Goal: Communication & Community: Answer question/provide support

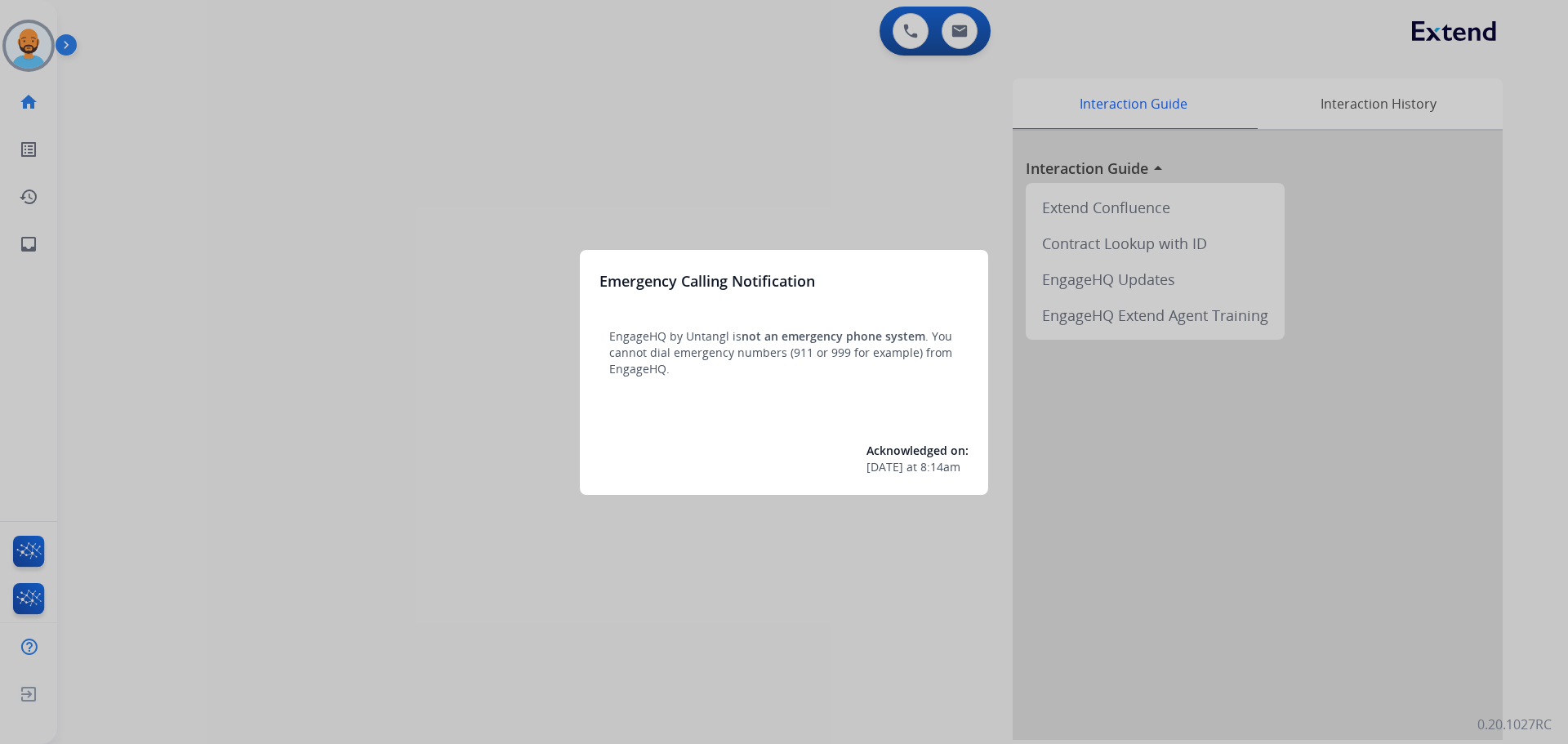
click at [30, 45] on div at bounding box center [784, 372] width 1568 height 744
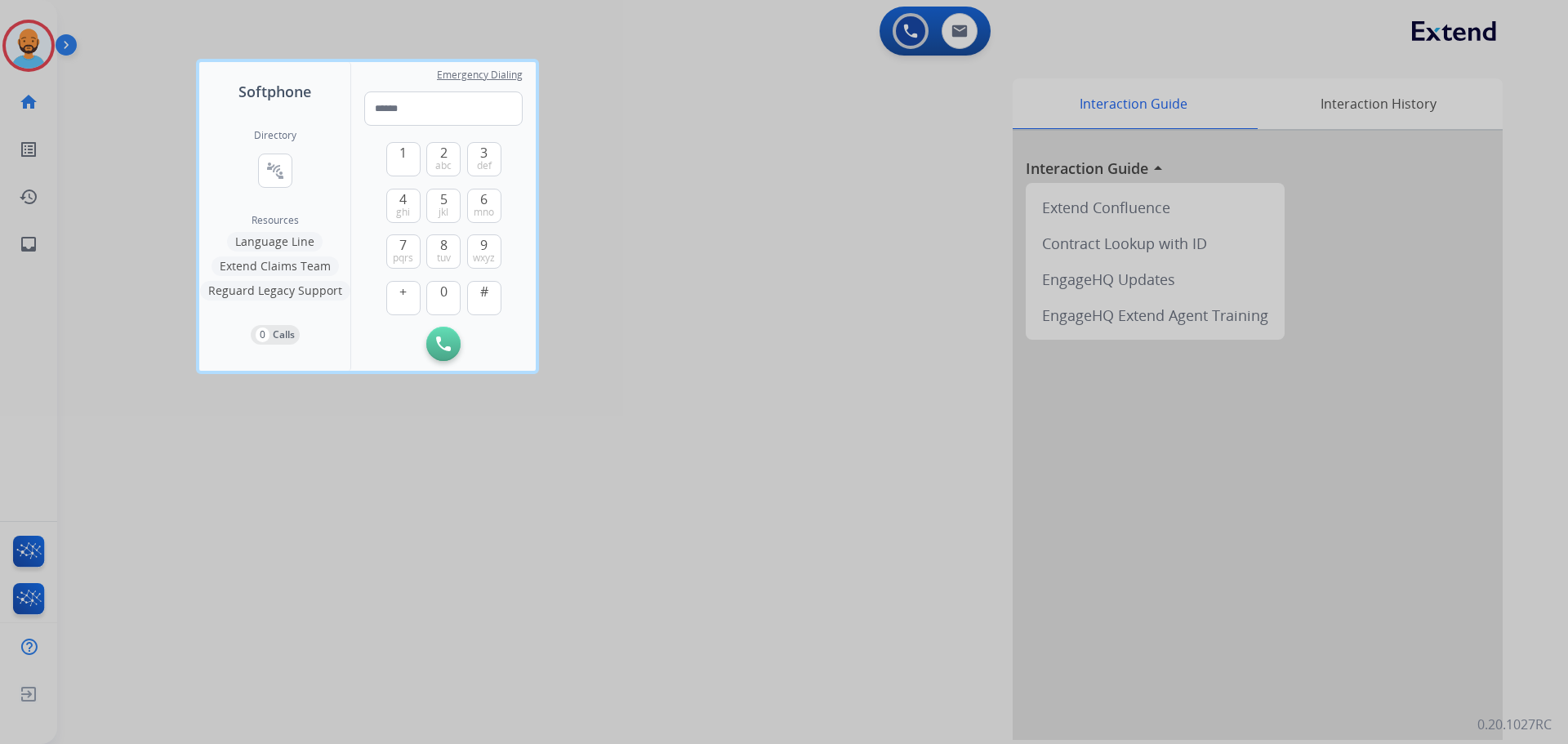
click at [29, 55] on div at bounding box center [784, 372] width 1568 height 744
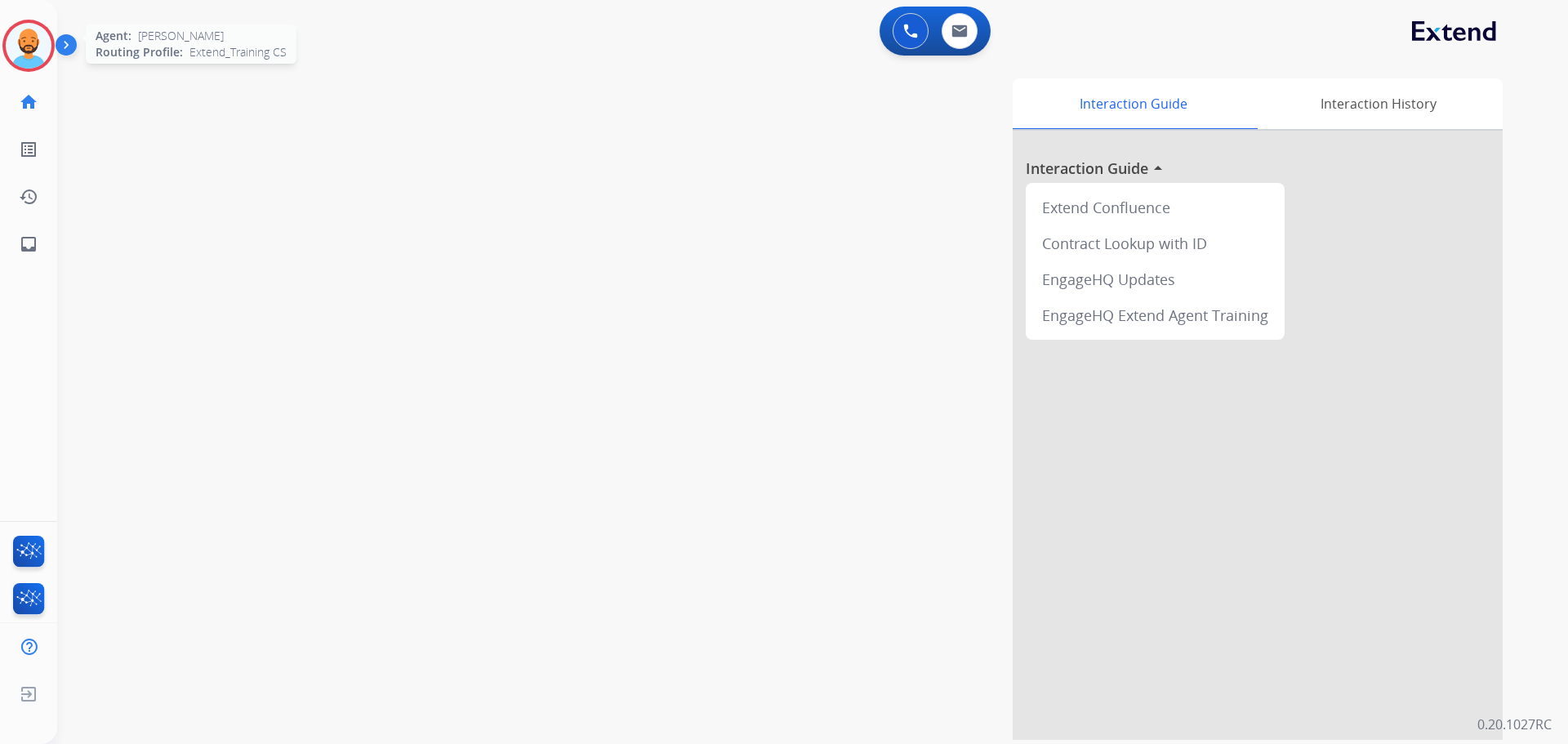
click at [35, 55] on img at bounding box center [29, 46] width 46 height 46
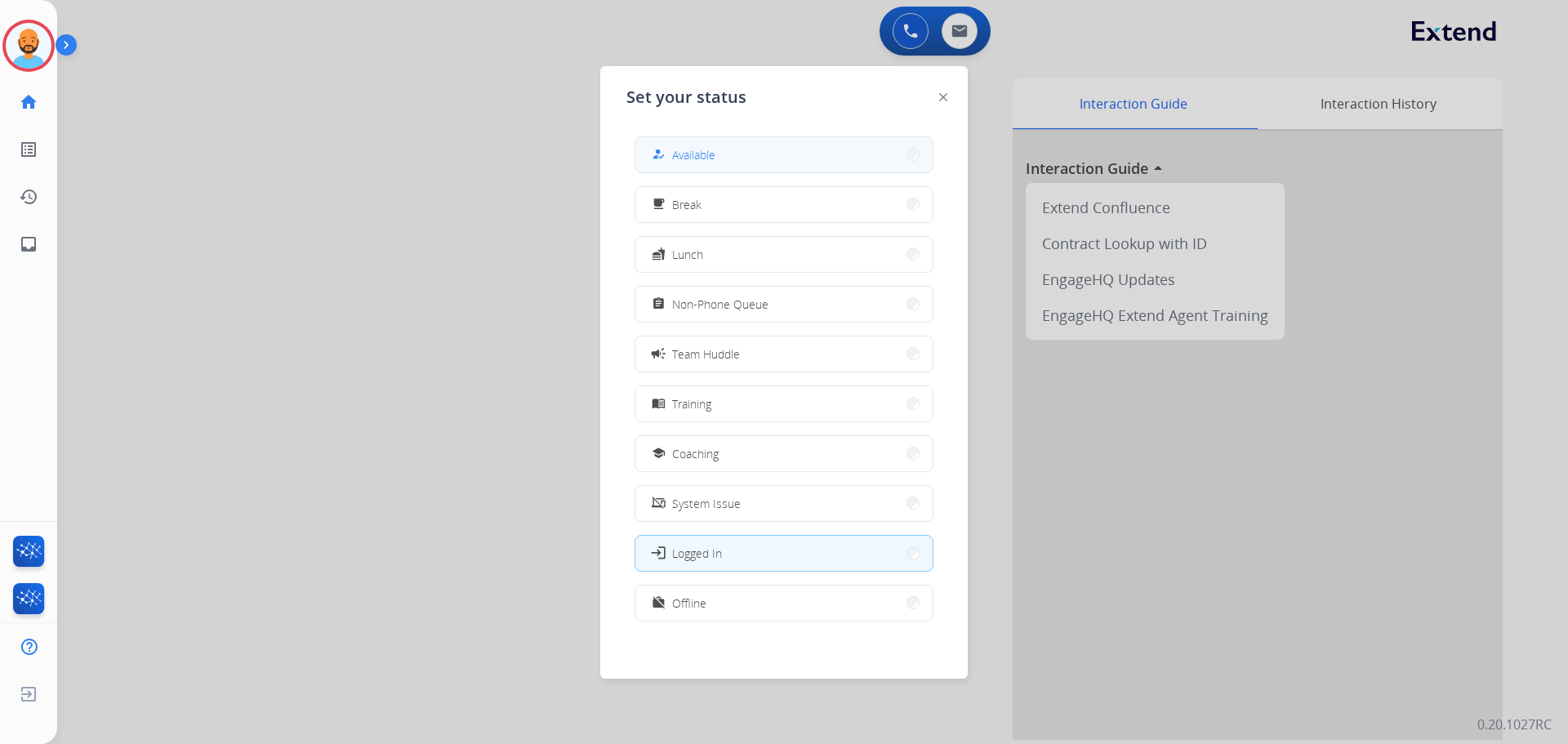
click at [797, 162] on button "how_to_reg Available" at bounding box center [784, 155] width 298 height 36
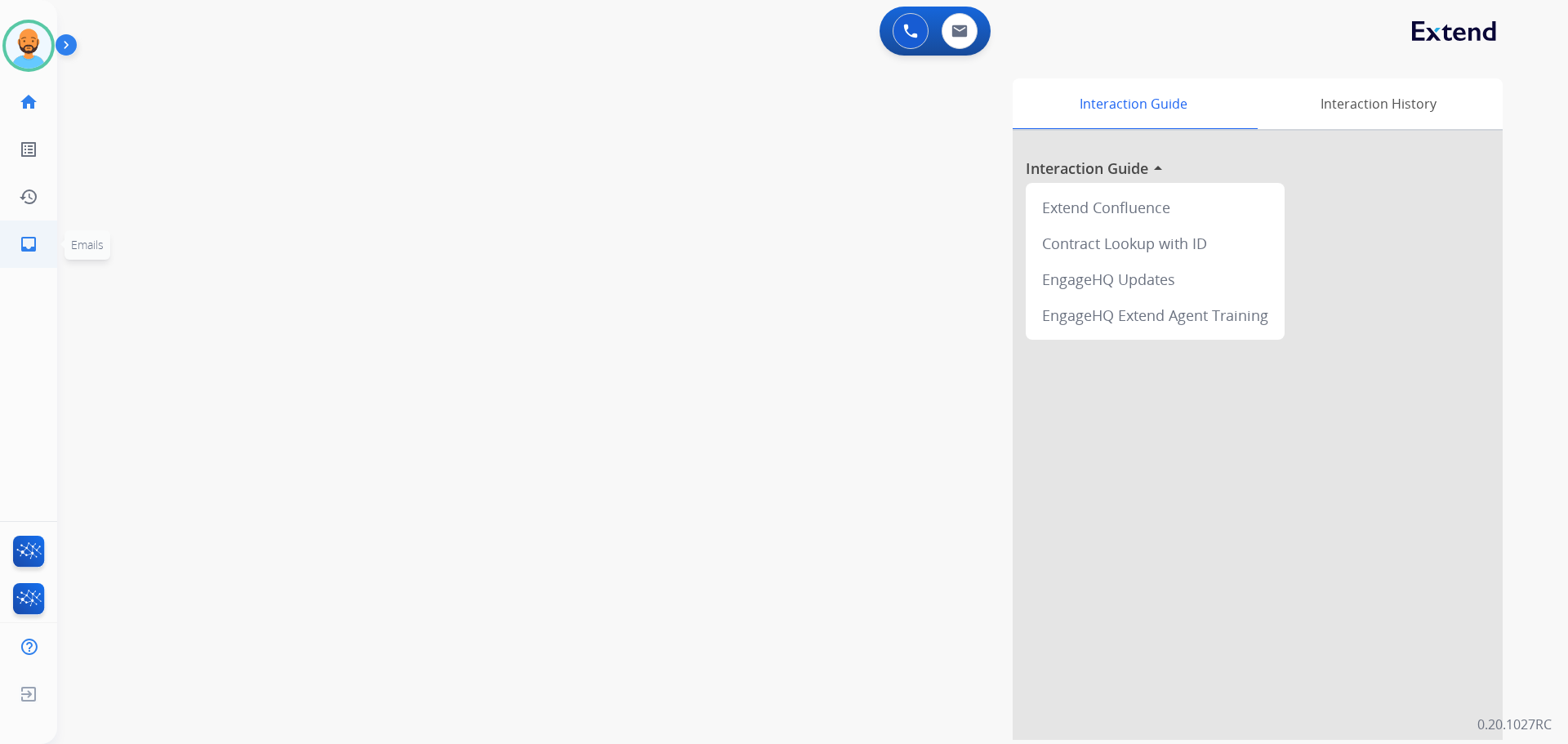
click at [38, 242] on link "inbox Emails" at bounding box center [29, 244] width 46 height 46
select select "**********"
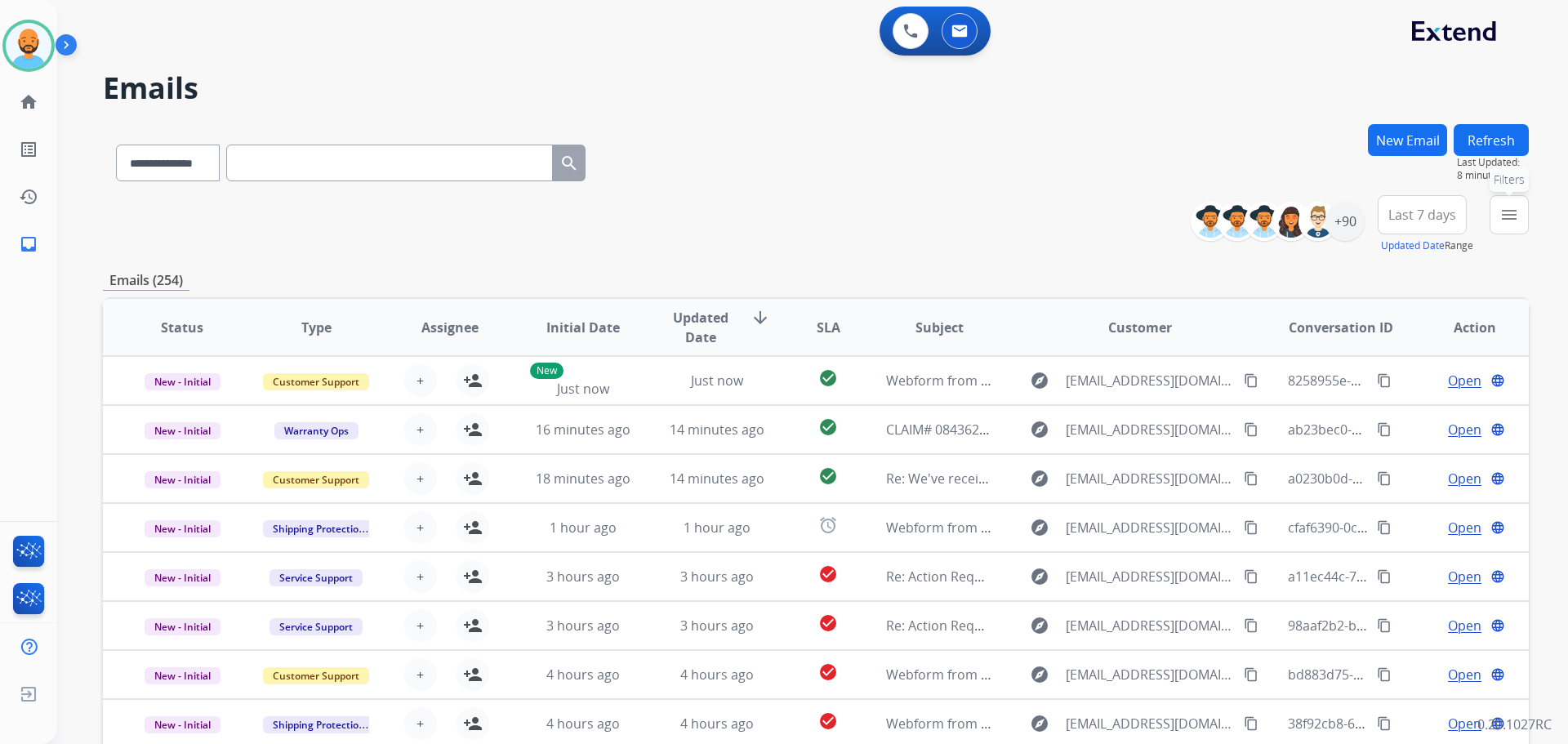
click at [1497, 209] on button "menu Filters" at bounding box center [1509, 215] width 39 height 39
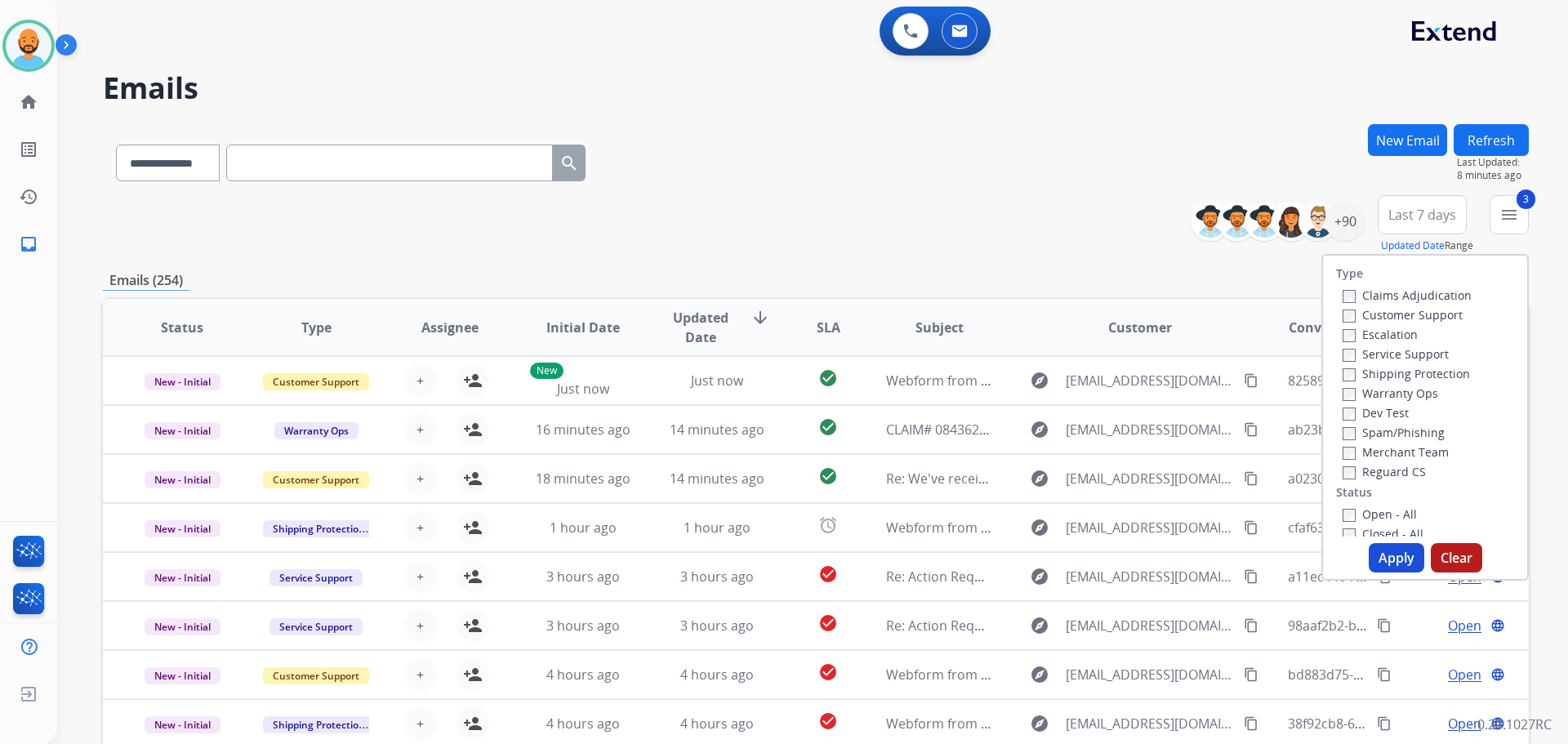
click at [1369, 555] on button "Apply" at bounding box center [1396, 557] width 56 height 30
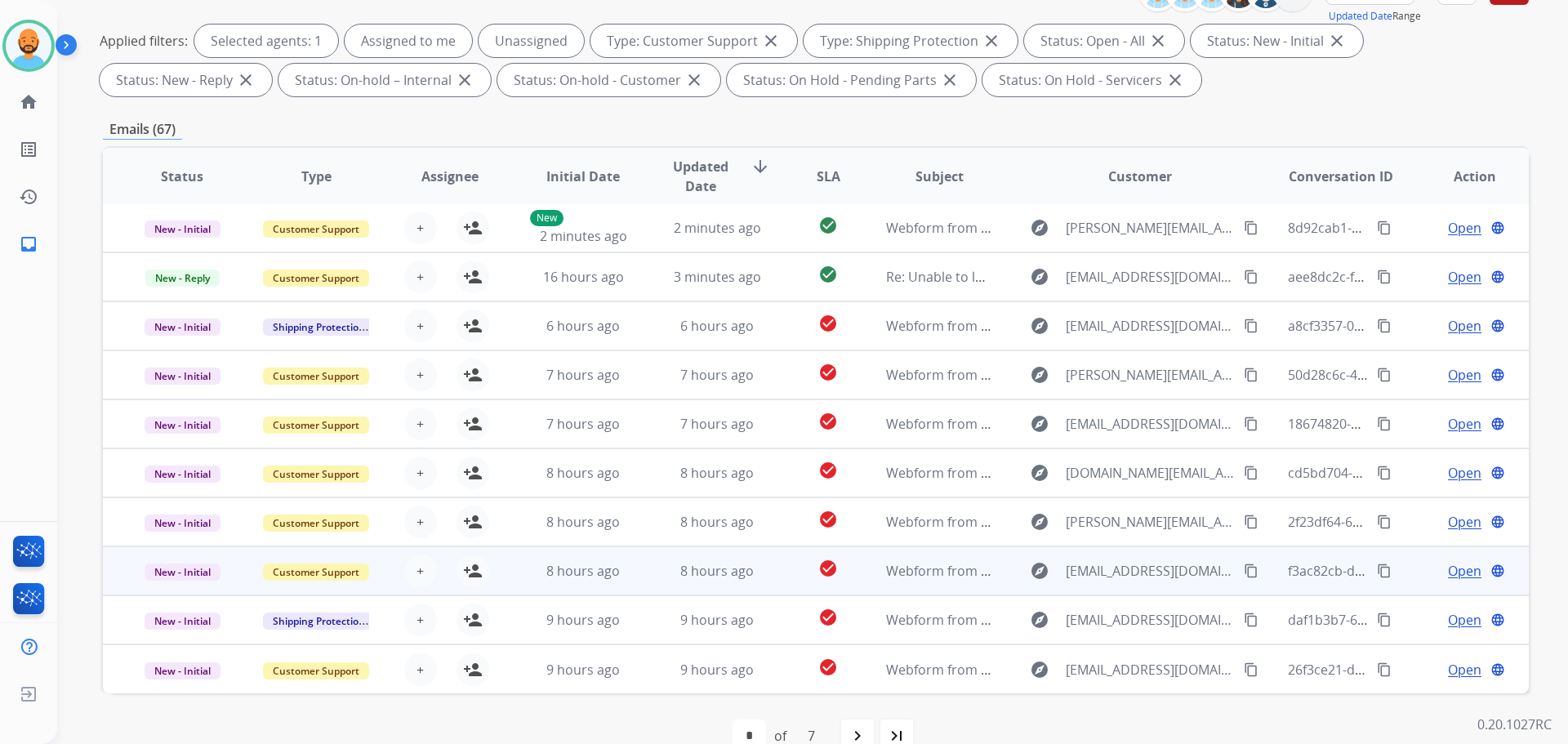
scroll to position [264, 0]
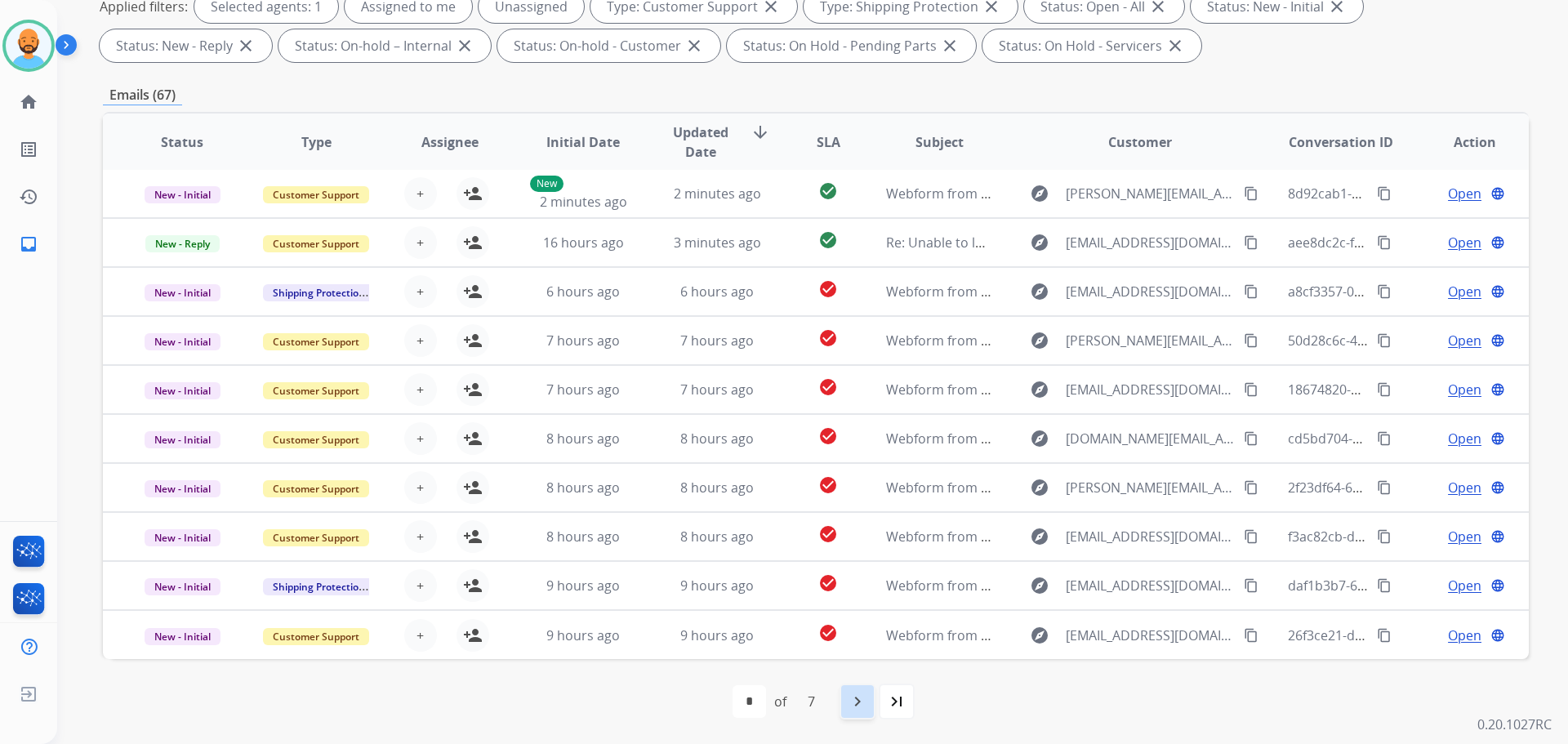
click at [851, 703] on mat-icon "navigate_next" at bounding box center [857, 701] width 19 height 19
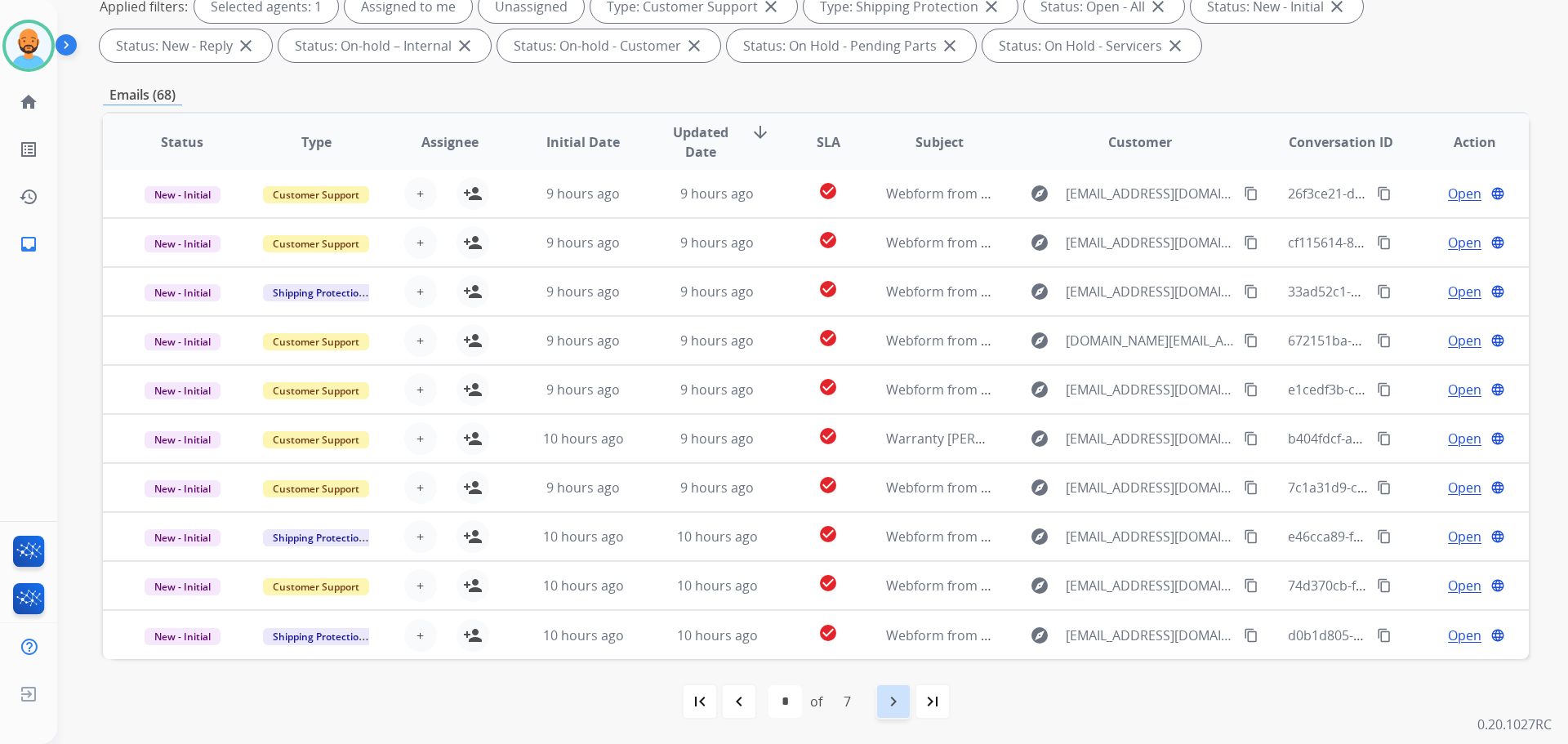
click at [886, 699] on mat-icon "navigate_next" at bounding box center [893, 701] width 19 height 19
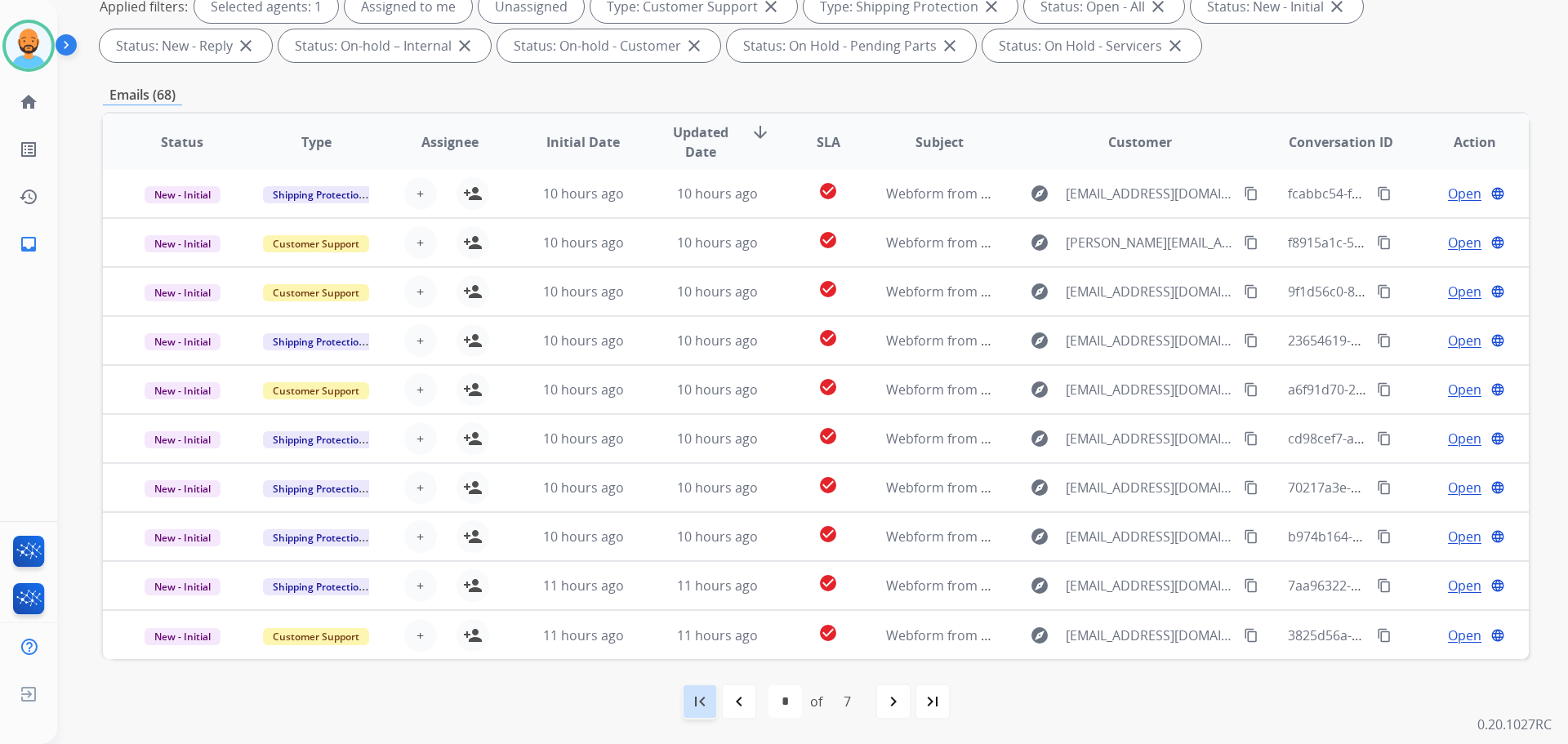
click at [704, 712] on div "first_page" at bounding box center [700, 701] width 36 height 36
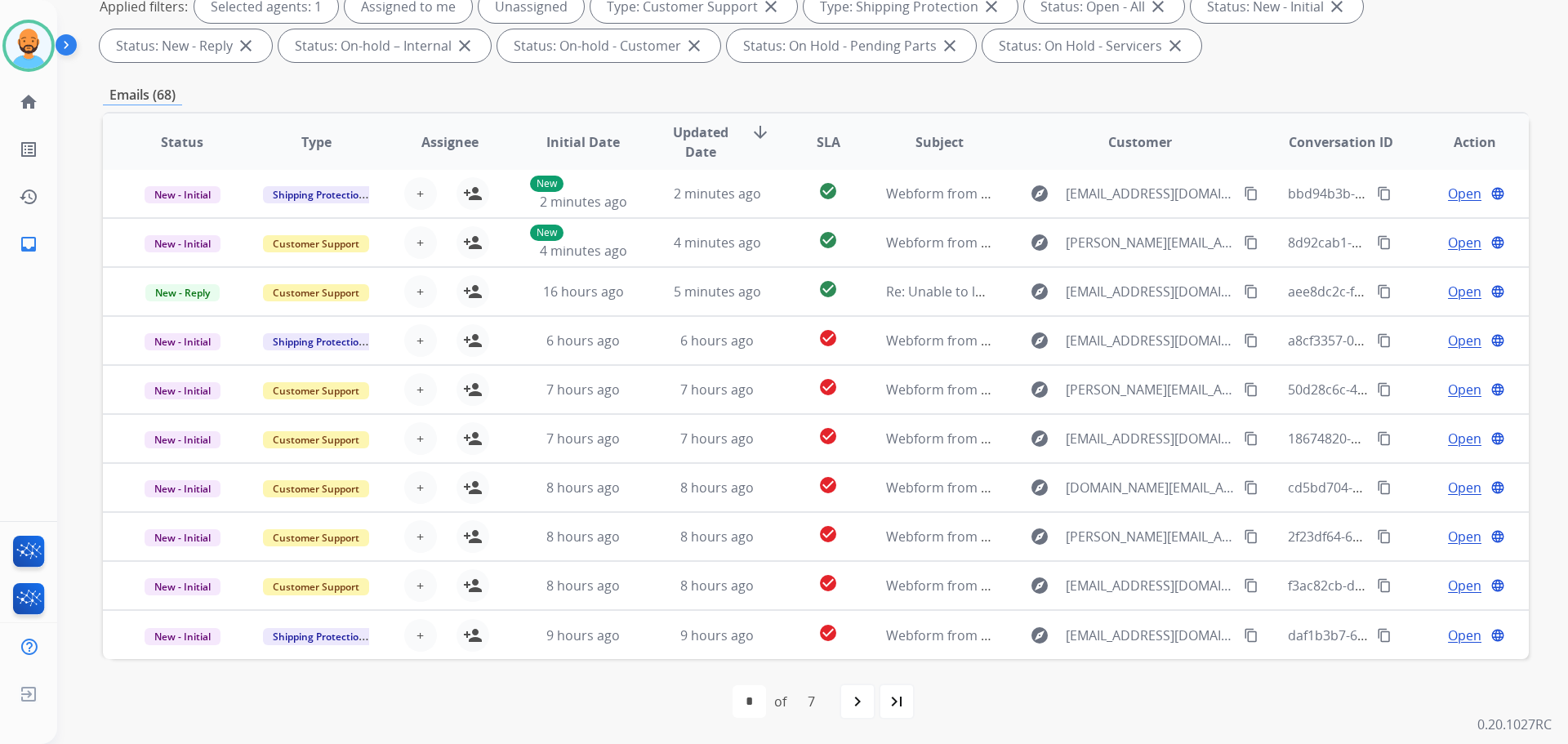
click at [899, 708] on mat-icon "last_page" at bounding box center [896, 701] width 19 height 19
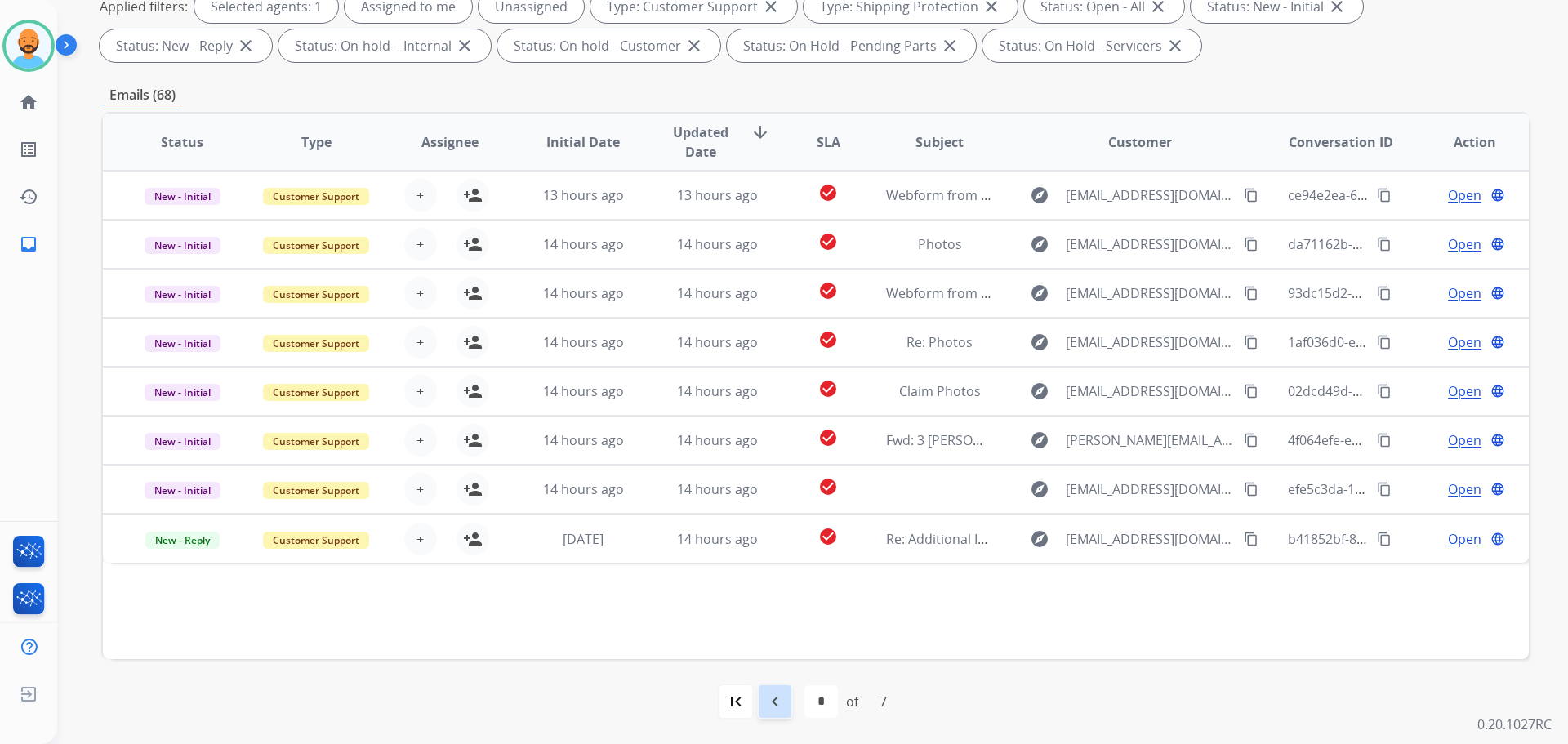
click at [768, 692] on mat-icon "navigate_before" at bounding box center [774, 701] width 19 height 19
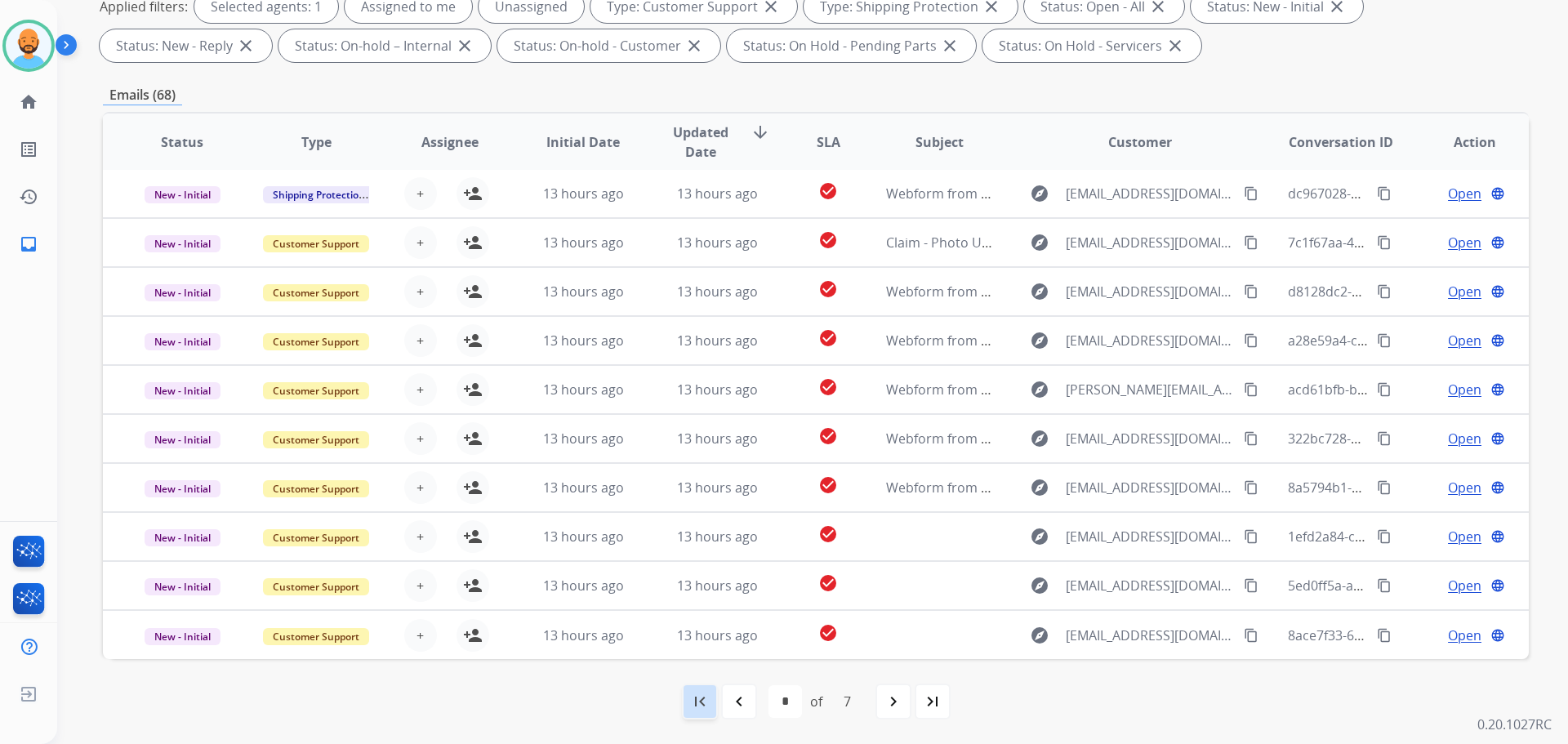
click at [703, 703] on mat-icon "first_page" at bounding box center [699, 701] width 19 height 19
select select "*"
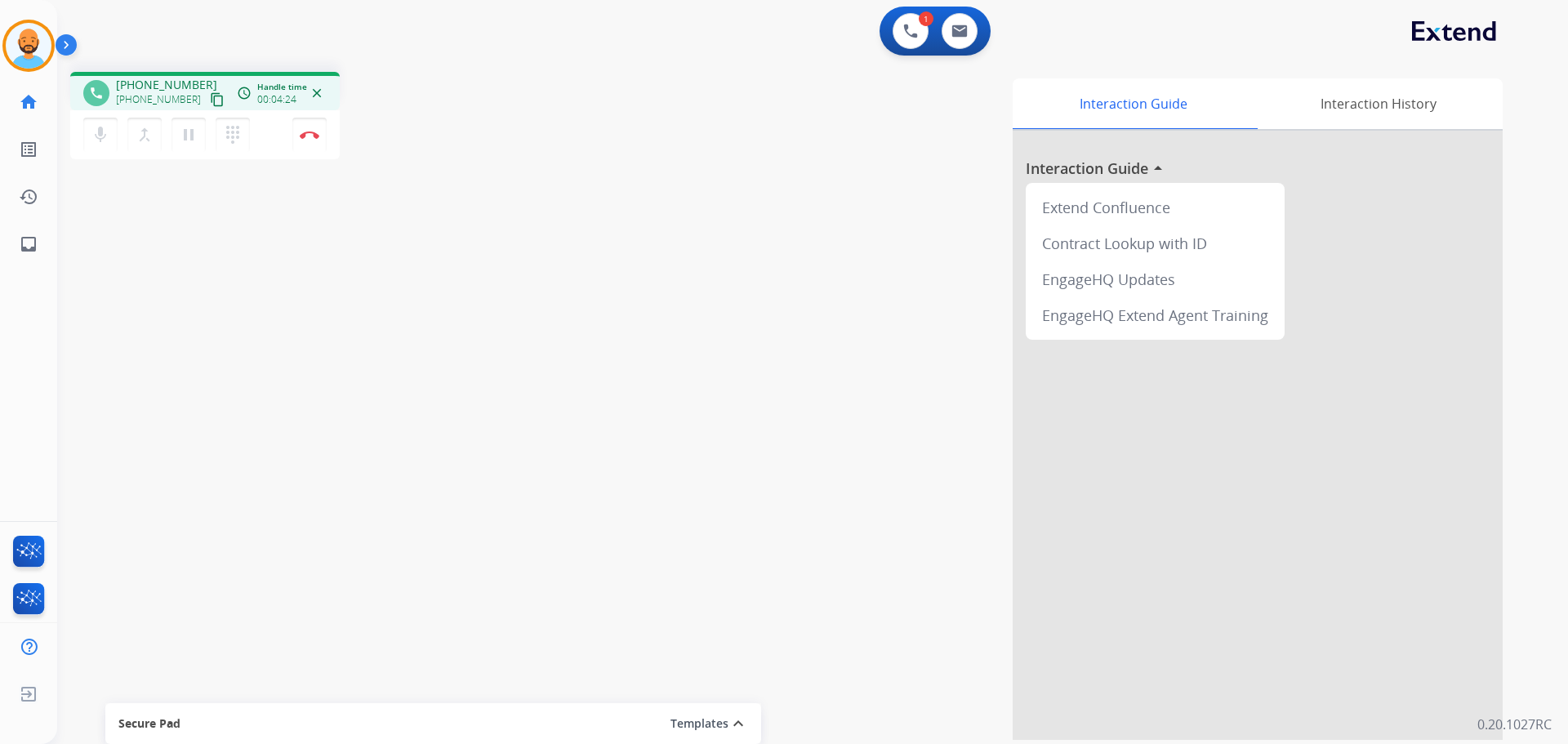
drag, startPoint x: 313, startPoint y: 130, endPoint x: 317, endPoint y: 116, distance: 14.6
click at [314, 129] on button "Disconnect" at bounding box center [309, 134] width 35 height 35
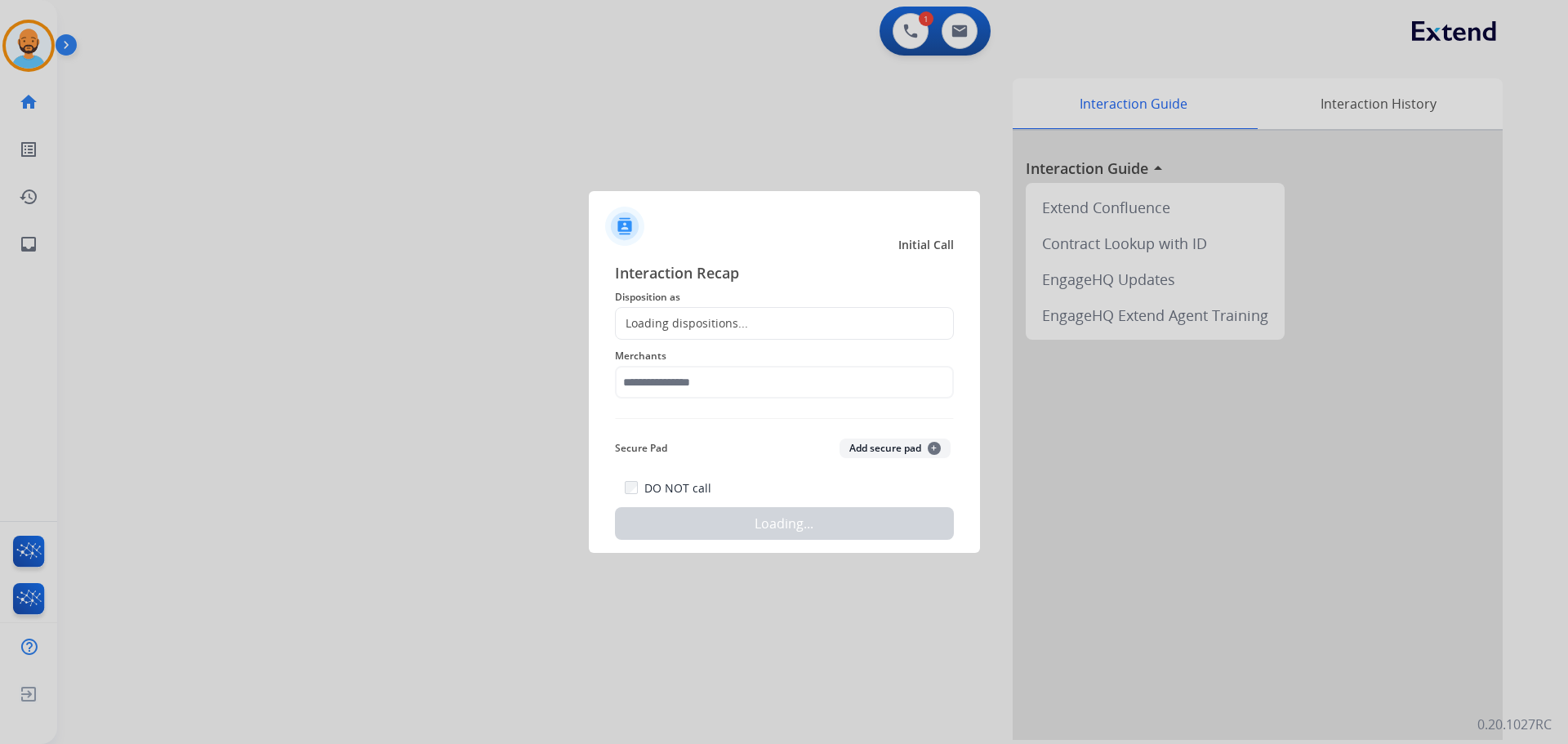
click at [692, 306] on span "Disposition as" at bounding box center [784, 297] width 339 height 19
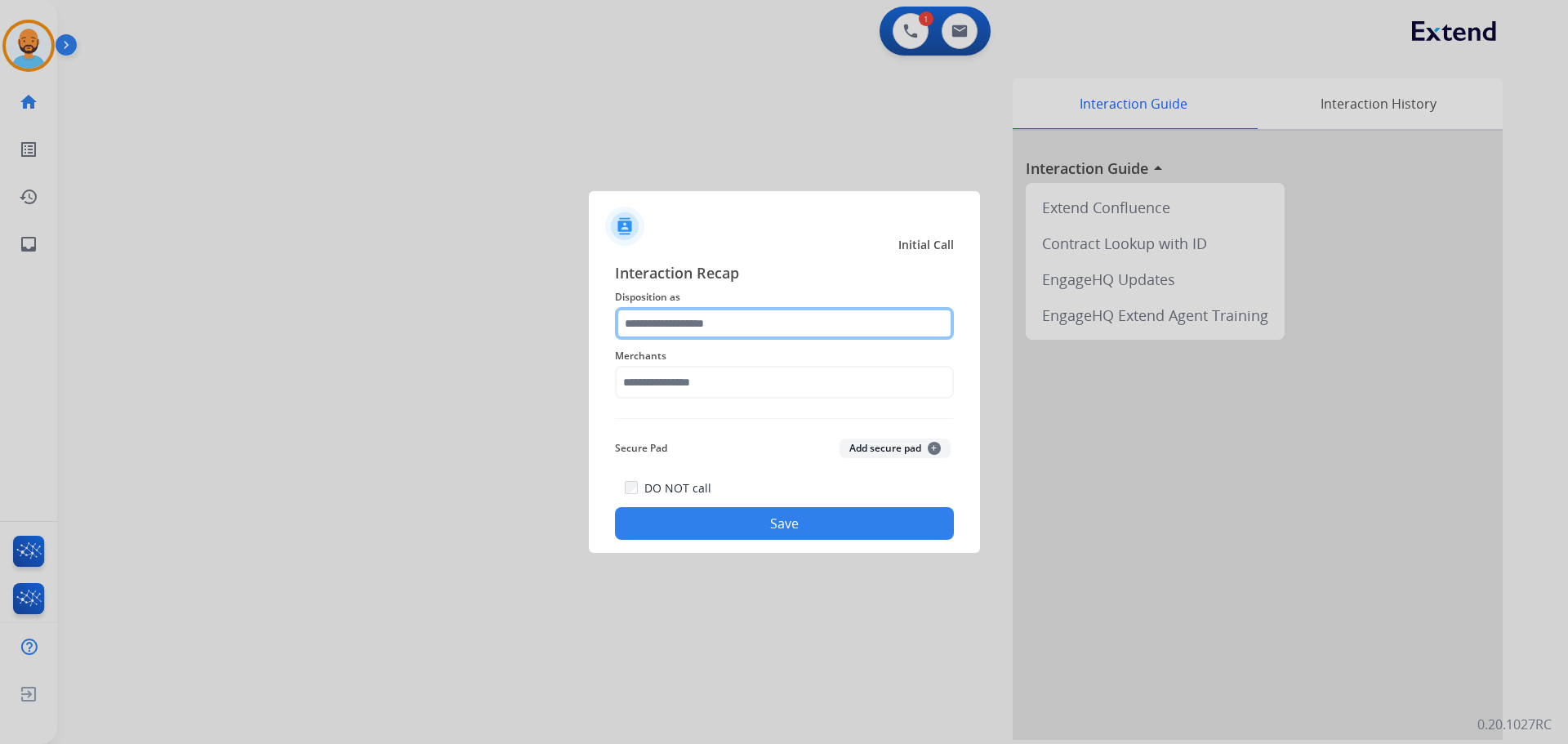
click at [693, 314] on input "text" at bounding box center [784, 323] width 339 height 33
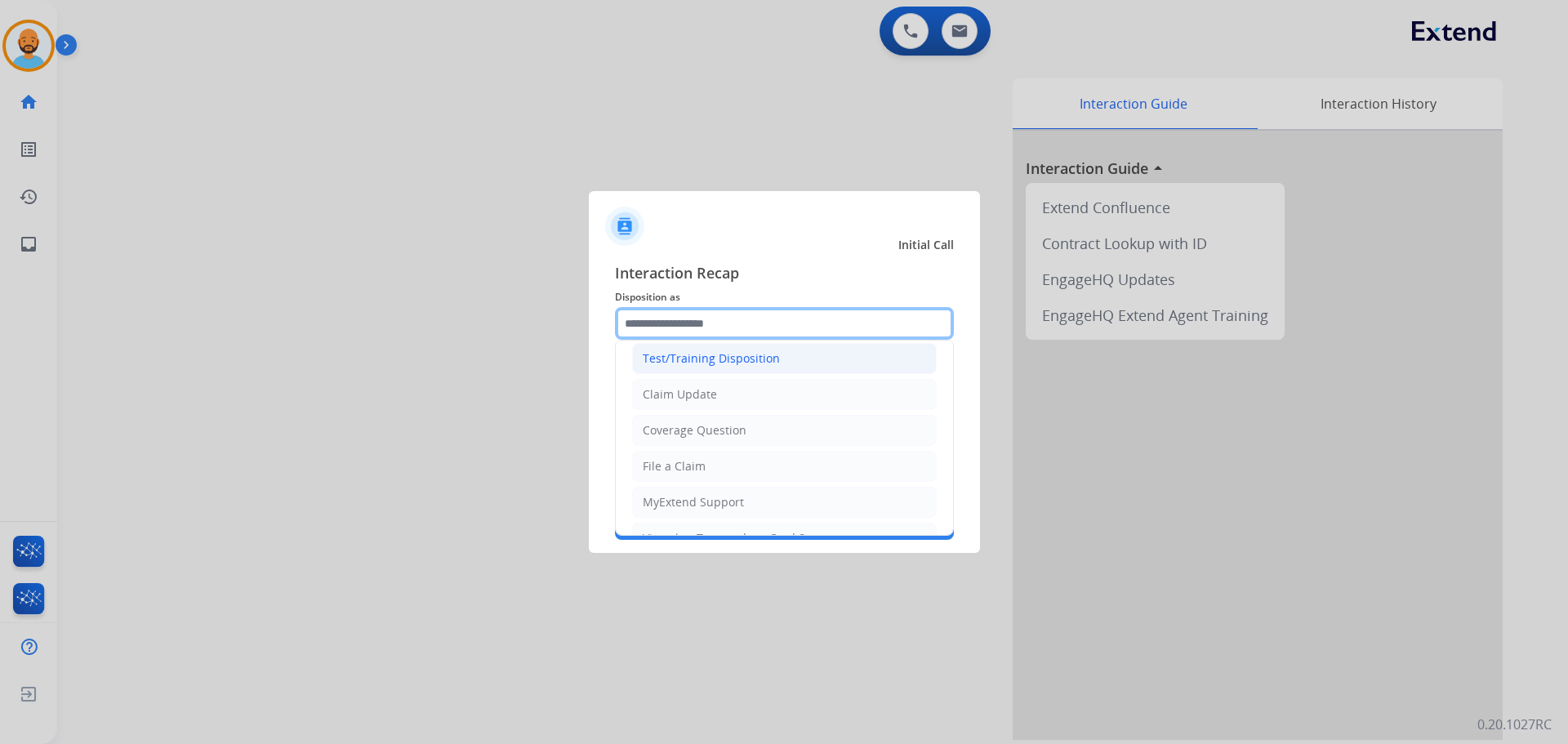
scroll to position [82, 0]
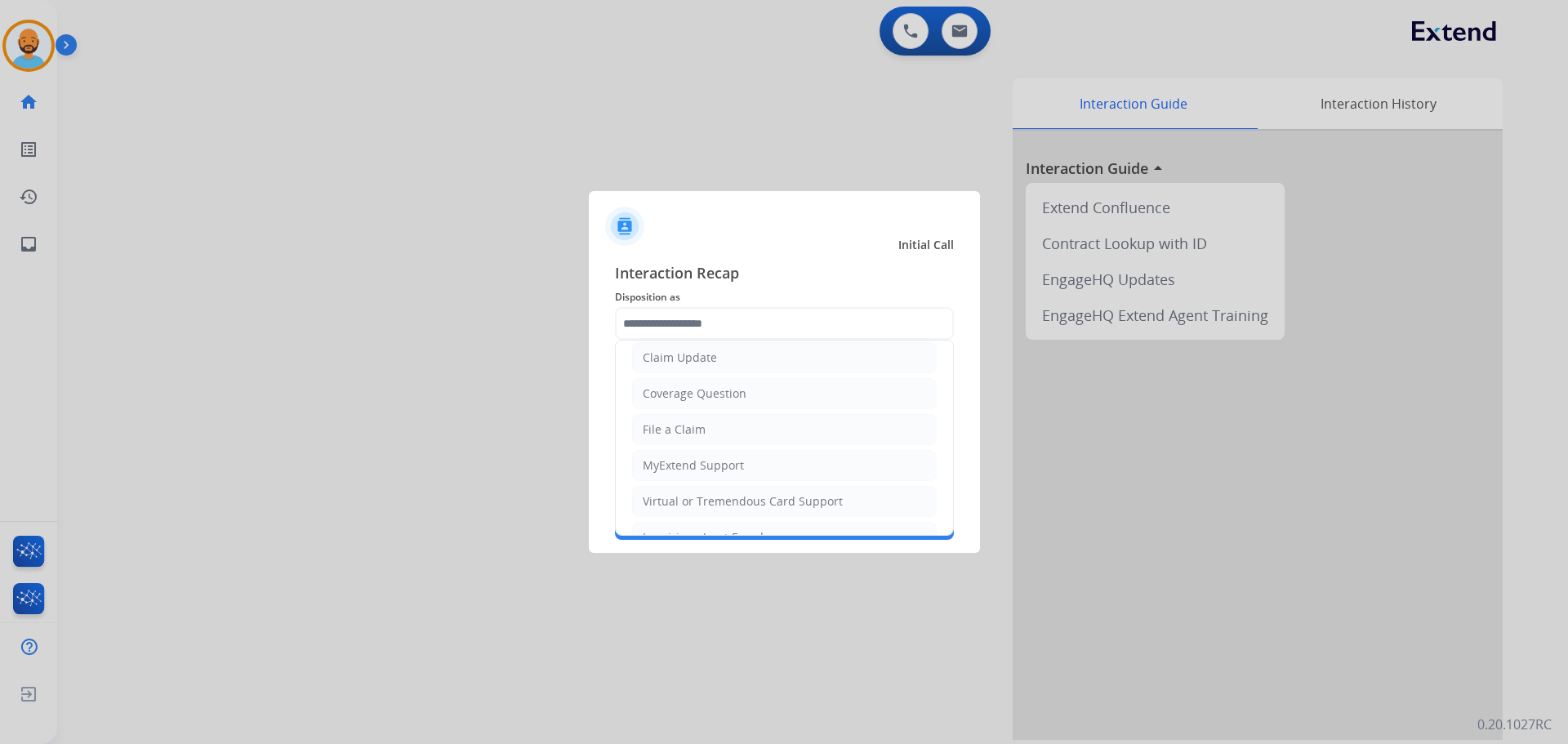
click at [720, 388] on div "Coverage Question" at bounding box center [694, 393] width 104 height 16
type input "**********"
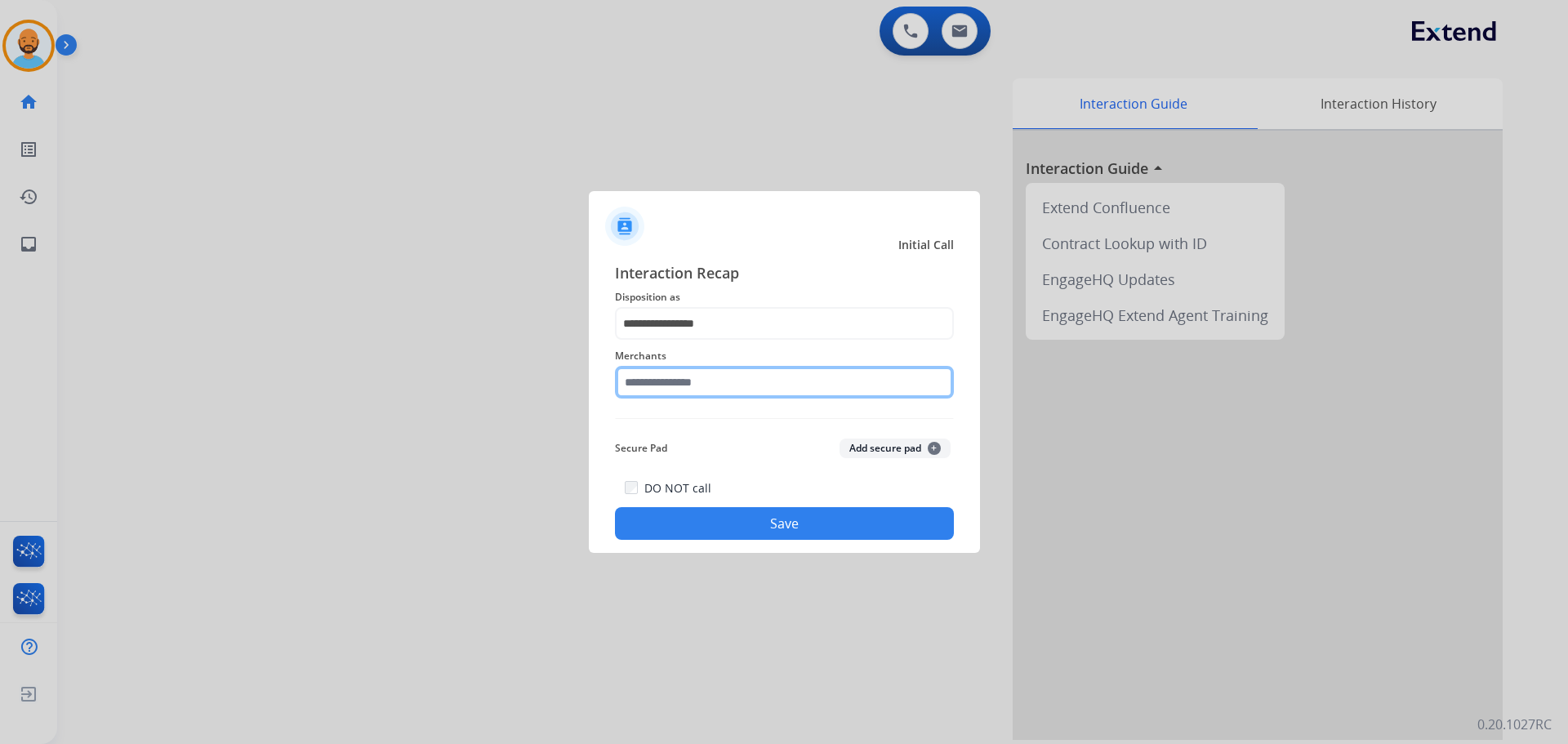
click at [720, 384] on input "text" at bounding box center [784, 382] width 339 height 33
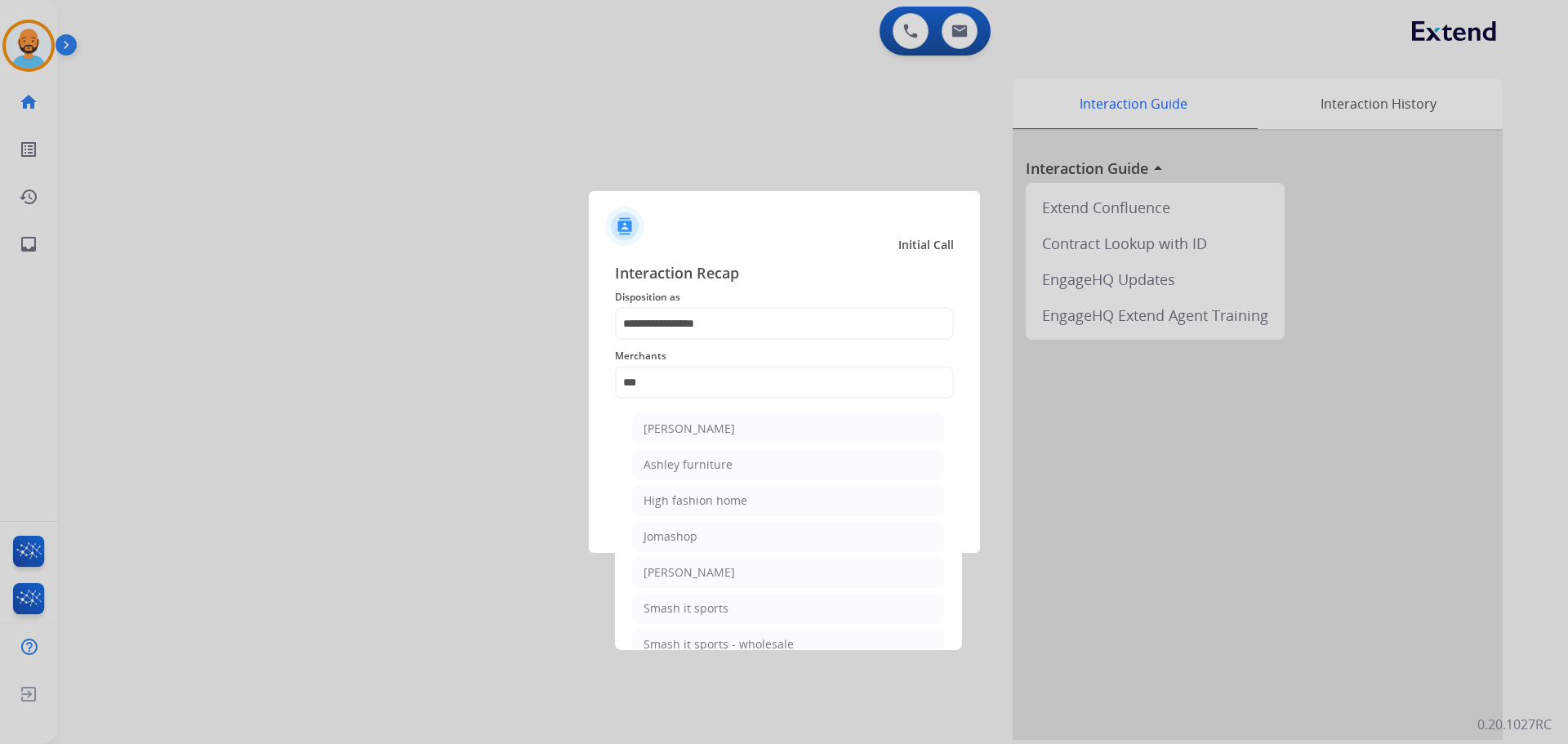
click at [718, 428] on div "[PERSON_NAME]" at bounding box center [689, 428] width 91 height 16
type input "**********"
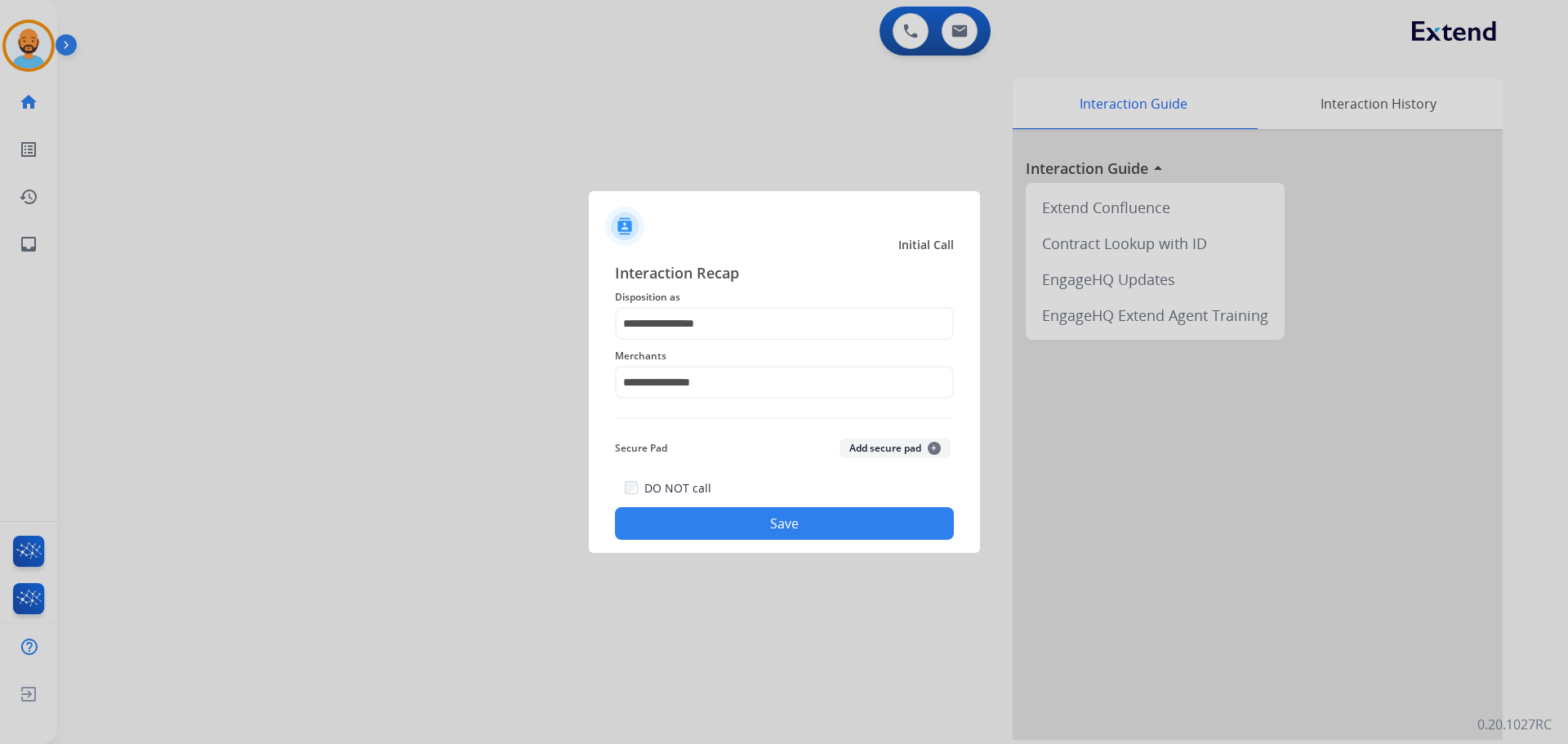
click at [735, 527] on button "Save" at bounding box center [784, 523] width 339 height 33
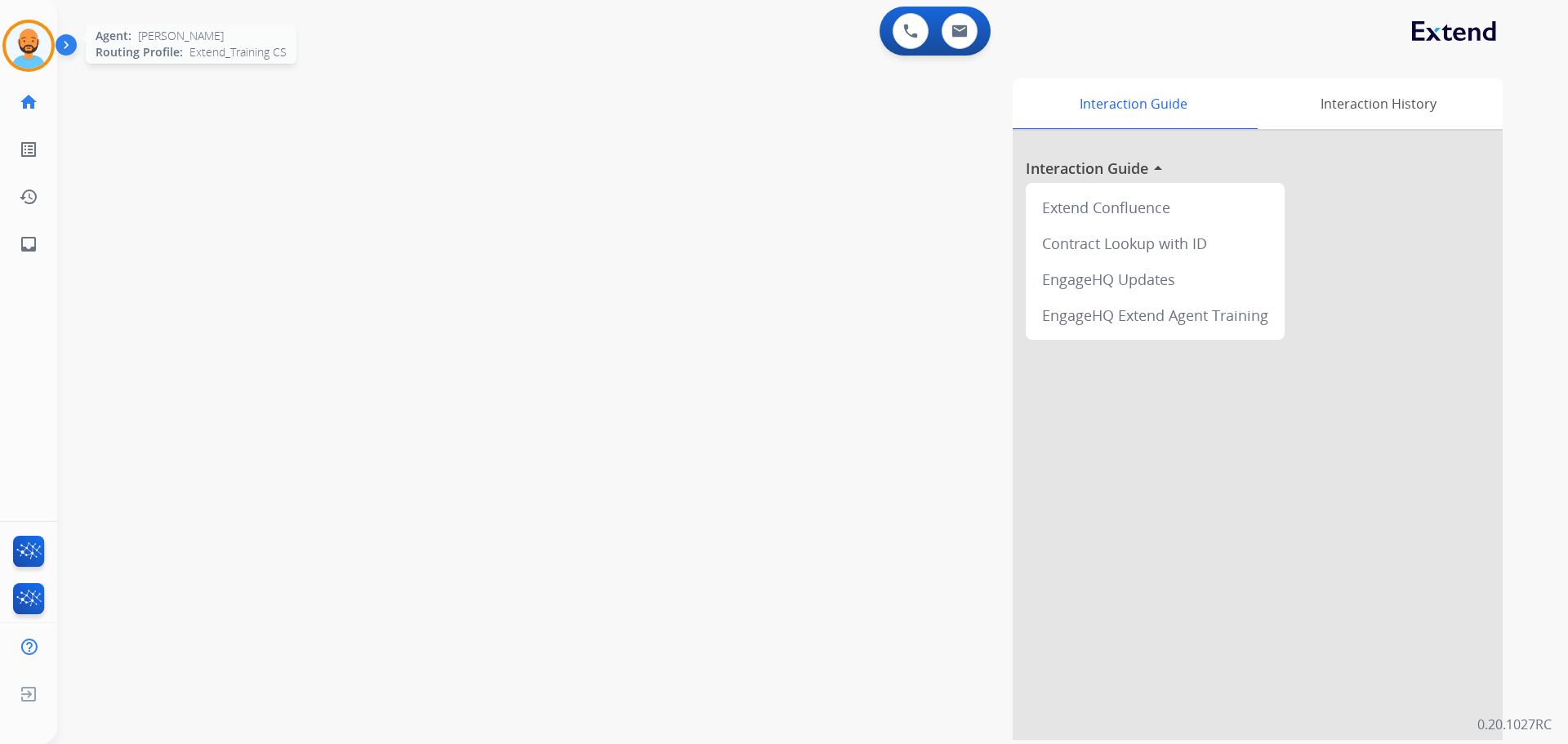
click at [35, 49] on img at bounding box center [29, 46] width 46 height 46
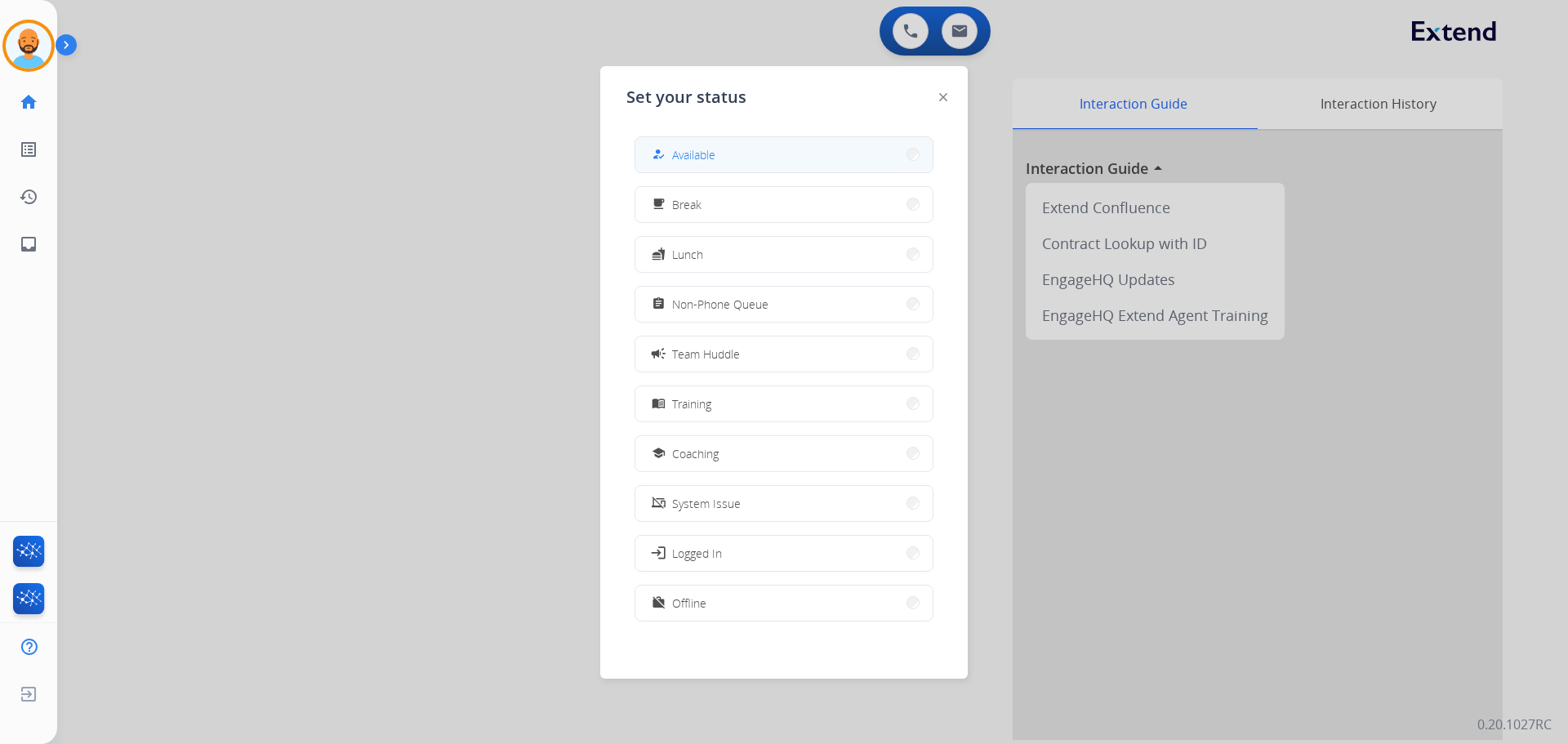
click at [723, 148] on button "how_to_reg Available" at bounding box center [784, 155] width 298 height 36
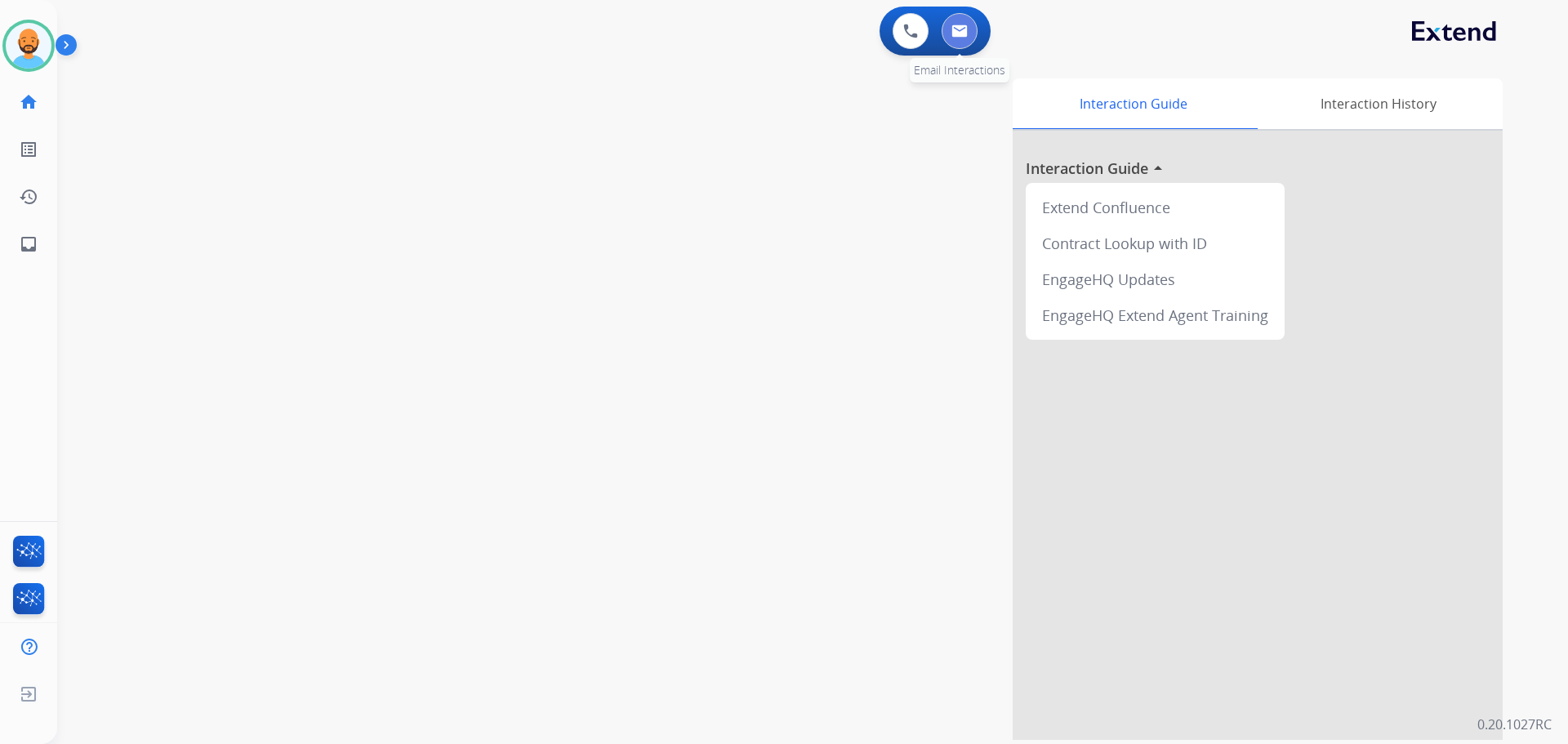
click at [952, 36] on img at bounding box center [959, 30] width 16 height 13
select select "**********"
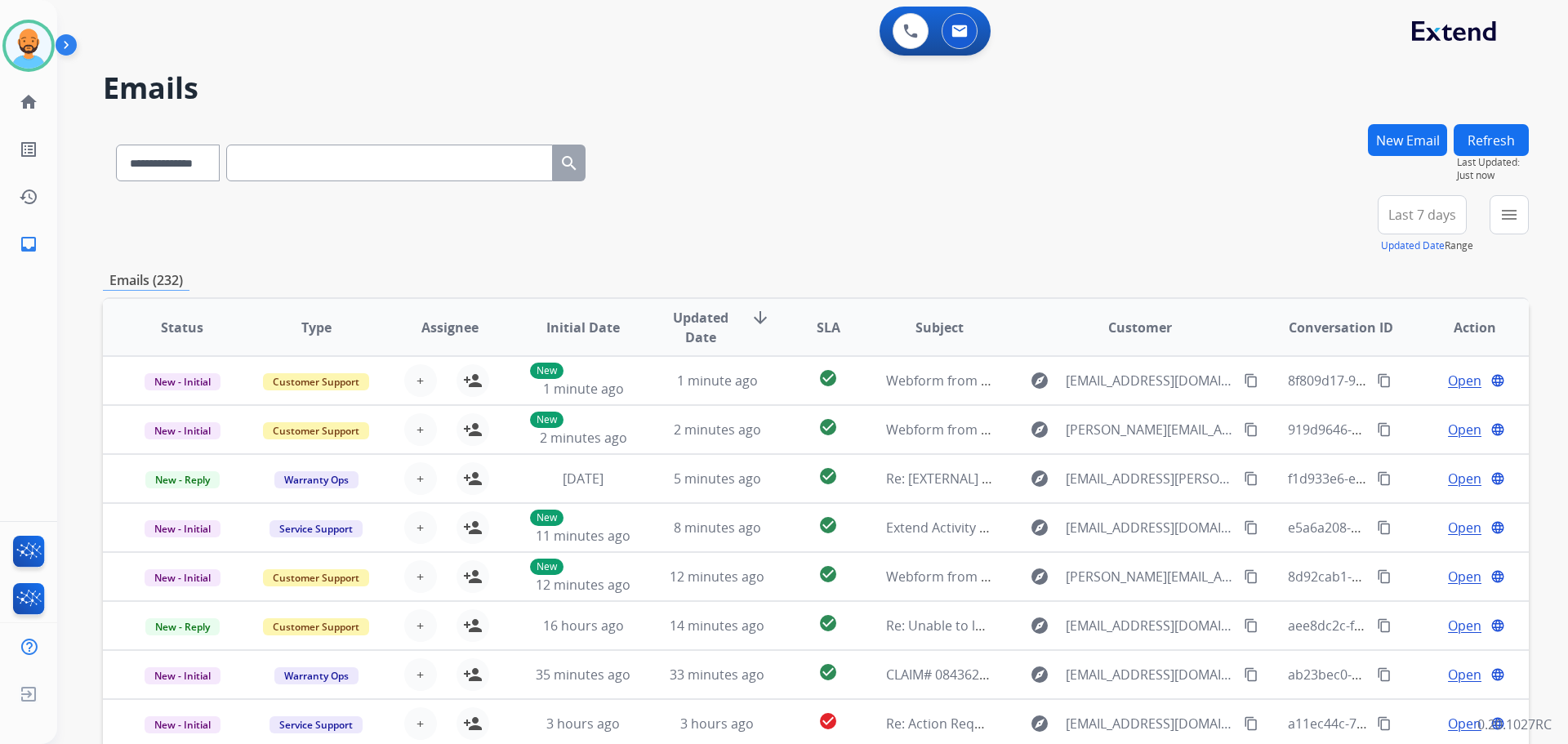
click at [1383, 132] on button "New Email" at bounding box center [1407, 140] width 79 height 32
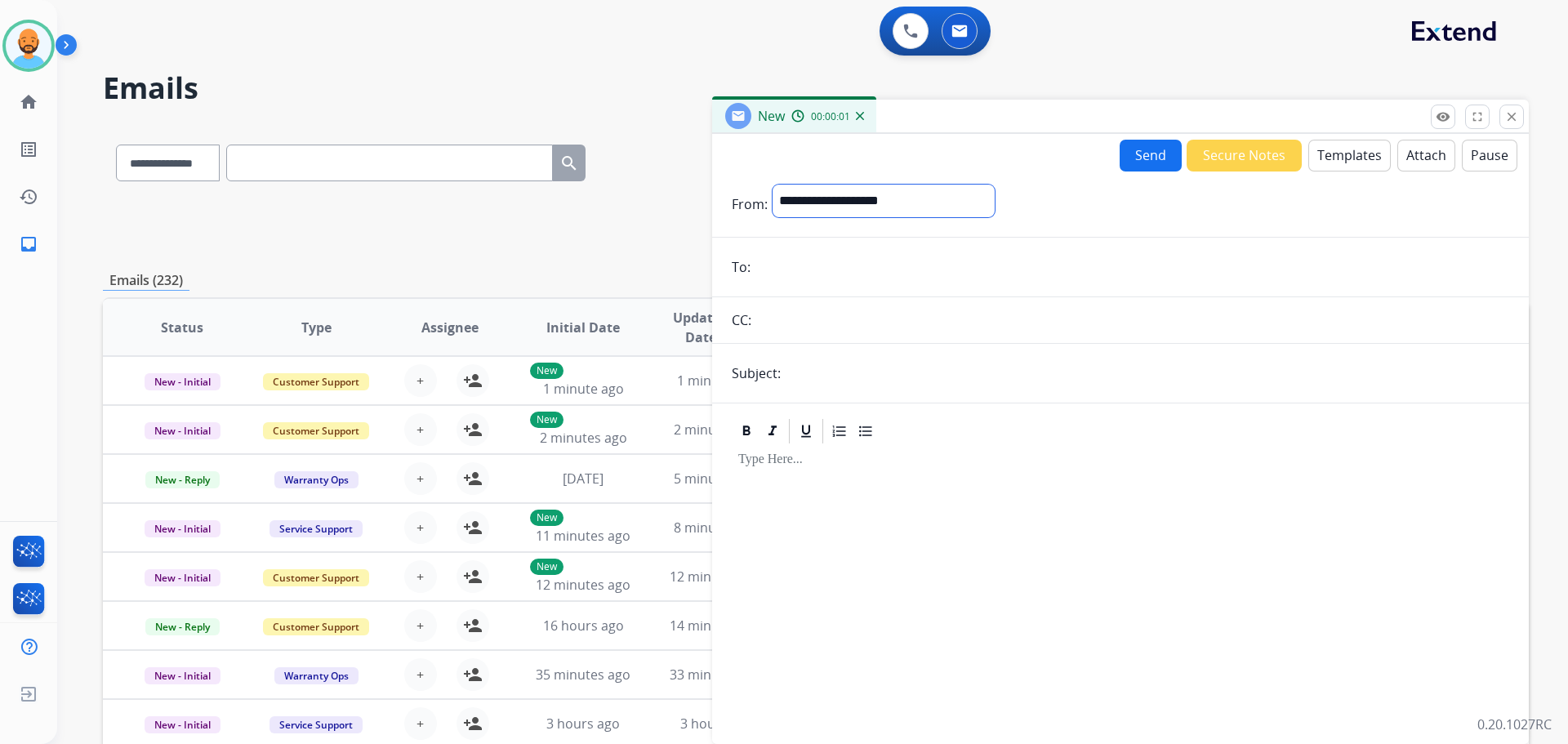
click at [860, 199] on select "**********" at bounding box center [883, 200] width 222 height 33
select select "**********"
click at [773, 184] on select "**********" at bounding box center [883, 200] width 222 height 33
click at [839, 260] on input "email" at bounding box center [1132, 268] width 754 height 33
paste input "**********"
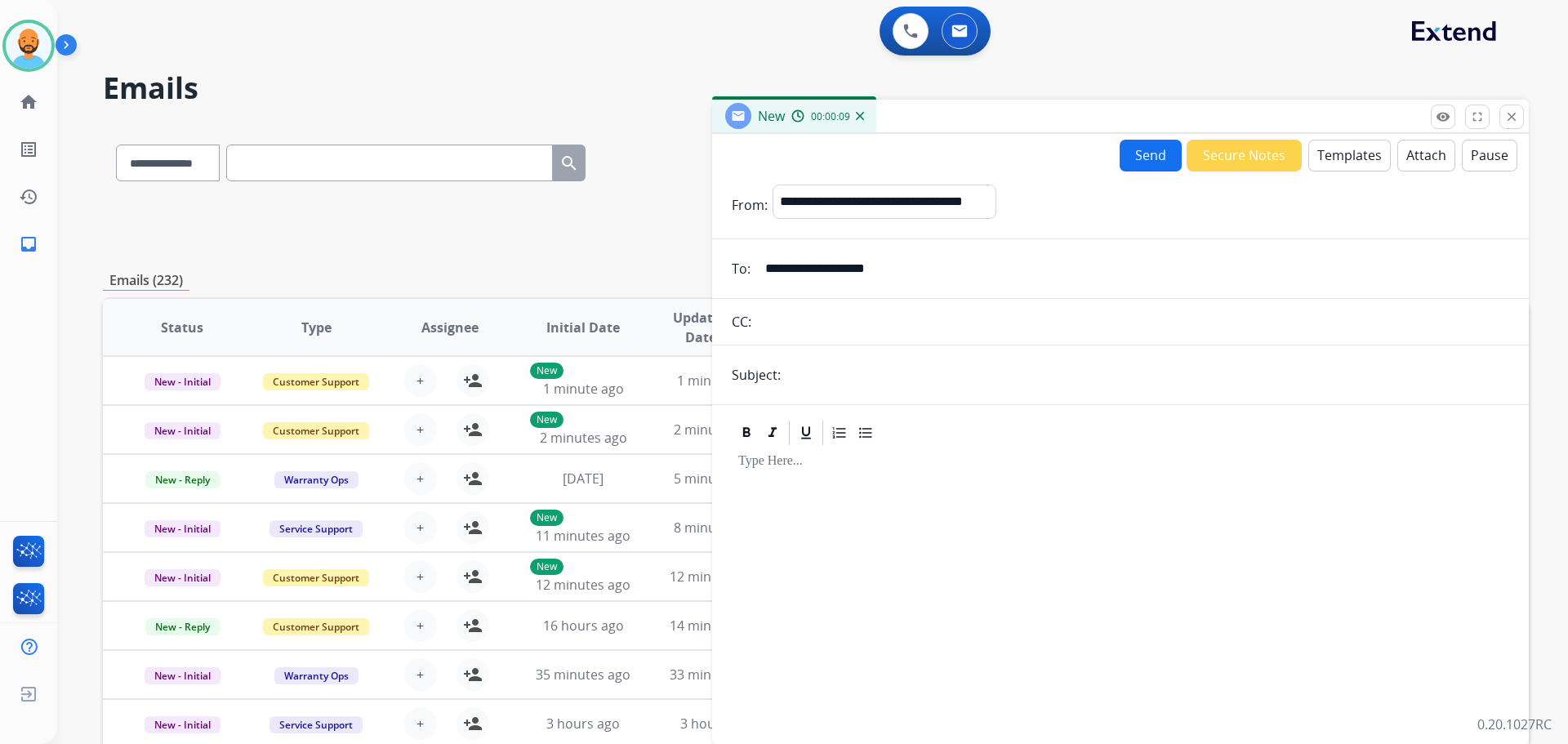
type input "**********"
click at [820, 377] on input "text" at bounding box center [1147, 375] width 724 height 33
type input "**********"
click at [1402, 154] on button "Attach" at bounding box center [1426, 156] width 58 height 32
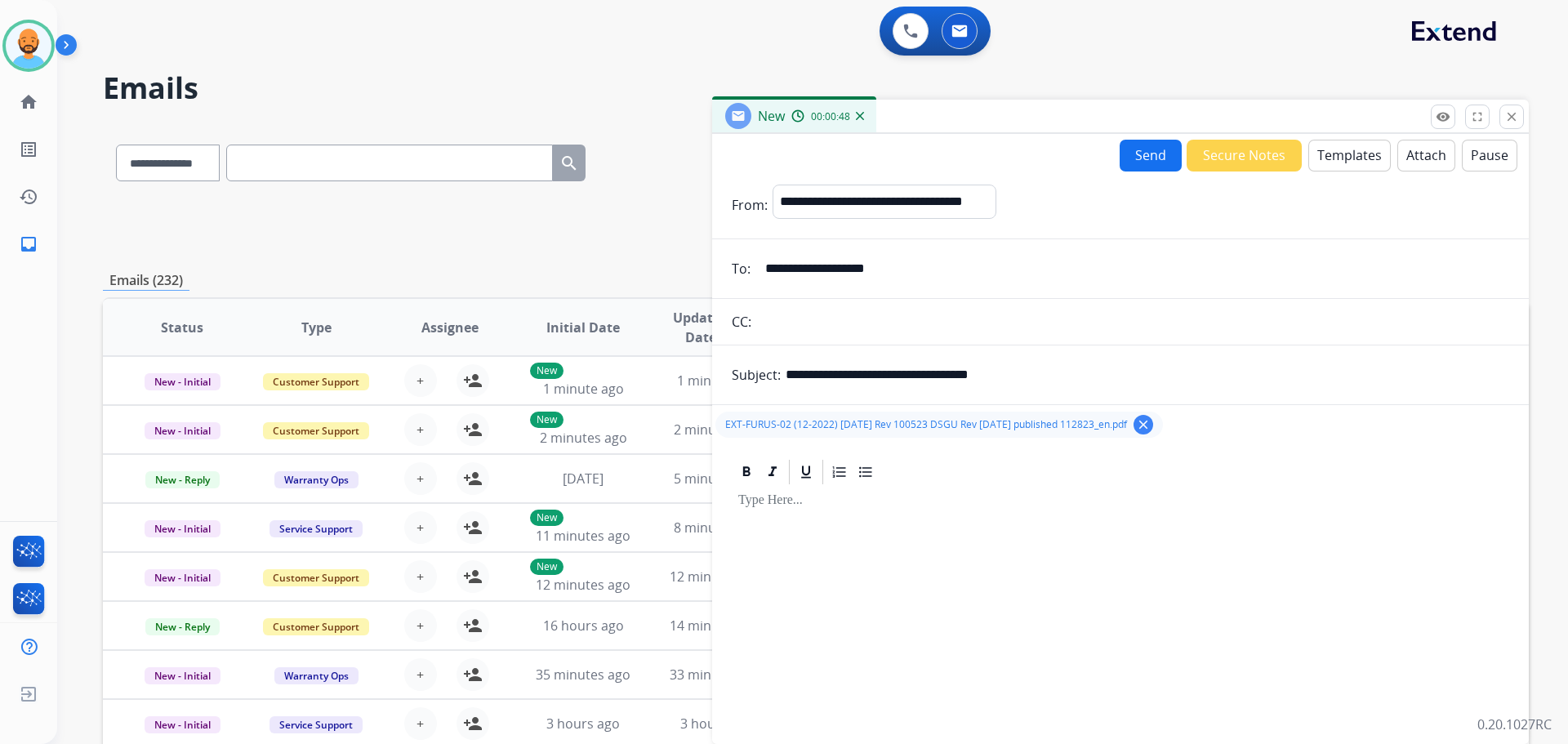
click at [1134, 161] on button "Send" at bounding box center [1150, 156] width 62 height 32
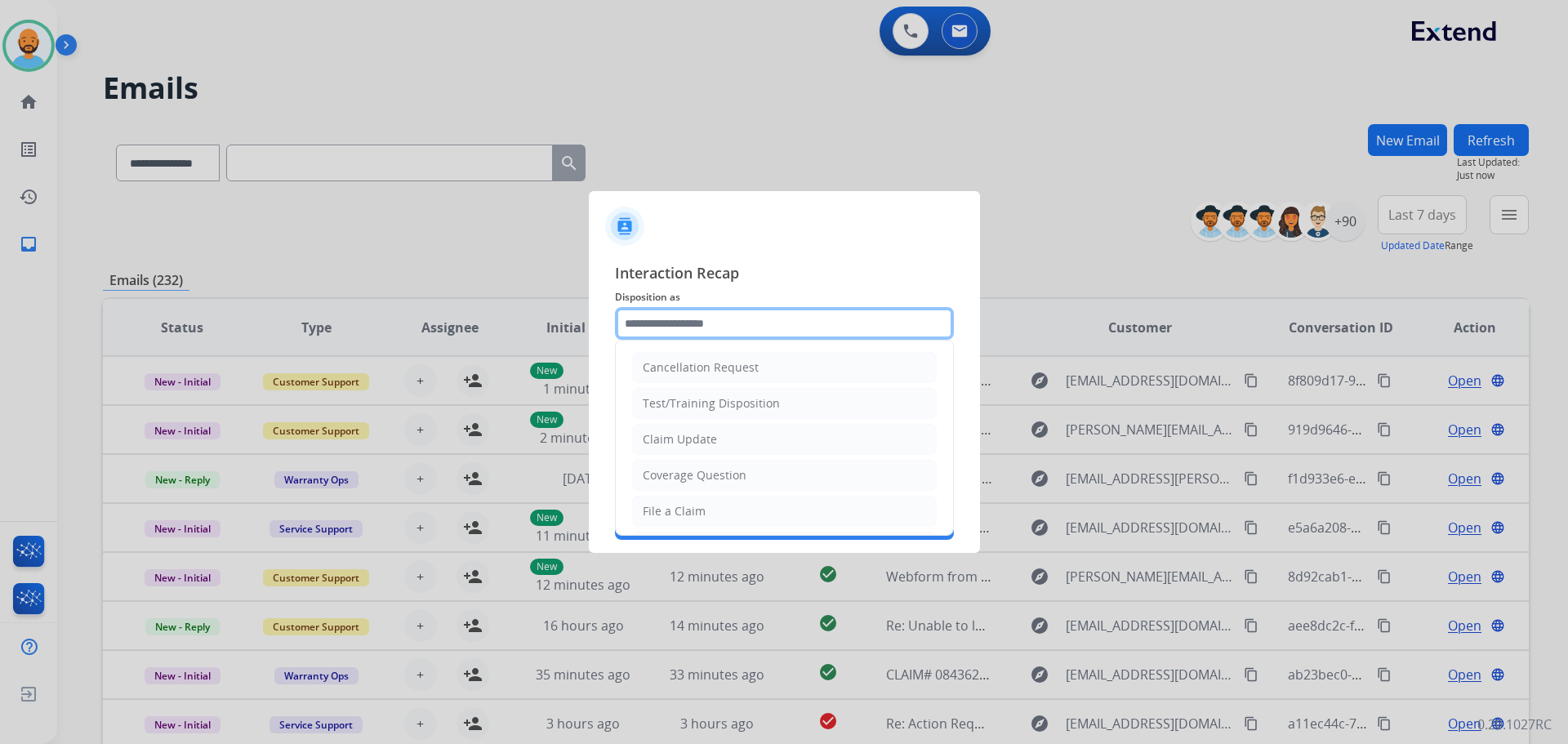
click at [715, 325] on input "text" at bounding box center [784, 323] width 339 height 33
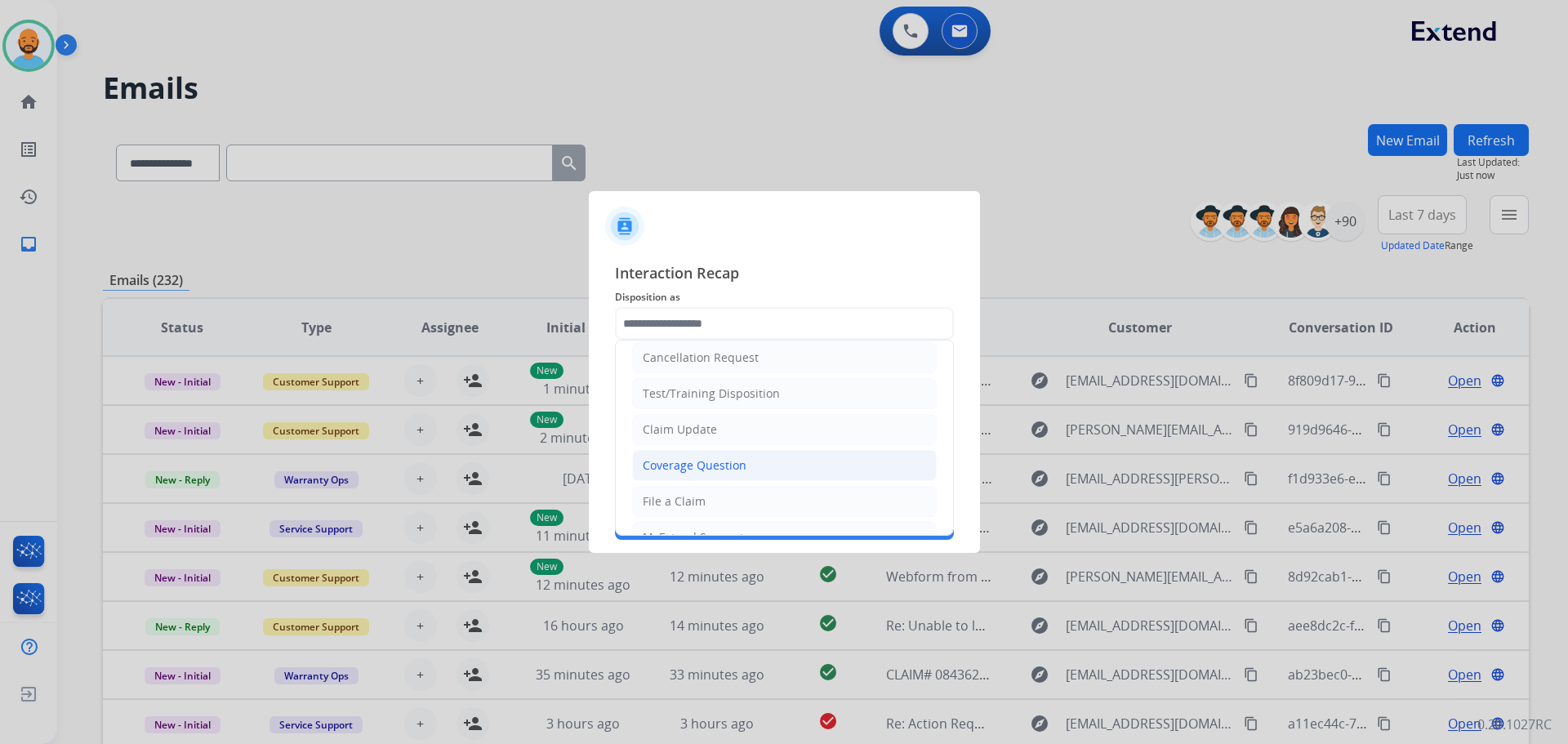
click at [710, 459] on div "Coverage Question" at bounding box center [694, 465] width 104 height 16
type input "**********"
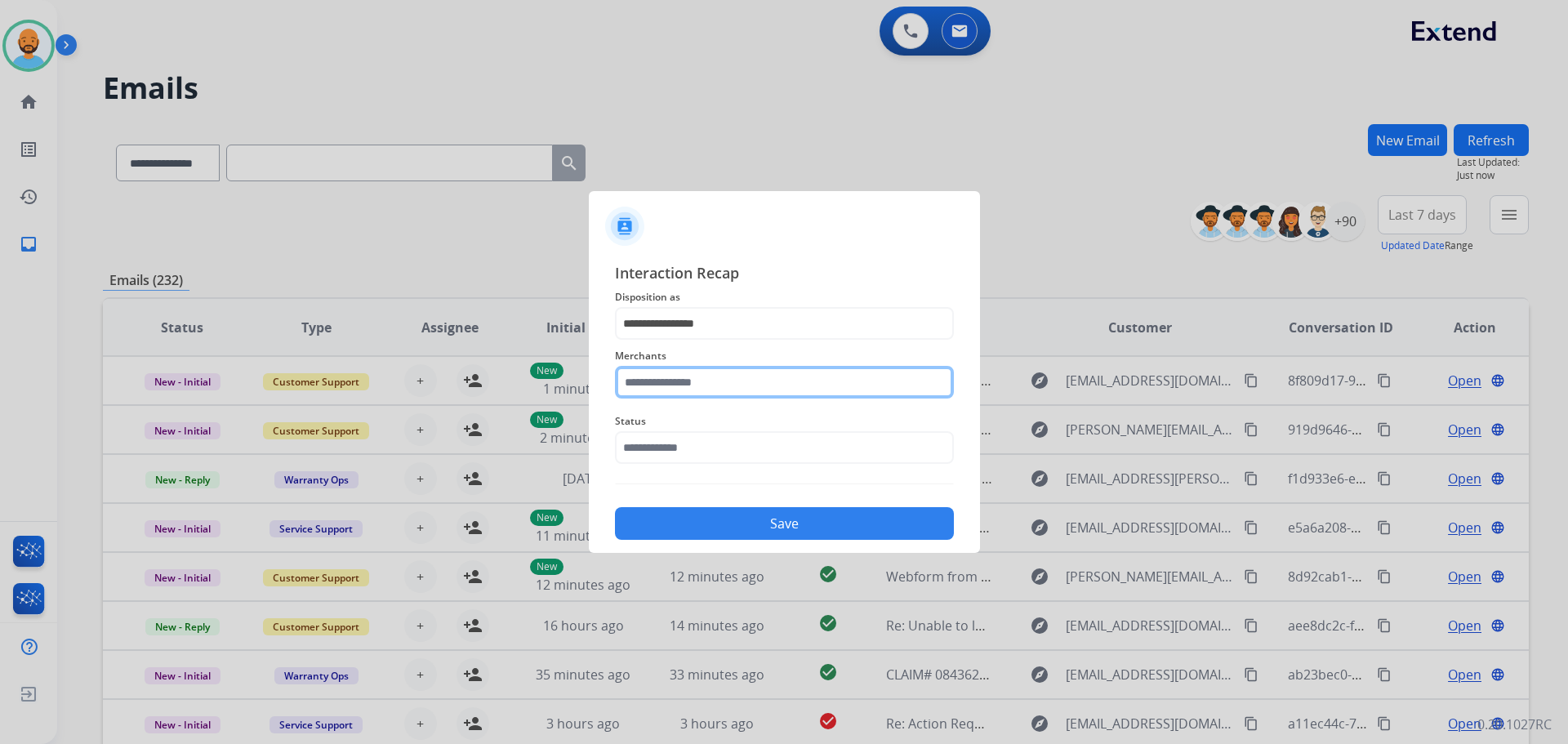
click at [722, 379] on input "text" at bounding box center [784, 382] width 339 height 33
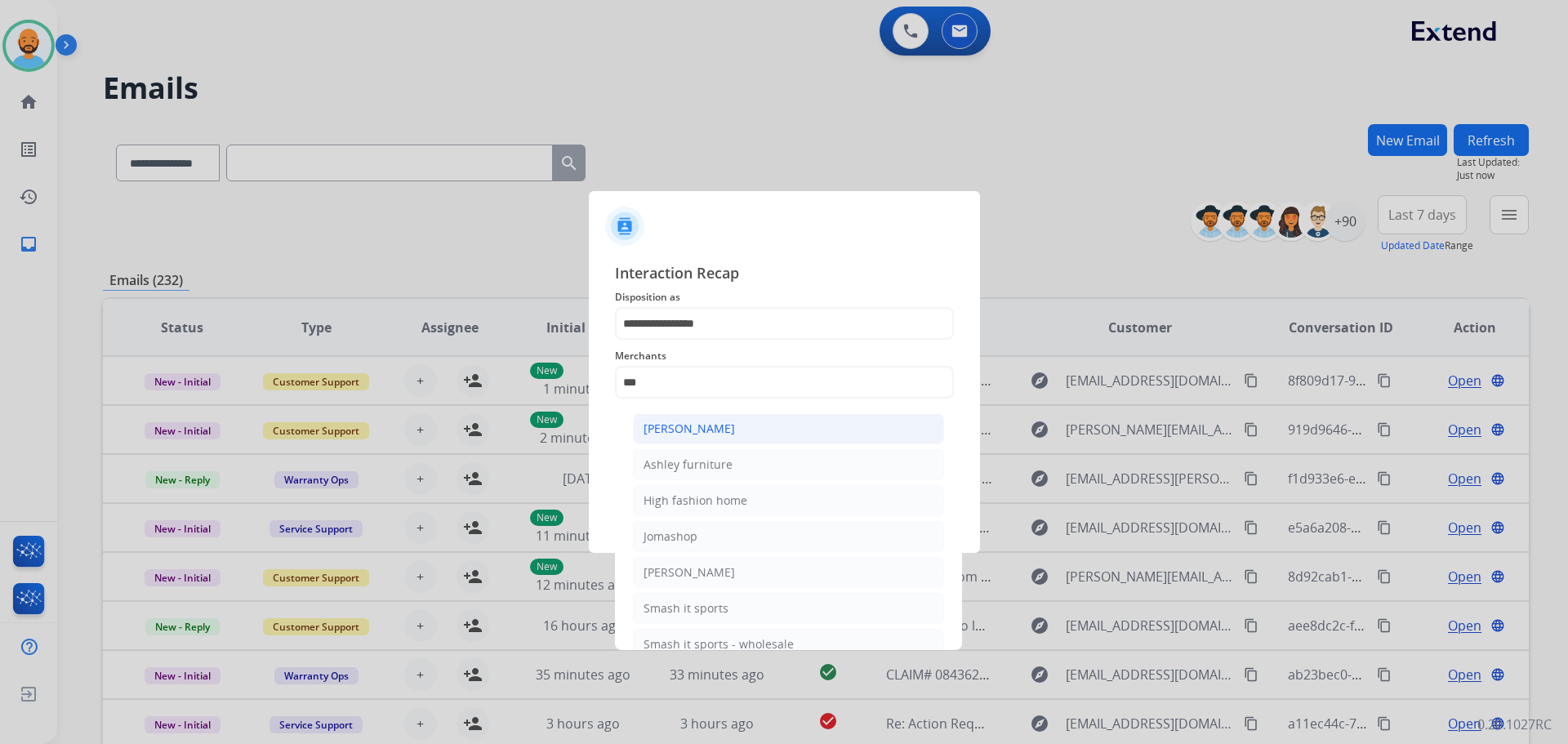
click at [702, 428] on div "[PERSON_NAME]" at bounding box center [689, 428] width 91 height 16
type input "**********"
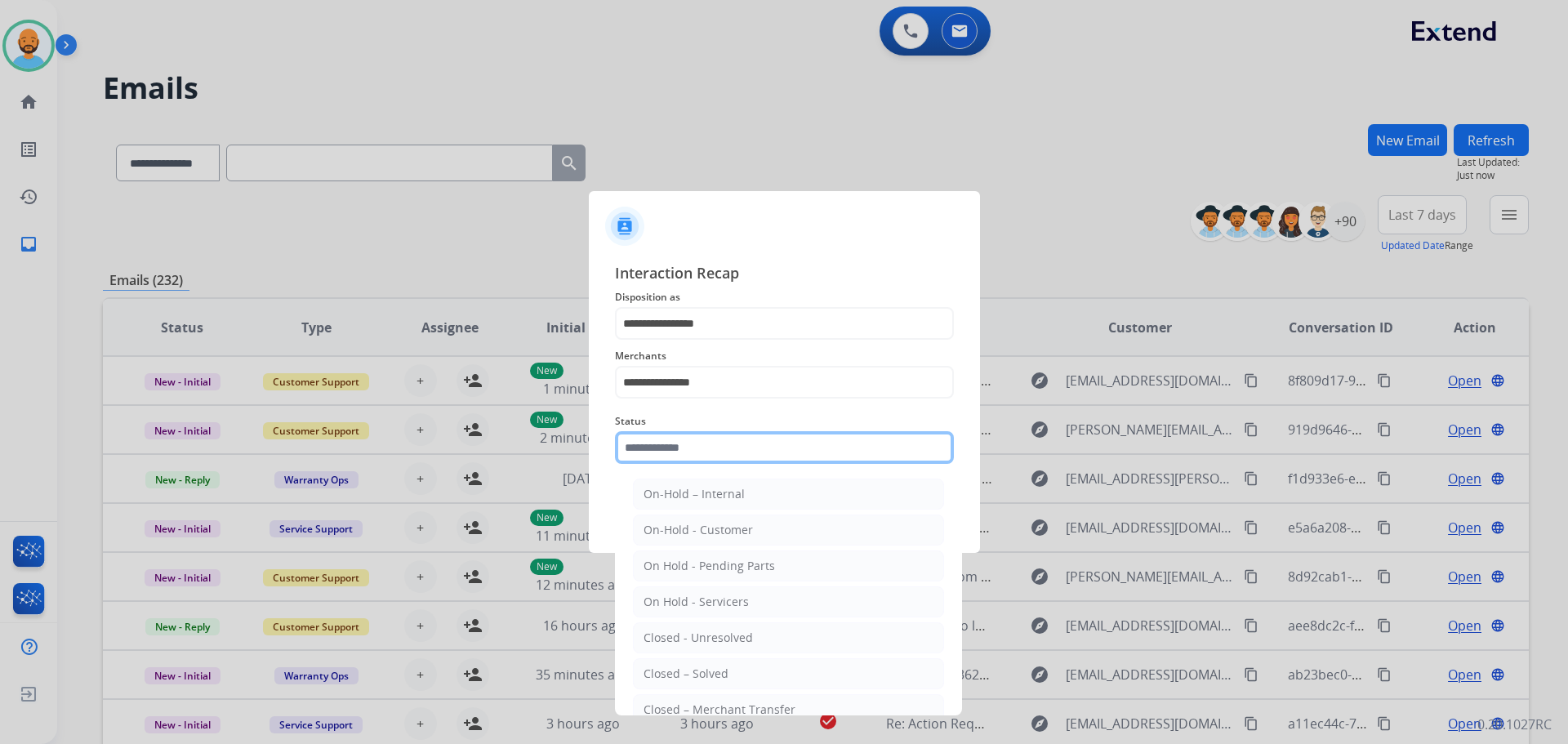
click at [708, 455] on input "text" at bounding box center [784, 447] width 339 height 33
click at [708, 684] on li "Closed – Solved" at bounding box center [789, 674] width 311 height 31
type input "**********"
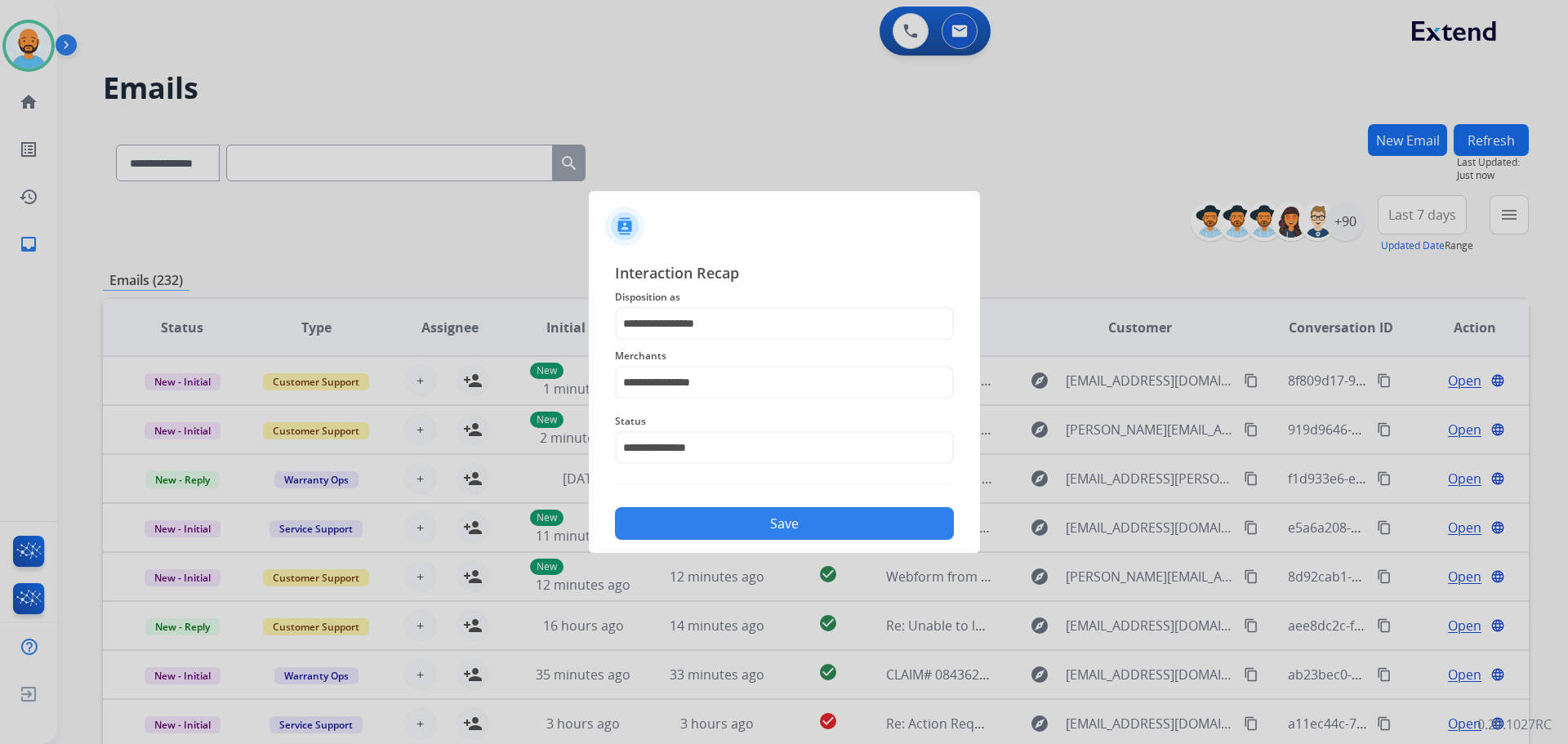
click at [770, 521] on button "Save" at bounding box center [784, 523] width 339 height 33
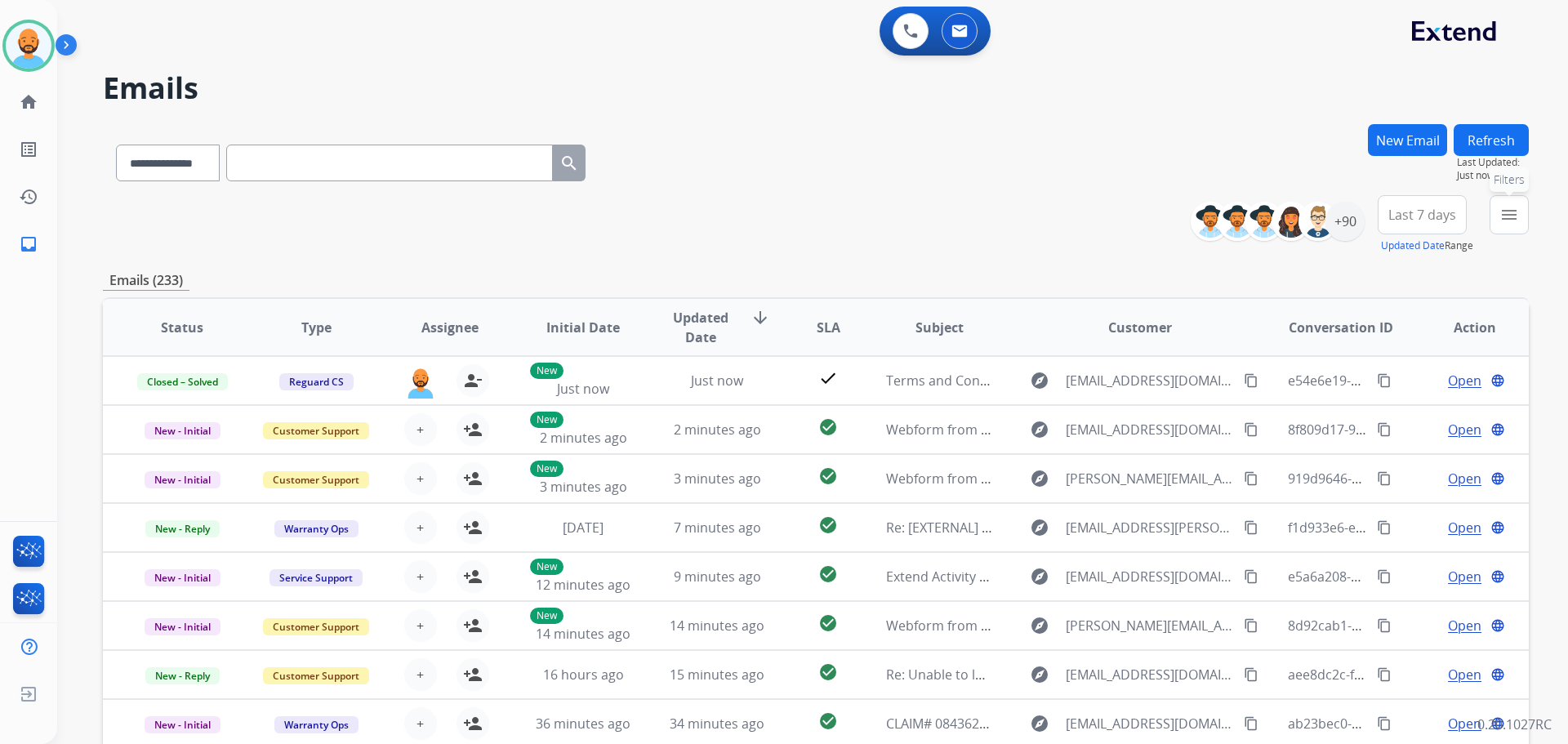
click at [1506, 206] on mat-icon "menu" at bounding box center [1508, 214] width 19 height 19
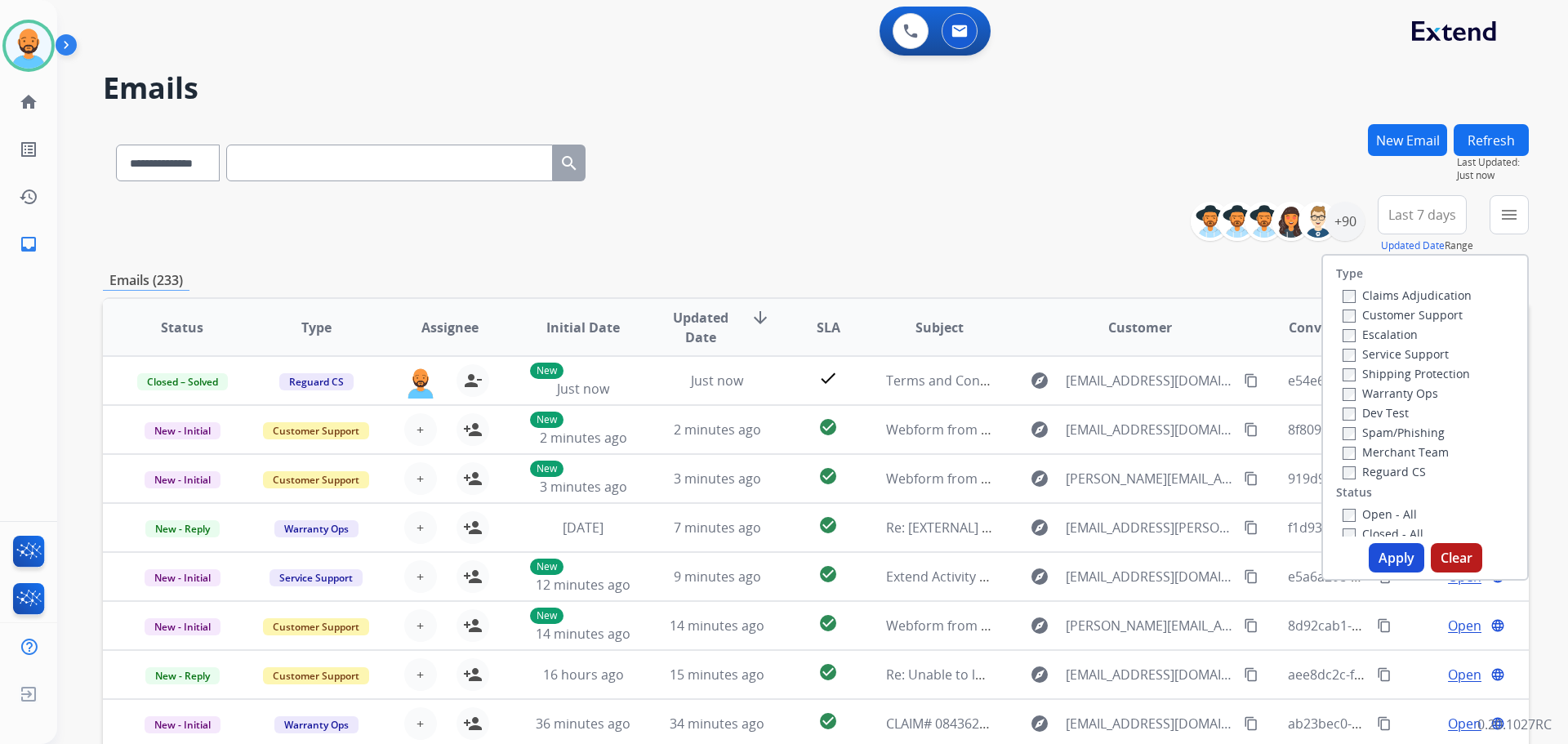
click at [1347, 315] on label "Customer Support" at bounding box center [1402, 315] width 120 height 15
click at [1372, 545] on button "Apply" at bounding box center [1396, 557] width 56 height 30
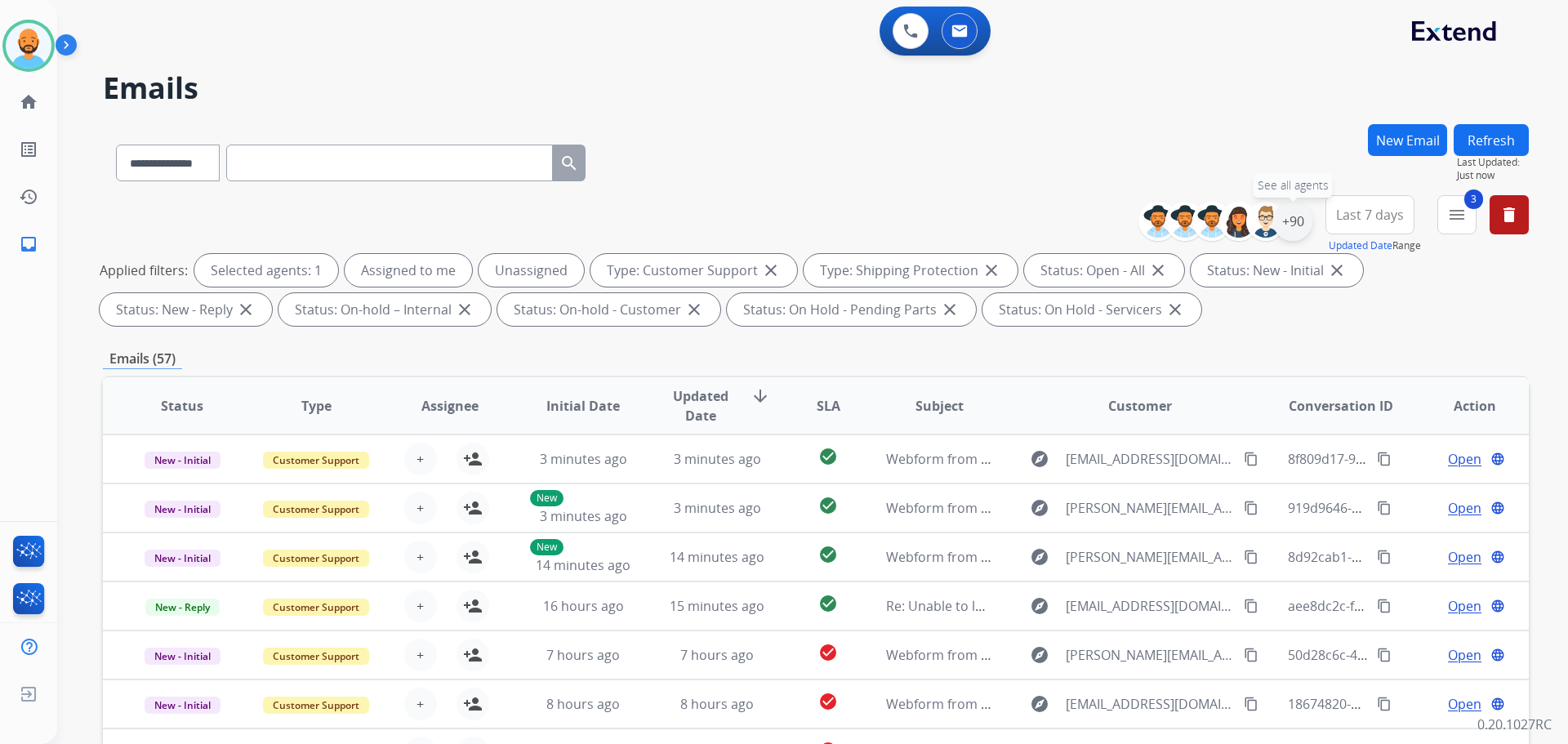
click at [1296, 227] on div "+90" at bounding box center [1292, 222] width 39 height 39
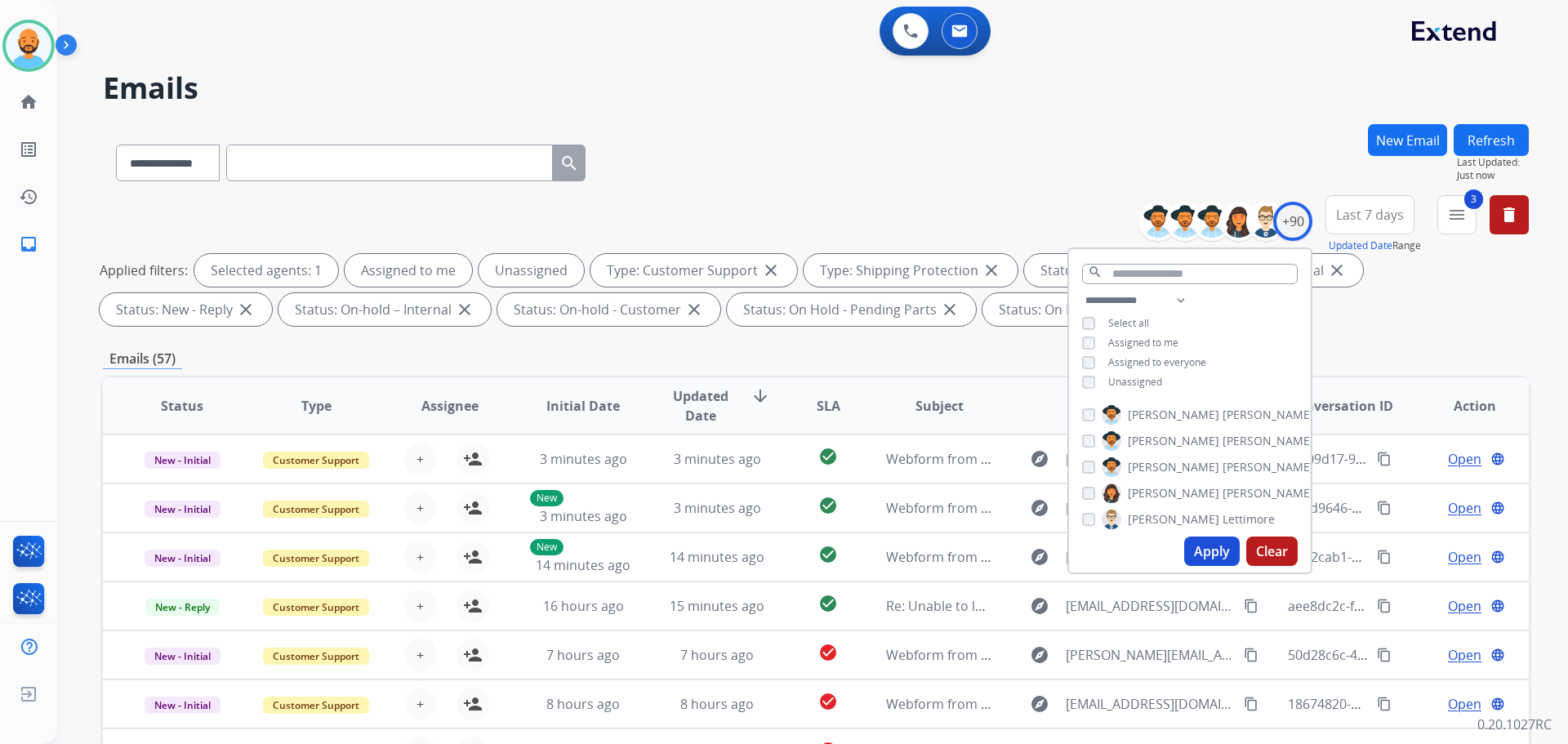
click at [1014, 158] on div "**********" at bounding box center [816, 160] width 1426 height 71
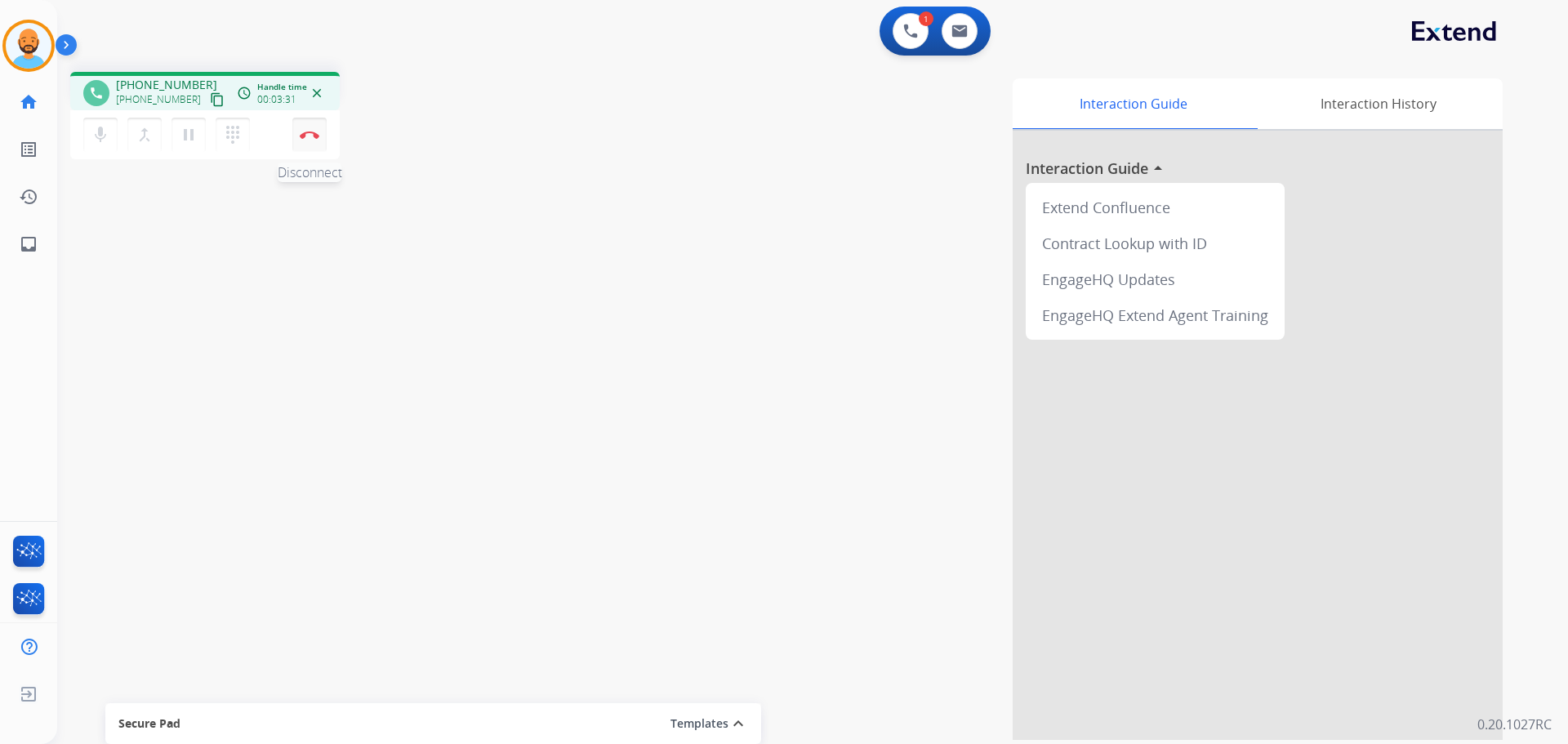
click at [308, 141] on button "Disconnect" at bounding box center [309, 134] width 35 height 35
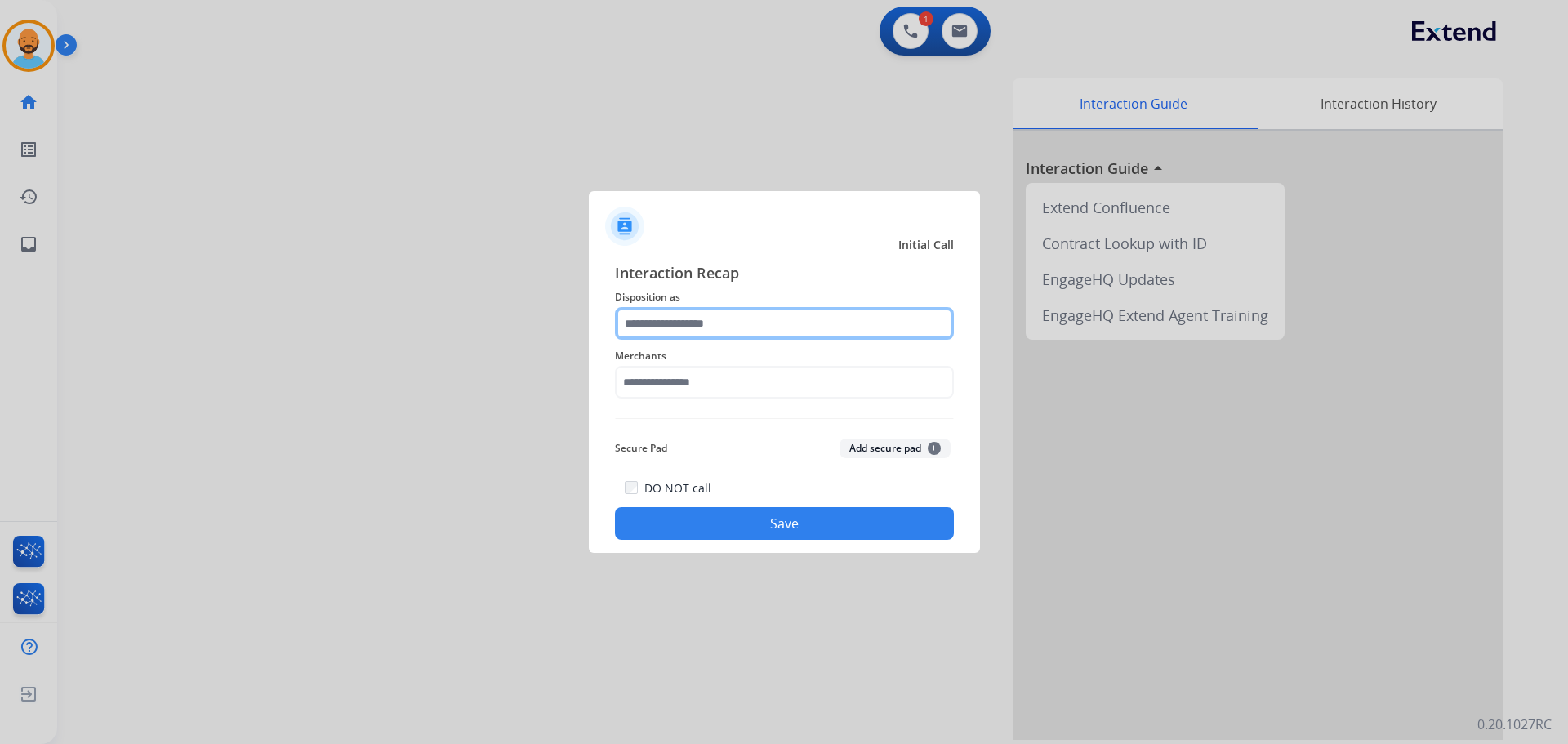
click at [719, 323] on input "text" at bounding box center [784, 323] width 339 height 33
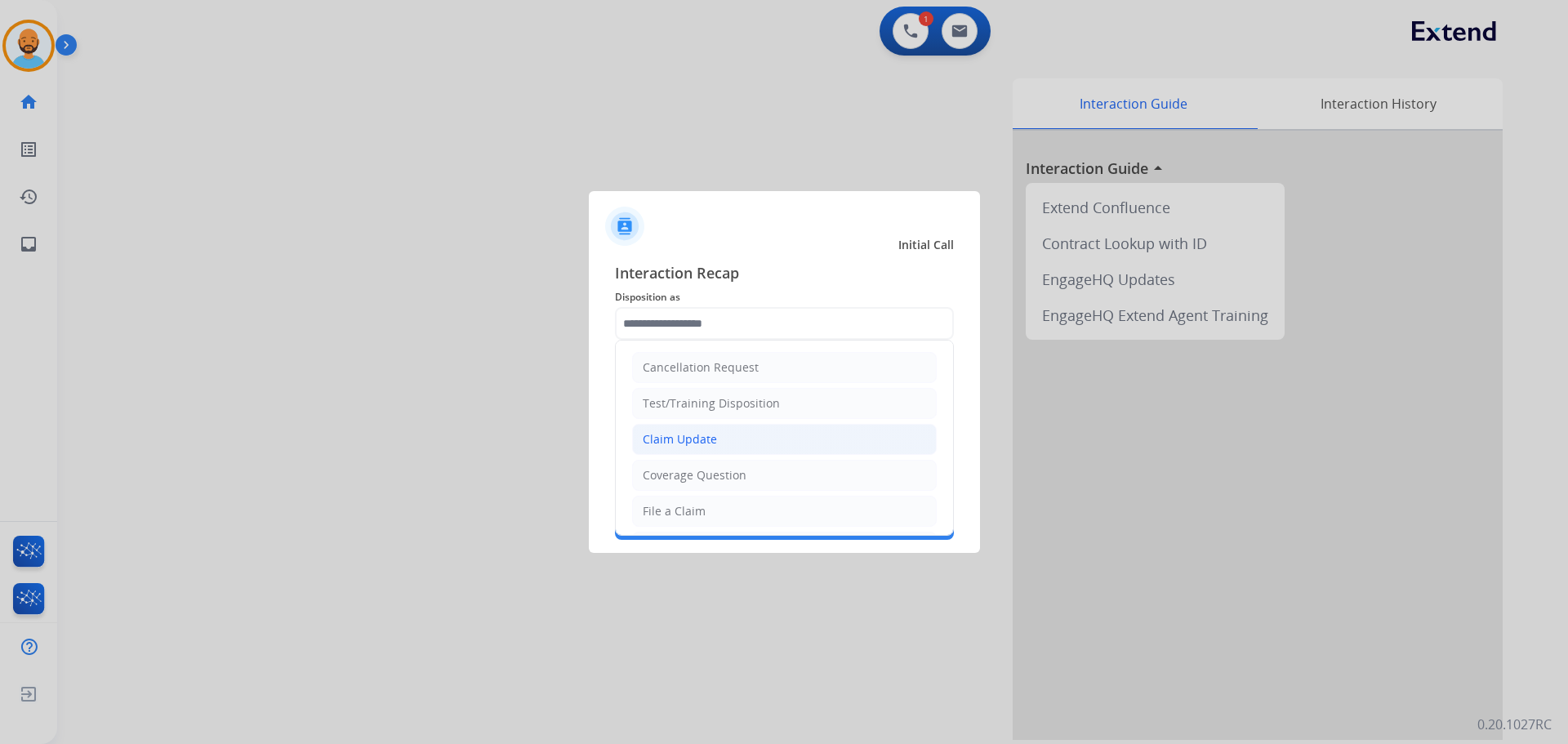
click at [729, 431] on li "Claim Update" at bounding box center [784, 439] width 304 height 31
type input "**********"
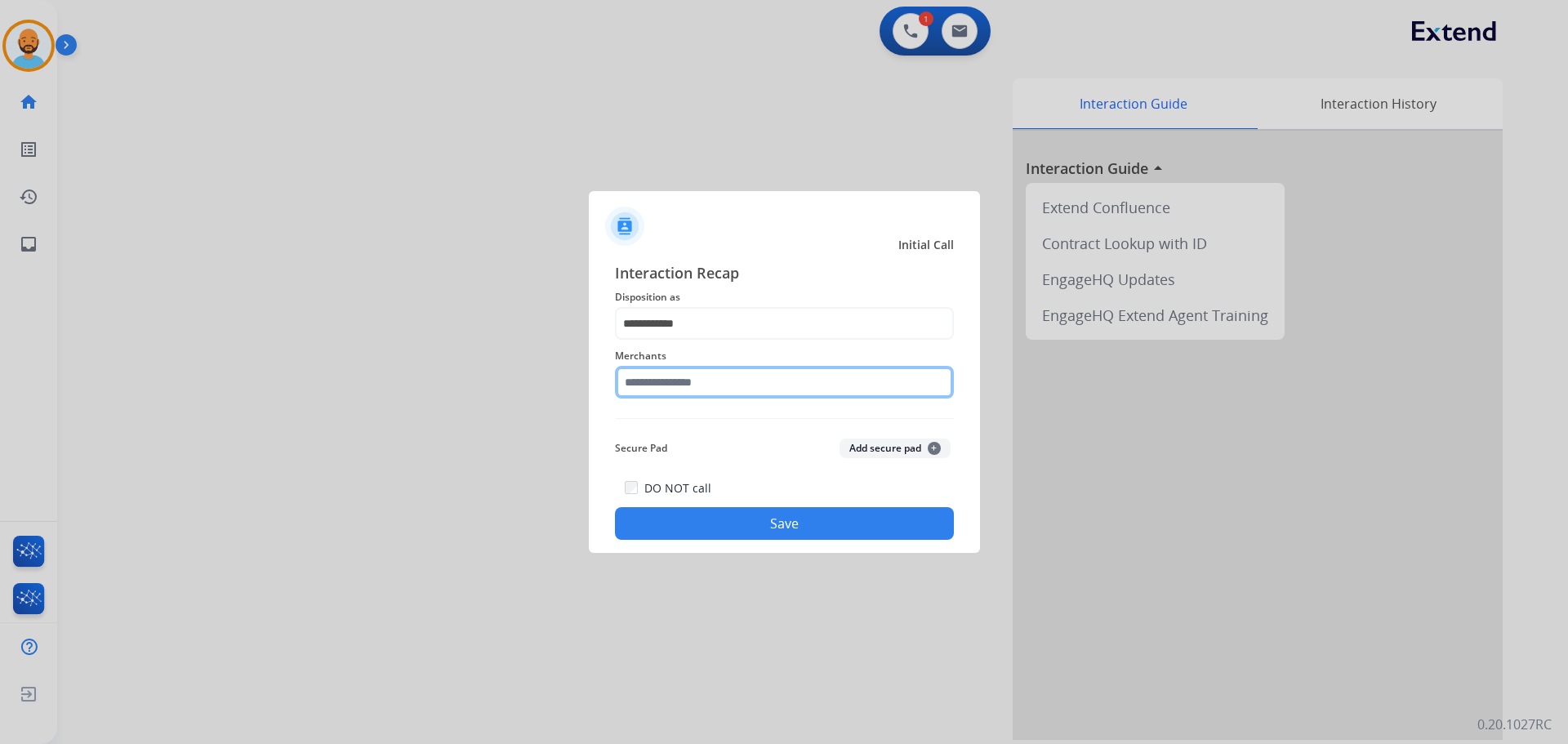
click at [717, 391] on input "text" at bounding box center [784, 382] width 339 height 33
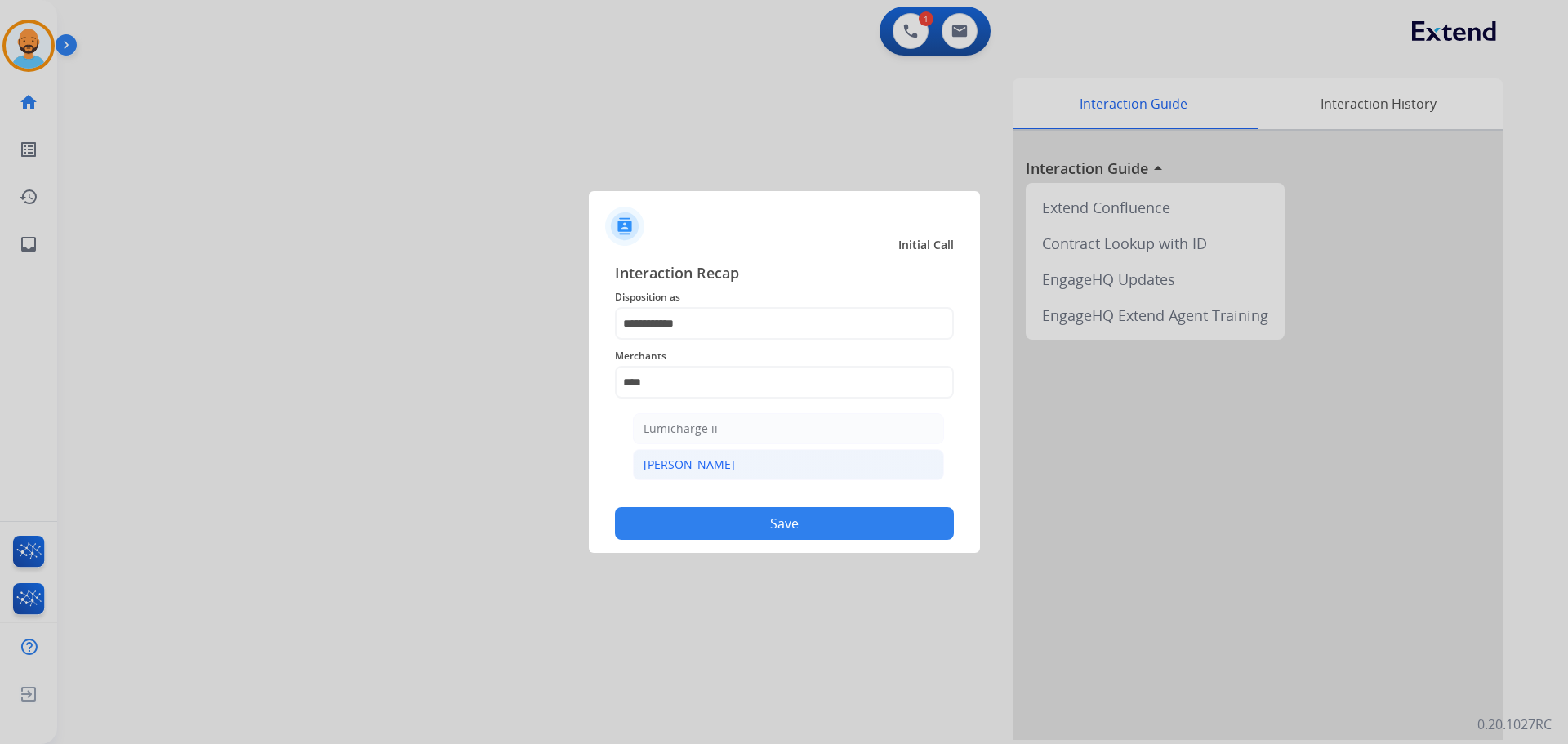
click at [685, 457] on div "[PERSON_NAME]" at bounding box center [689, 464] width 91 height 16
type input "********"
click at [741, 508] on button "Save" at bounding box center [784, 523] width 339 height 33
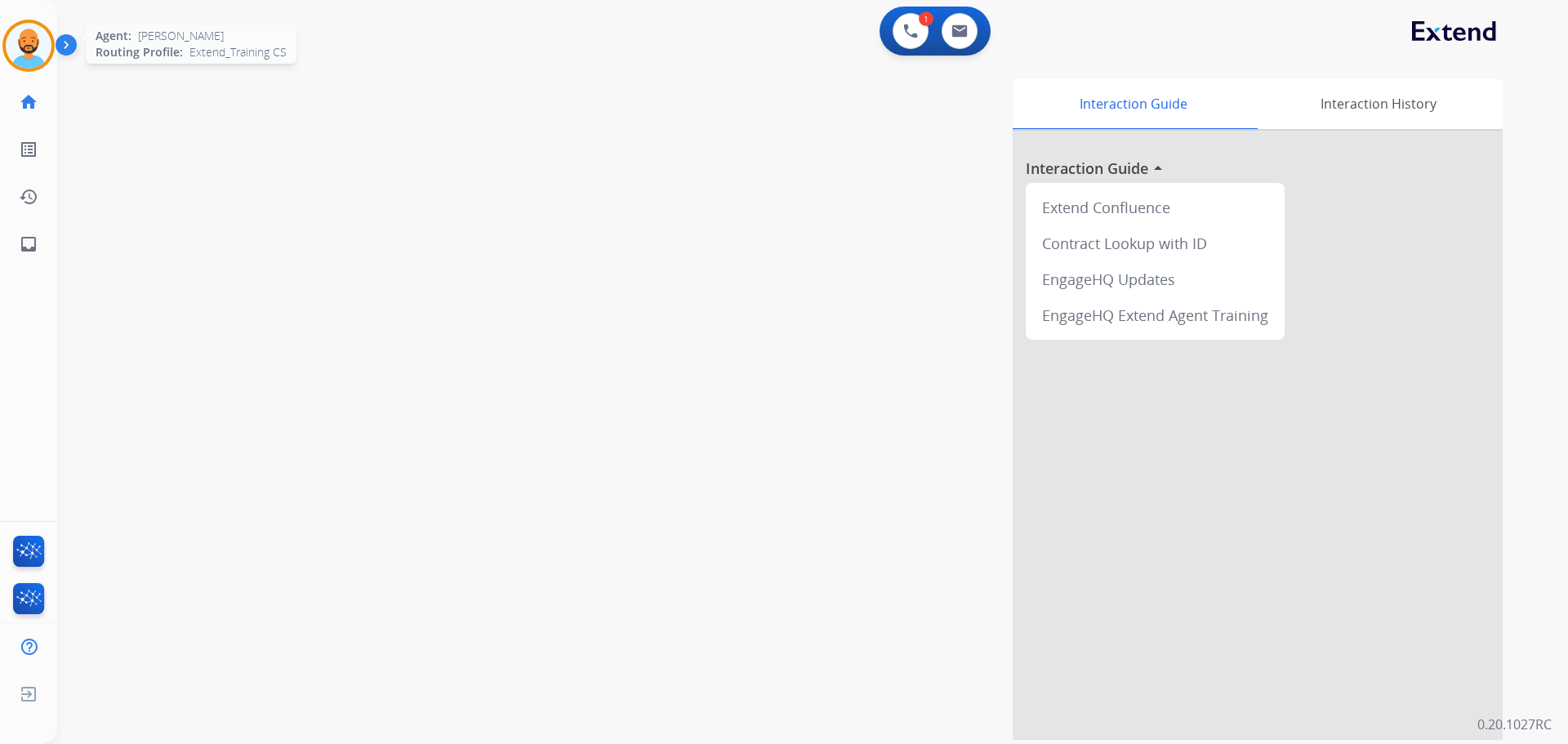
click at [41, 46] on img at bounding box center [29, 46] width 46 height 46
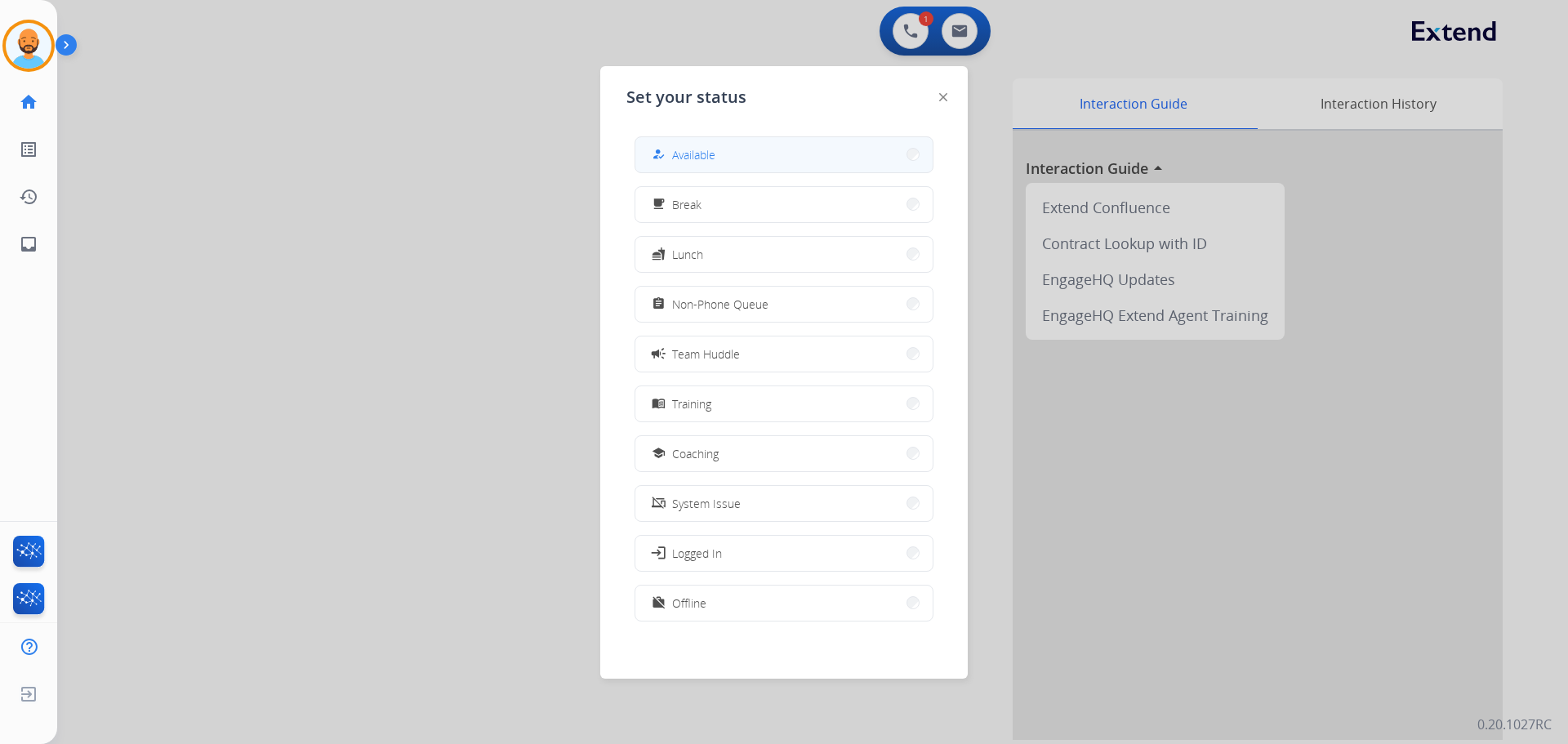
click at [715, 150] on span "Available" at bounding box center [693, 155] width 43 height 17
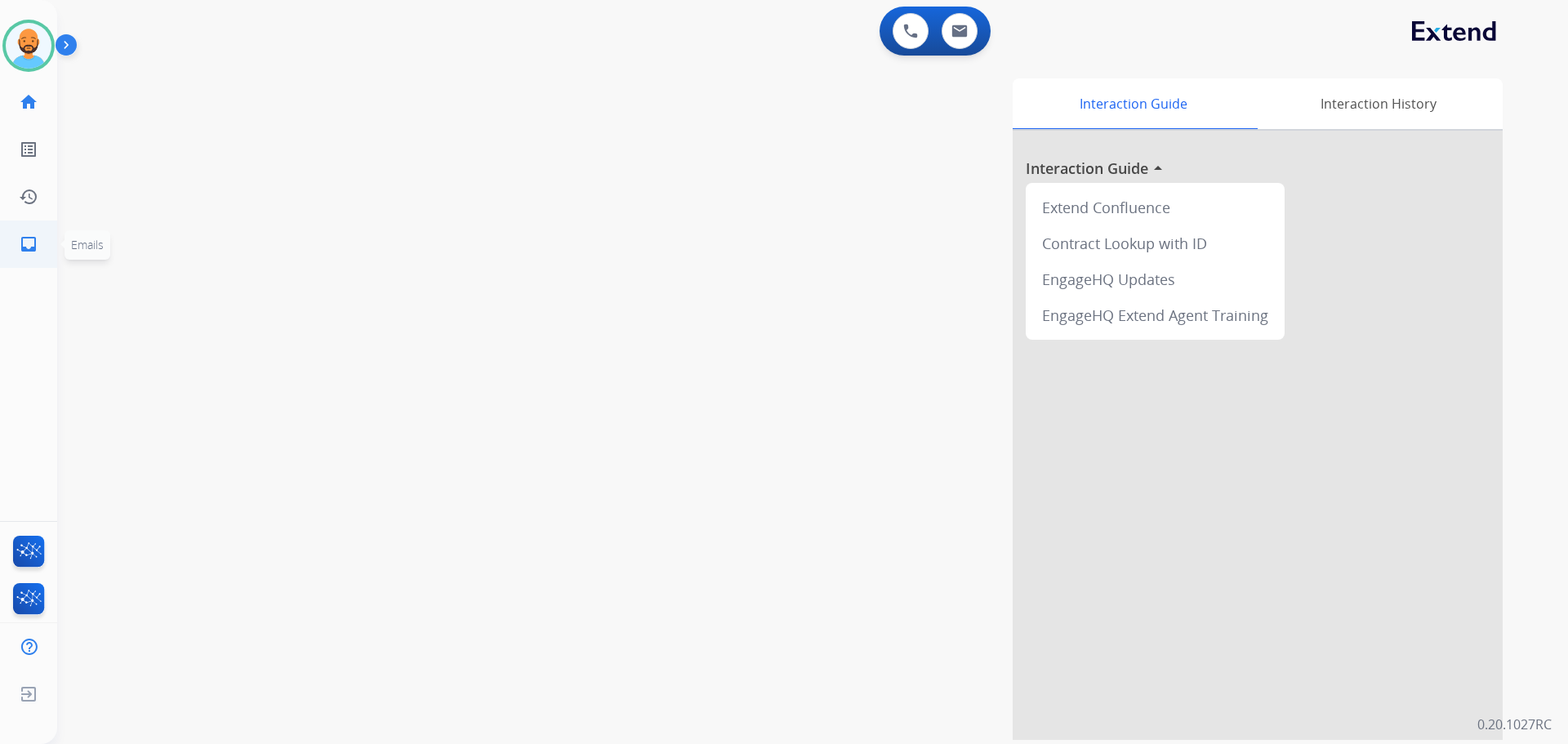
click at [34, 243] on mat-icon "inbox" at bounding box center [28, 243] width 19 height 19
select select "**********"
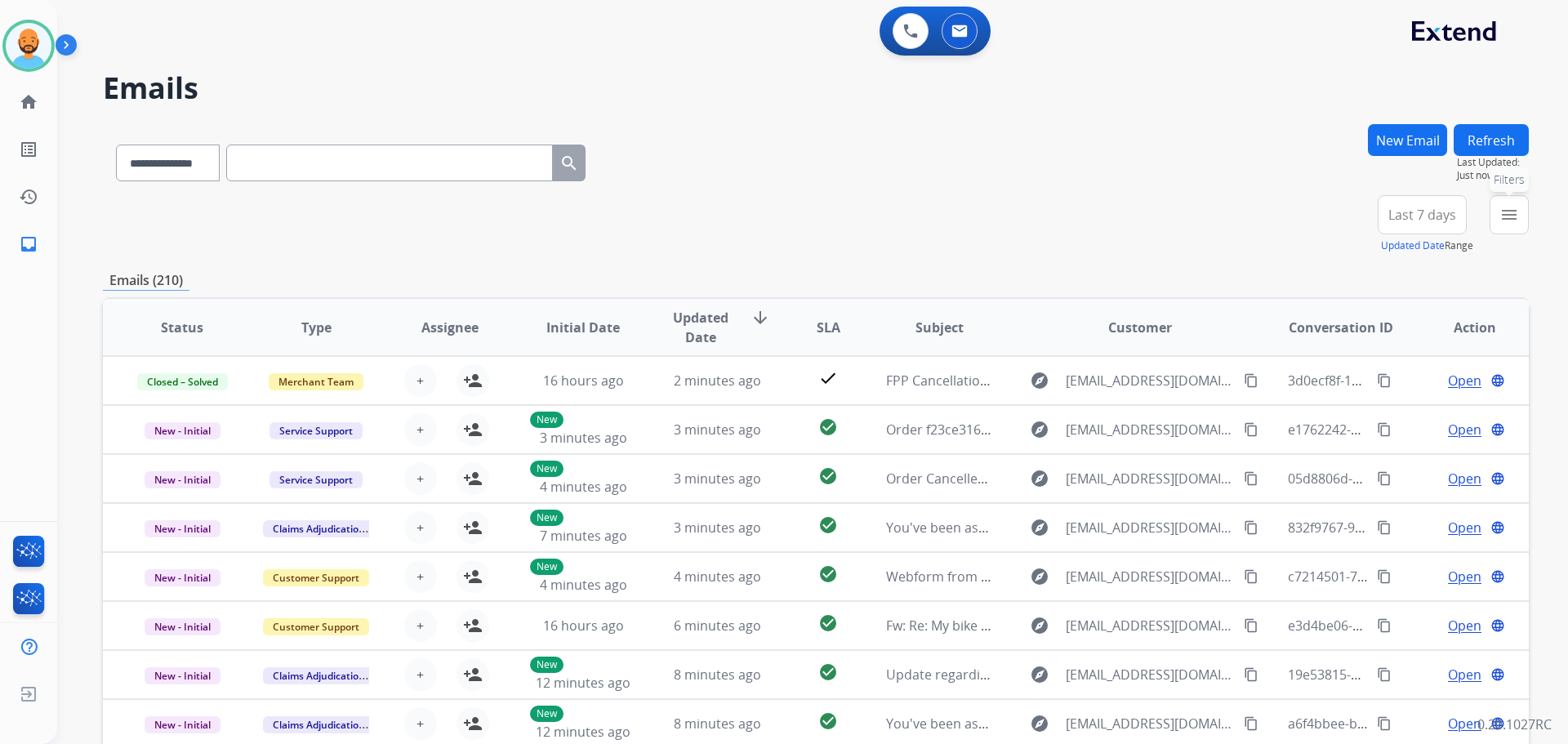
click at [1523, 205] on button "menu Filters" at bounding box center [1509, 215] width 39 height 39
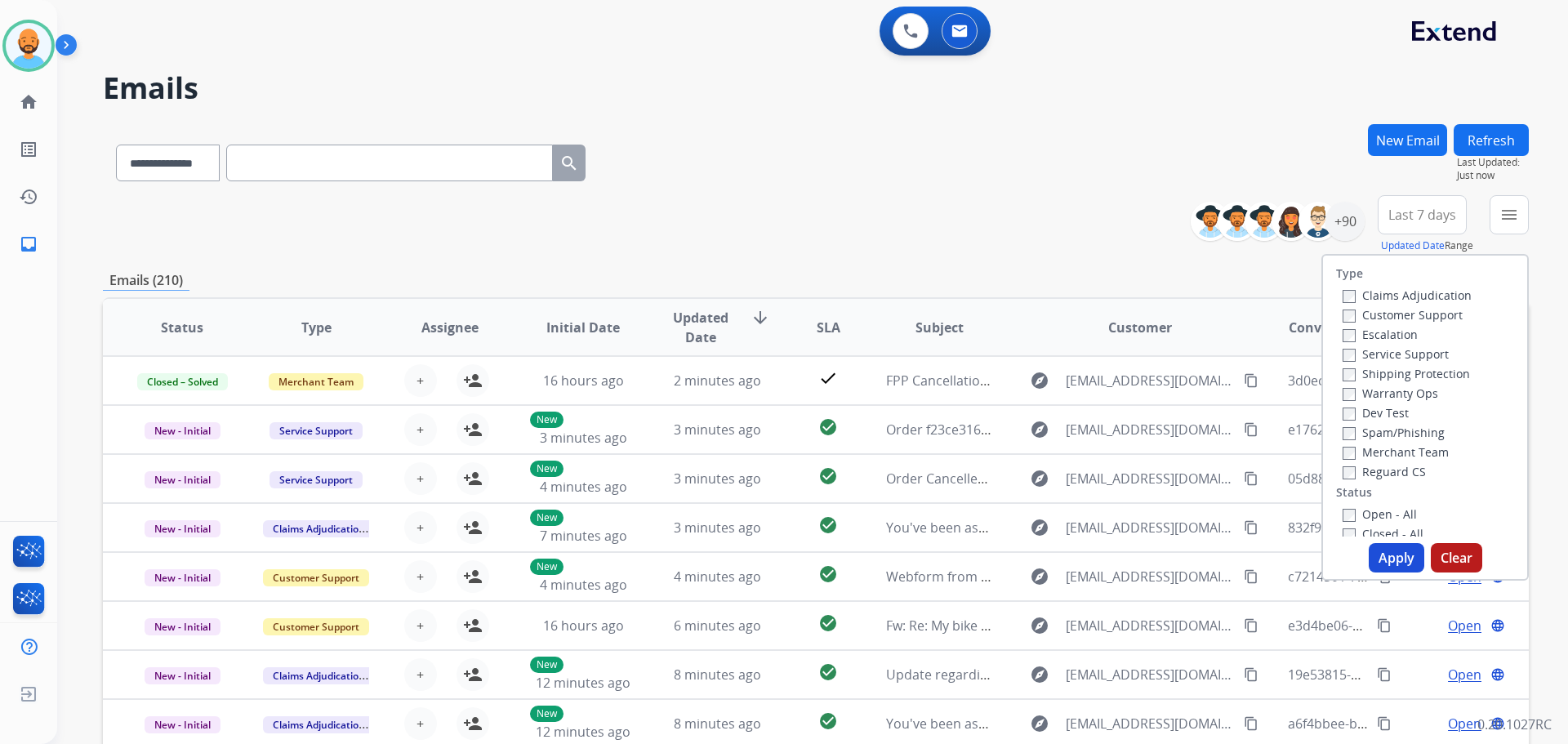
click at [1342, 309] on label "Customer Support" at bounding box center [1402, 315] width 120 height 15
click at [1378, 560] on button "Apply" at bounding box center [1396, 557] width 56 height 30
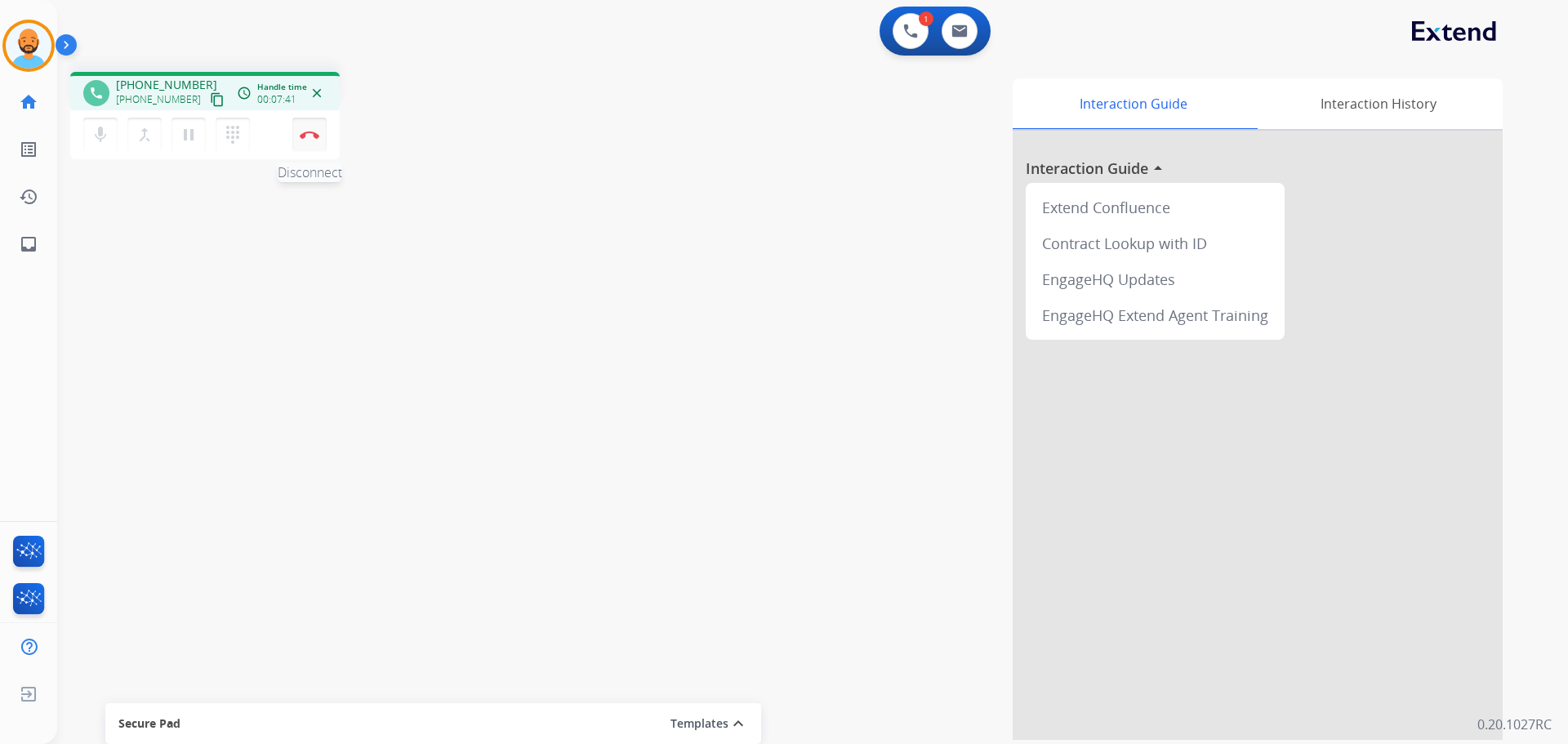
click at [314, 134] on img at bounding box center [309, 135] width 19 height 8
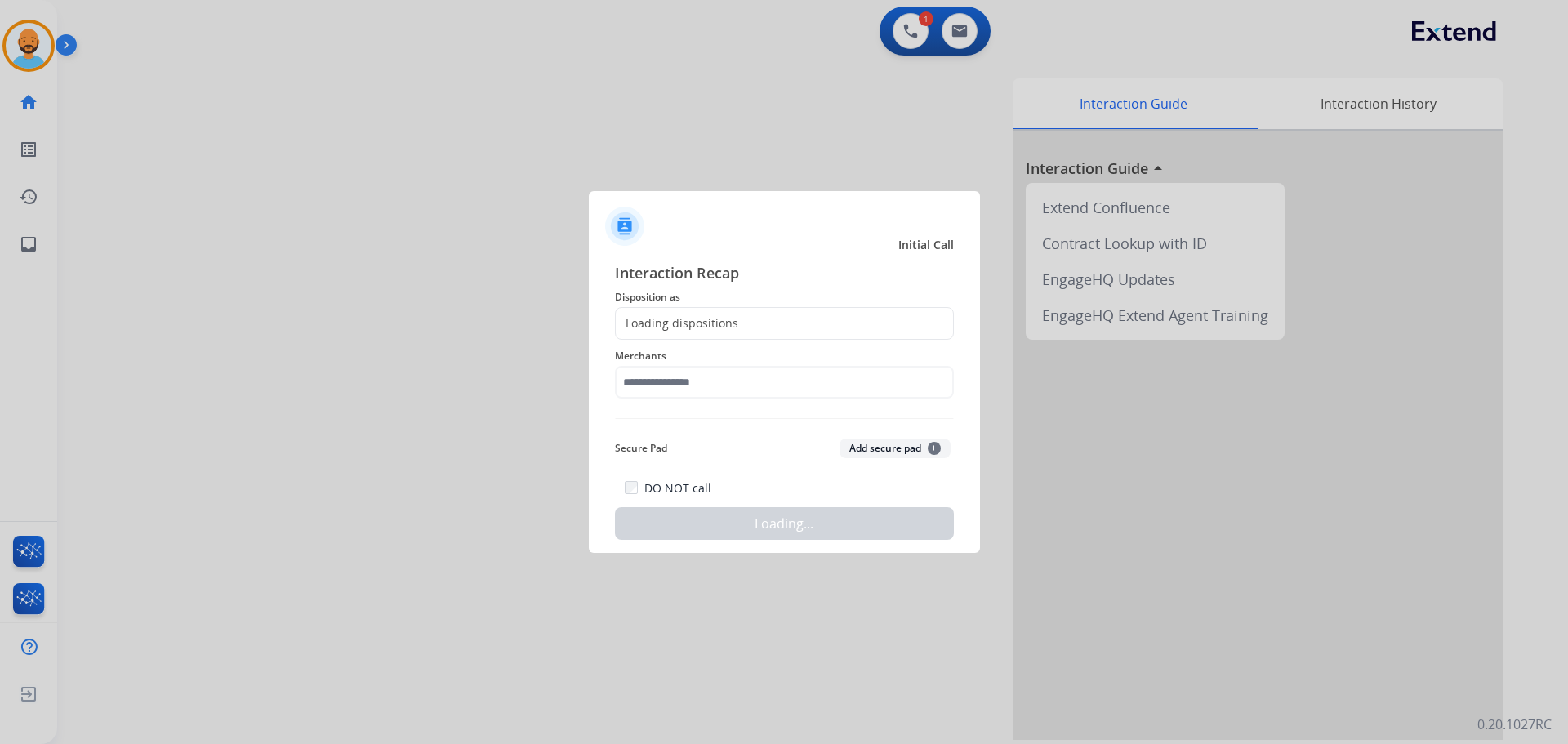
click at [718, 326] on div "Loading dispositions..." at bounding box center [681, 323] width 132 height 16
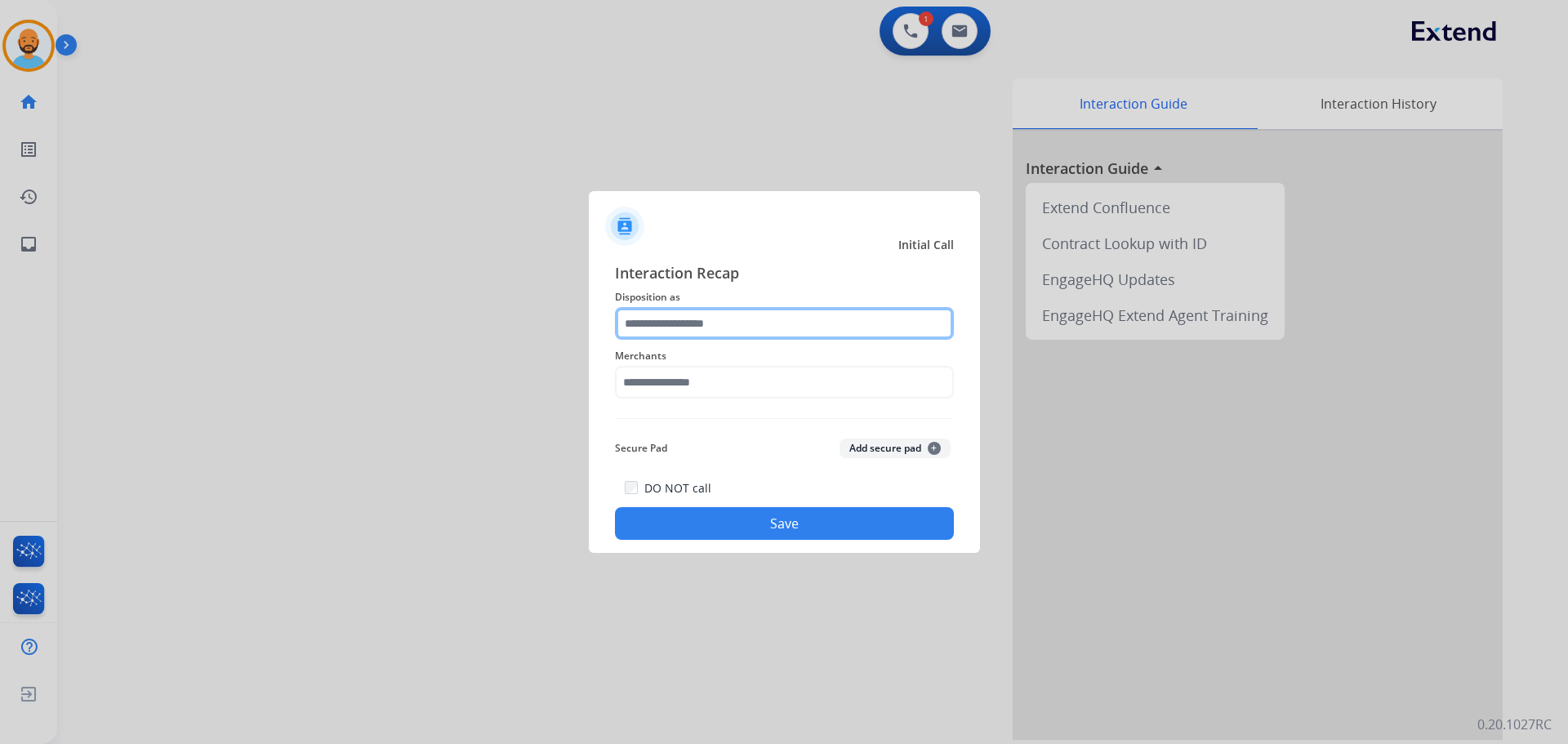
click at [707, 329] on input "text" at bounding box center [784, 323] width 339 height 33
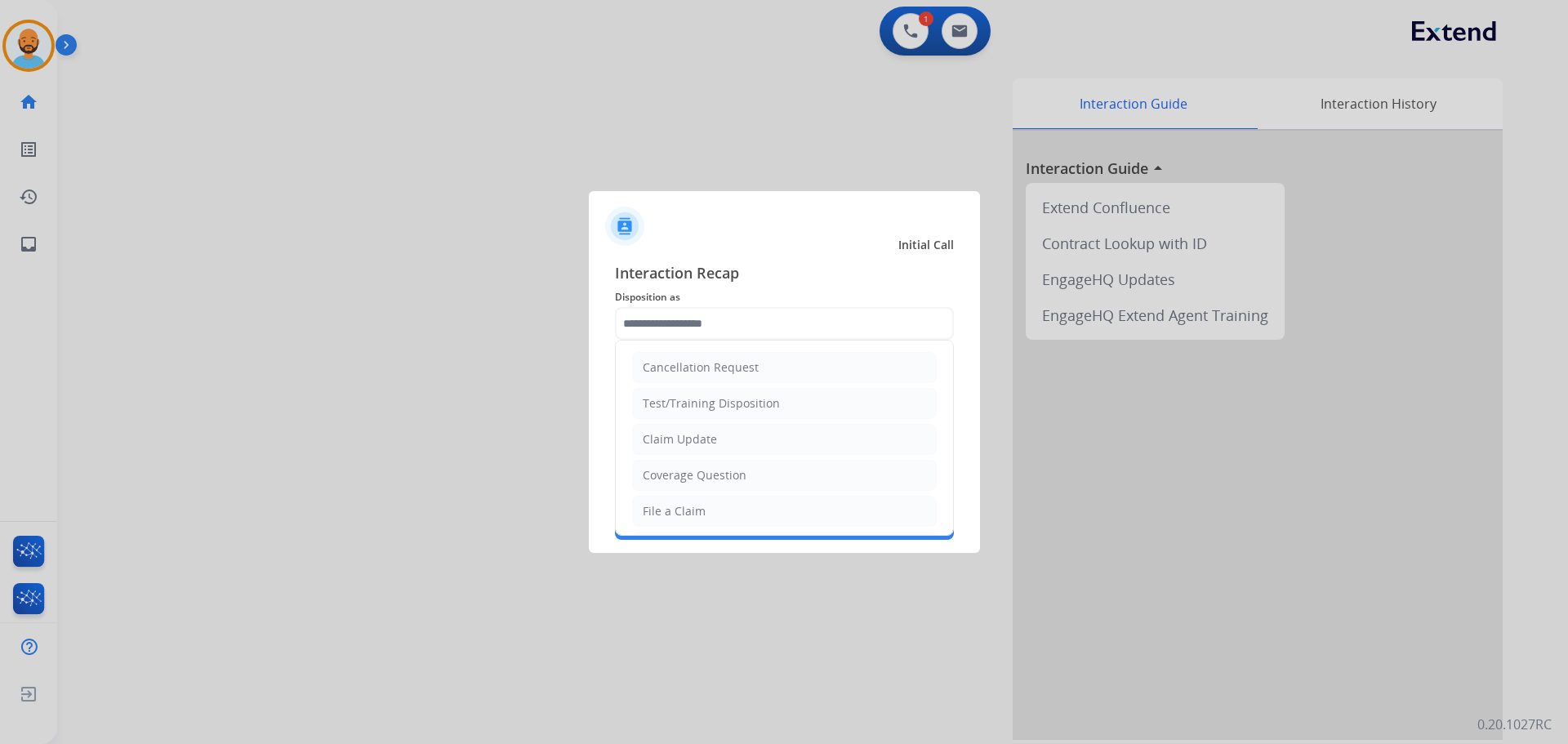
drag, startPoint x: 680, startPoint y: 514, endPoint x: 678, endPoint y: 497, distance: 17.1
click at [681, 512] on div "File a Claim" at bounding box center [674, 511] width 63 height 16
type input "**********"
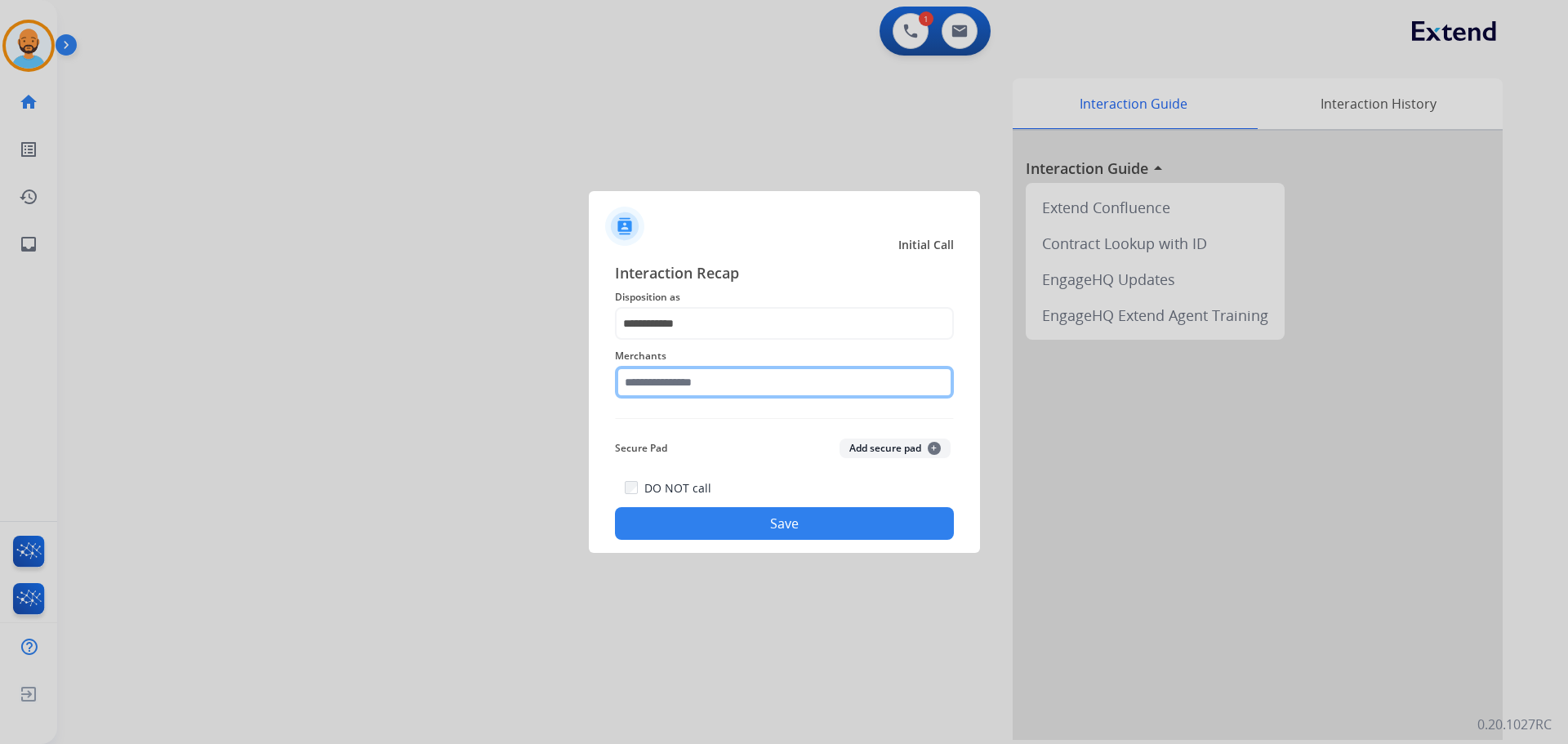
click at [666, 392] on input "text" at bounding box center [784, 382] width 339 height 33
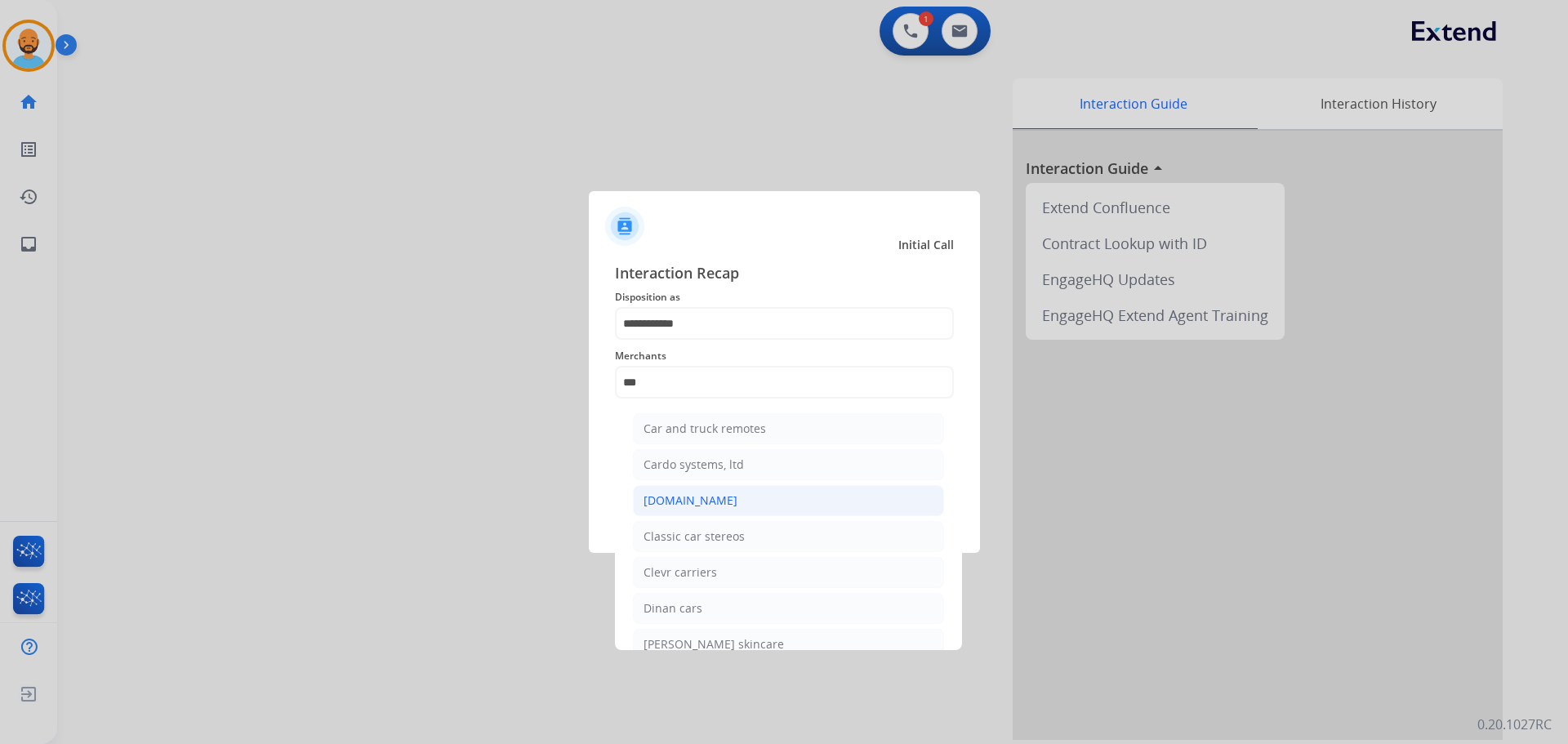
click at [686, 495] on div "[DOMAIN_NAME]" at bounding box center [690, 500] width 94 height 16
type input "**********"
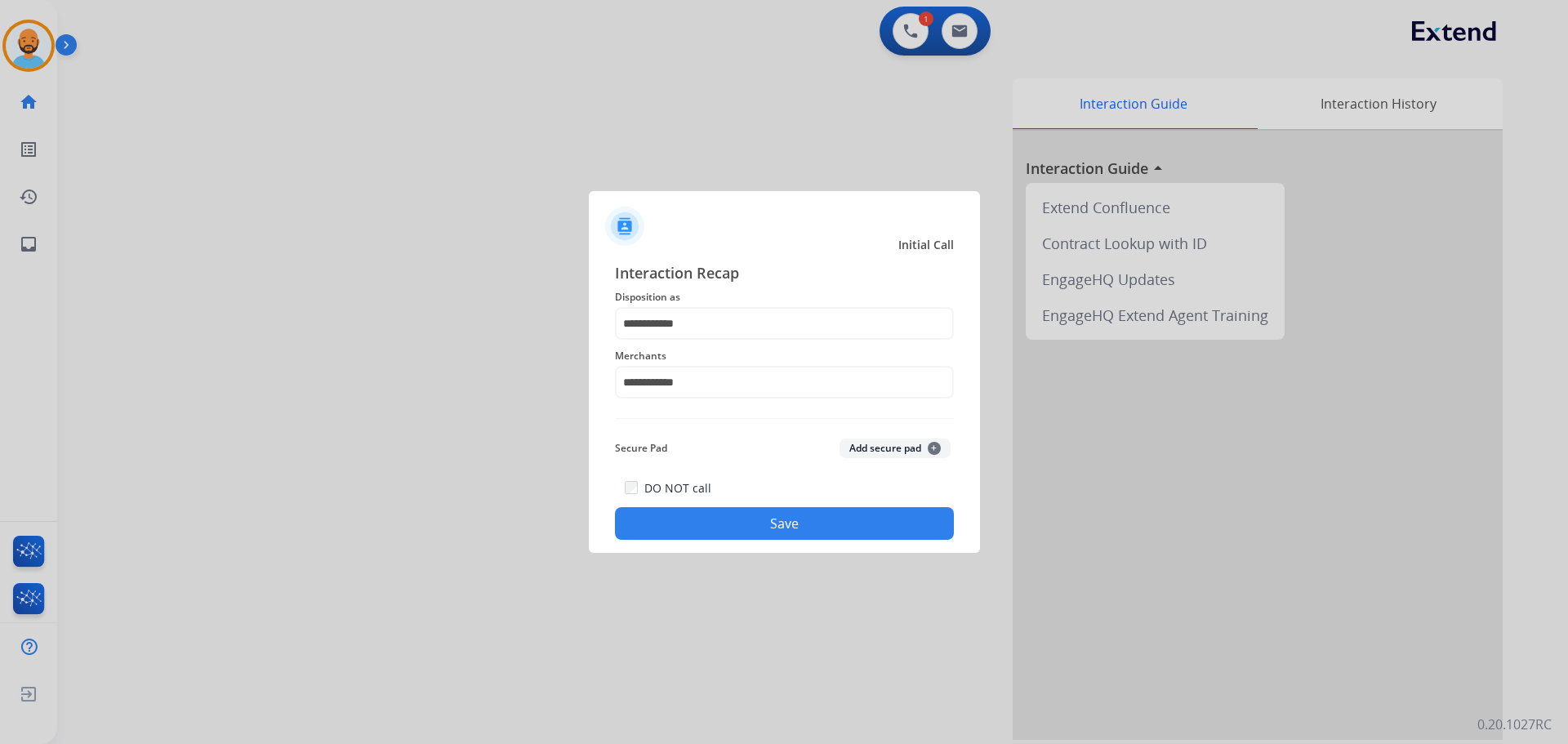
click at [712, 511] on button "Save" at bounding box center [784, 523] width 339 height 33
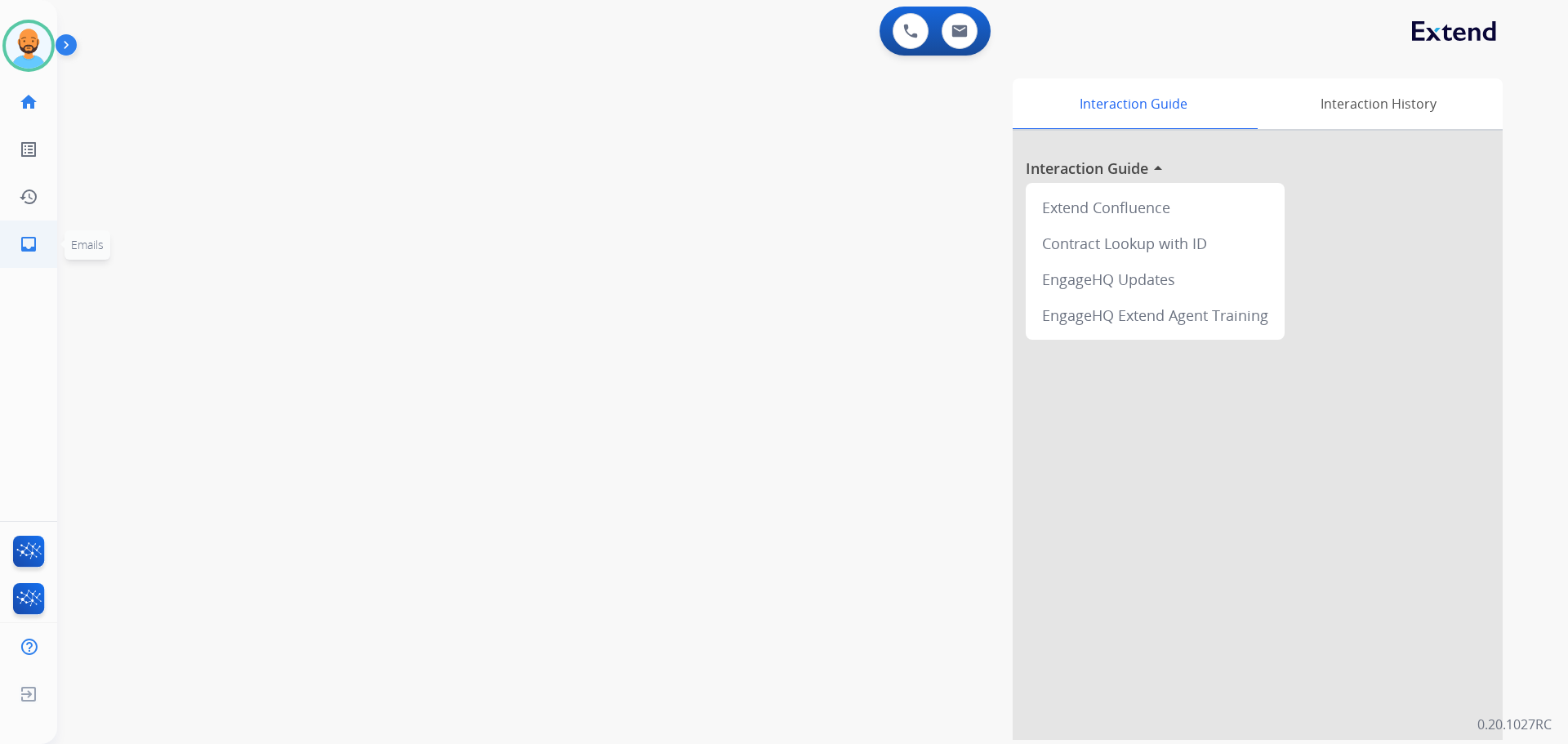
click at [25, 245] on mat-icon "inbox" at bounding box center [28, 243] width 19 height 19
select select "**********"
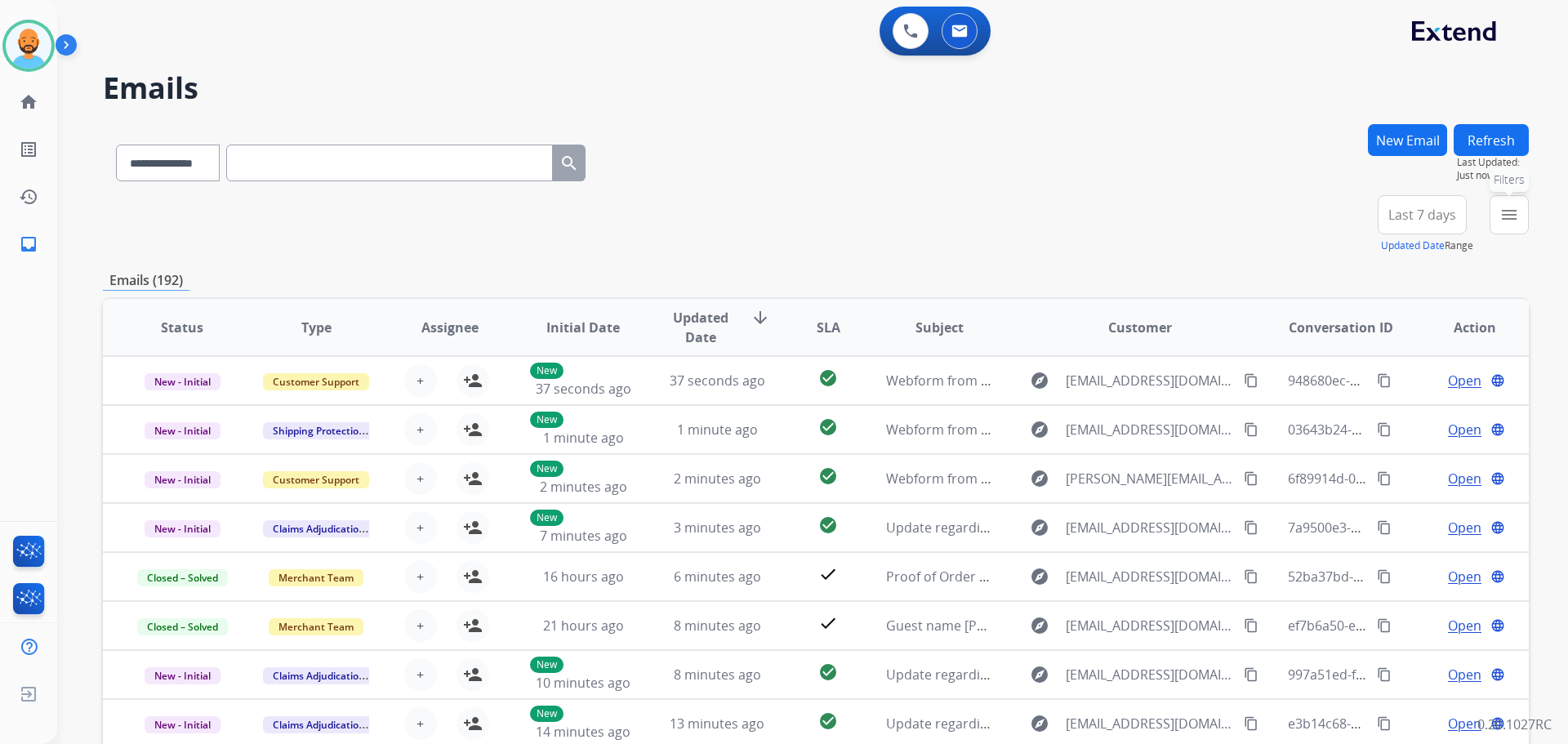
click at [1506, 214] on mat-icon "menu" at bounding box center [1508, 214] width 19 height 19
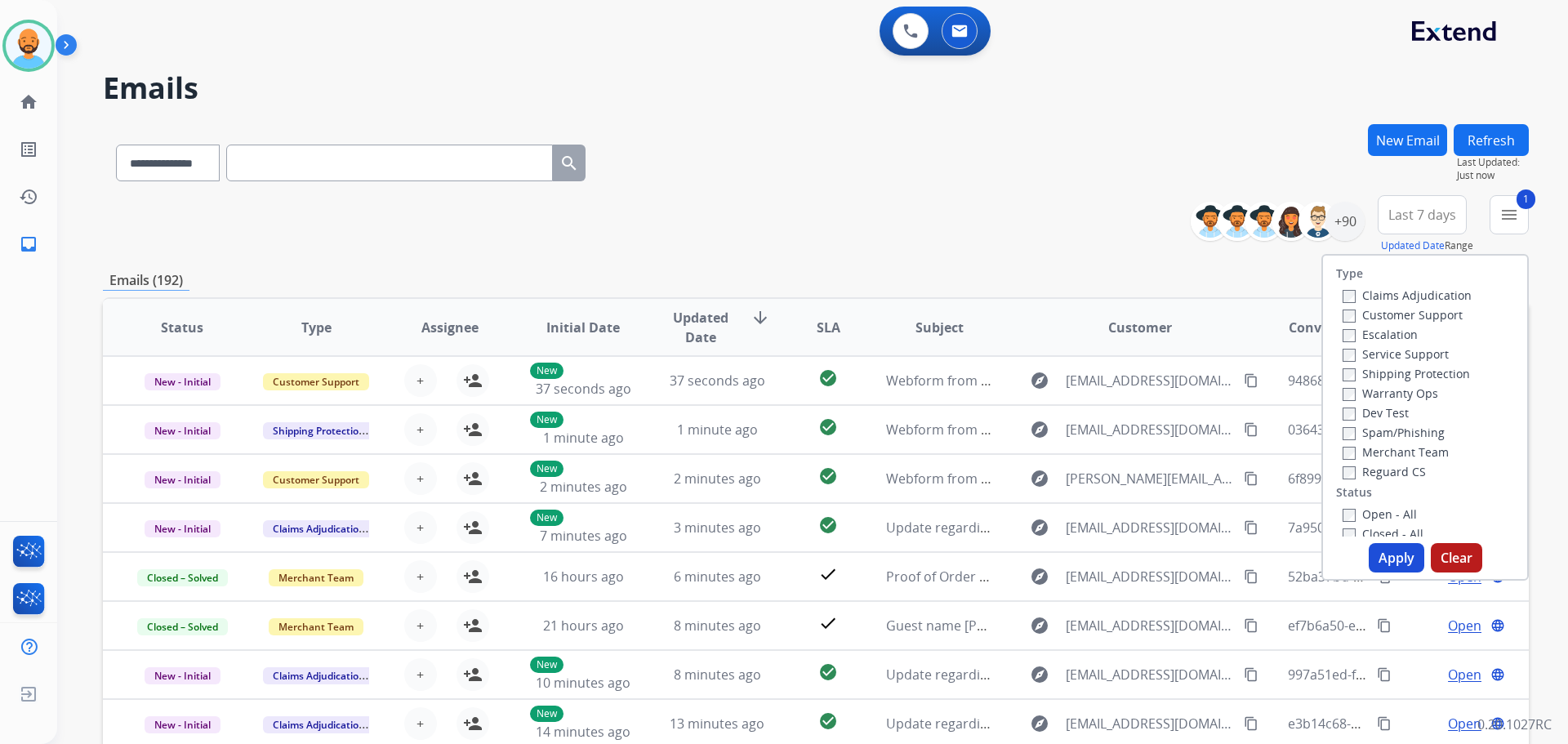
click at [1336, 374] on div "Claims Adjudication Customer Support Escalation Service Support Shipping Protec…" at bounding box center [1403, 383] width 135 height 196
click at [1377, 552] on button "Apply" at bounding box center [1396, 557] width 56 height 30
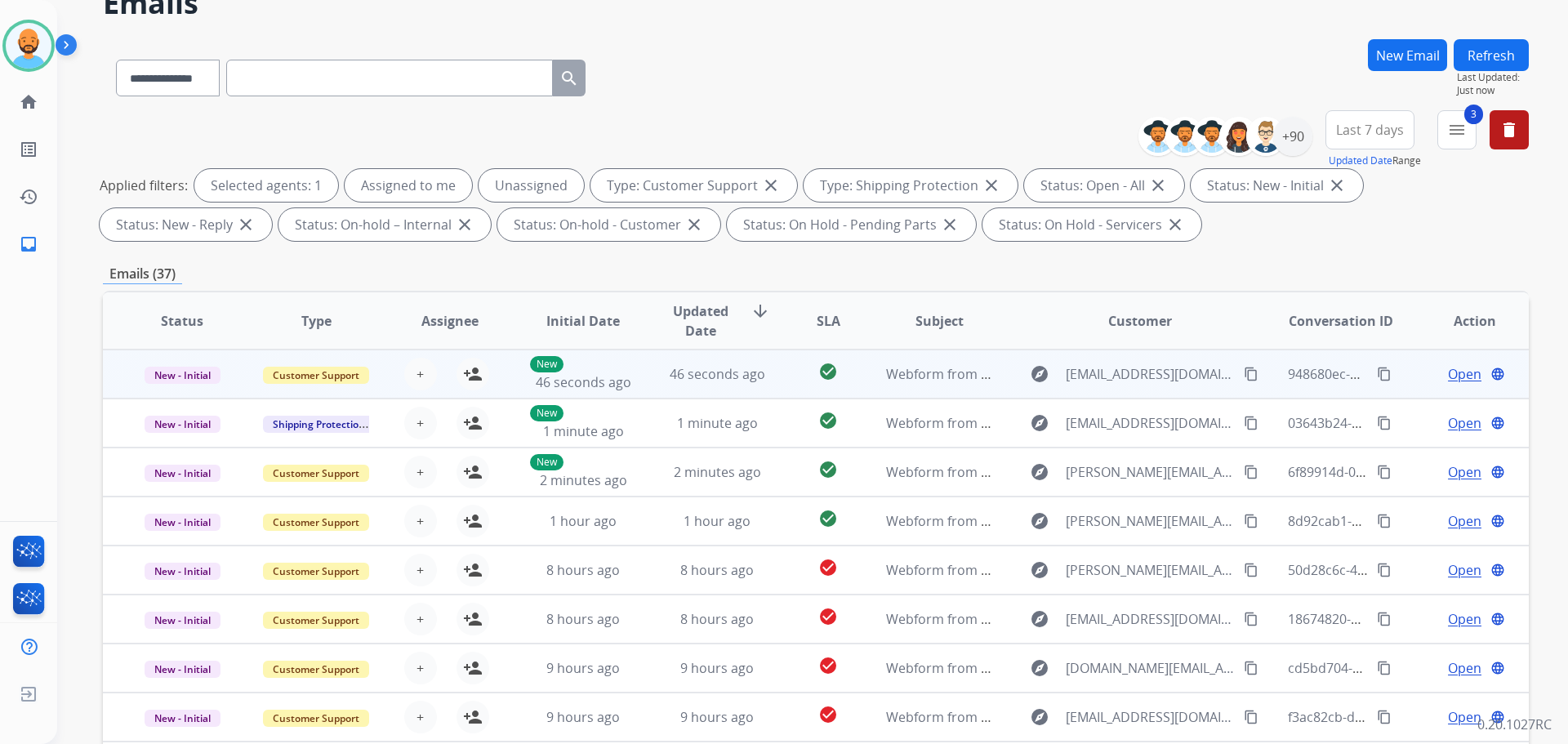
scroll to position [163, 0]
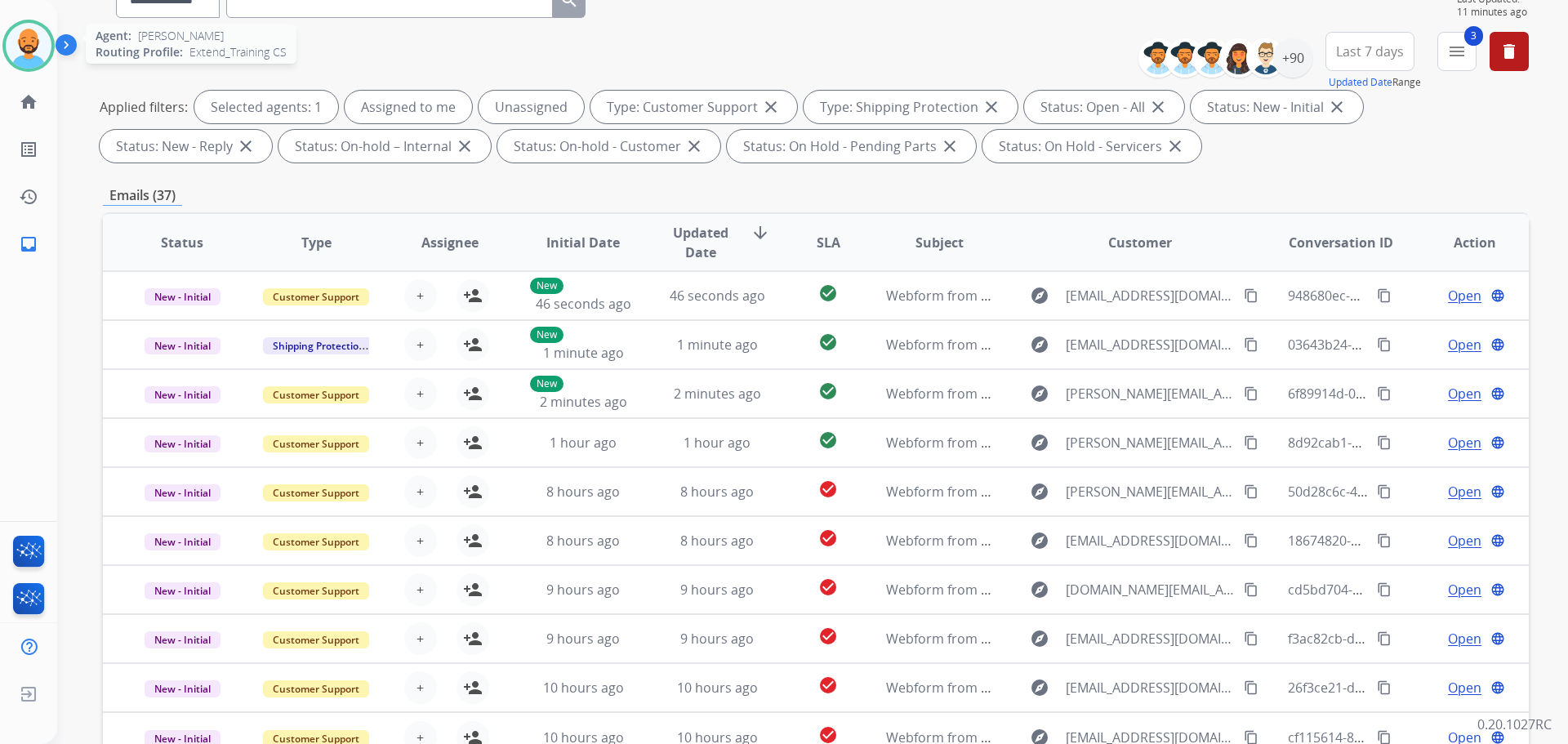
click at [14, 45] on img at bounding box center [29, 46] width 46 height 46
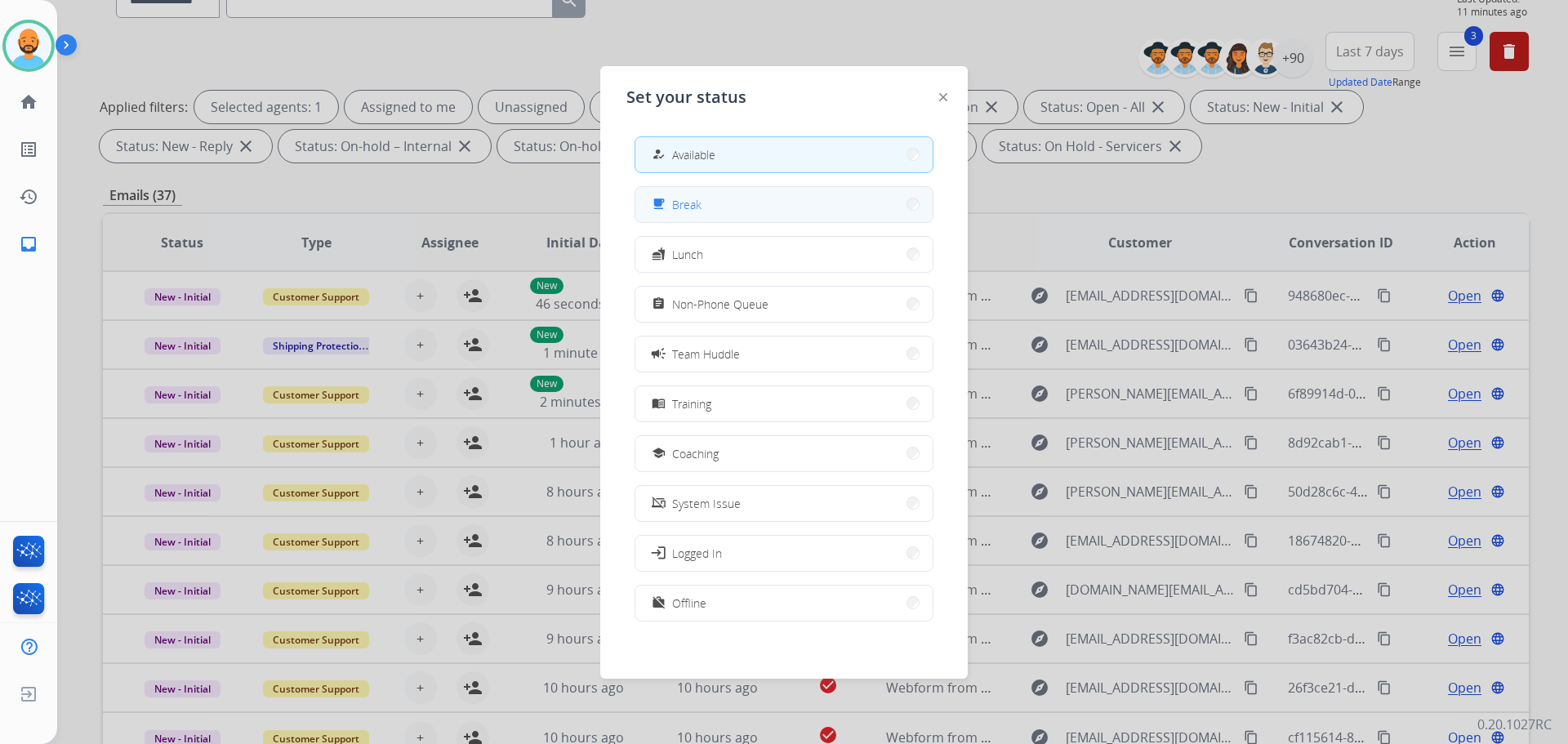
click at [894, 196] on button "free_breakfast Break" at bounding box center [784, 205] width 298 height 36
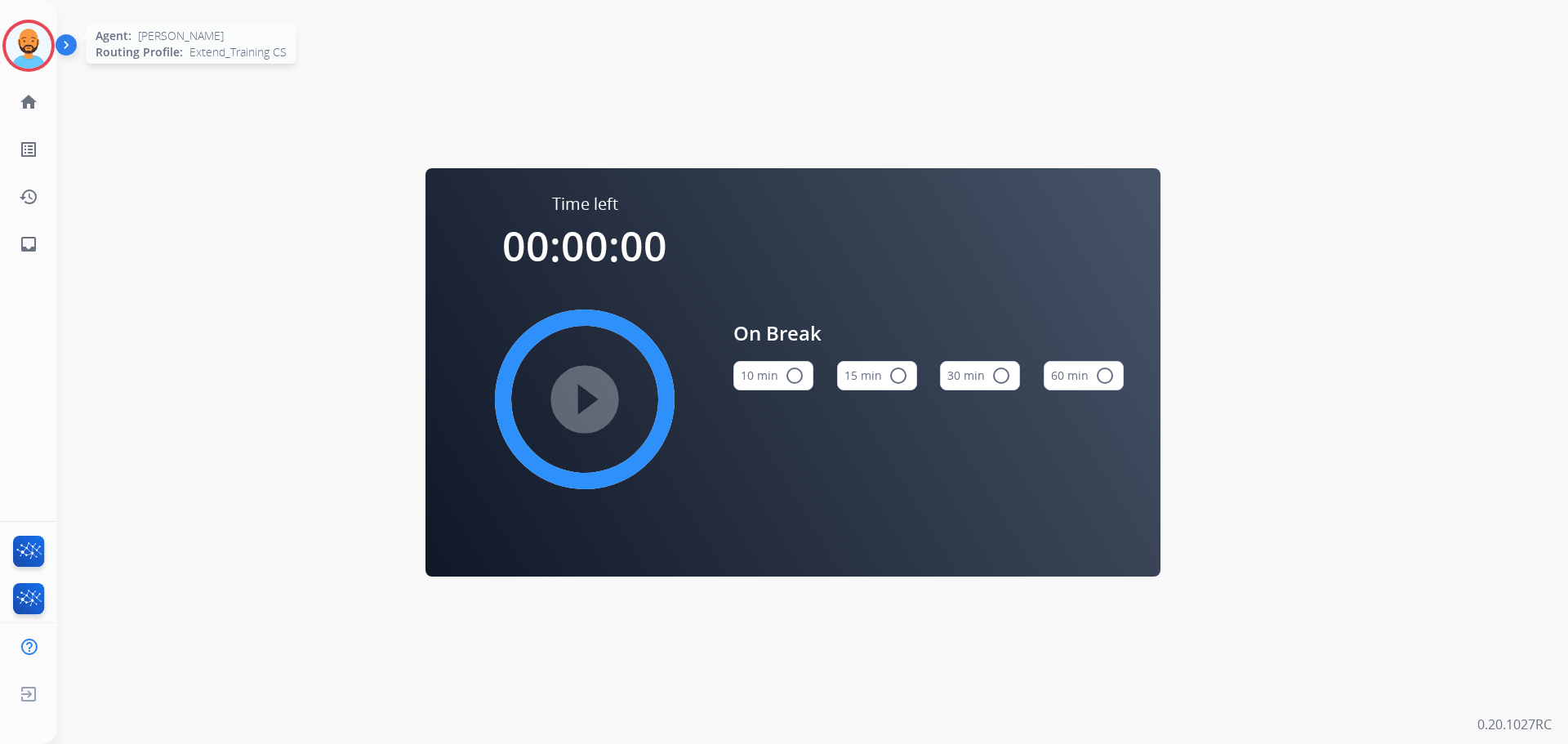
click at [3, 42] on div at bounding box center [29, 46] width 52 height 52
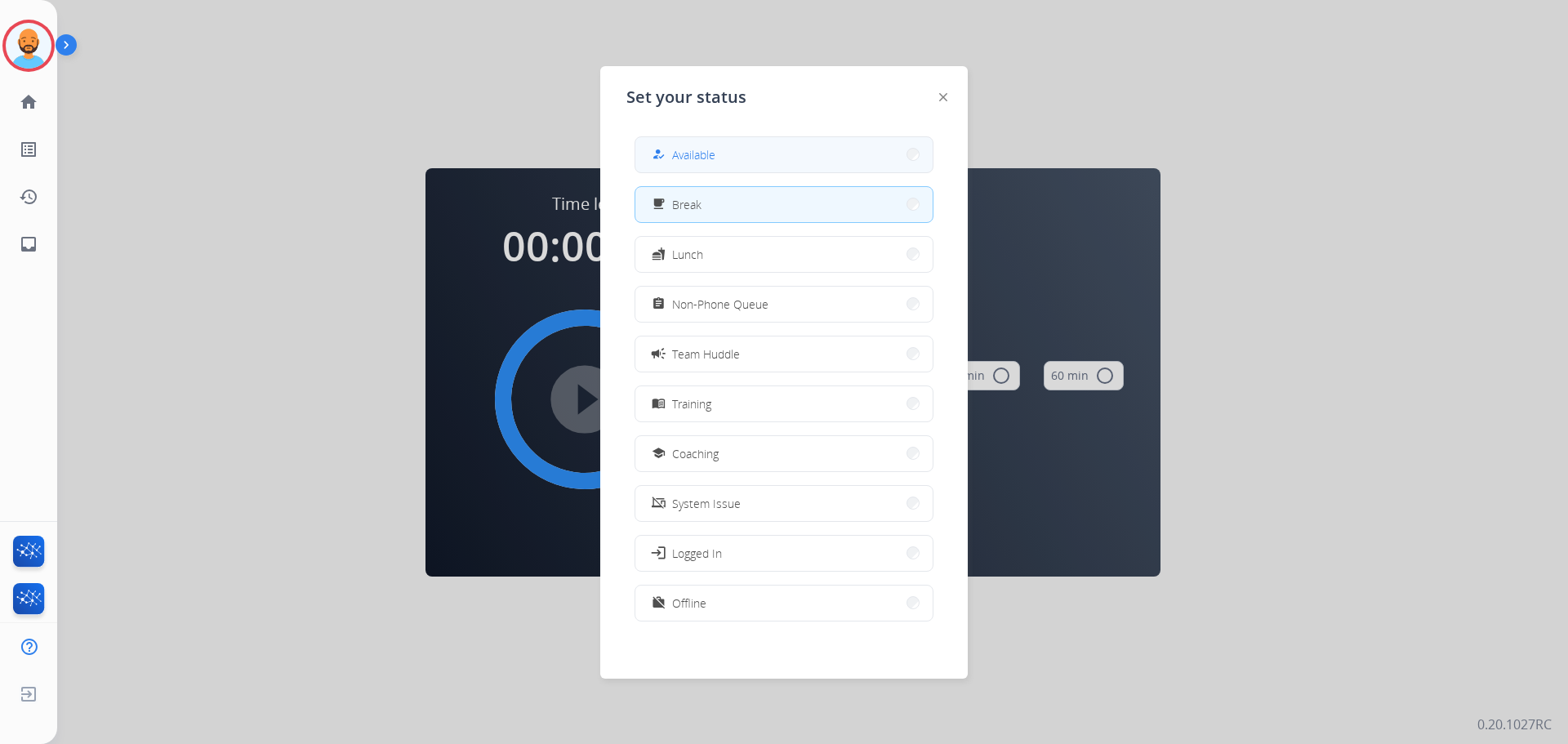
click at [733, 161] on button "how_to_reg Available" at bounding box center [784, 155] width 298 height 36
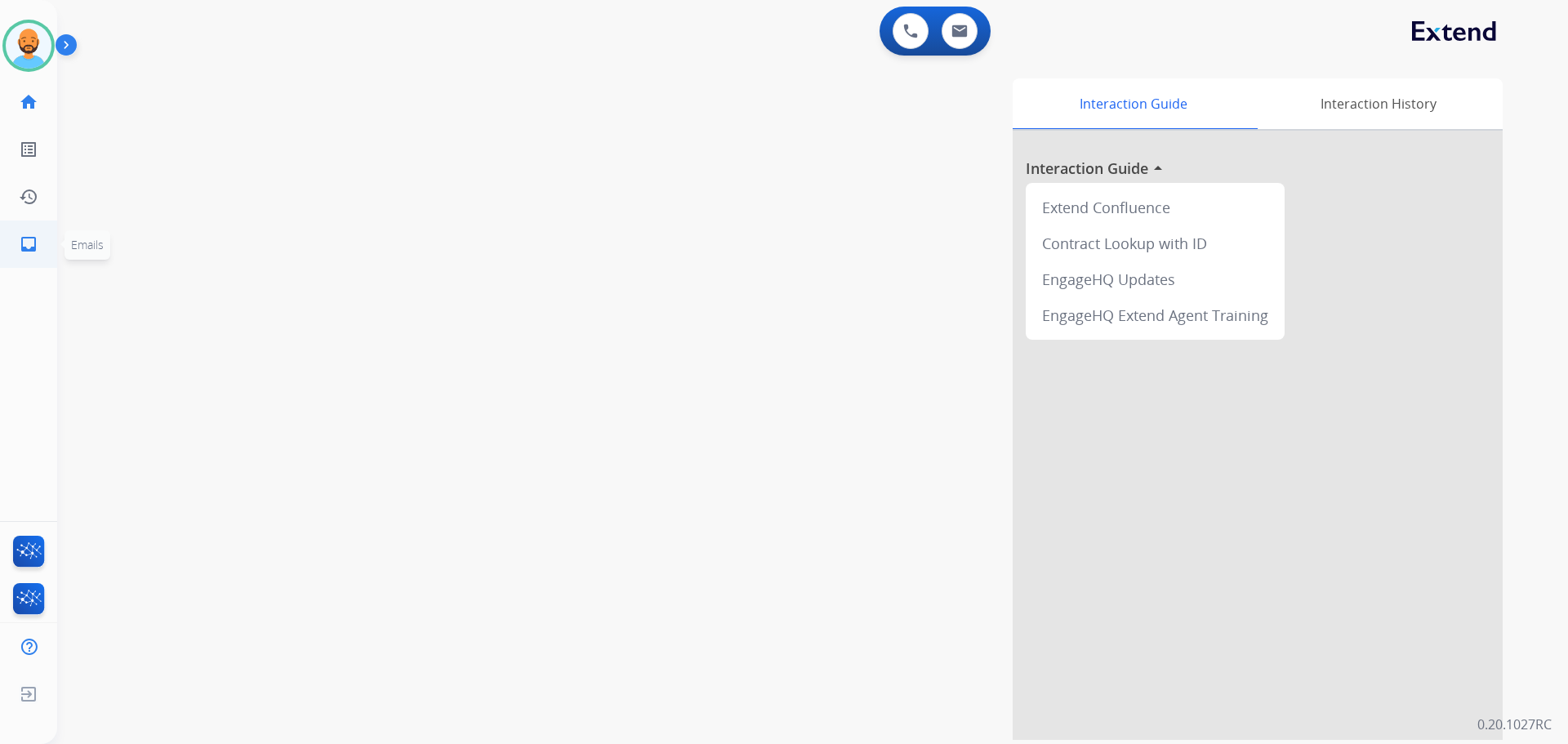
click at [34, 238] on mat-icon "inbox" at bounding box center [28, 243] width 19 height 19
select select "**********"
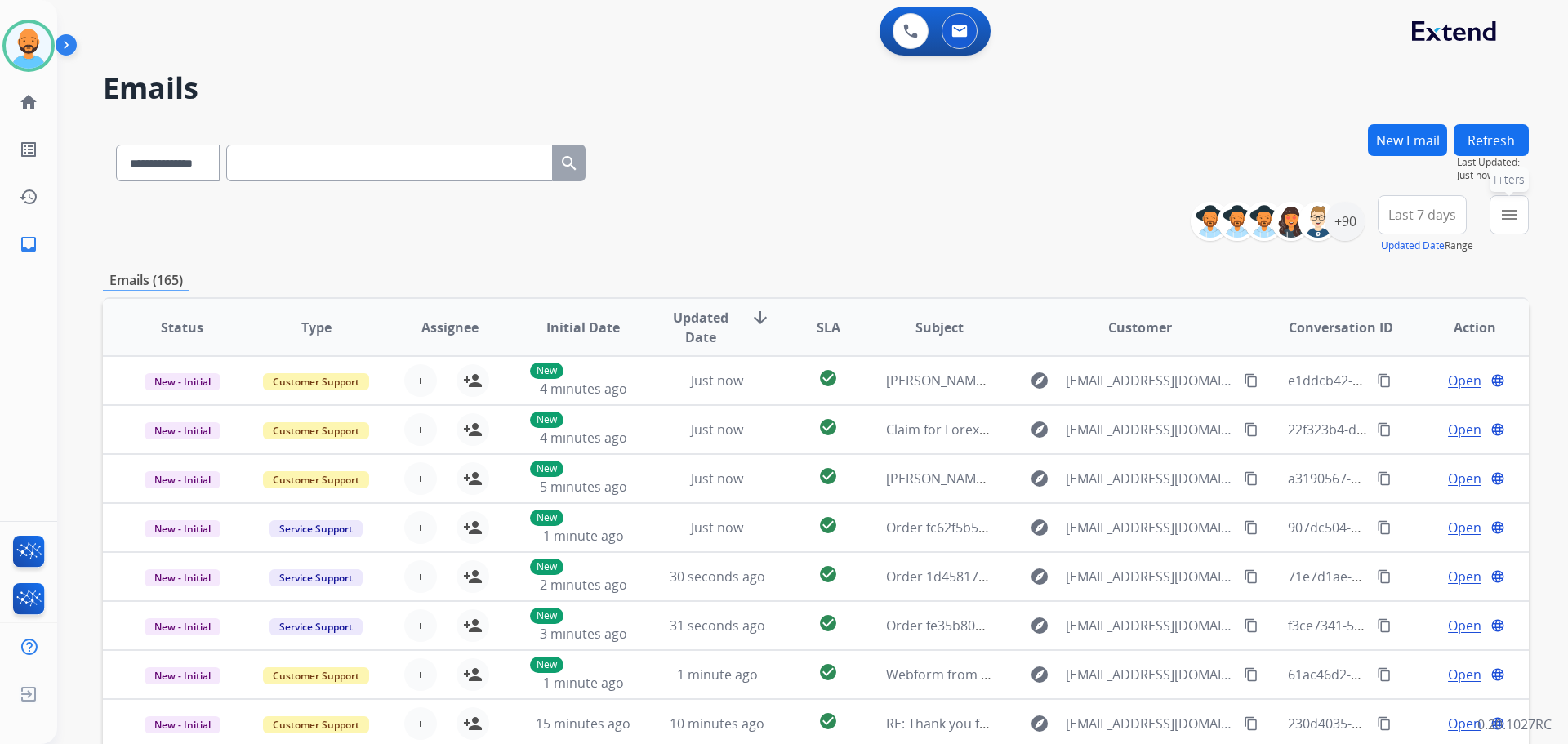
click at [1508, 213] on mat-icon "menu" at bounding box center [1508, 214] width 19 height 19
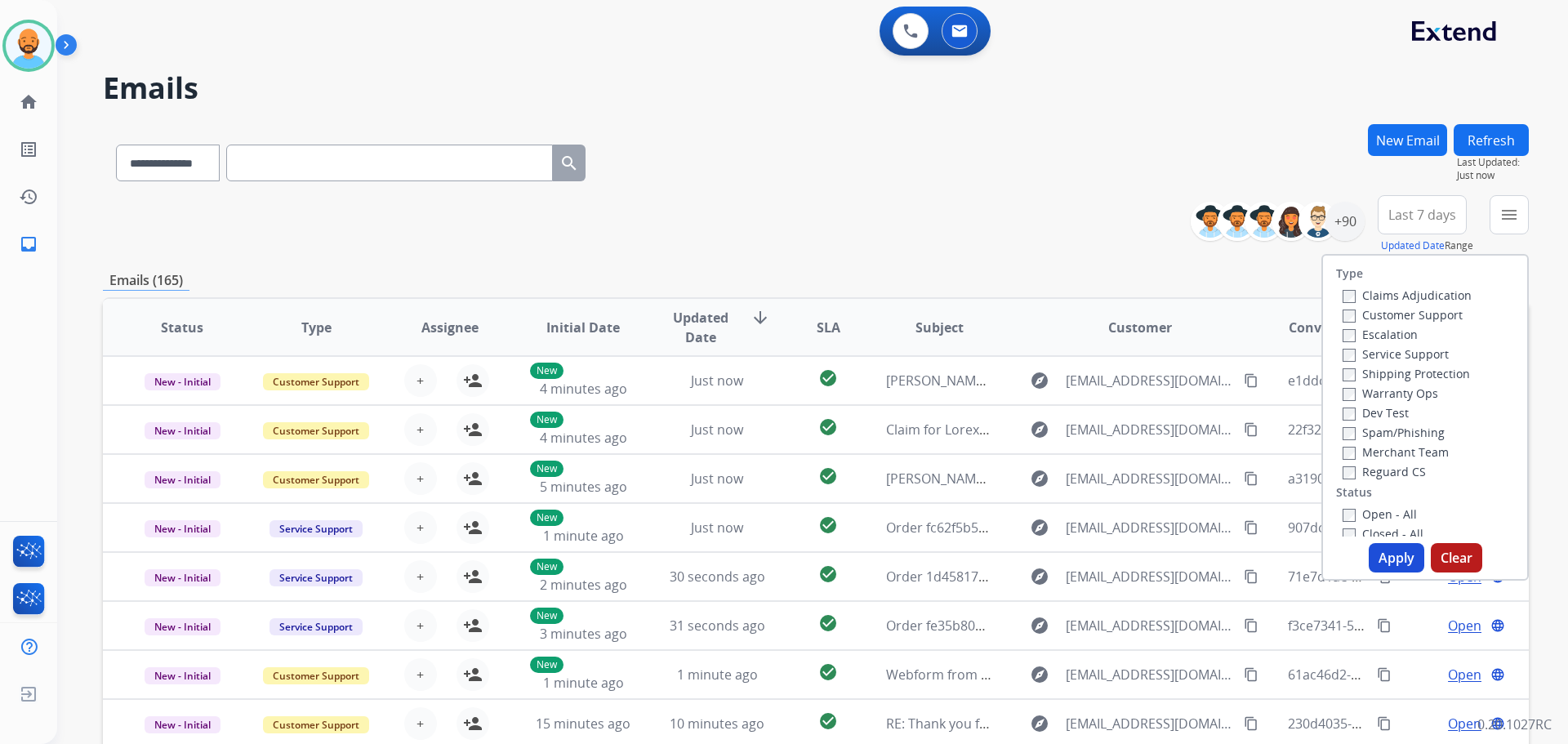
click at [1343, 309] on label "Customer Support" at bounding box center [1402, 315] width 120 height 15
click at [1387, 547] on button "Apply" at bounding box center [1396, 557] width 56 height 30
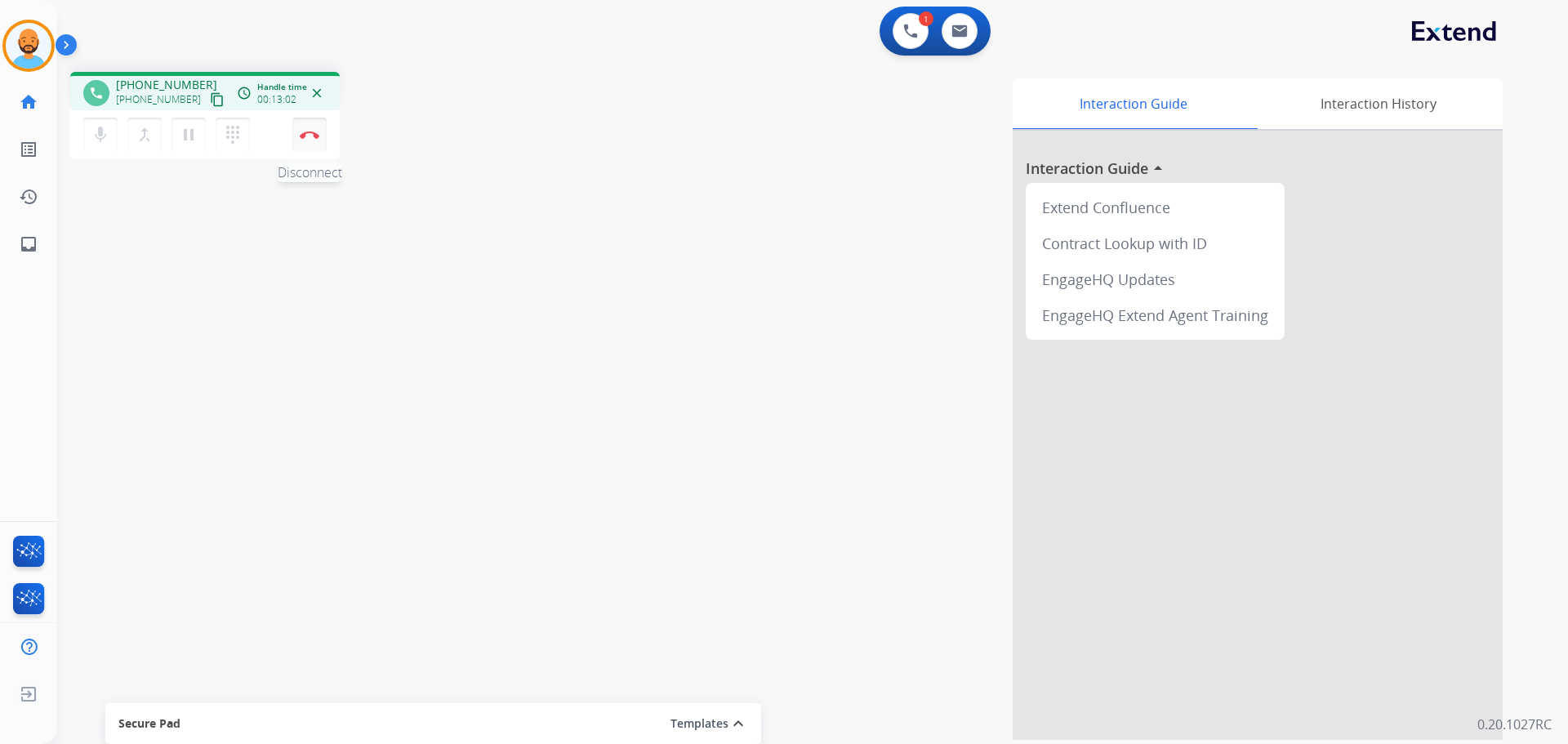
click at [314, 144] on button "Disconnect" at bounding box center [309, 134] width 35 height 35
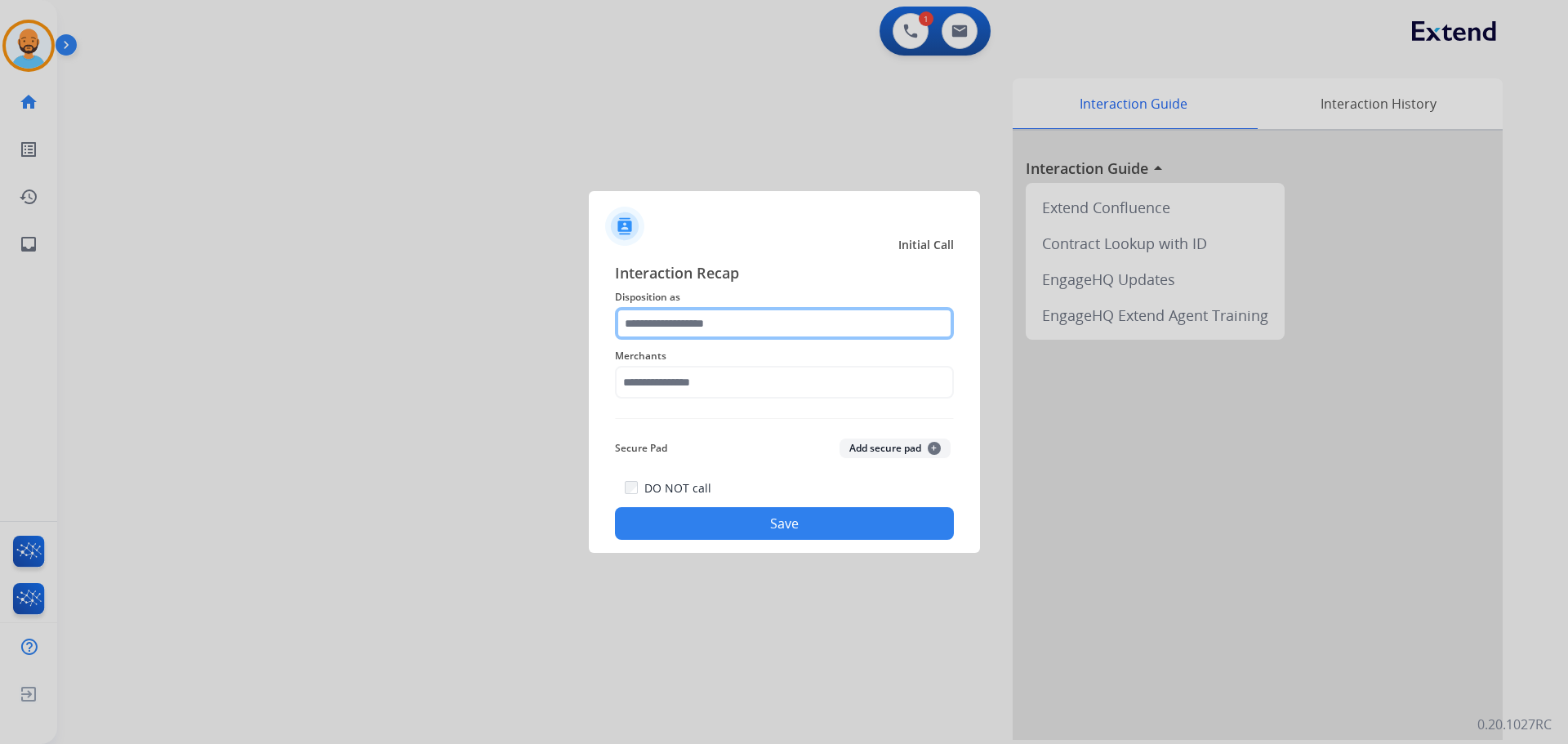
click at [705, 317] on input "text" at bounding box center [784, 323] width 339 height 33
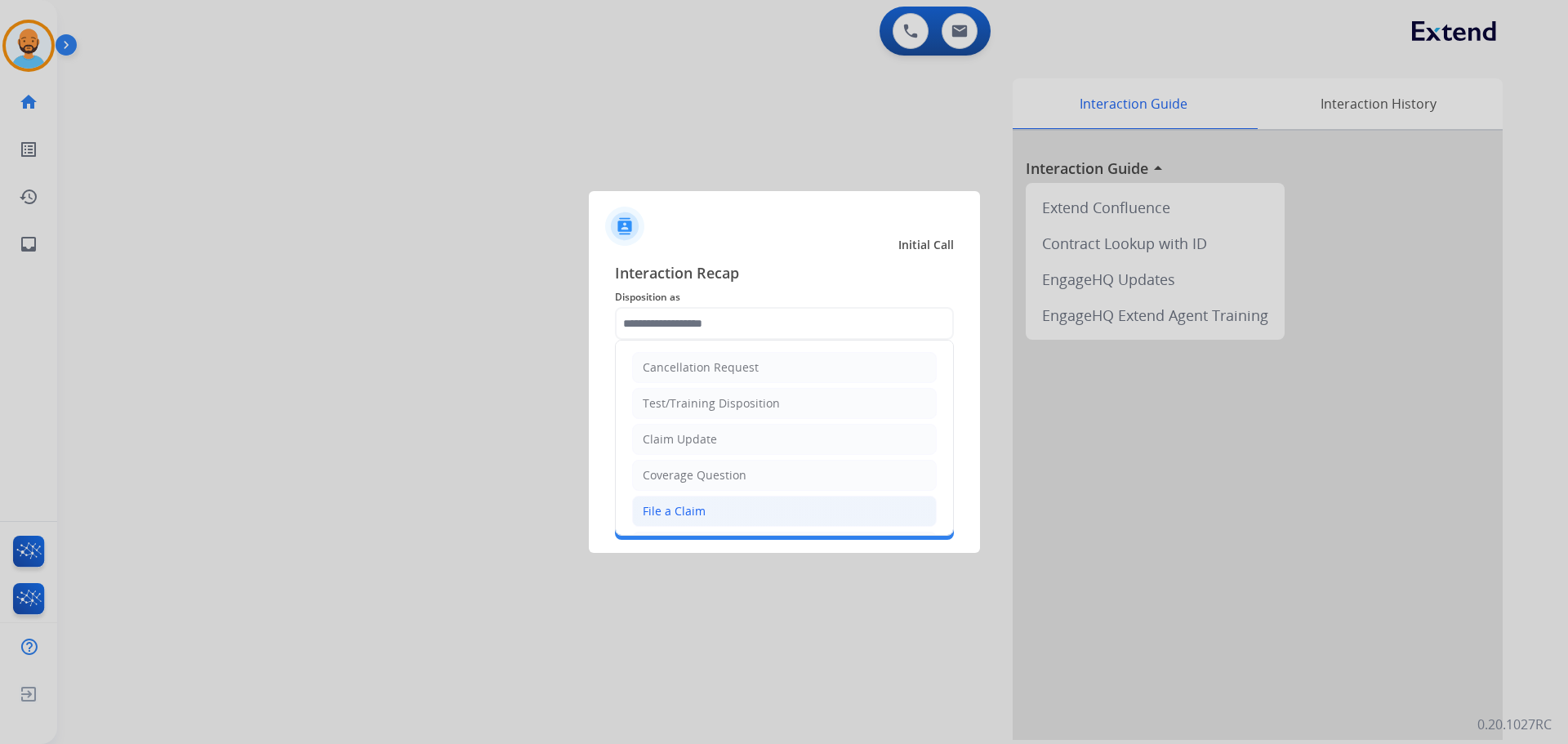
click at [689, 502] on li "File a Claim" at bounding box center [784, 511] width 304 height 31
type input "**********"
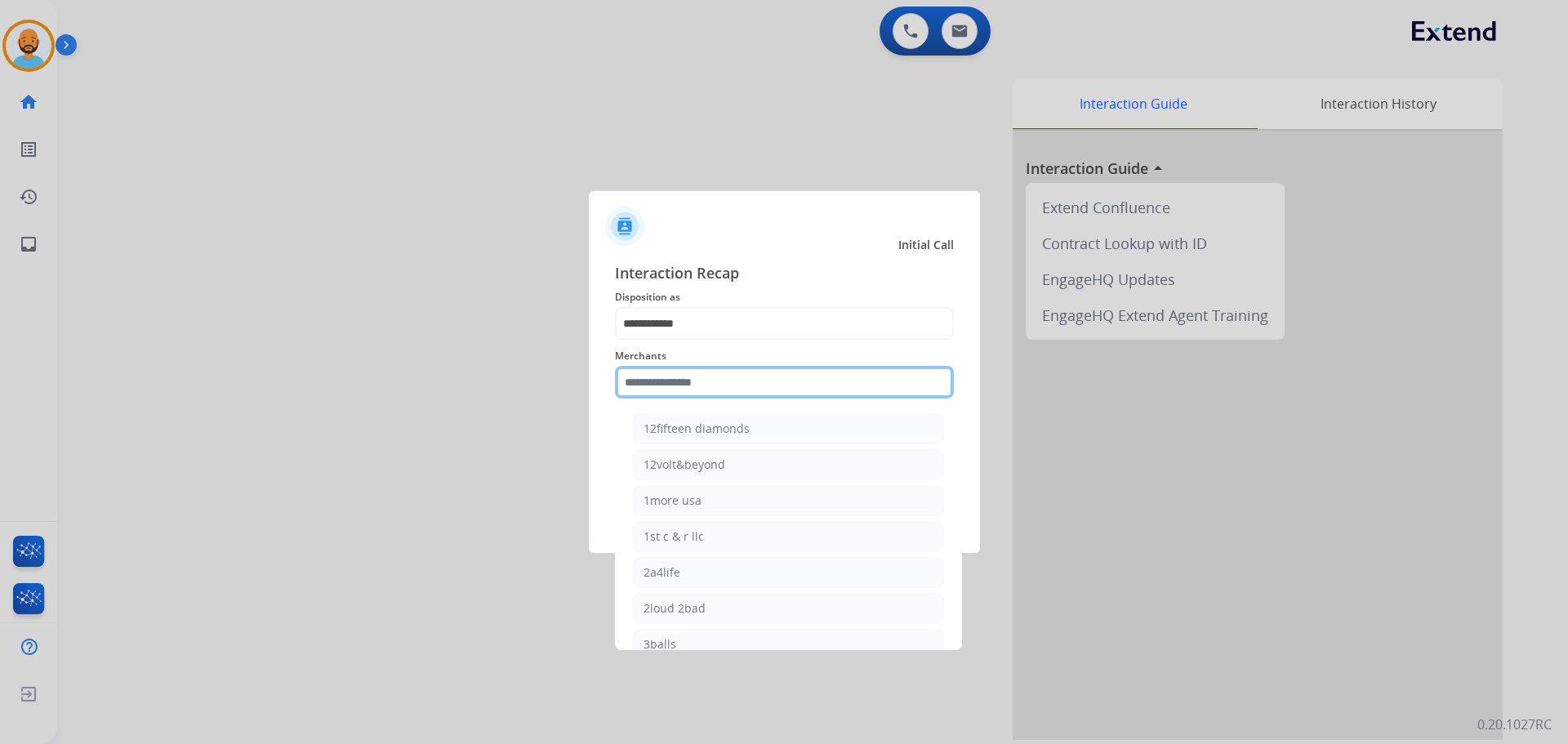
click at [684, 385] on input "text" at bounding box center [784, 382] width 339 height 33
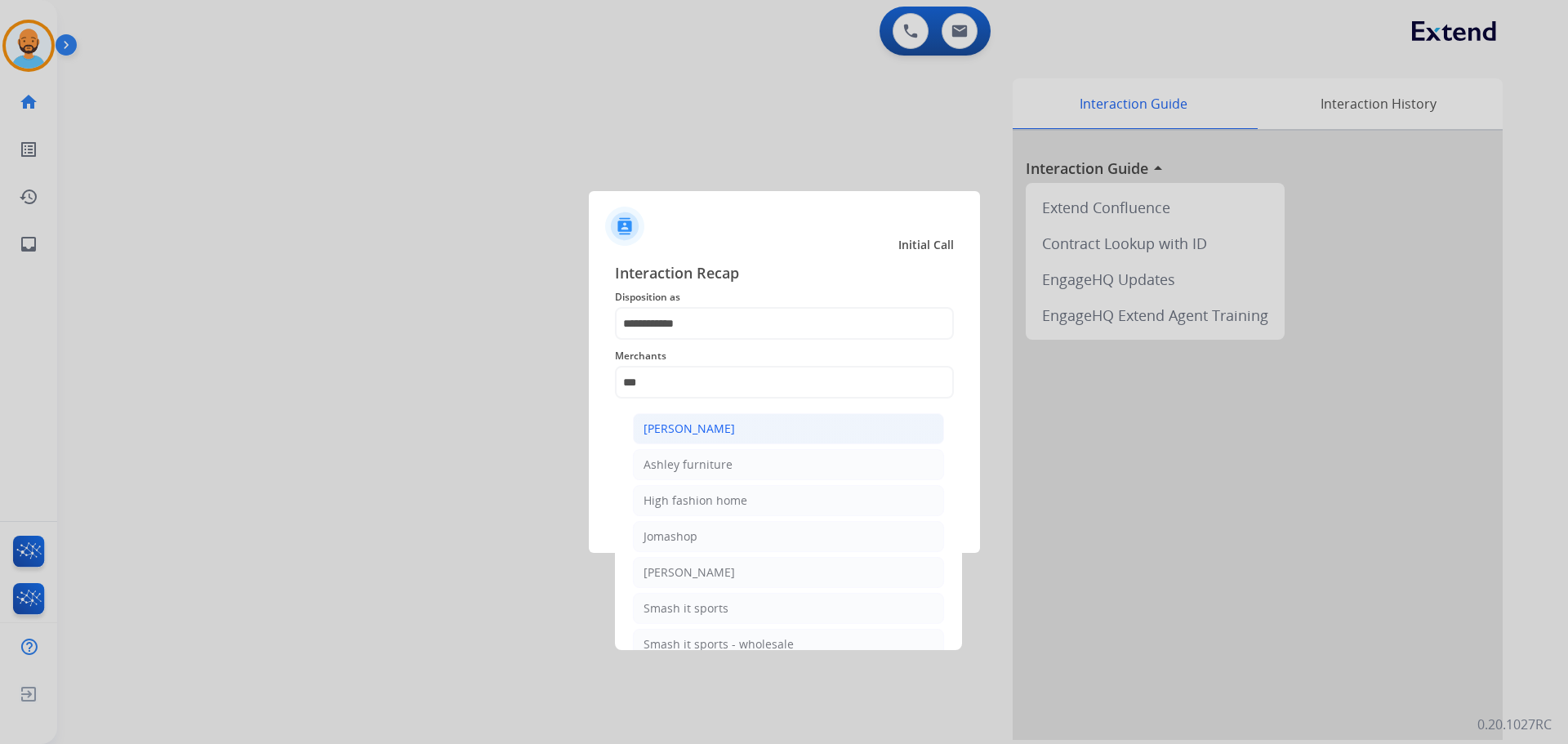
click at [710, 425] on div "[PERSON_NAME]" at bounding box center [689, 428] width 91 height 16
type input "**********"
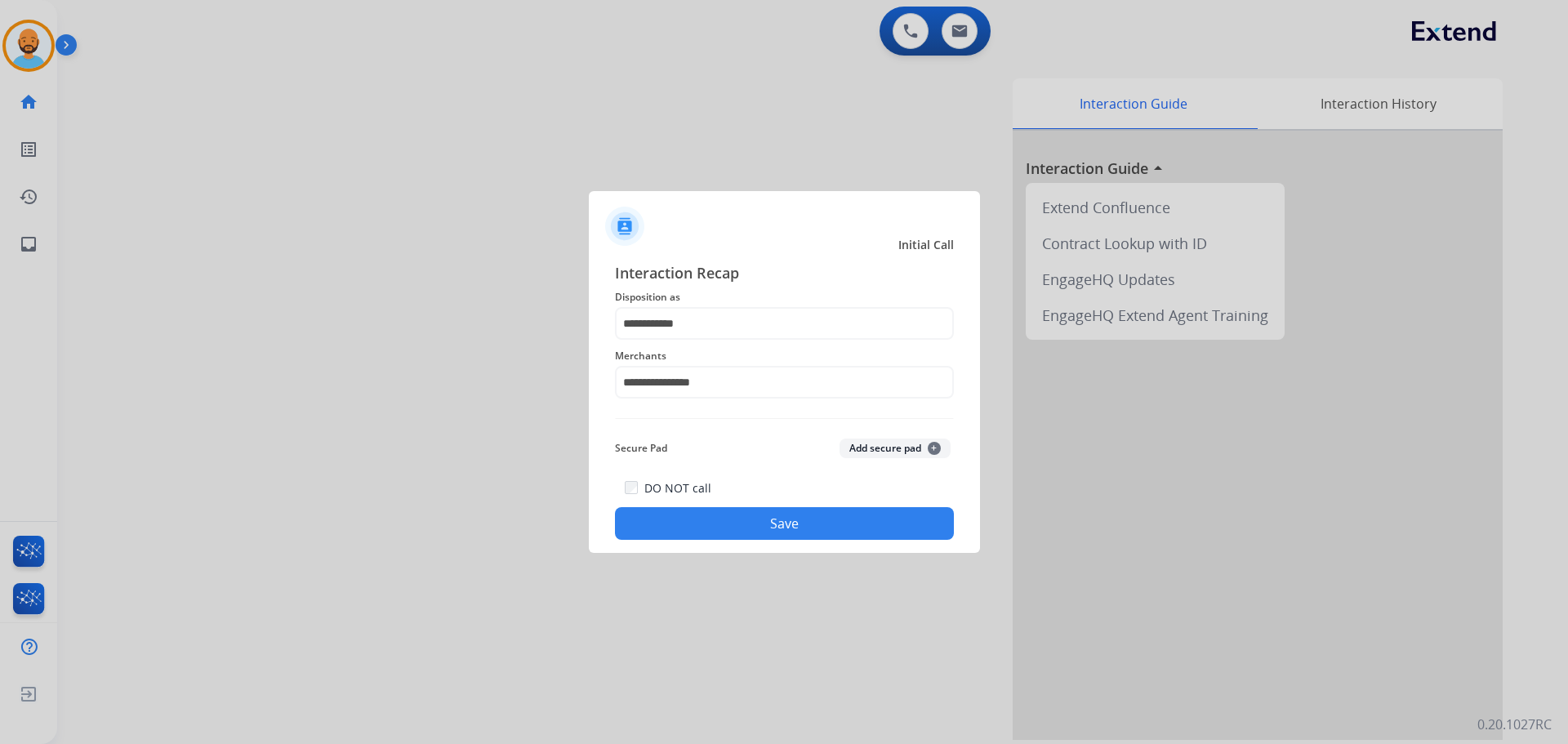
click at [729, 515] on button "Save" at bounding box center [784, 523] width 339 height 33
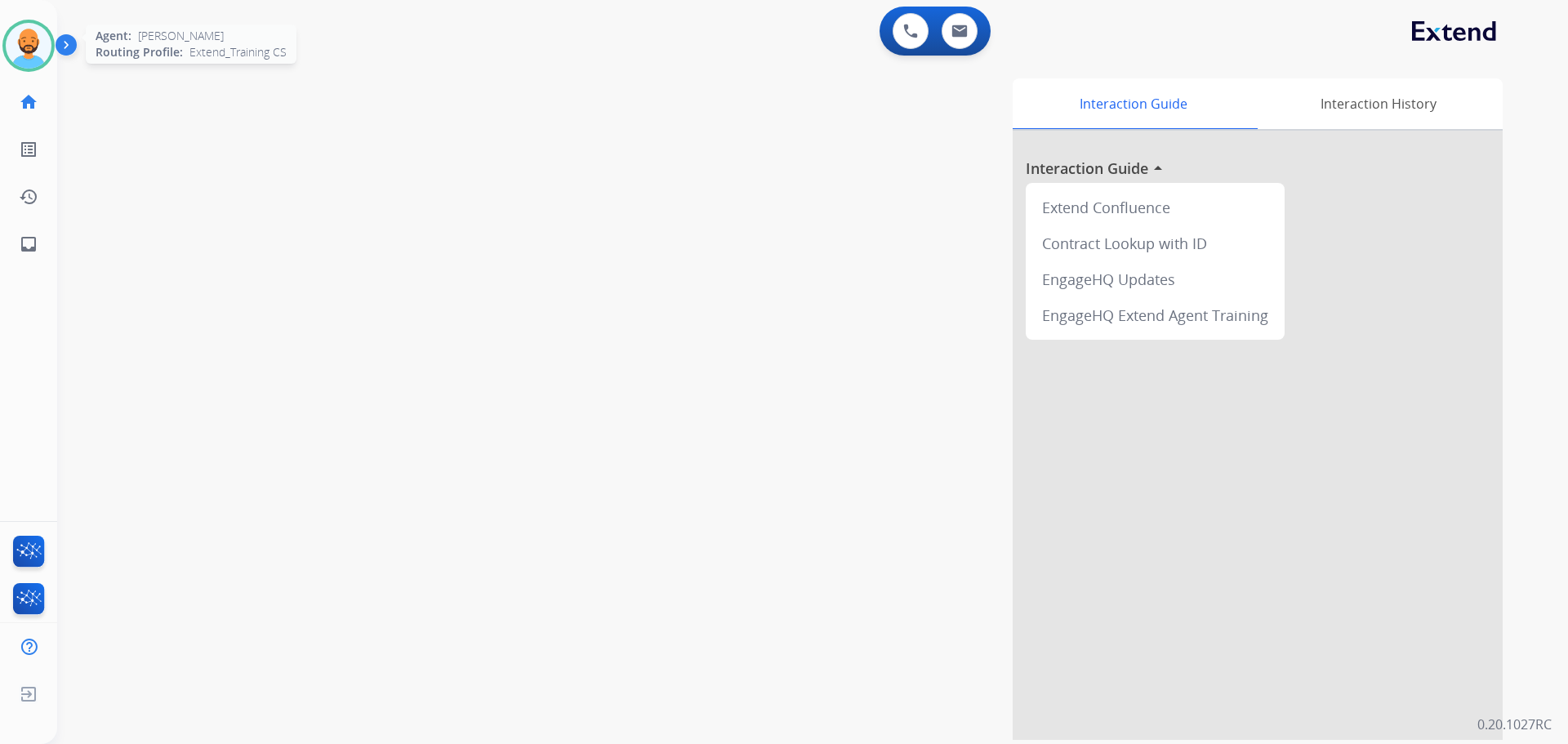
click at [33, 41] on img at bounding box center [29, 46] width 46 height 46
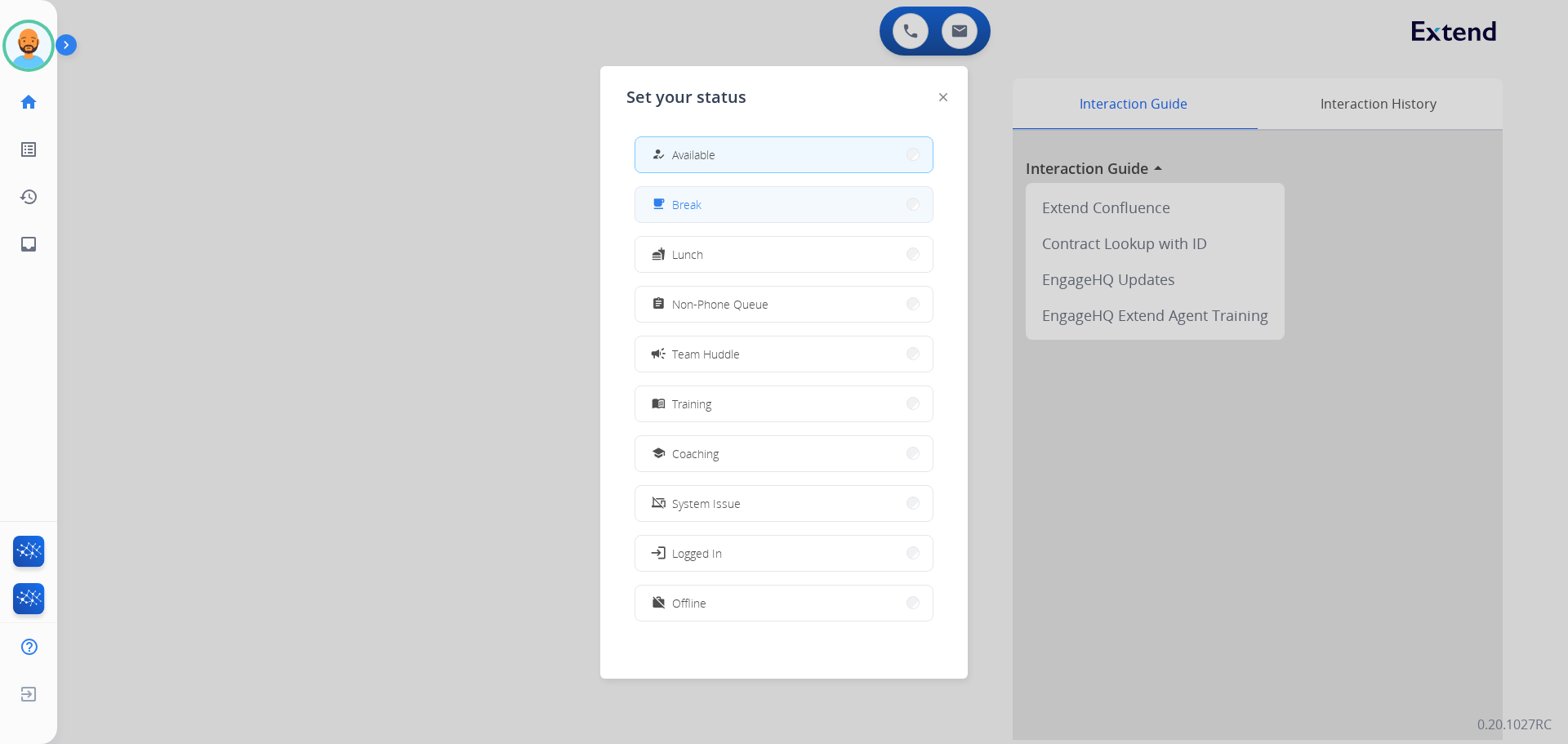
click at [891, 200] on button "free_breakfast Break" at bounding box center [784, 205] width 298 height 36
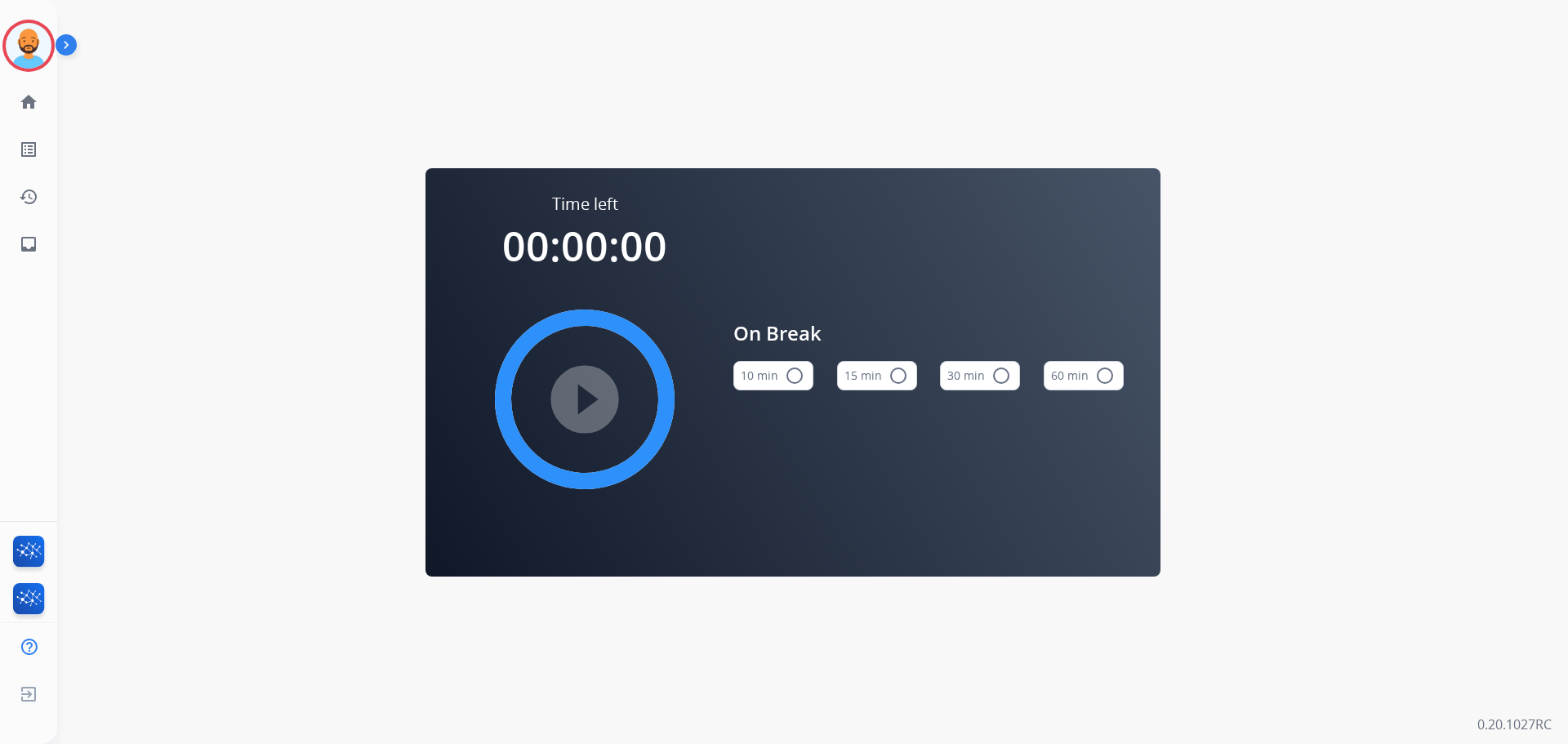
drag, startPoint x: 774, startPoint y: 369, endPoint x: 778, endPoint y: 360, distance: 9.8
click at [777, 362] on button "10 min radio_button_unchecked" at bounding box center [773, 375] width 80 height 30
click at [587, 392] on mat-icon "play_circle_filled" at bounding box center [584, 399] width 19 height 19
click at [41, 54] on img at bounding box center [29, 46] width 46 height 46
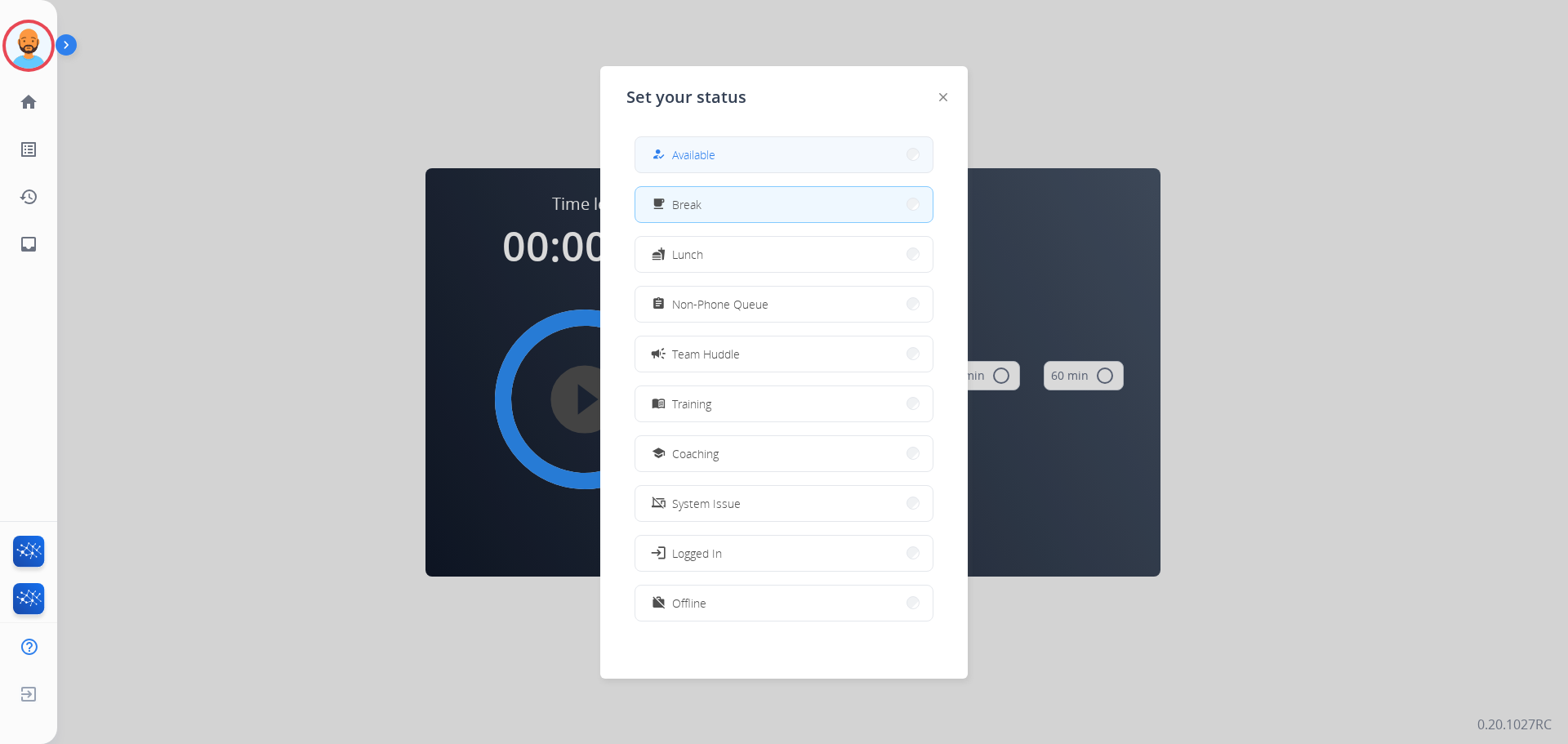
click at [735, 153] on button "how_to_reg Available" at bounding box center [784, 155] width 298 height 36
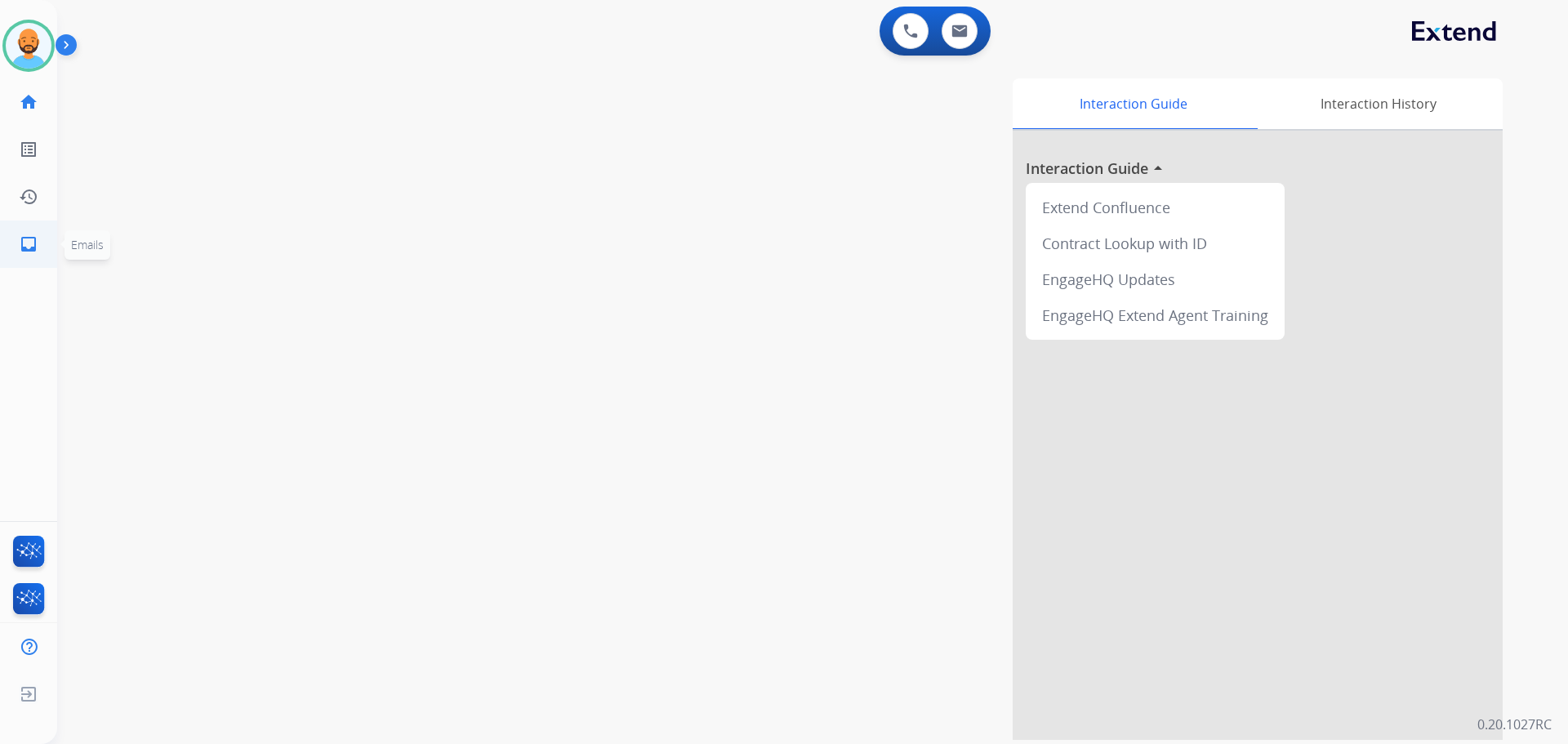
click at [32, 248] on mat-icon "inbox" at bounding box center [28, 243] width 19 height 19
select select "**********"
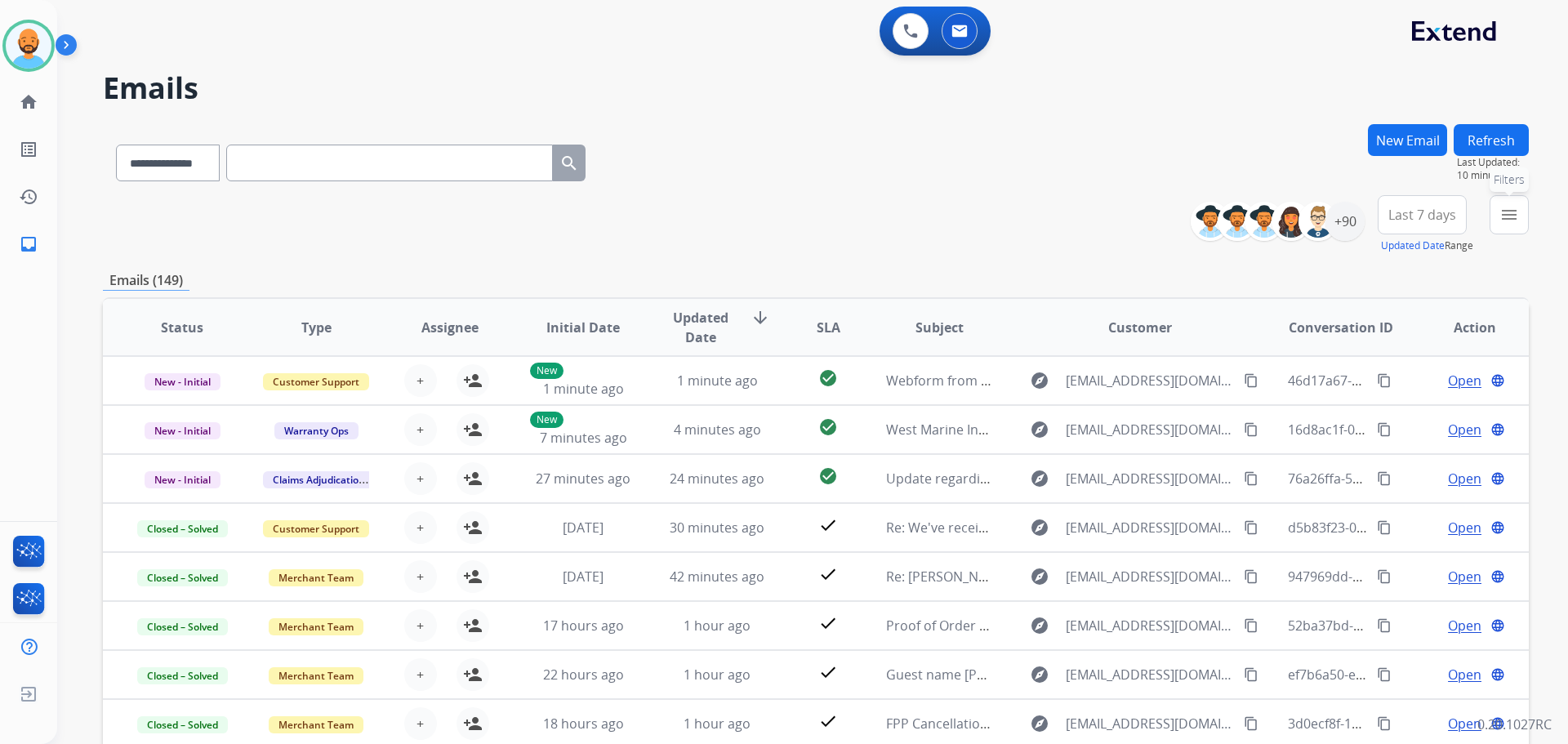
click at [1512, 220] on mat-icon "menu" at bounding box center [1508, 214] width 19 height 19
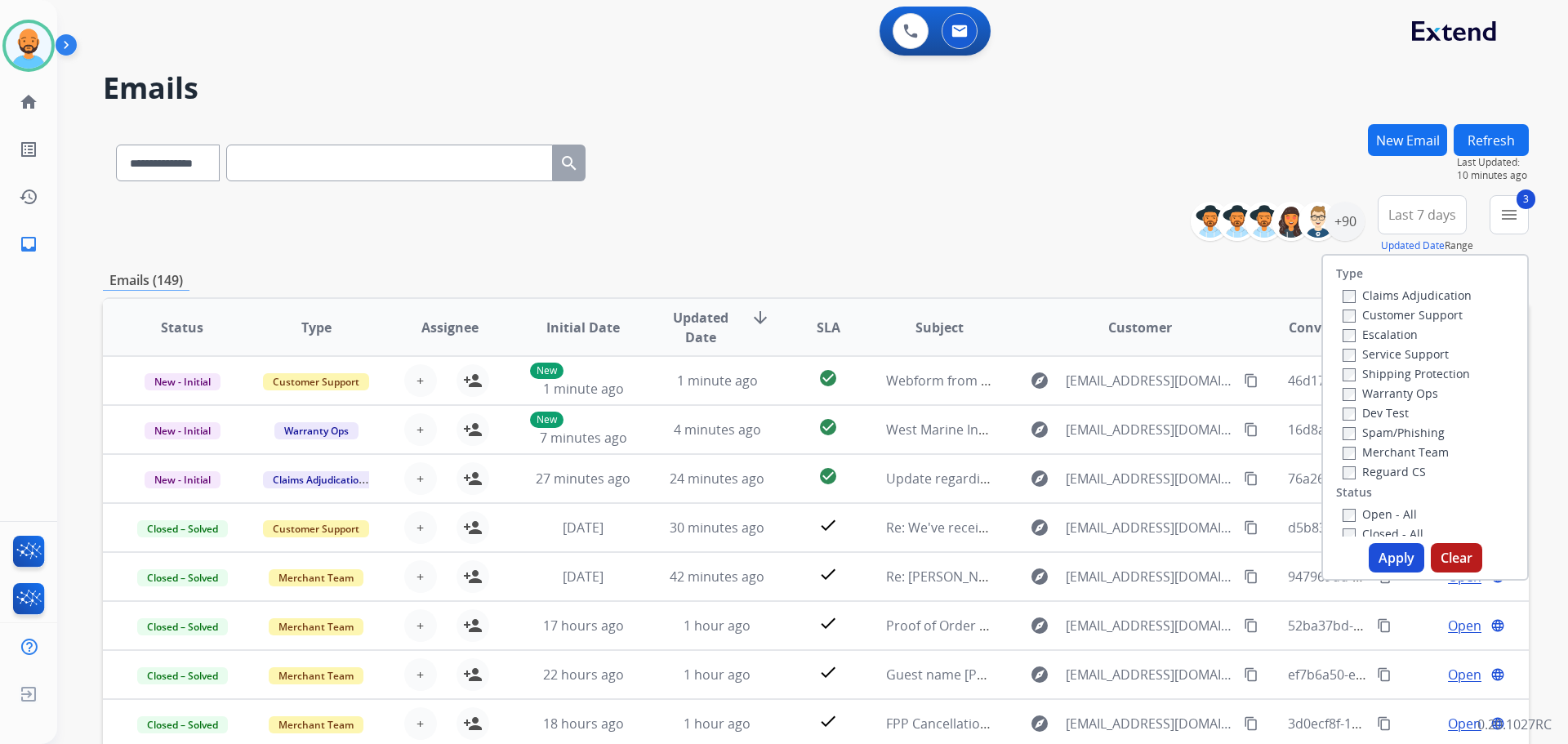
click at [1385, 555] on button "Apply" at bounding box center [1396, 557] width 56 height 30
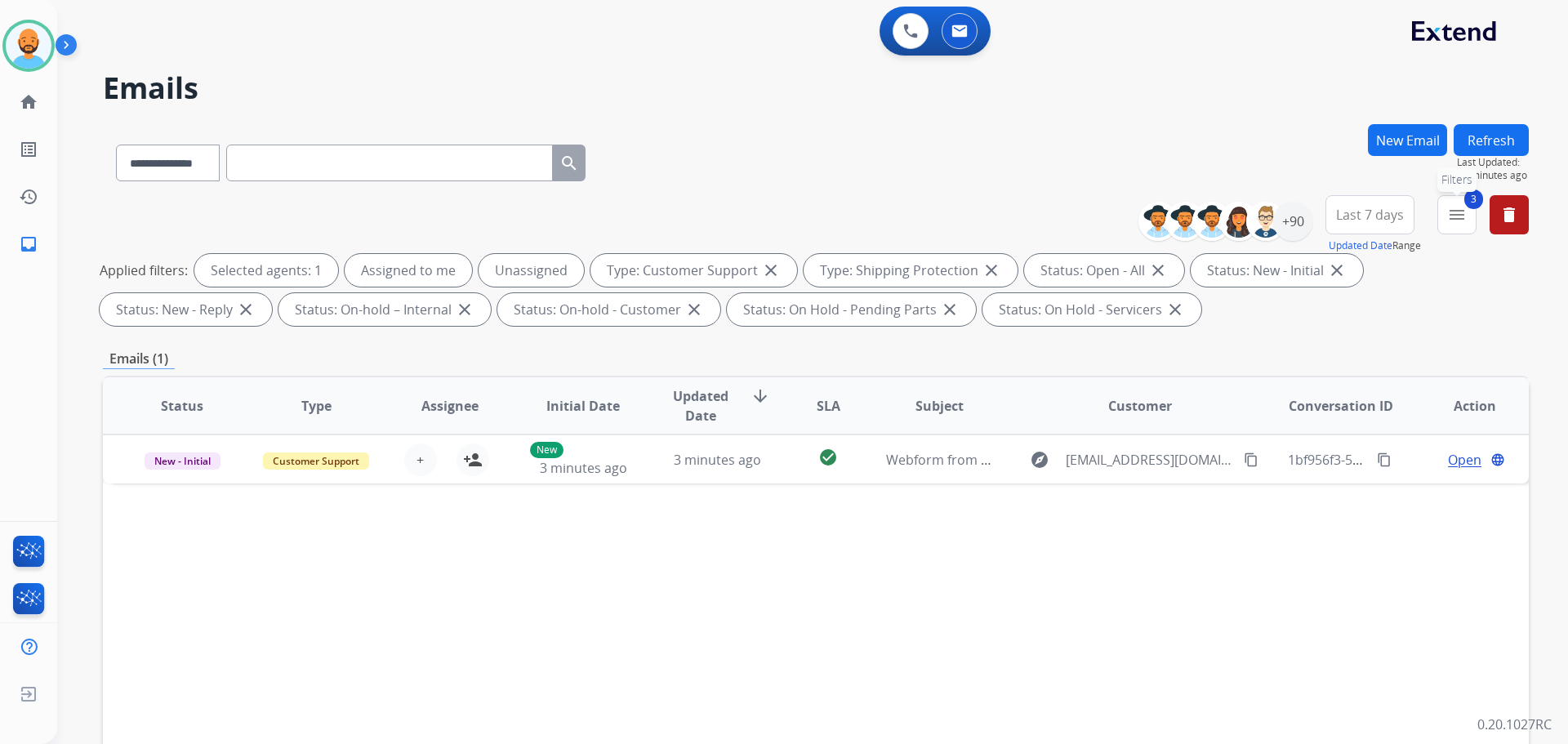
click at [1451, 206] on mat-icon "menu" at bounding box center [1456, 214] width 19 height 19
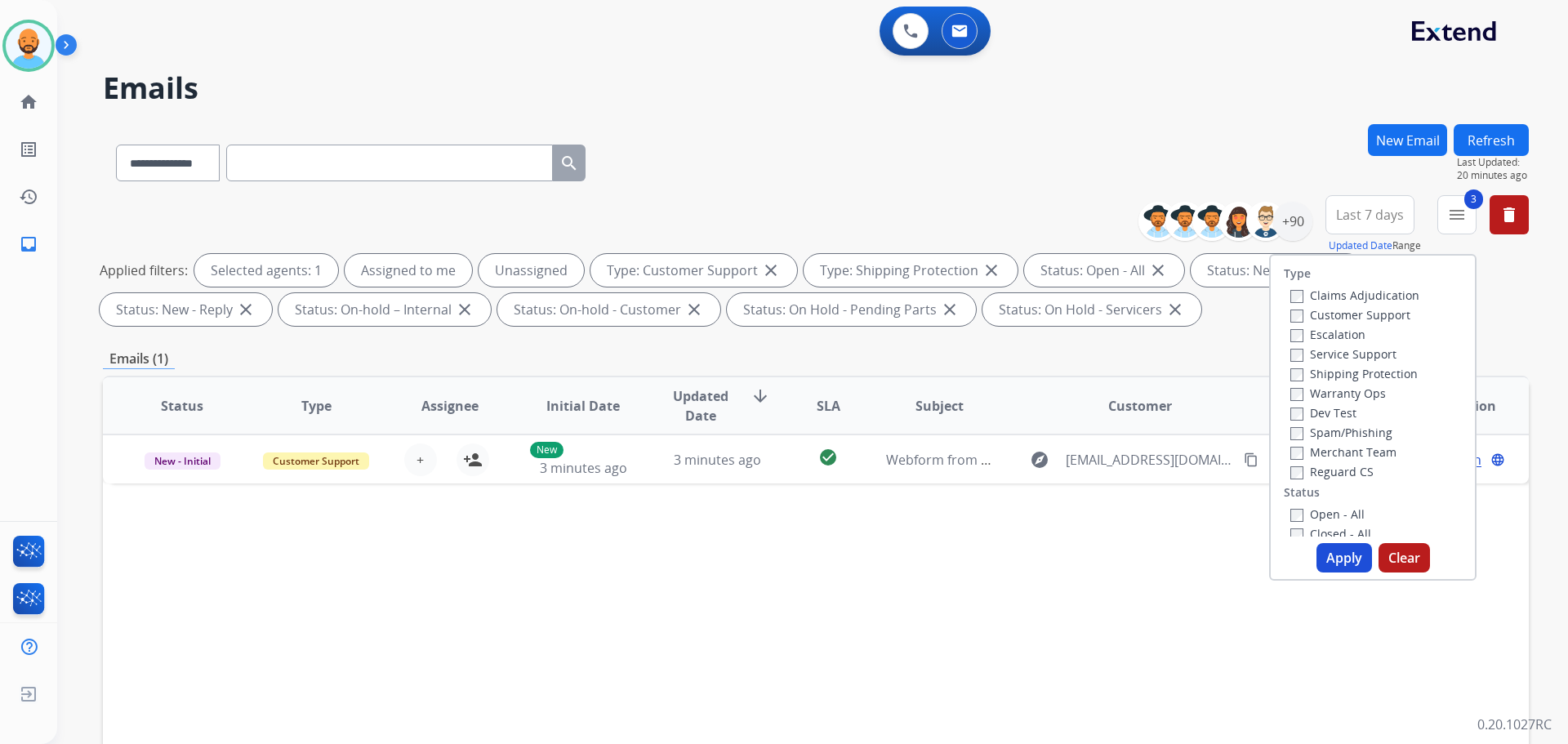
click at [1150, 124] on div "**********" at bounding box center [793, 431] width 1472 height 744
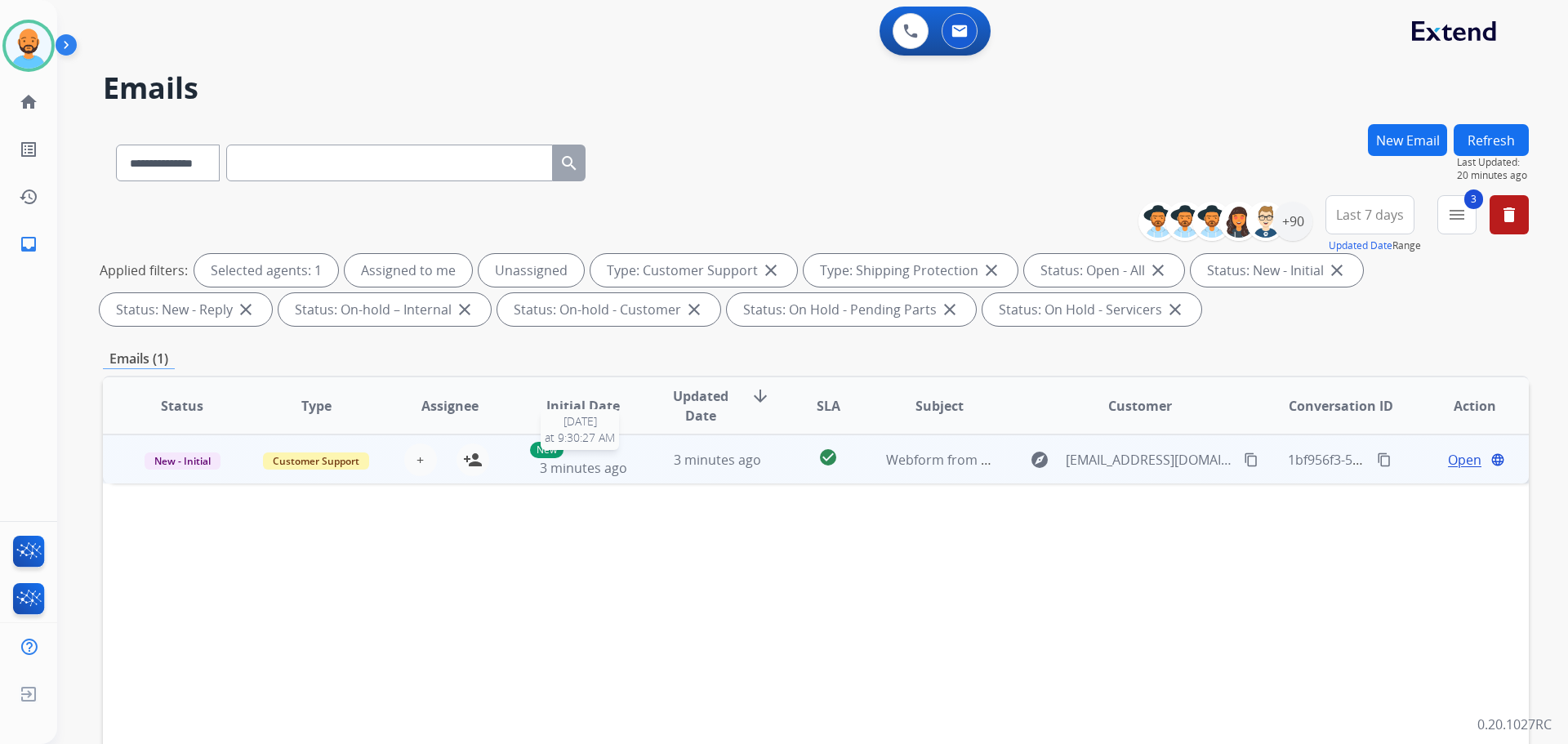
click at [590, 465] on span "3 minutes ago" at bounding box center [582, 468] width 87 height 18
click at [587, 460] on span "3 minutes ago" at bounding box center [582, 467] width 87 height 18
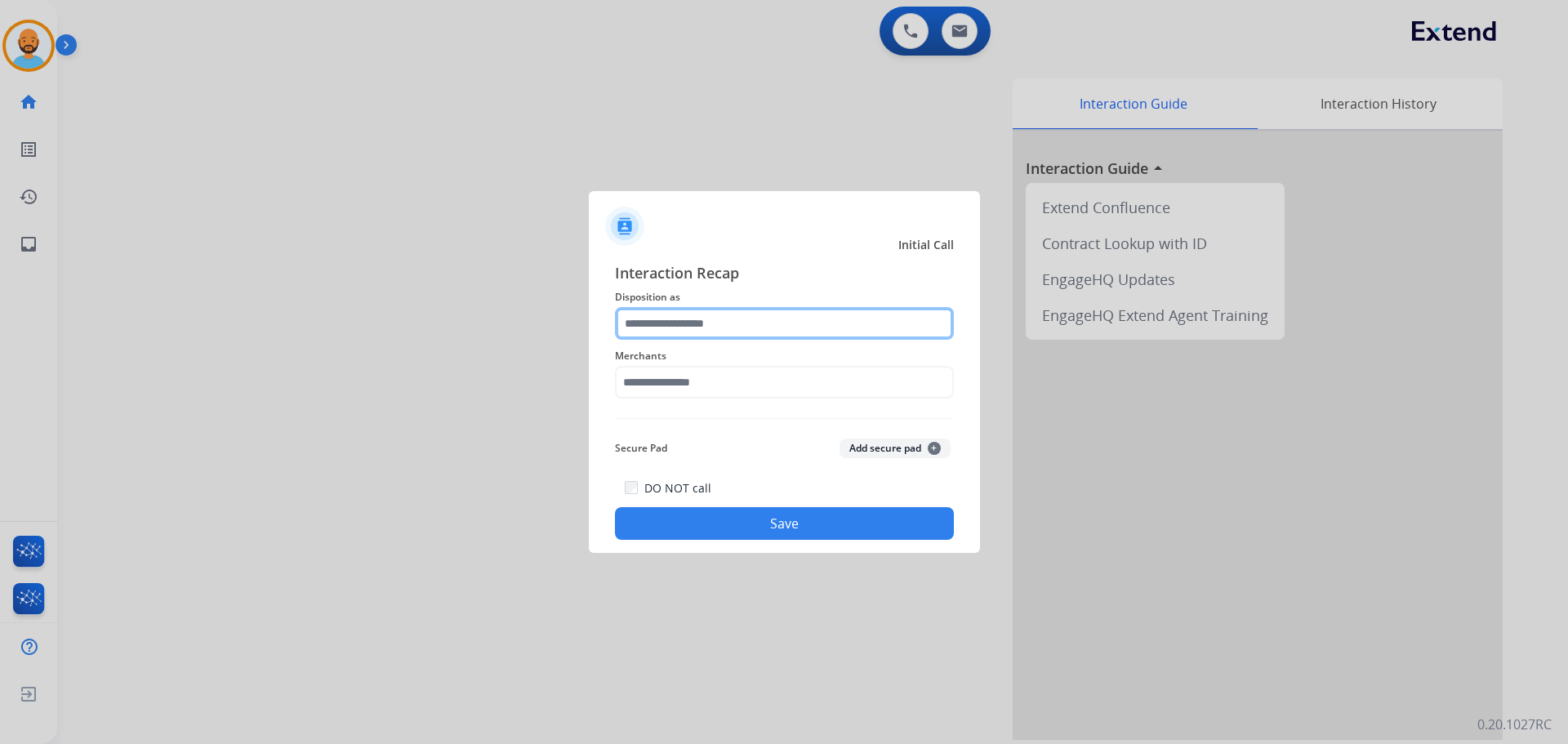
click at [719, 326] on input "text" at bounding box center [784, 323] width 339 height 33
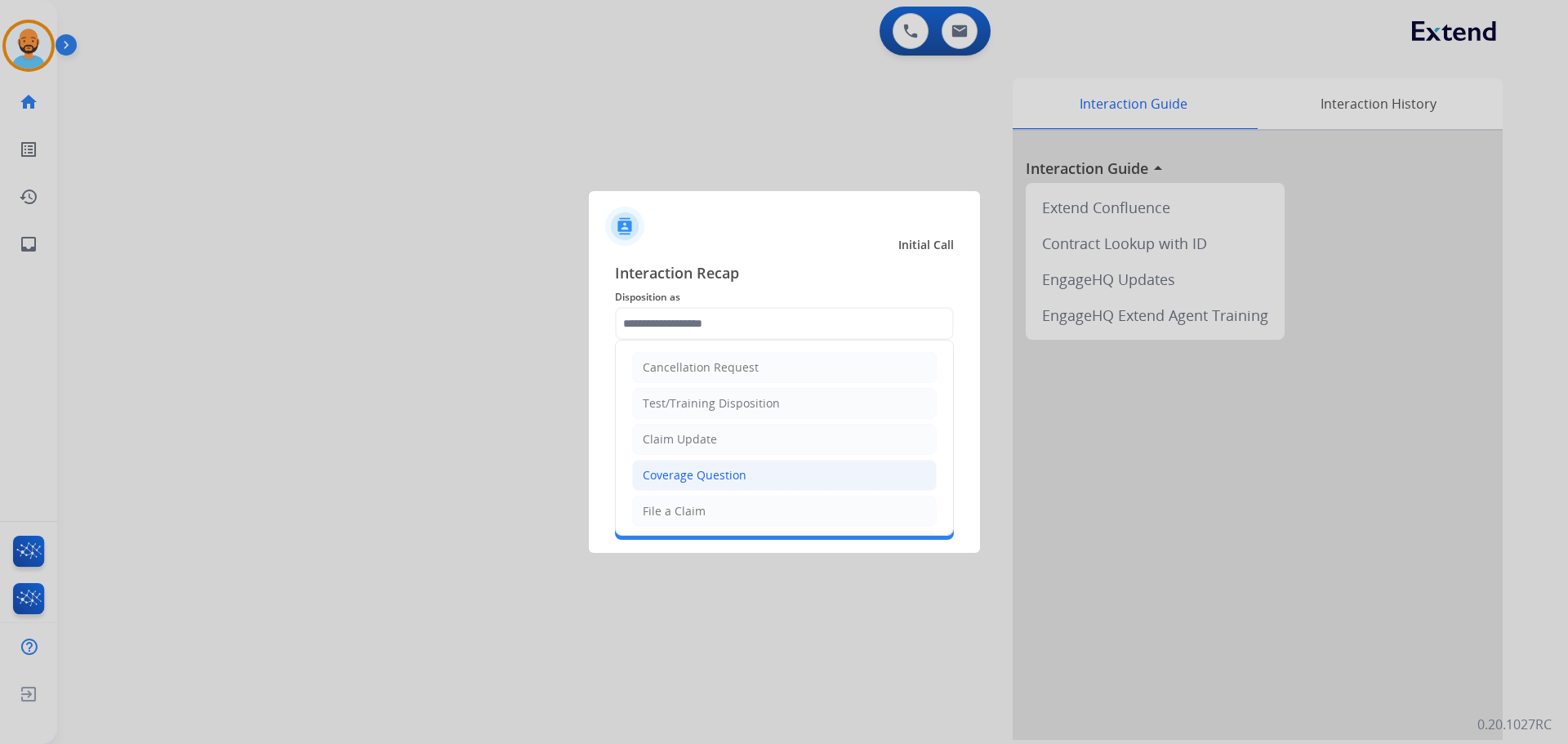
click at [710, 468] on div "Coverage Question" at bounding box center [694, 475] width 104 height 16
type input "**********"
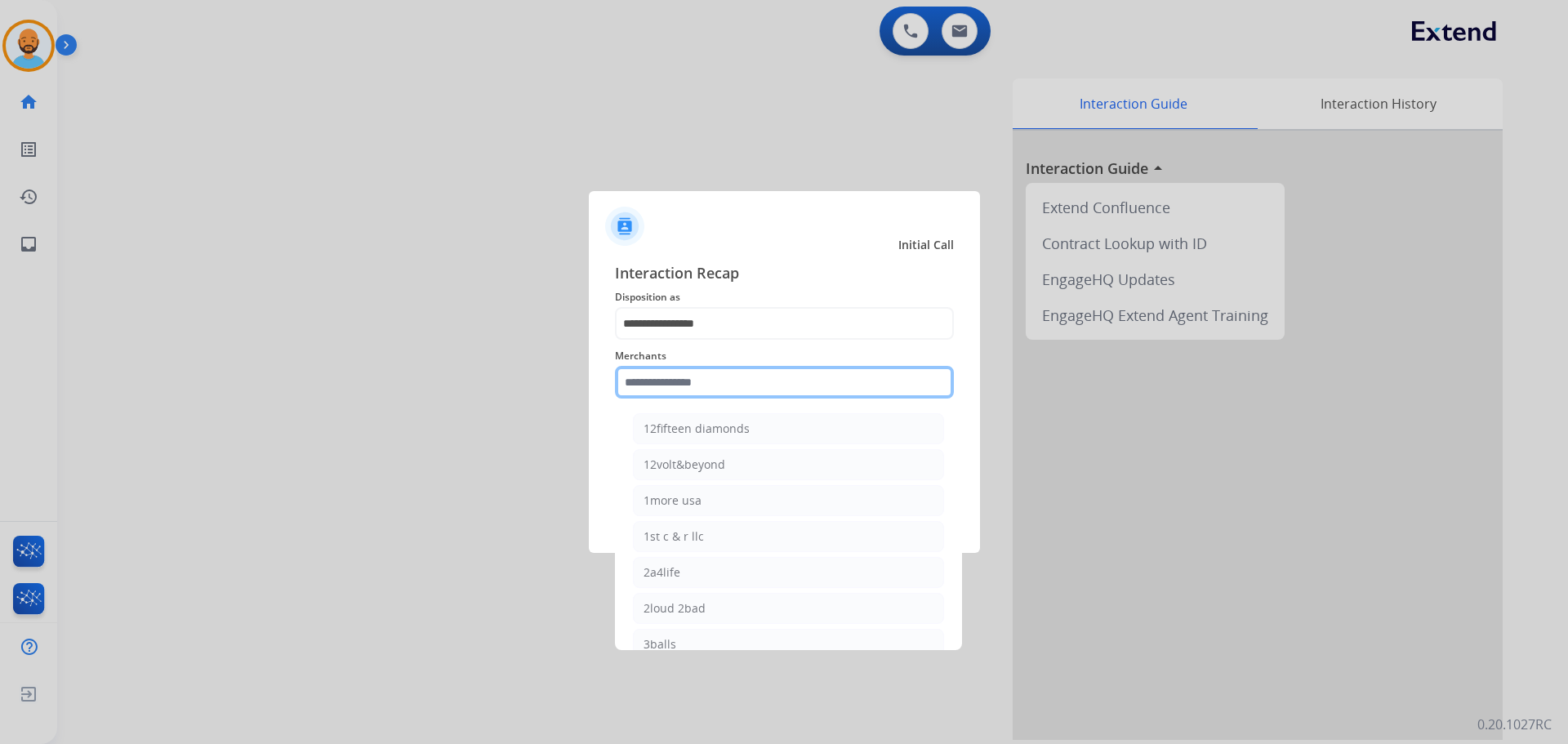
click at [700, 379] on input "text" at bounding box center [784, 382] width 339 height 33
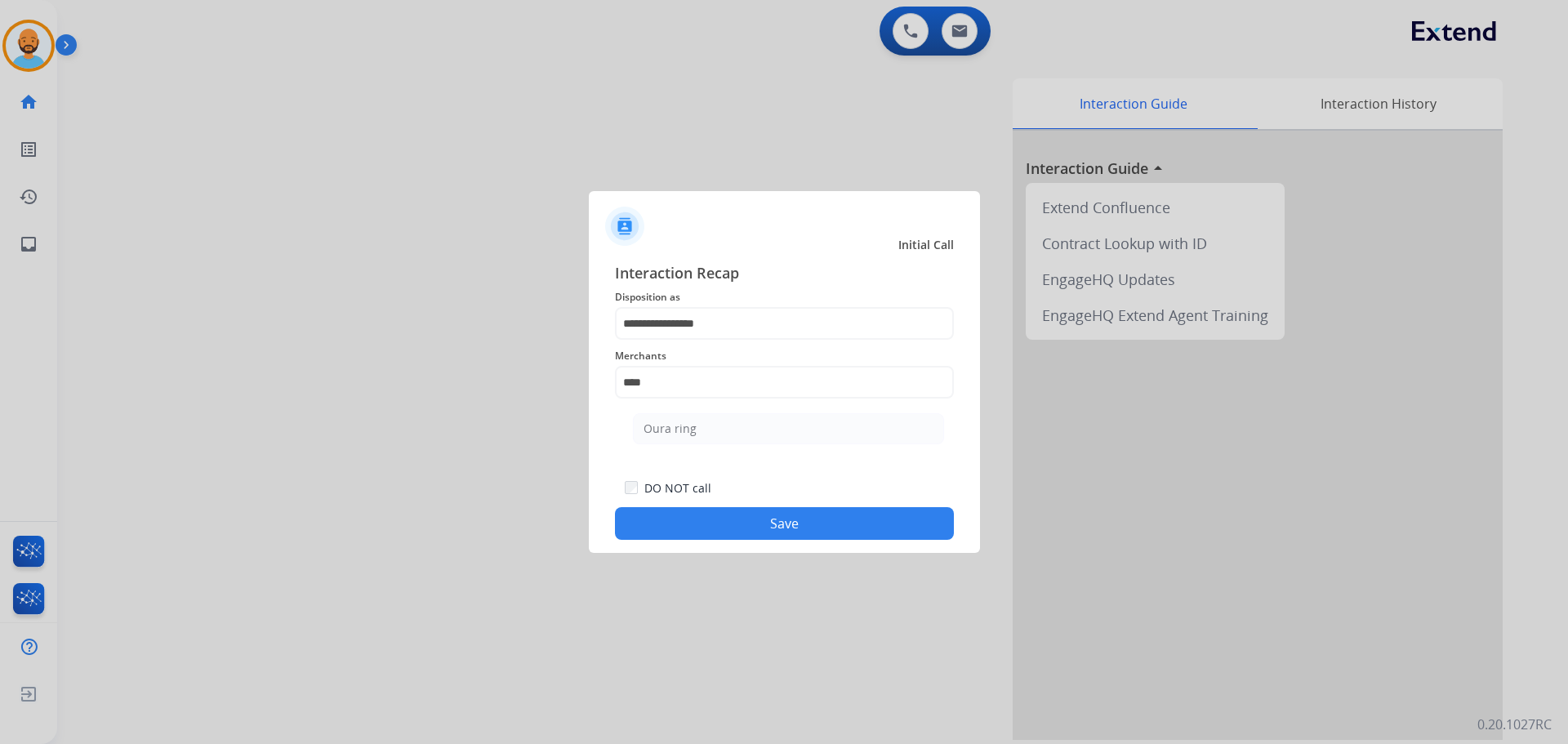
click at [677, 421] on div "Oura ring" at bounding box center [669, 428] width 53 height 16
type input "*********"
click at [719, 515] on button "Save" at bounding box center [784, 523] width 339 height 33
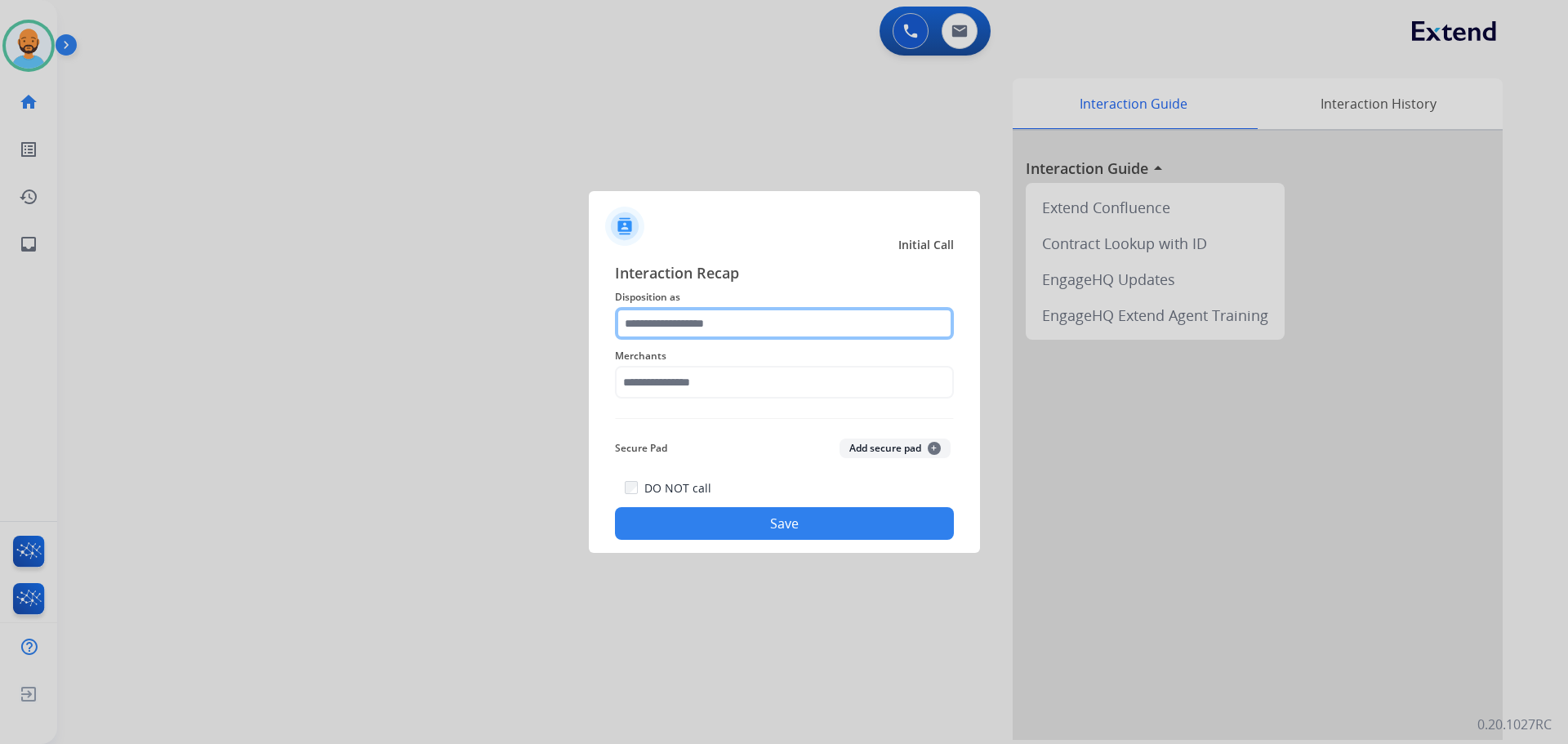
click at [695, 316] on input "text" at bounding box center [784, 323] width 339 height 33
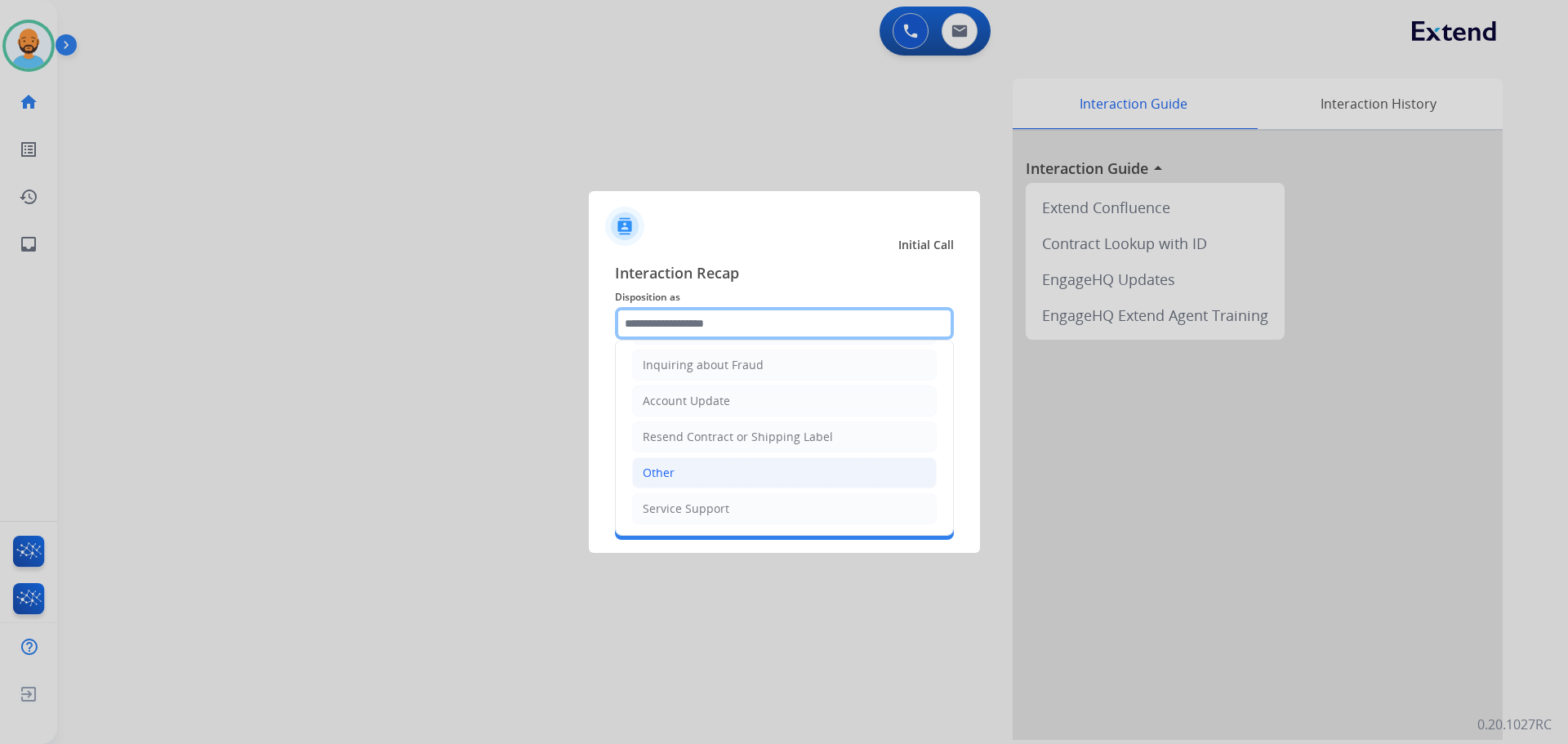
scroll to position [254, 0]
click at [688, 474] on li "Other" at bounding box center [784, 472] width 304 height 31
type input "*****"
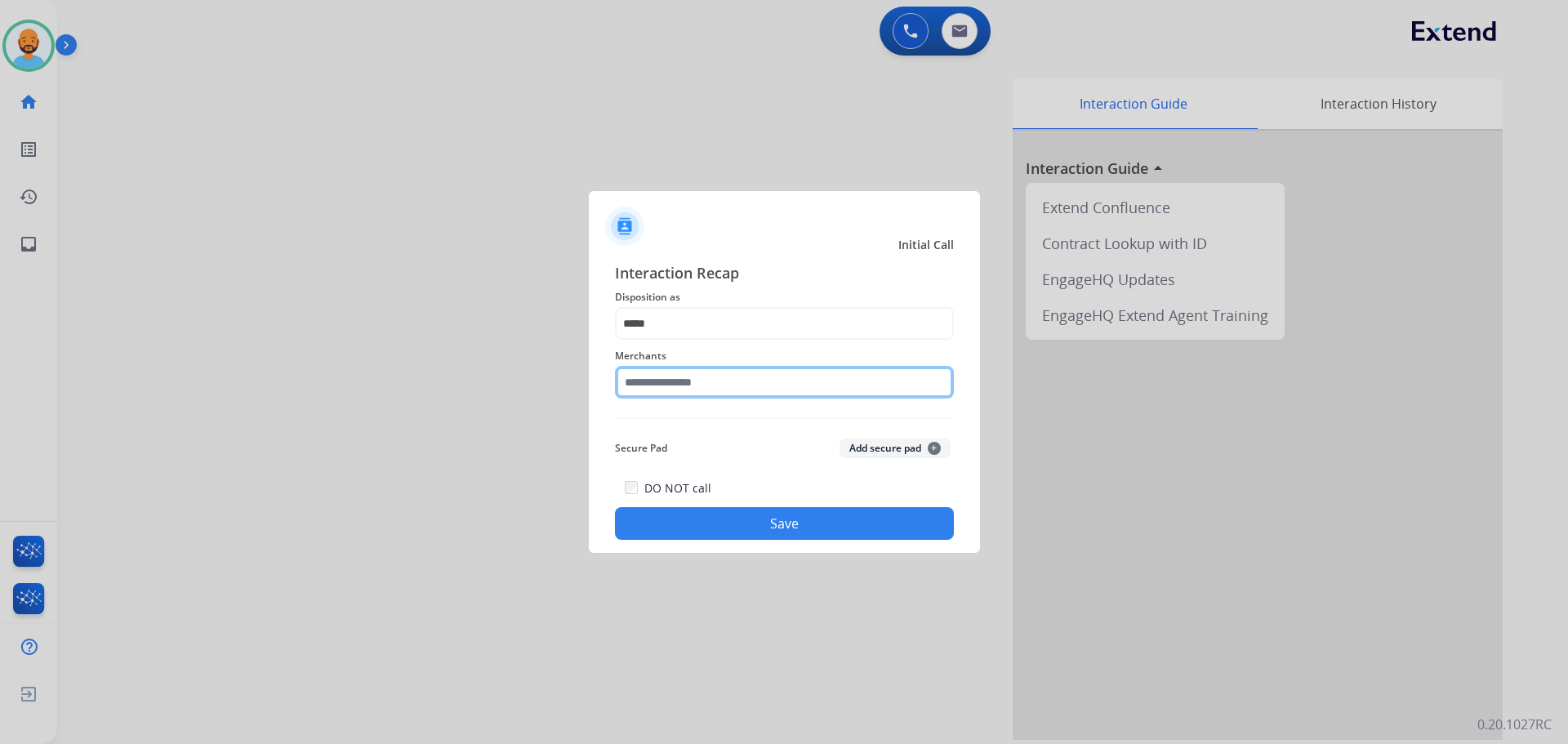
click at [706, 369] on input "text" at bounding box center [784, 382] width 339 height 33
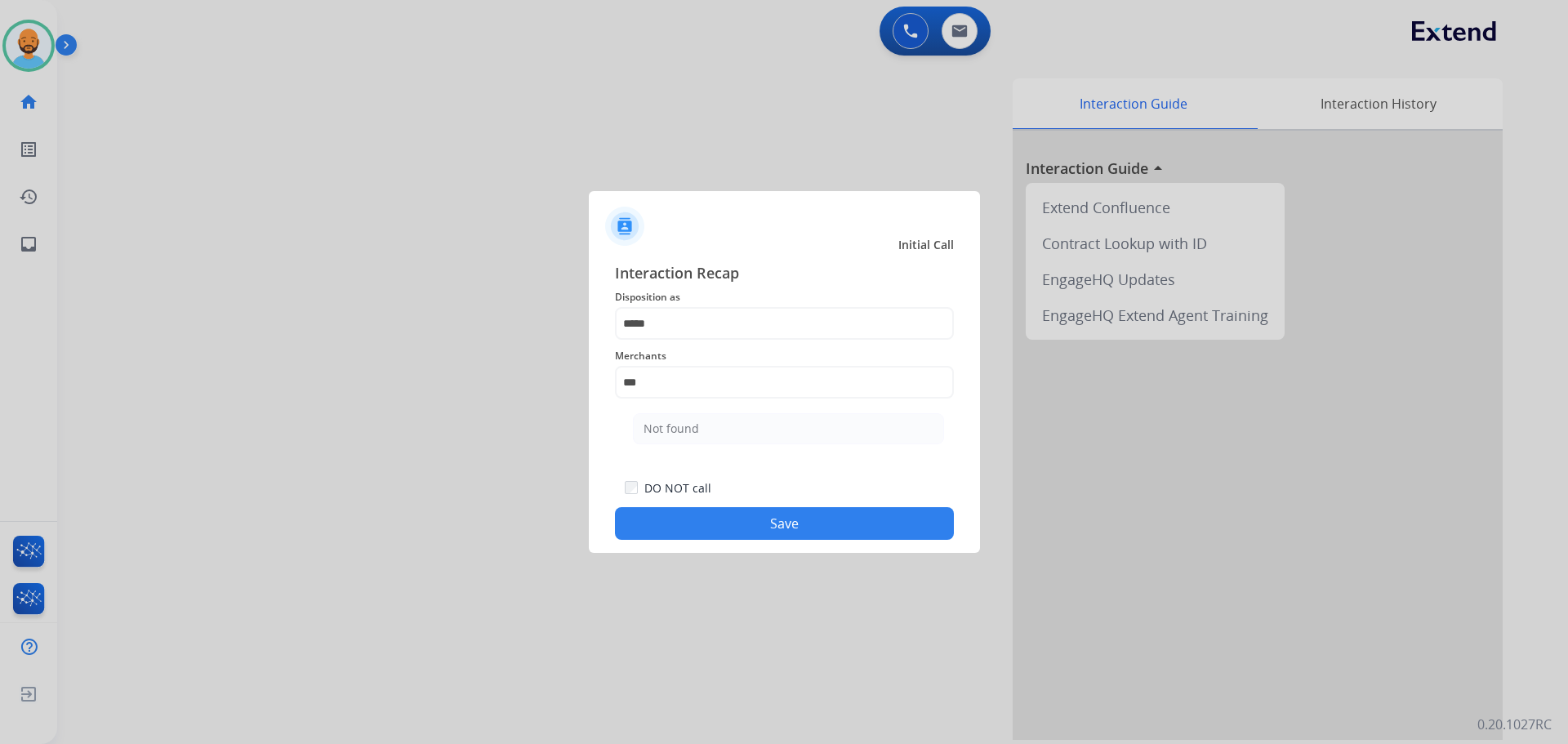
click at [699, 430] on li "Not found" at bounding box center [789, 429] width 311 height 31
type input "*********"
click at [730, 507] on div "DO NOT call Save" at bounding box center [784, 508] width 339 height 62
click at [713, 533] on button "Save" at bounding box center [784, 523] width 339 height 33
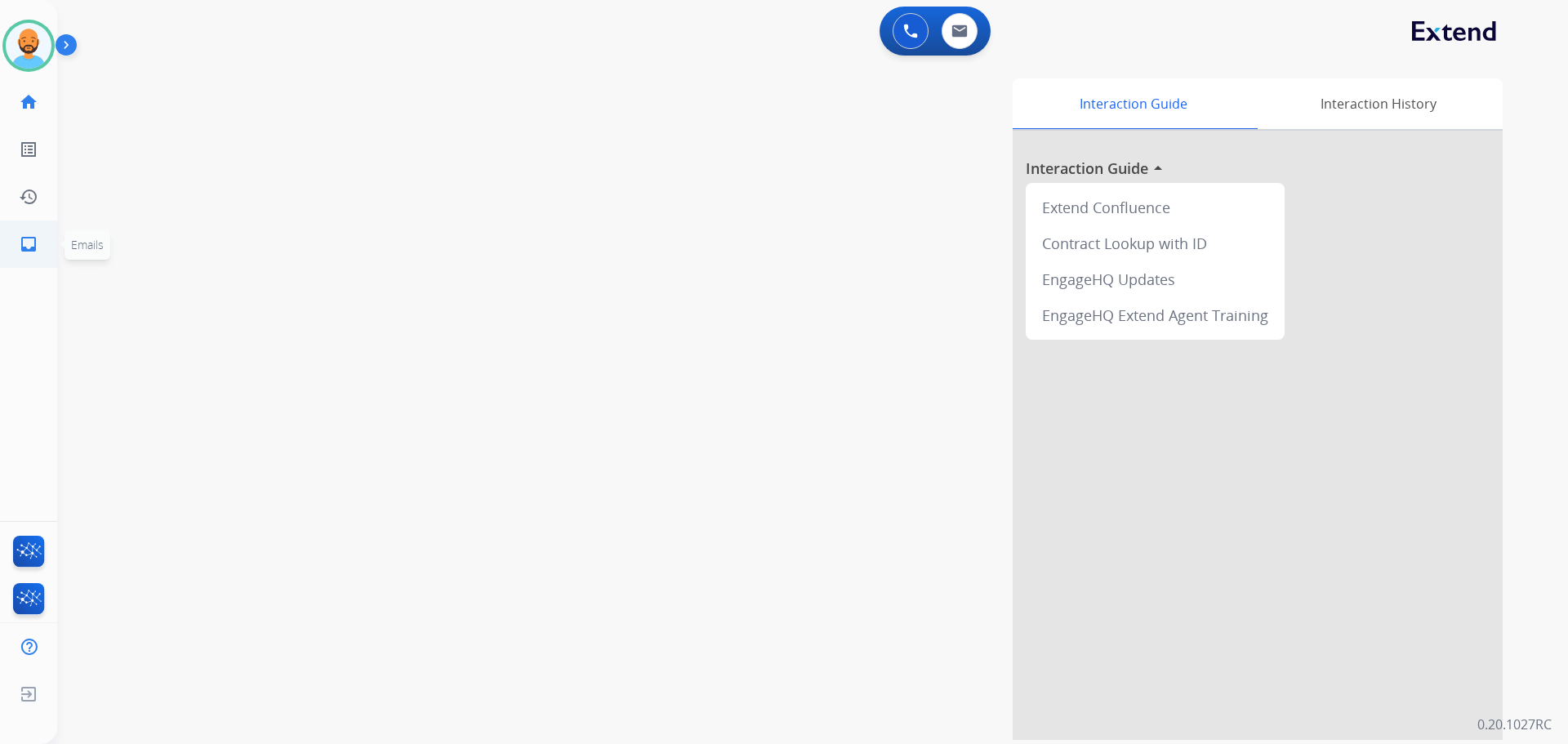
click at [27, 242] on mat-icon "inbox" at bounding box center [28, 243] width 19 height 19
select select "**********"
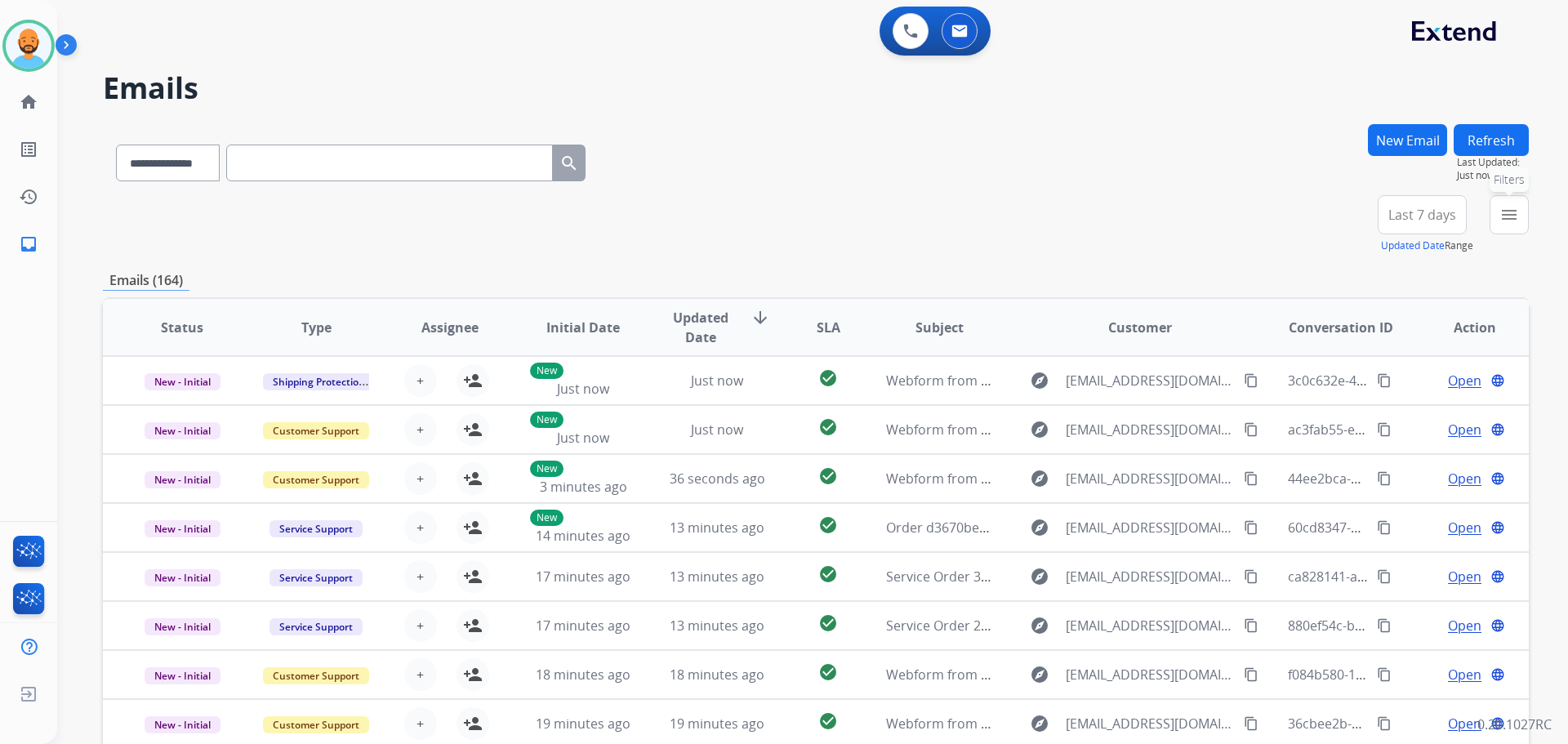
click at [1512, 206] on mat-icon "menu" at bounding box center [1508, 214] width 19 height 19
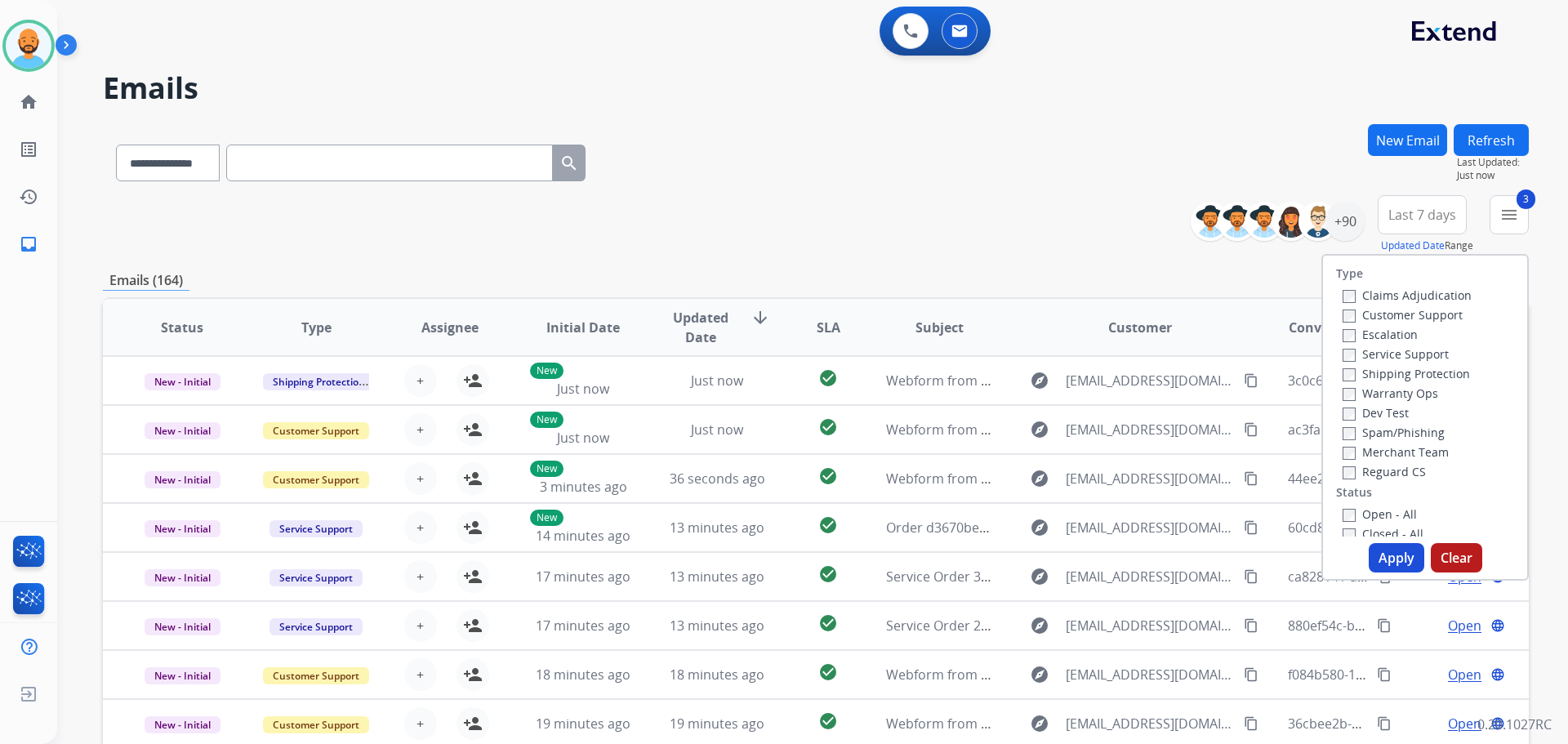
click at [1373, 557] on button "Apply" at bounding box center [1396, 557] width 56 height 30
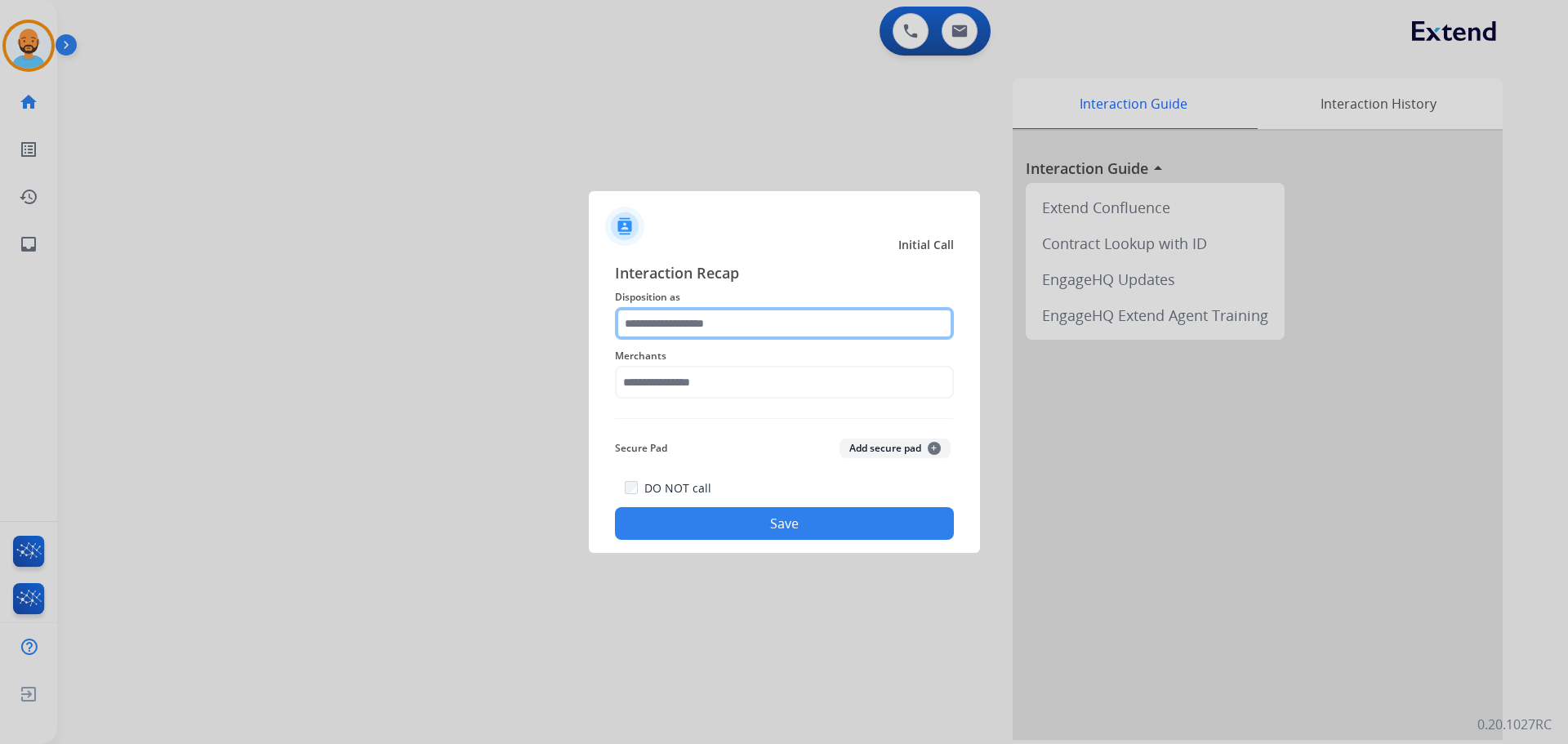
click at [729, 317] on input "text" at bounding box center [784, 323] width 339 height 33
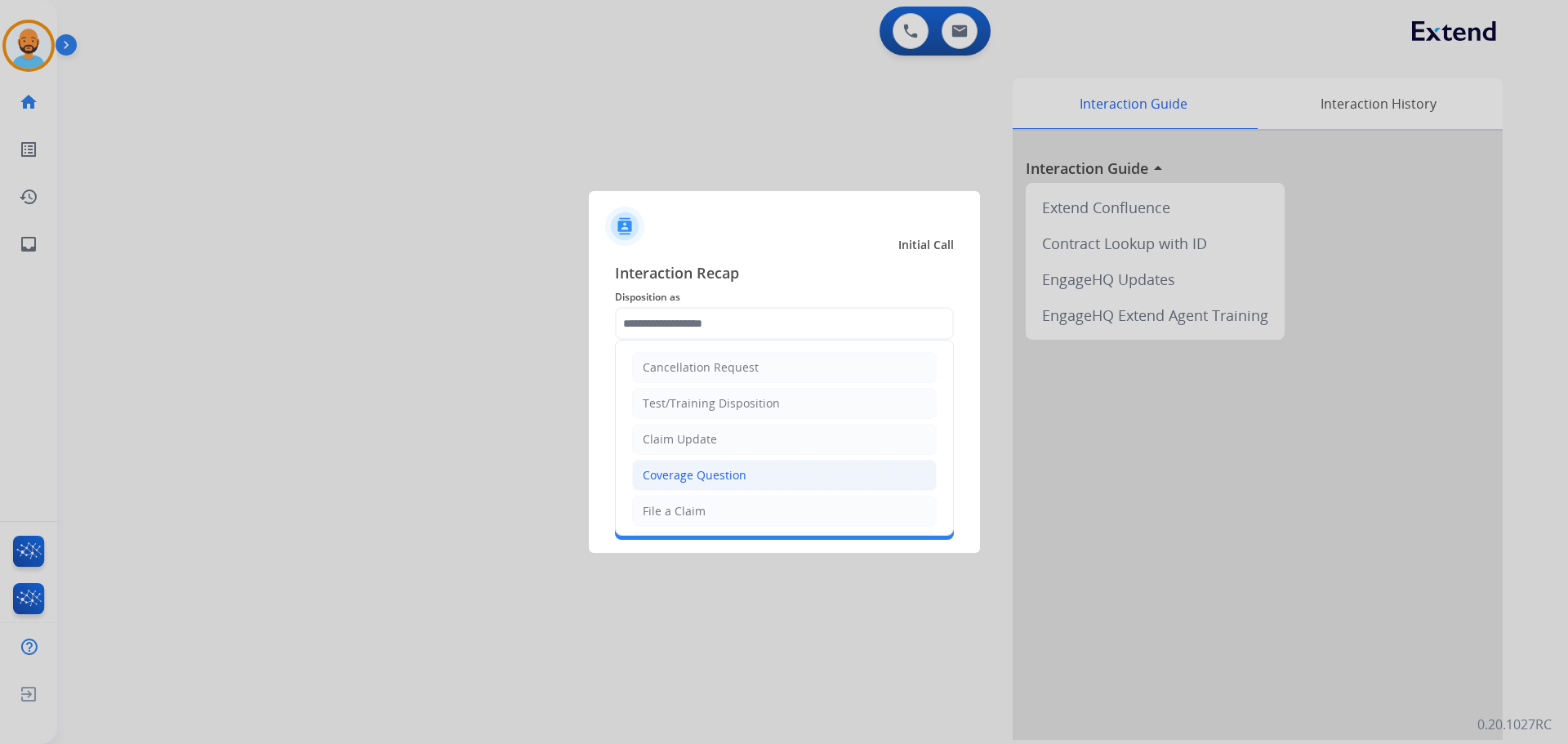
click at [723, 468] on div "Coverage Question" at bounding box center [694, 475] width 104 height 16
type input "**********"
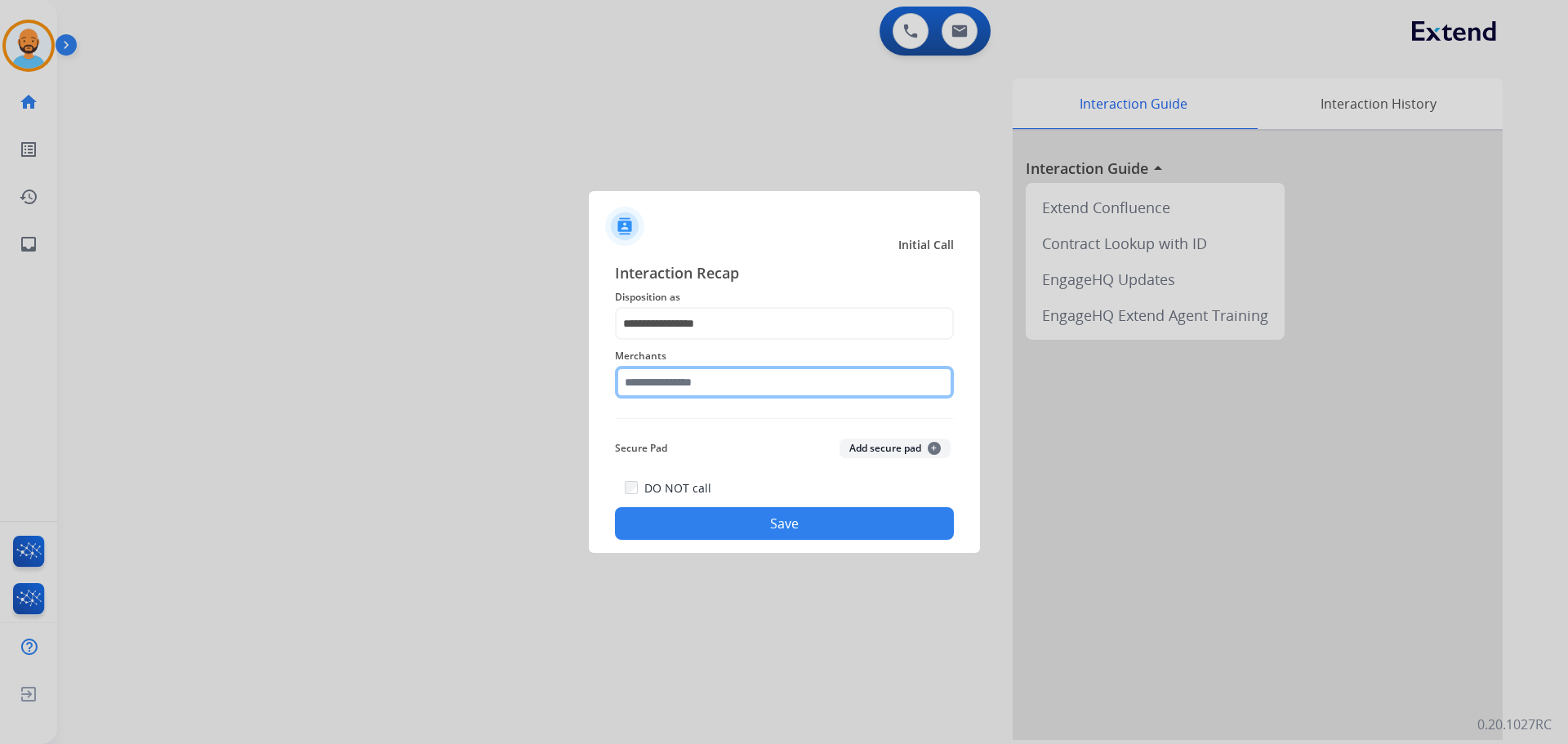
click at [727, 383] on input "text" at bounding box center [784, 382] width 339 height 33
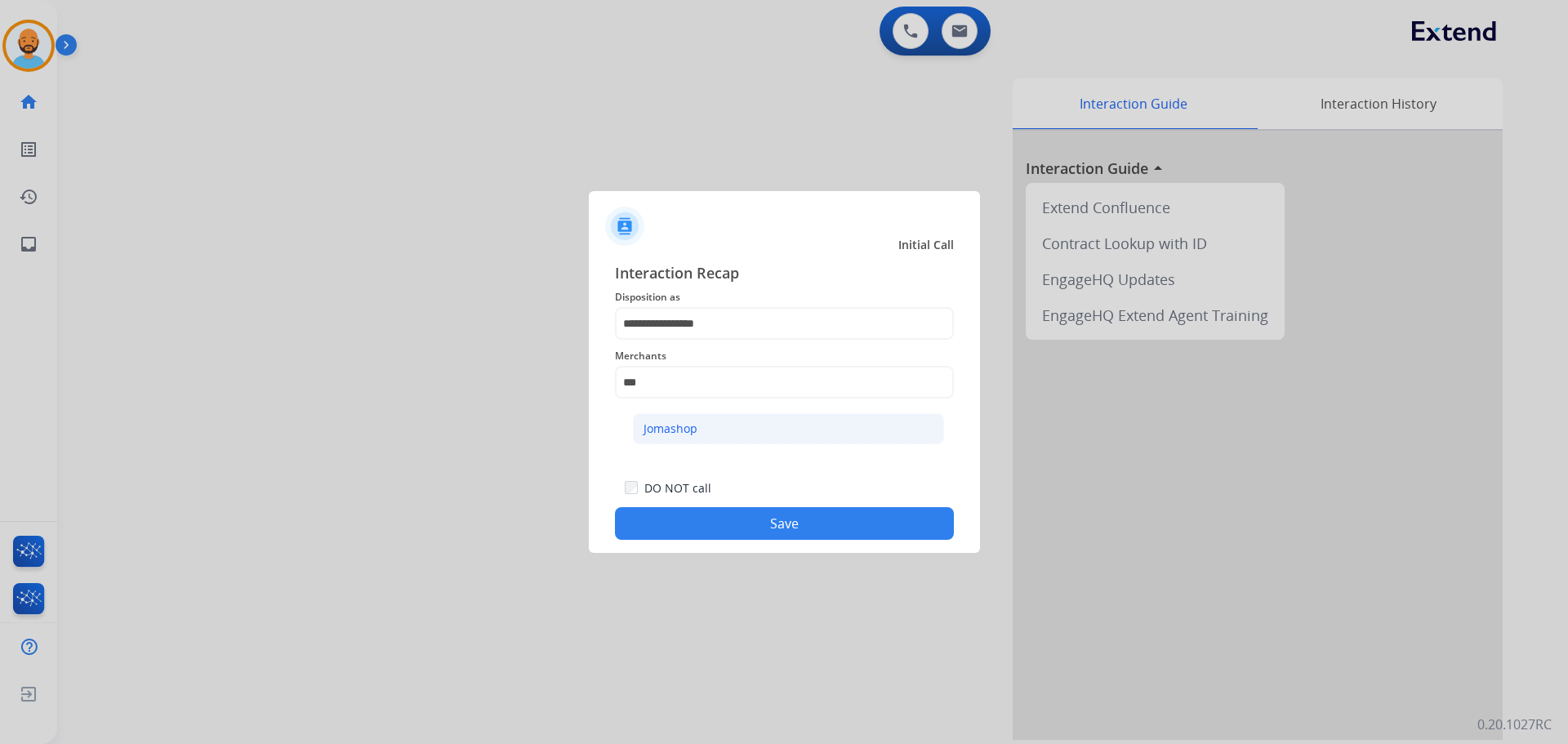
click at [708, 437] on li "Jomashop" at bounding box center [789, 429] width 311 height 31
type input "********"
click at [741, 516] on button "Save" at bounding box center [784, 523] width 339 height 33
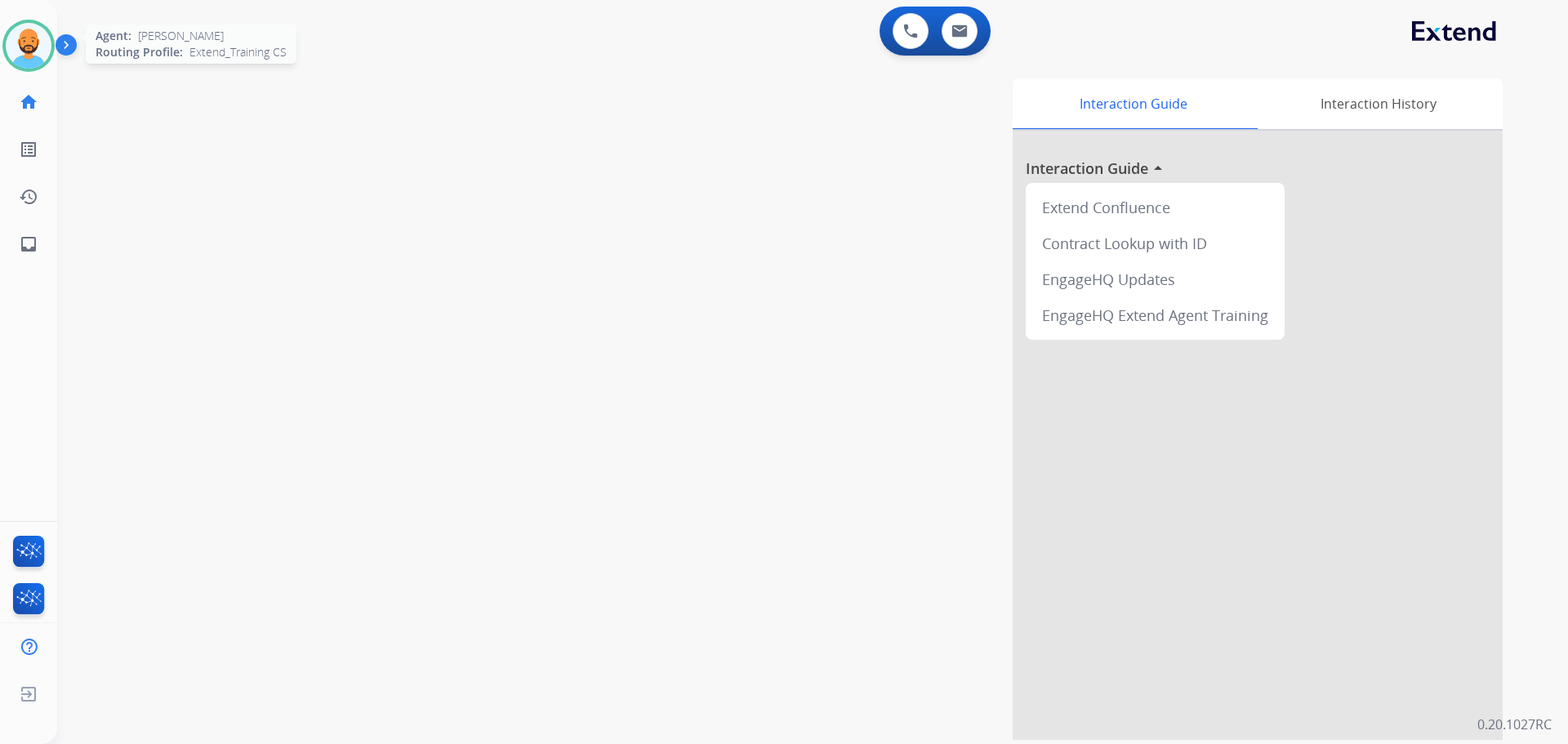
click at [25, 42] on img at bounding box center [29, 46] width 46 height 46
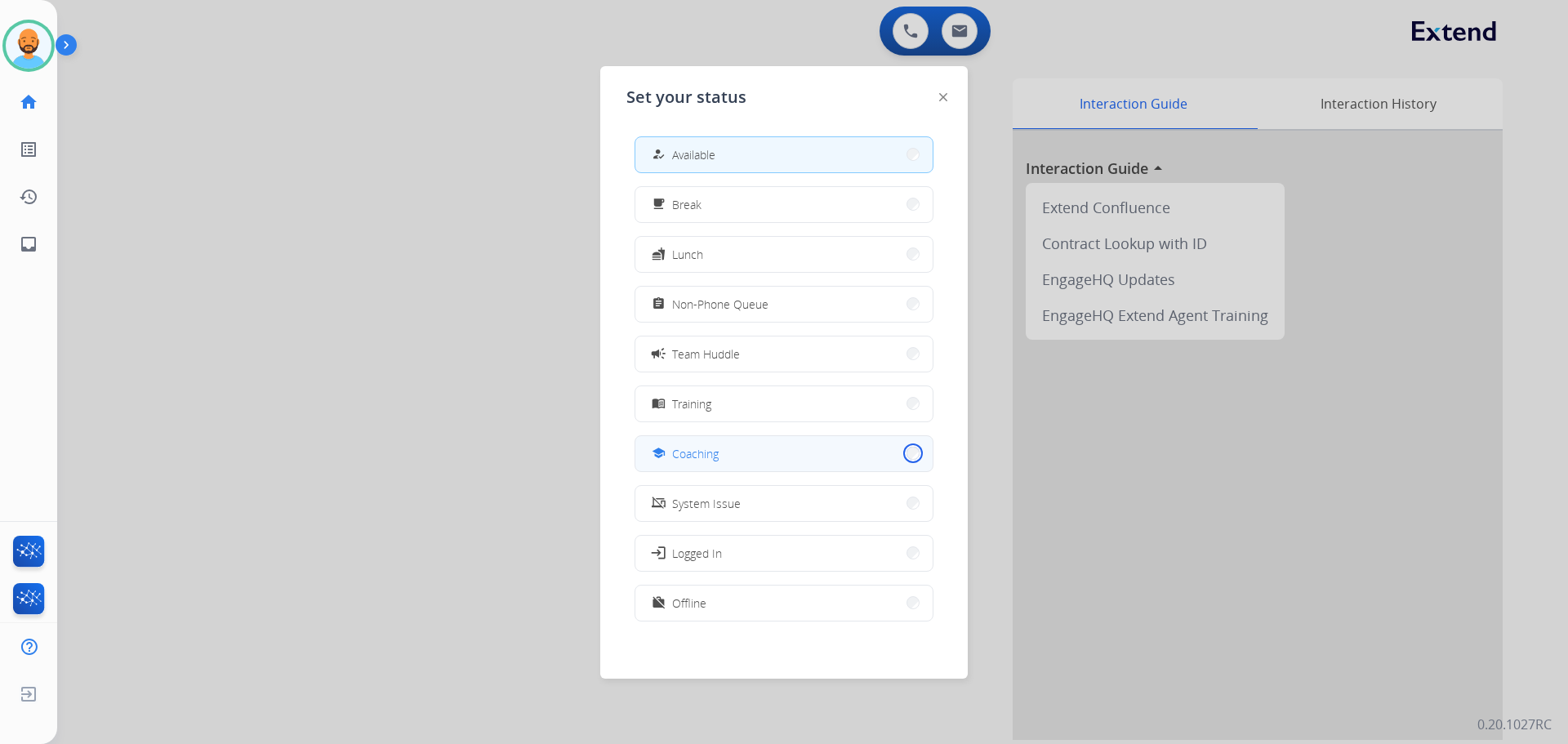
click at [903, 453] on button "school Coaching" at bounding box center [784, 454] width 298 height 36
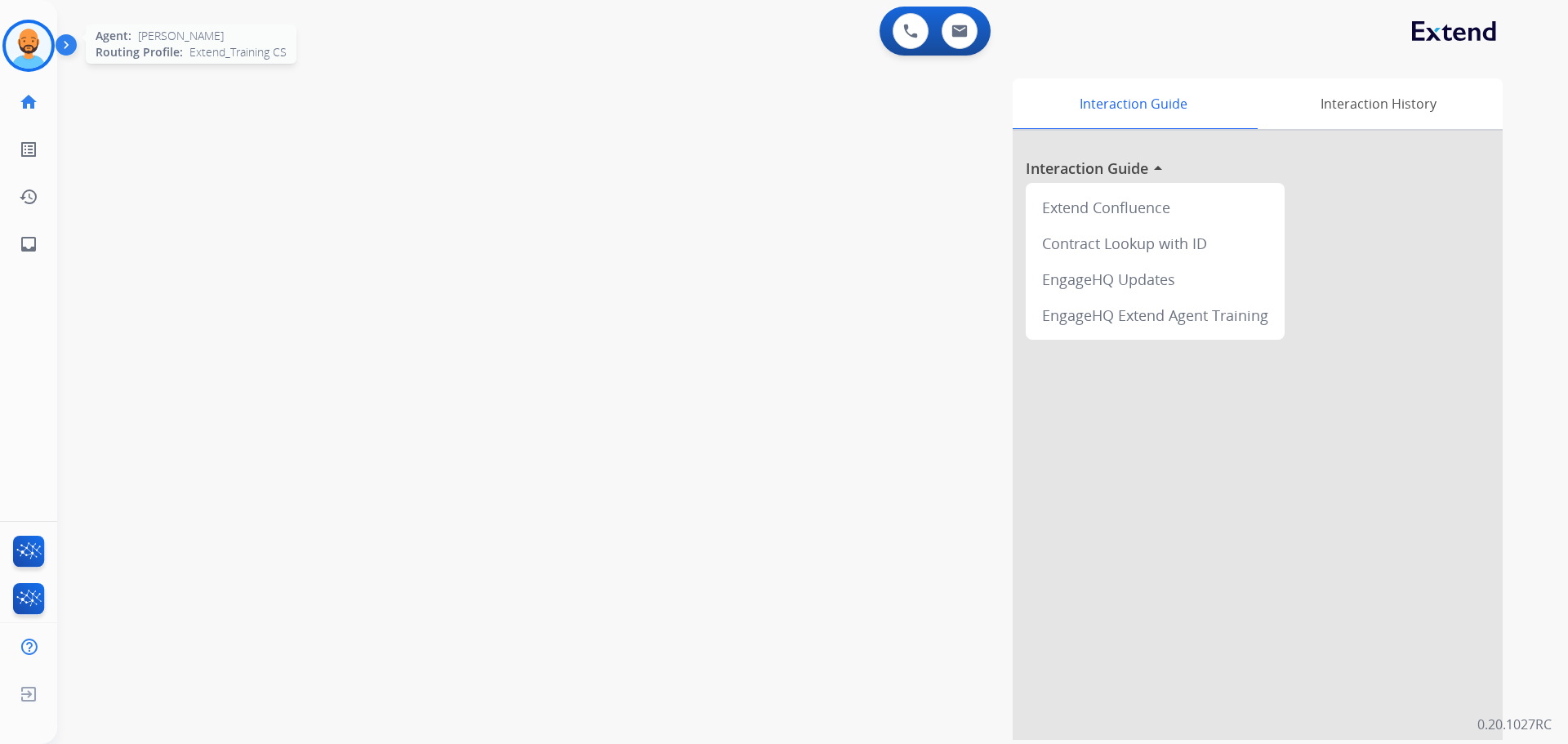
click at [42, 39] on img at bounding box center [29, 46] width 46 height 46
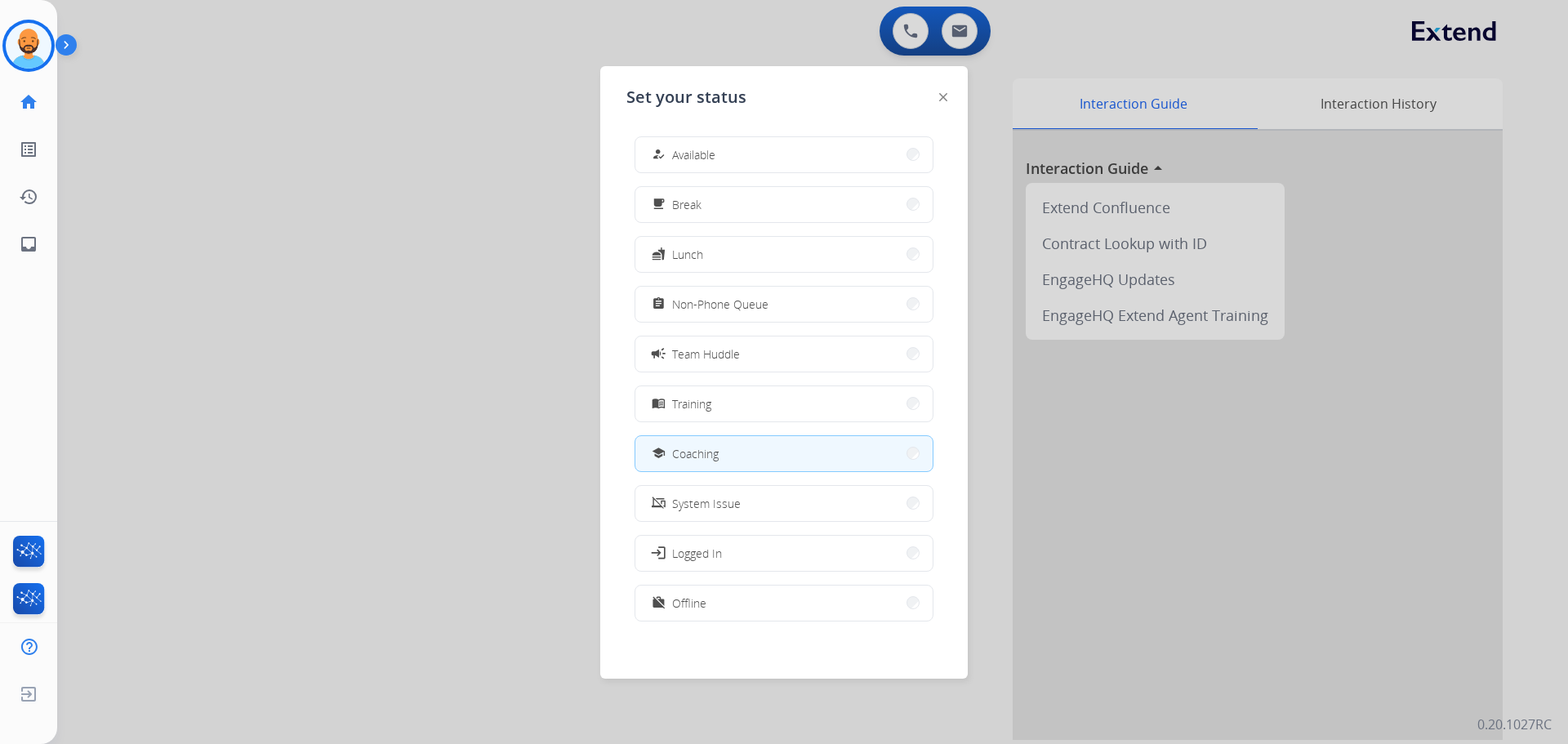
click at [694, 164] on button "how_to_reg Available" at bounding box center [784, 155] width 298 height 36
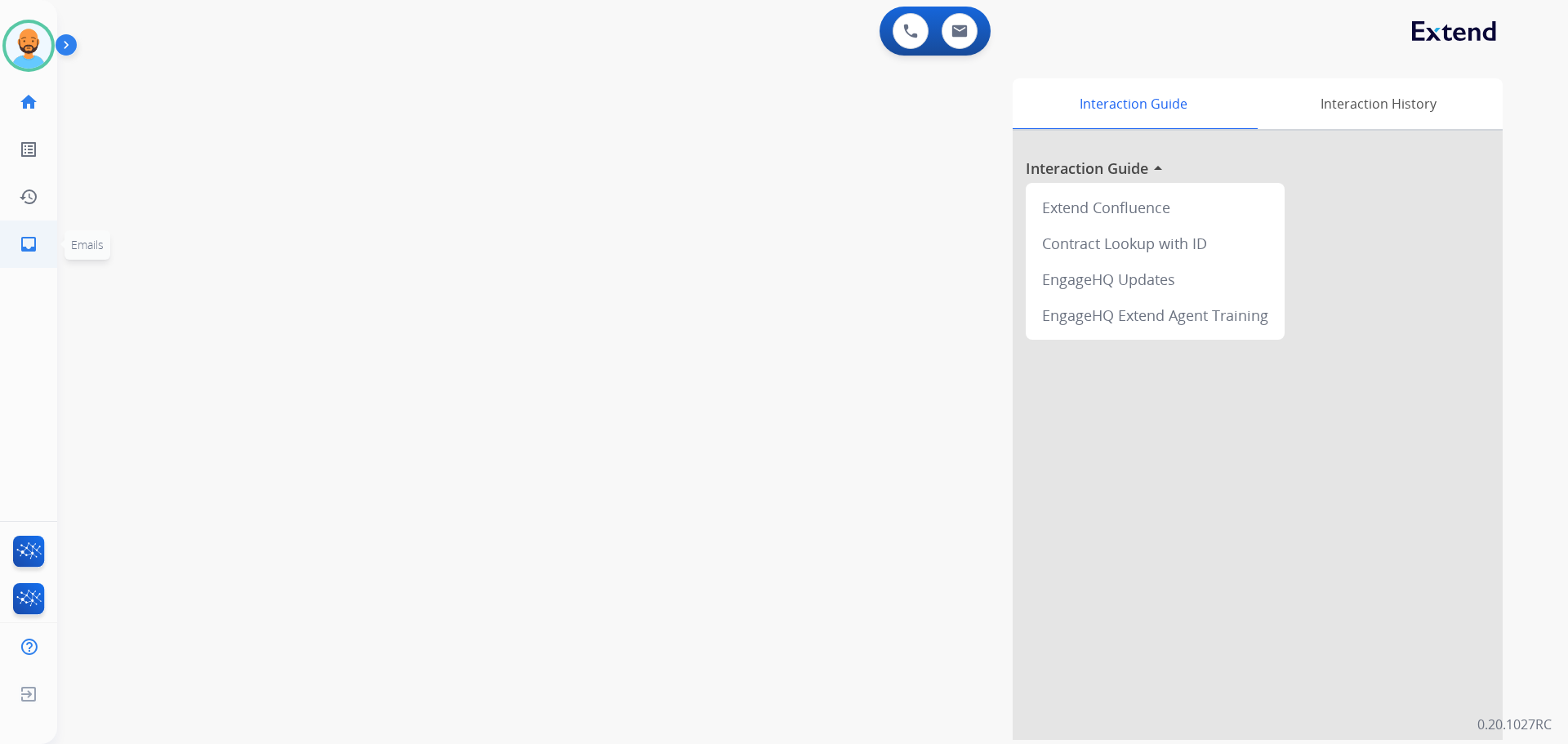
click at [28, 239] on mat-icon "inbox" at bounding box center [28, 243] width 19 height 19
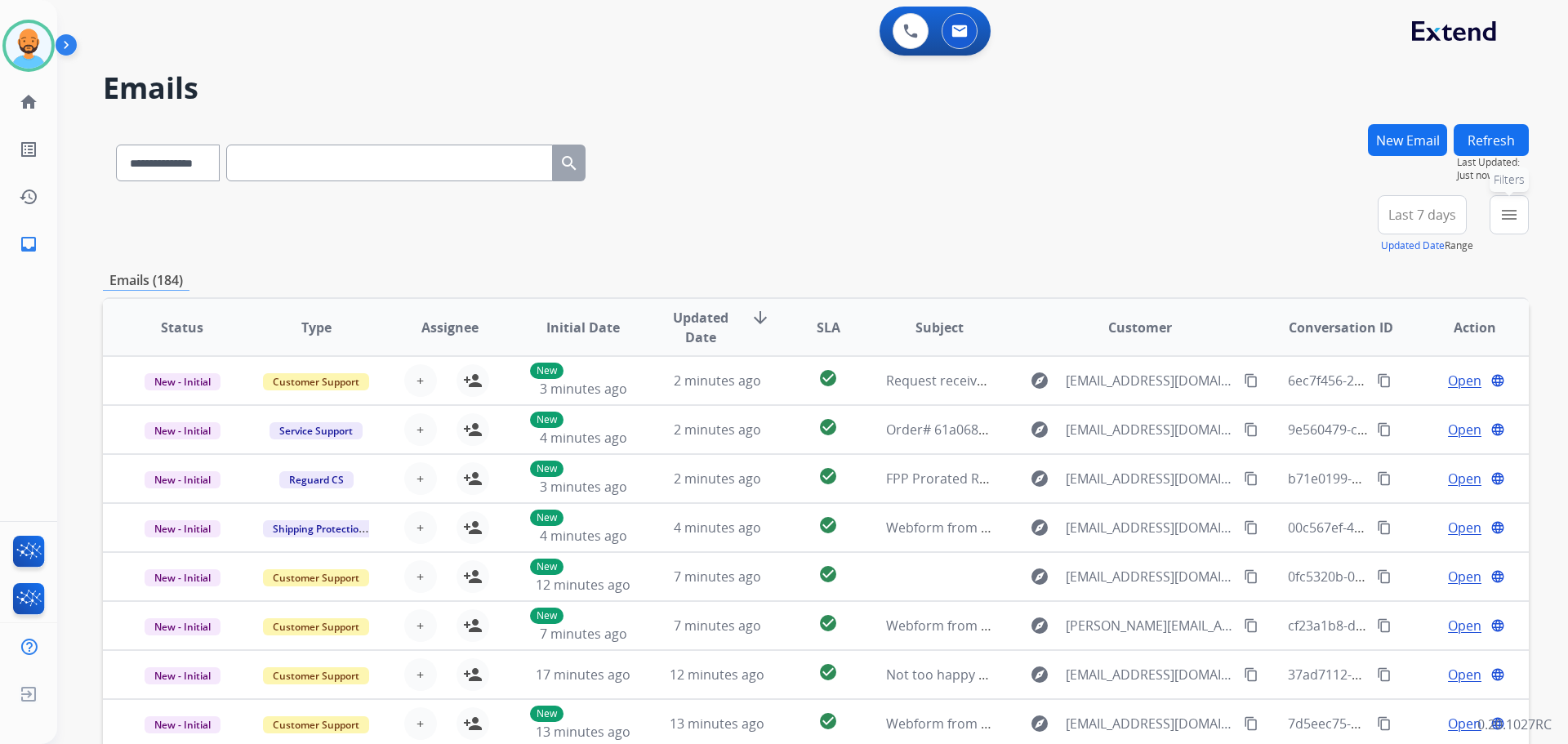
click at [1517, 212] on mat-icon "menu" at bounding box center [1508, 214] width 19 height 19
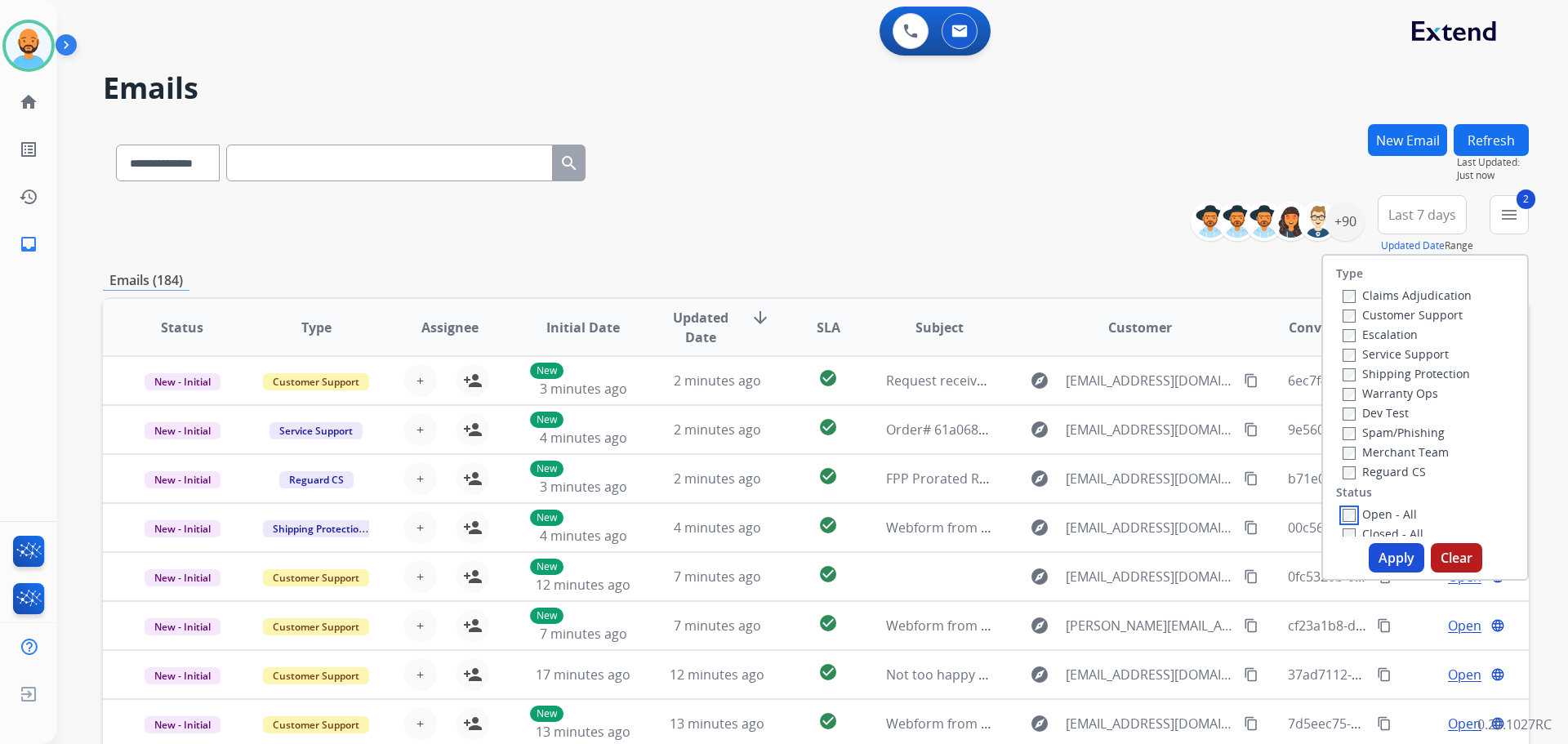
click at [1342, 508] on label "Open - All" at bounding box center [1380, 514] width 74 height 15
click at [1373, 554] on button "Apply" at bounding box center [1396, 557] width 56 height 30
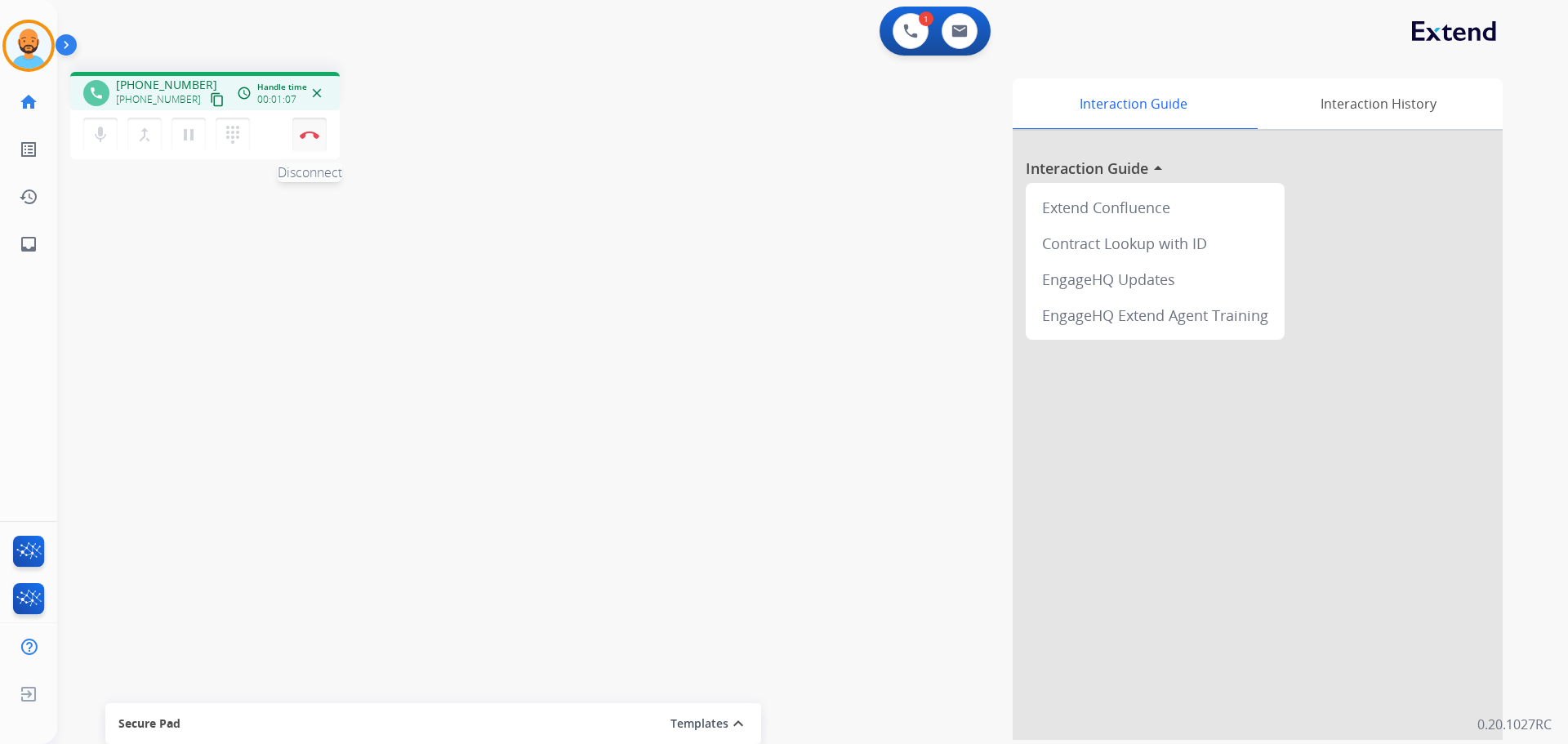
click at [299, 147] on button "Disconnect" at bounding box center [309, 134] width 35 height 35
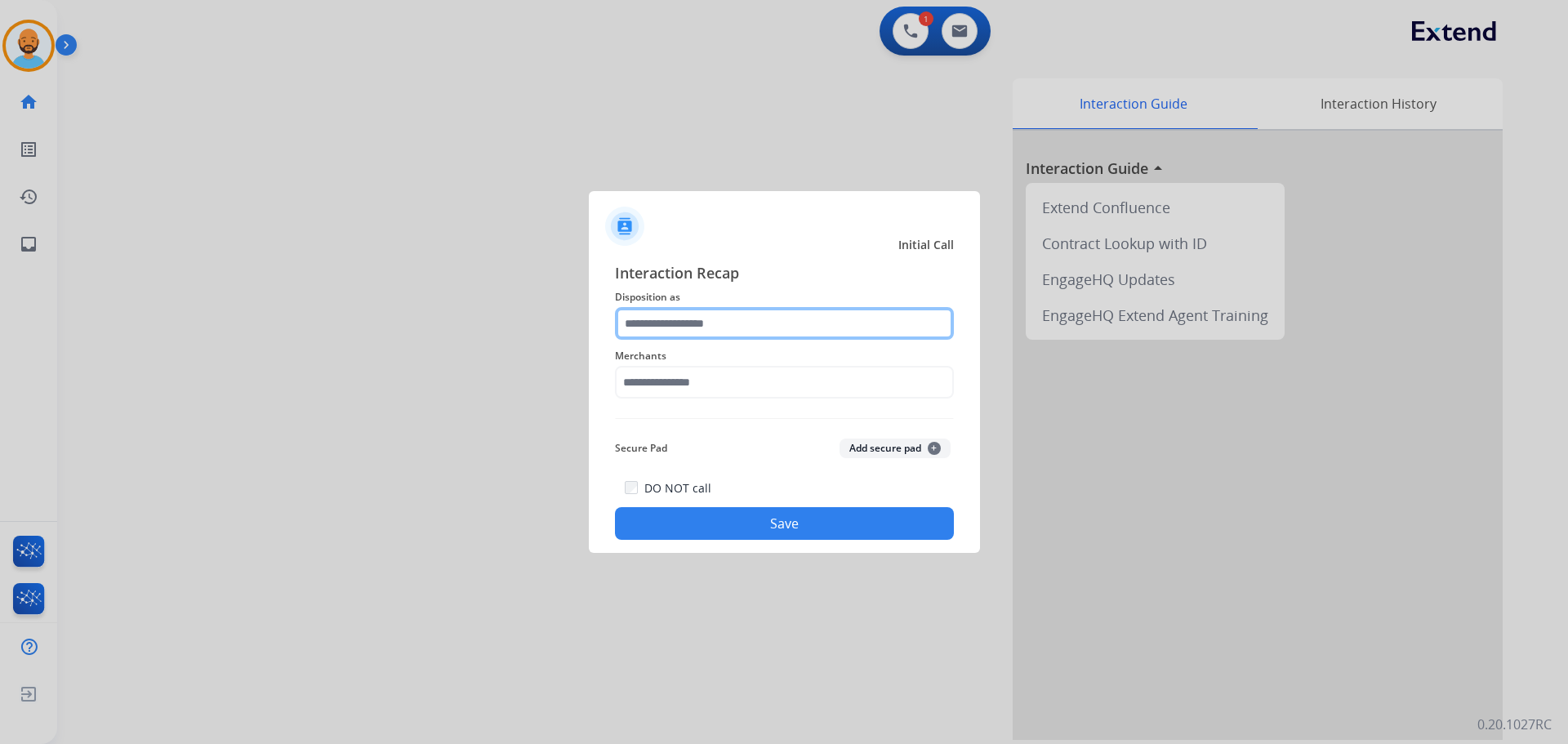
click at [724, 332] on input "text" at bounding box center [784, 323] width 339 height 33
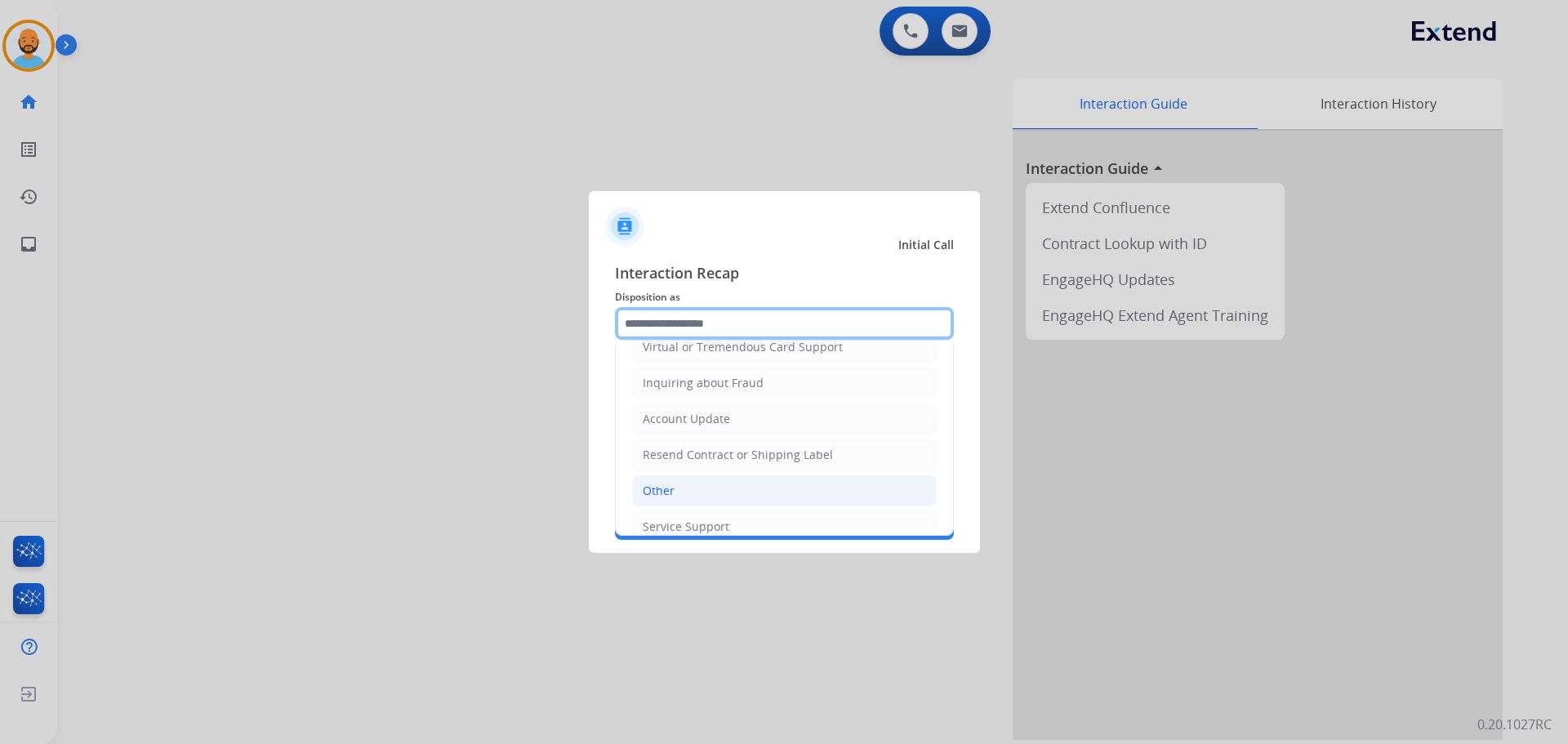
scroll to position [254, 0]
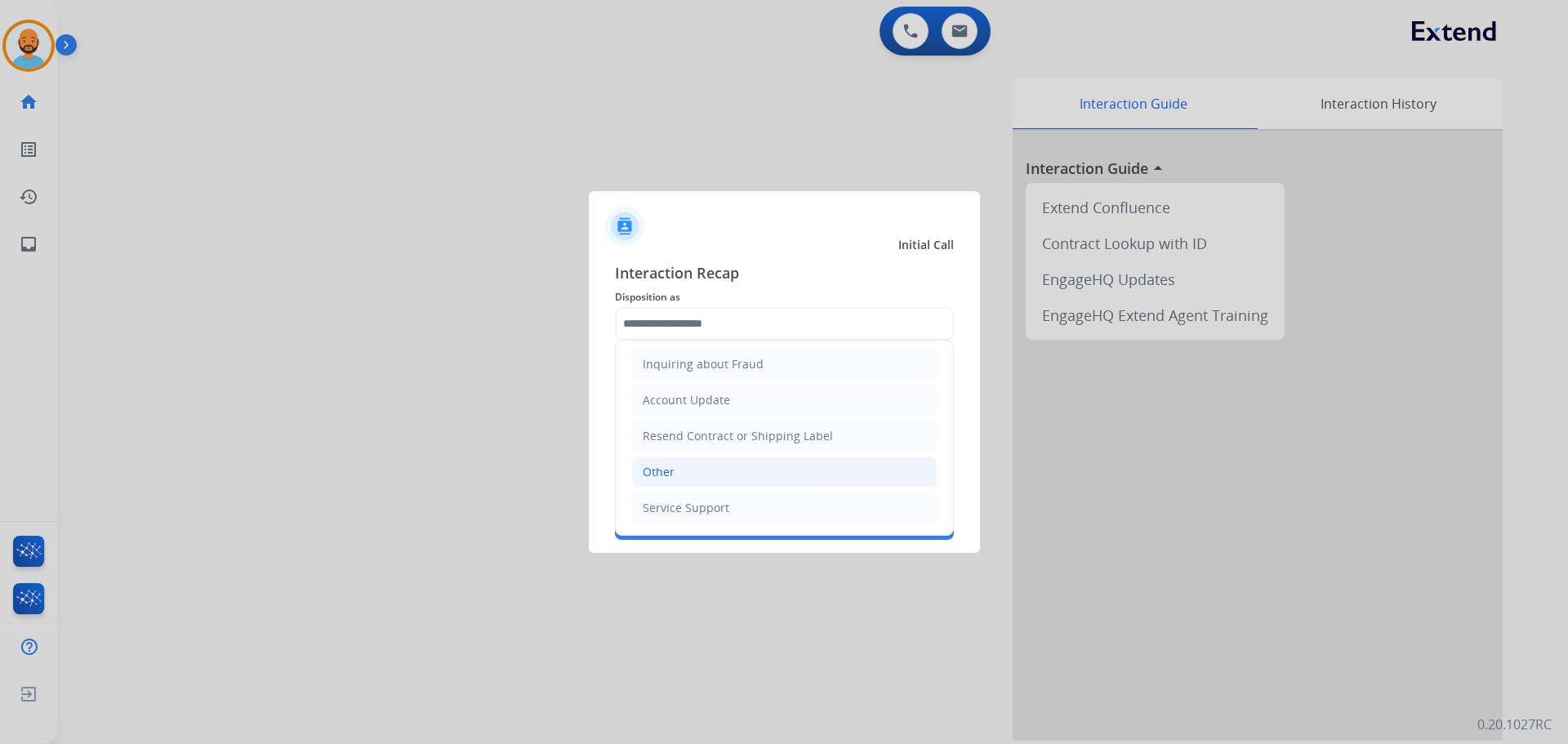
click at [679, 474] on li "Other" at bounding box center [784, 472] width 304 height 31
type input "*****"
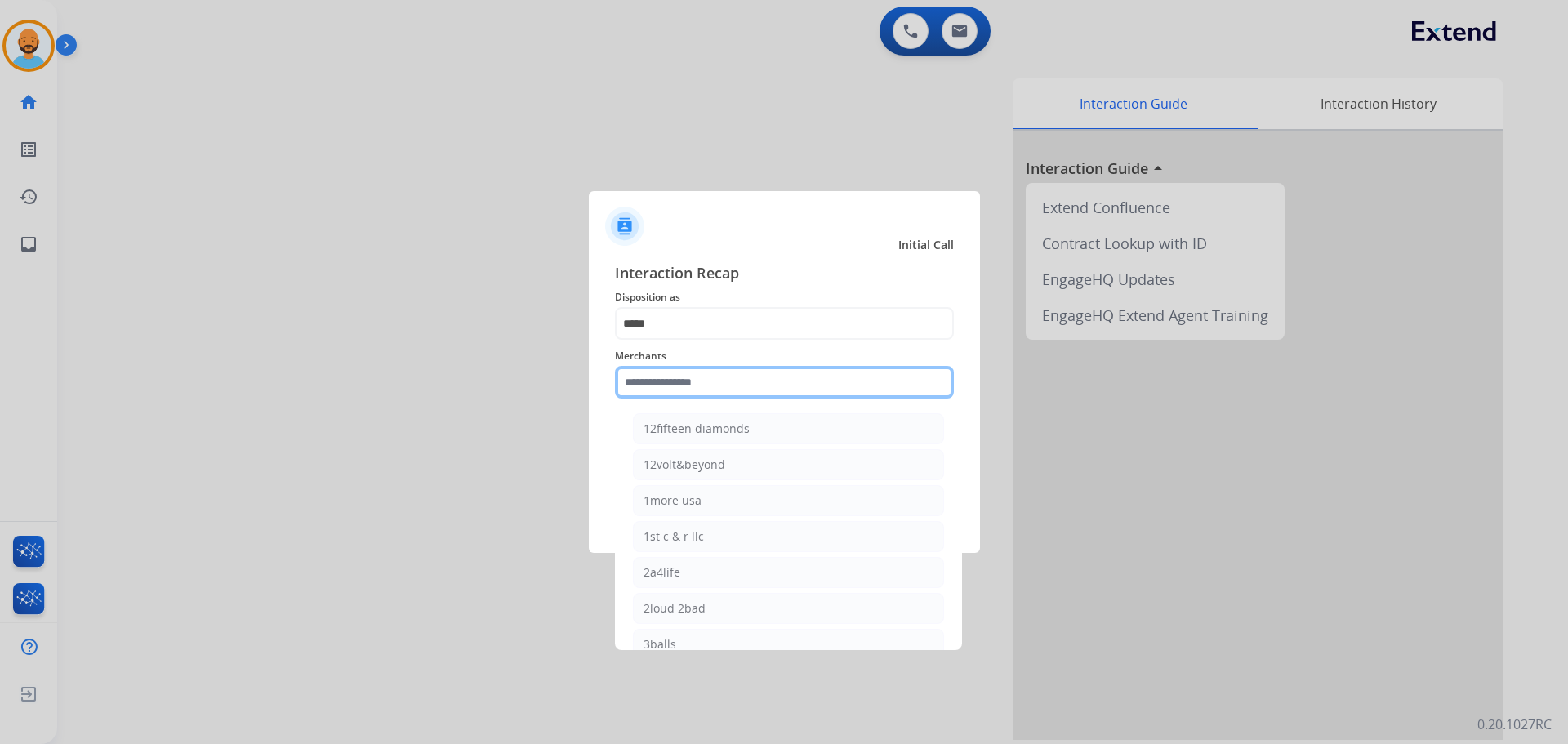
click at [687, 377] on input "text" at bounding box center [784, 382] width 339 height 33
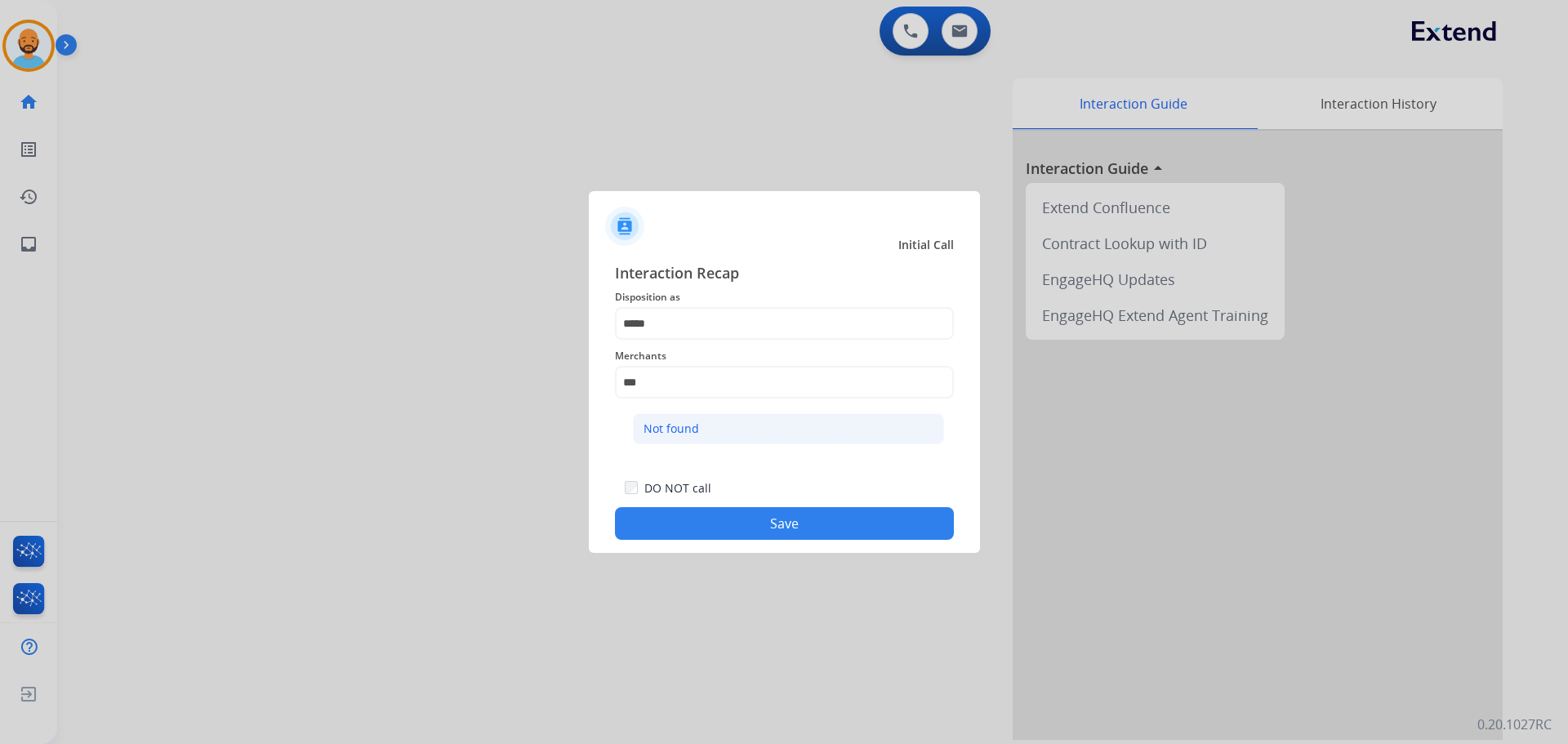
click at [679, 428] on div "Not found" at bounding box center [671, 428] width 56 height 16
type input "*********"
click at [702, 523] on button "Save" at bounding box center [784, 523] width 339 height 33
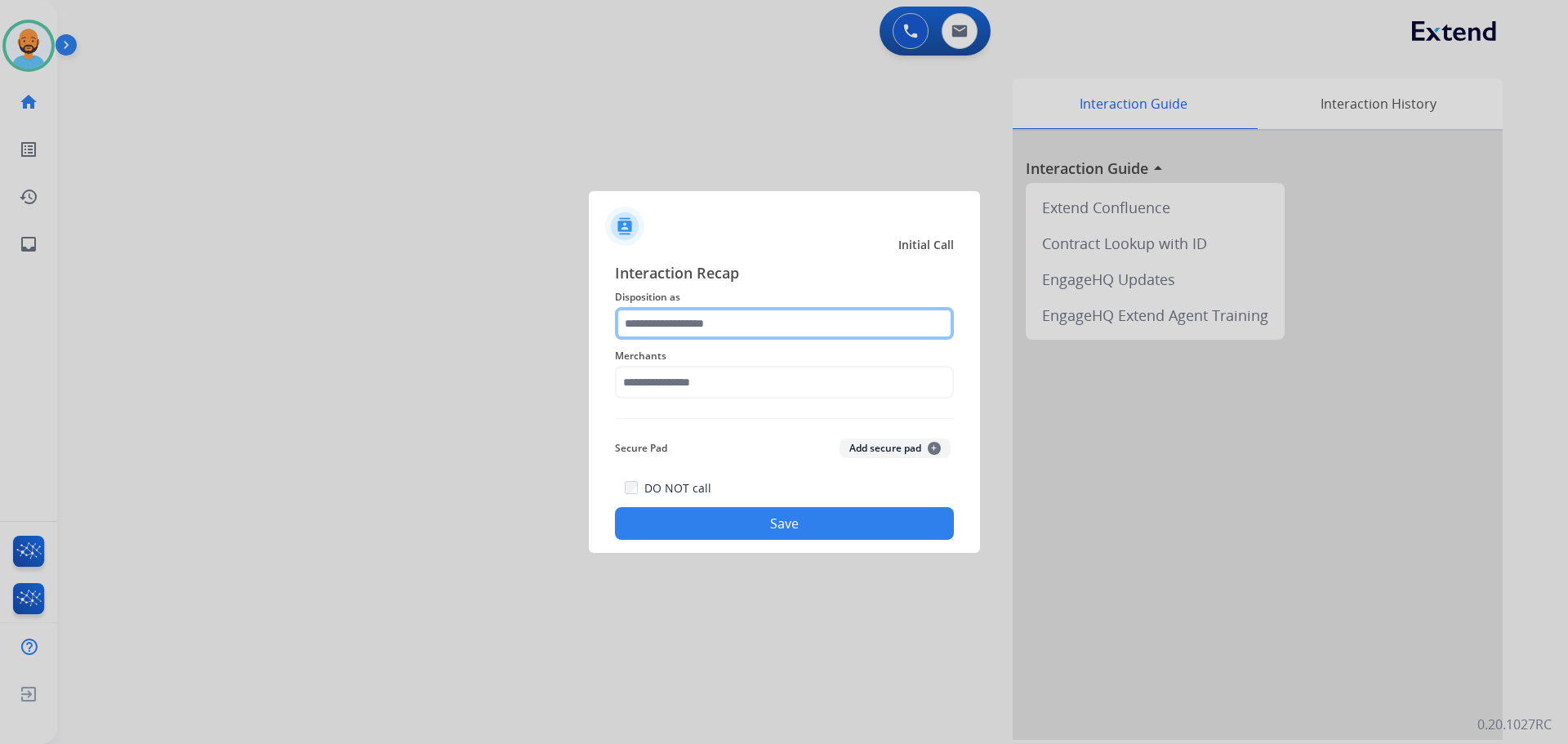
click at [705, 322] on input "text" at bounding box center [784, 323] width 339 height 33
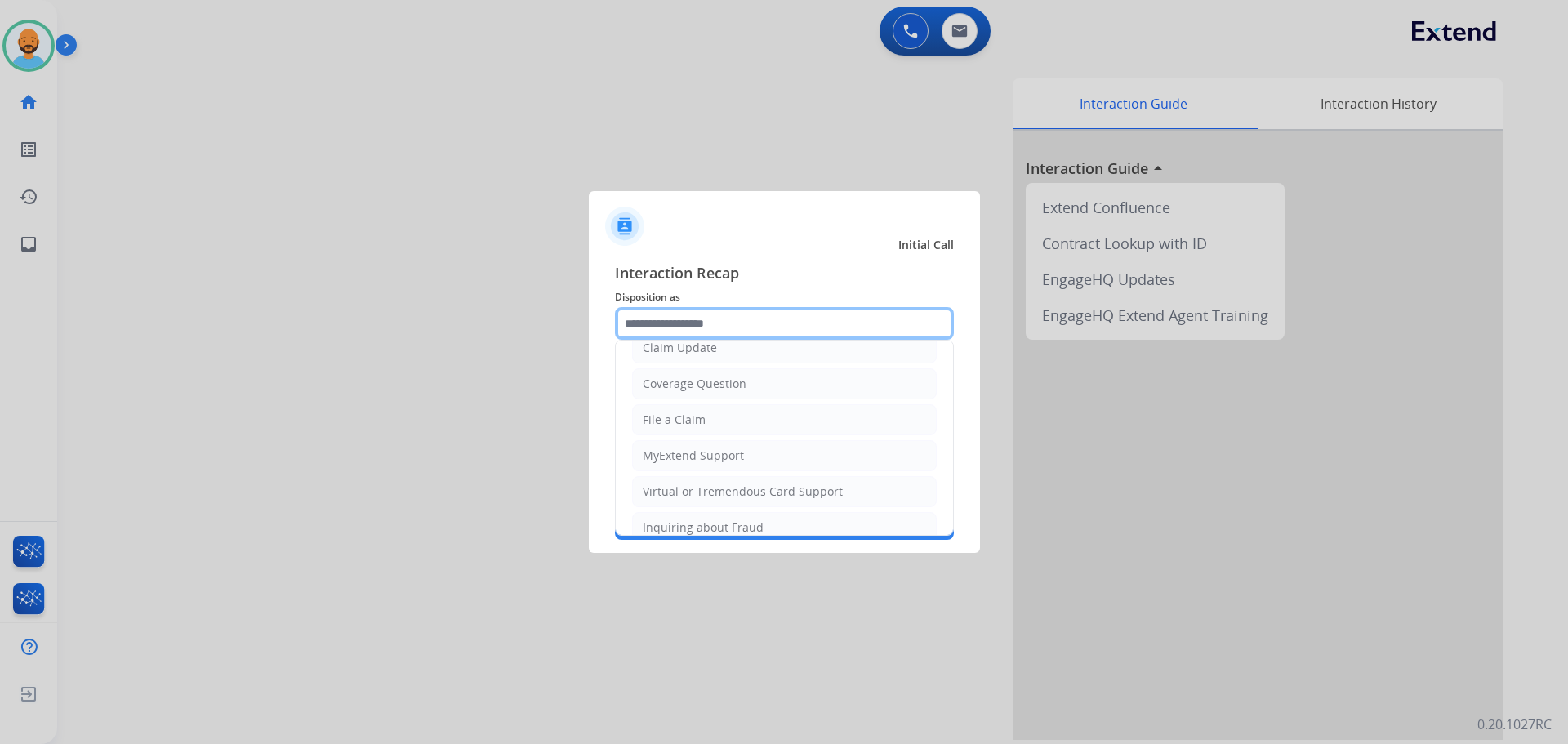
scroll to position [0, 0]
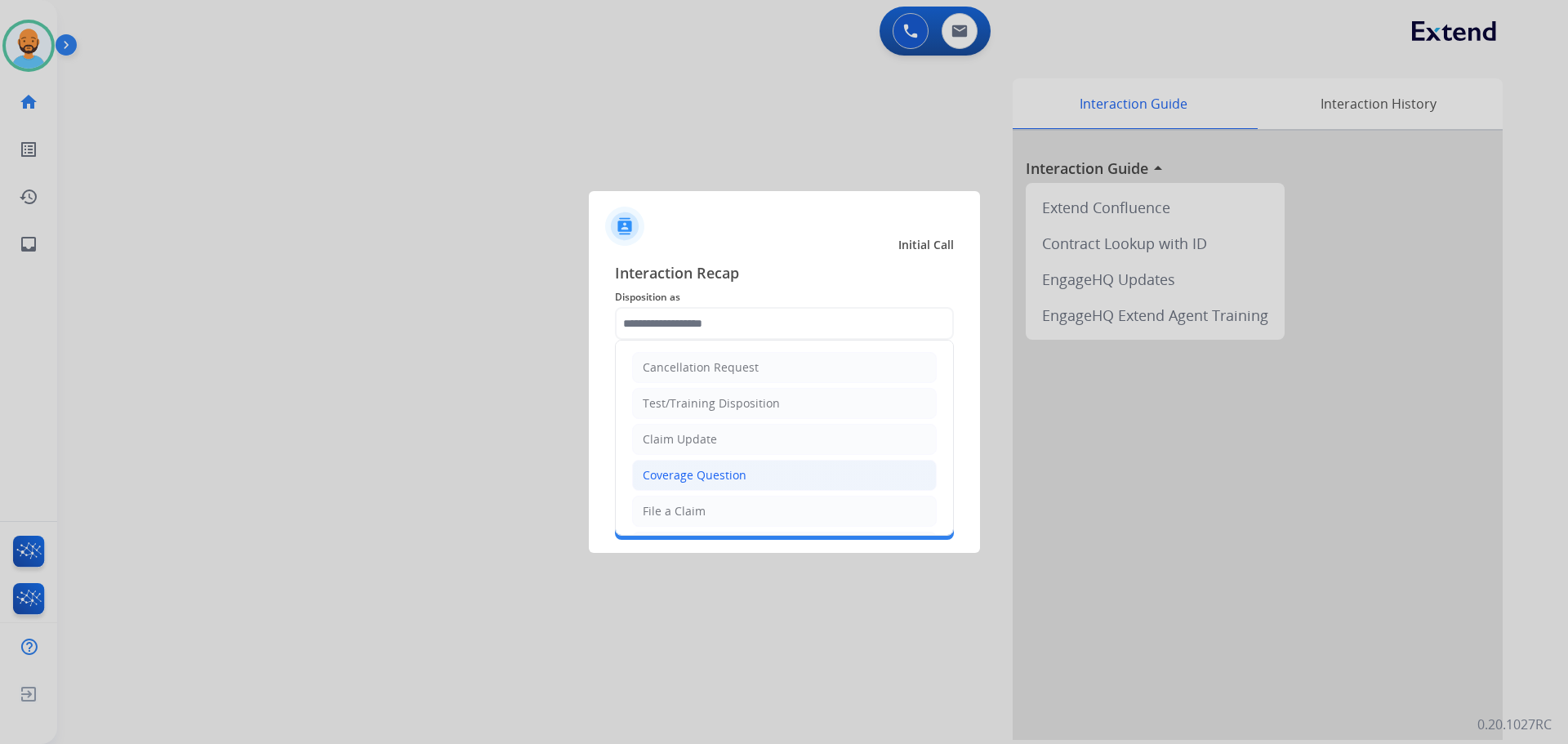
click at [697, 475] on div "Coverage Question" at bounding box center [694, 475] width 104 height 16
type input "**********"
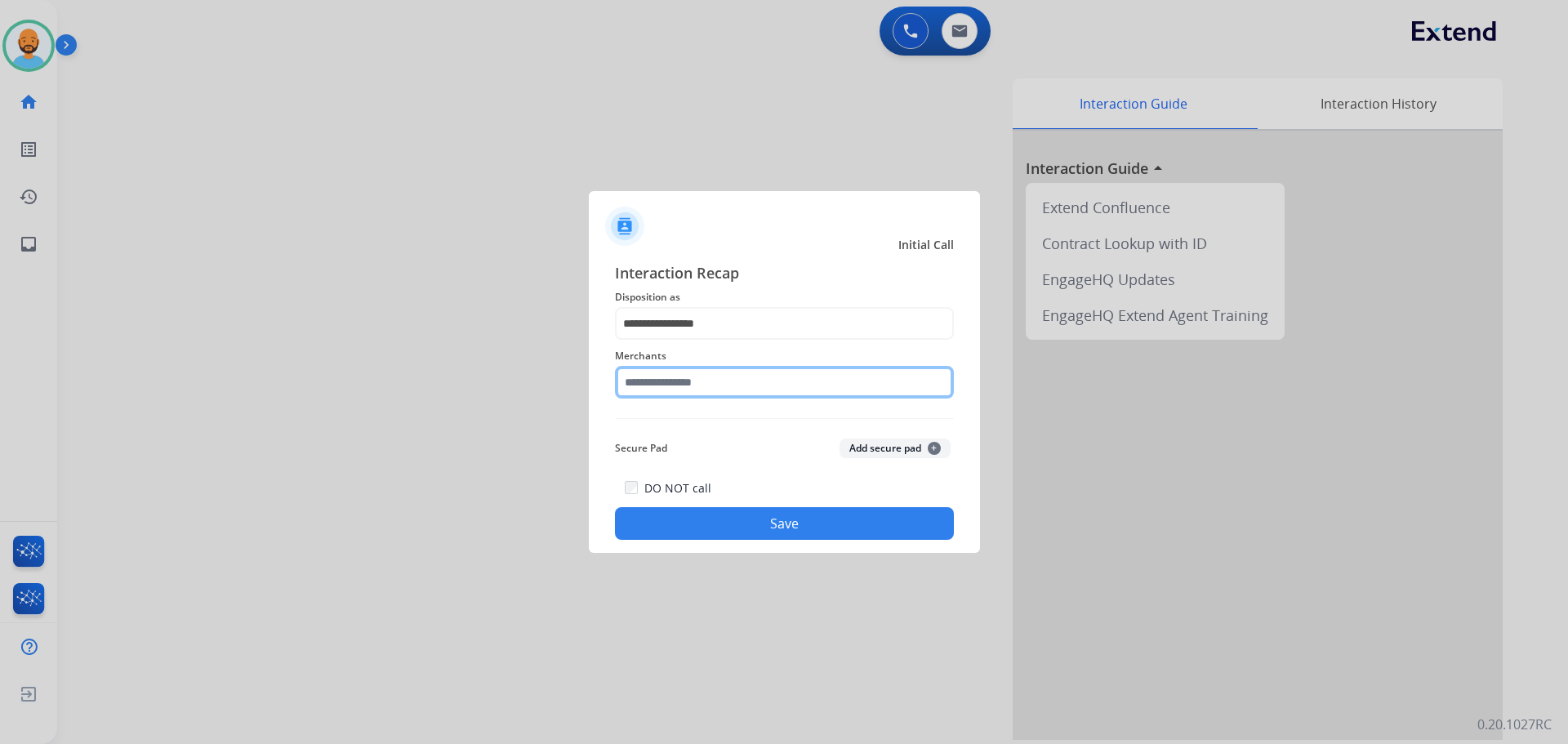
click at [679, 390] on input "text" at bounding box center [784, 382] width 339 height 33
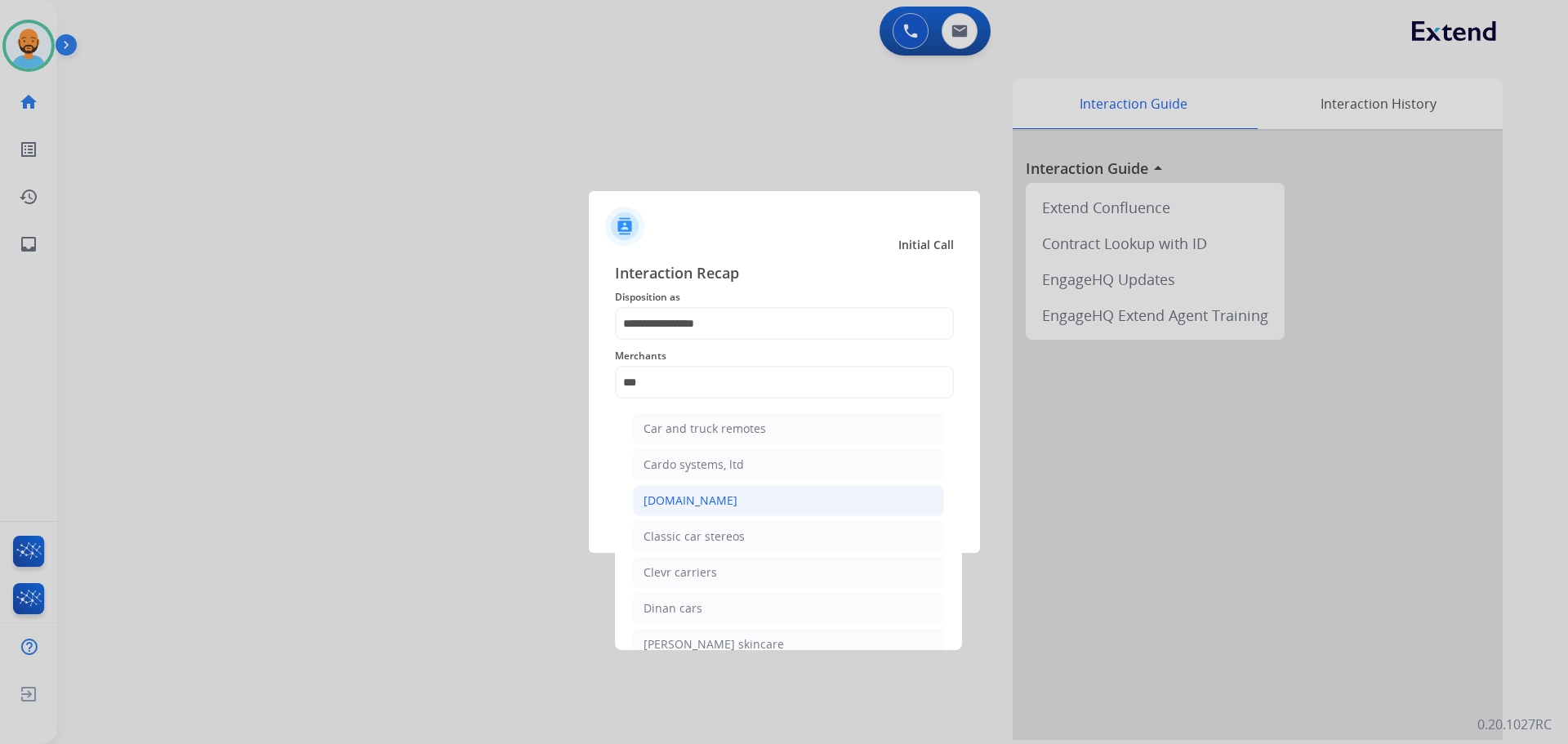
click at [699, 496] on div "[DOMAIN_NAME]" at bounding box center [690, 500] width 94 height 16
type input "**********"
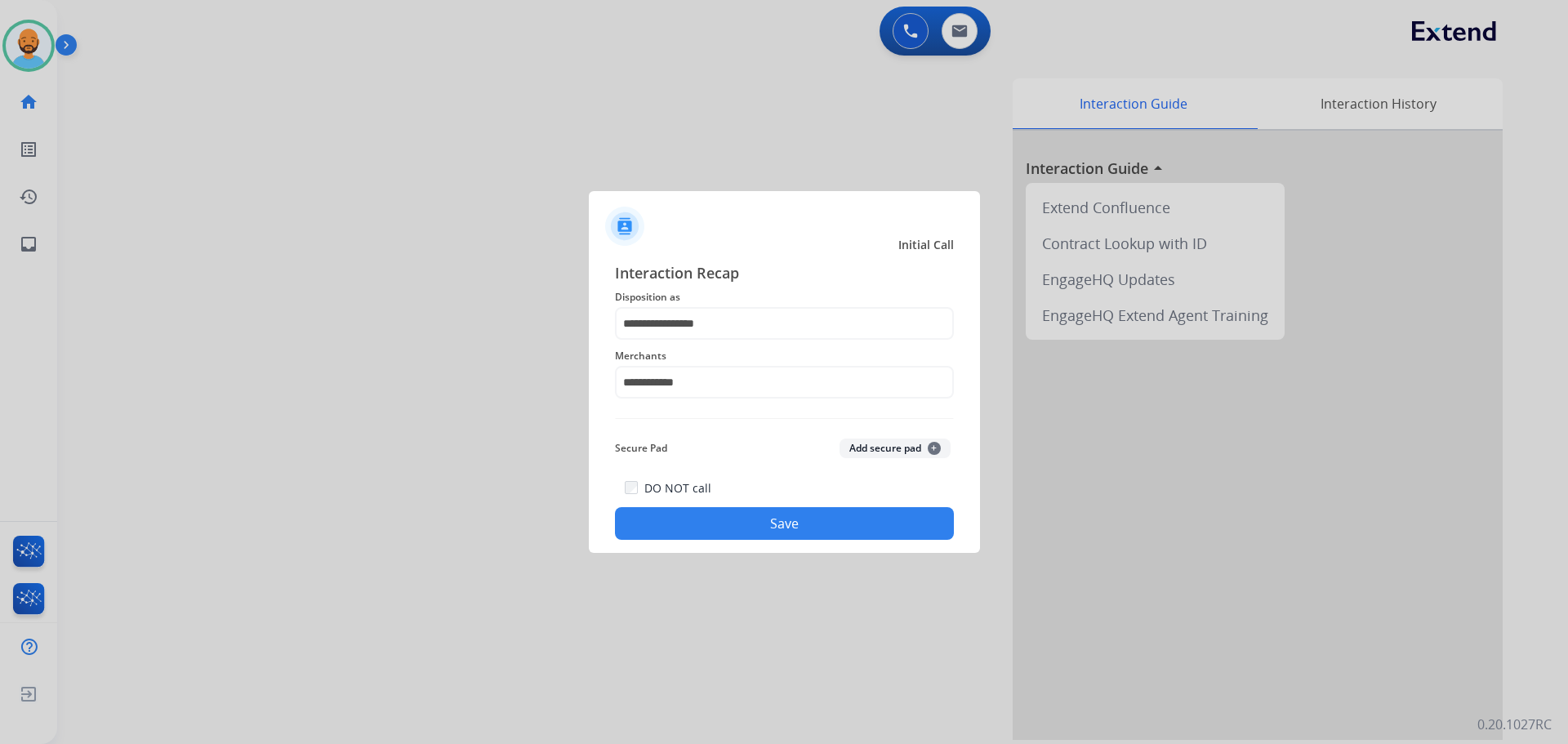
click at [713, 518] on button "Save" at bounding box center [784, 523] width 339 height 33
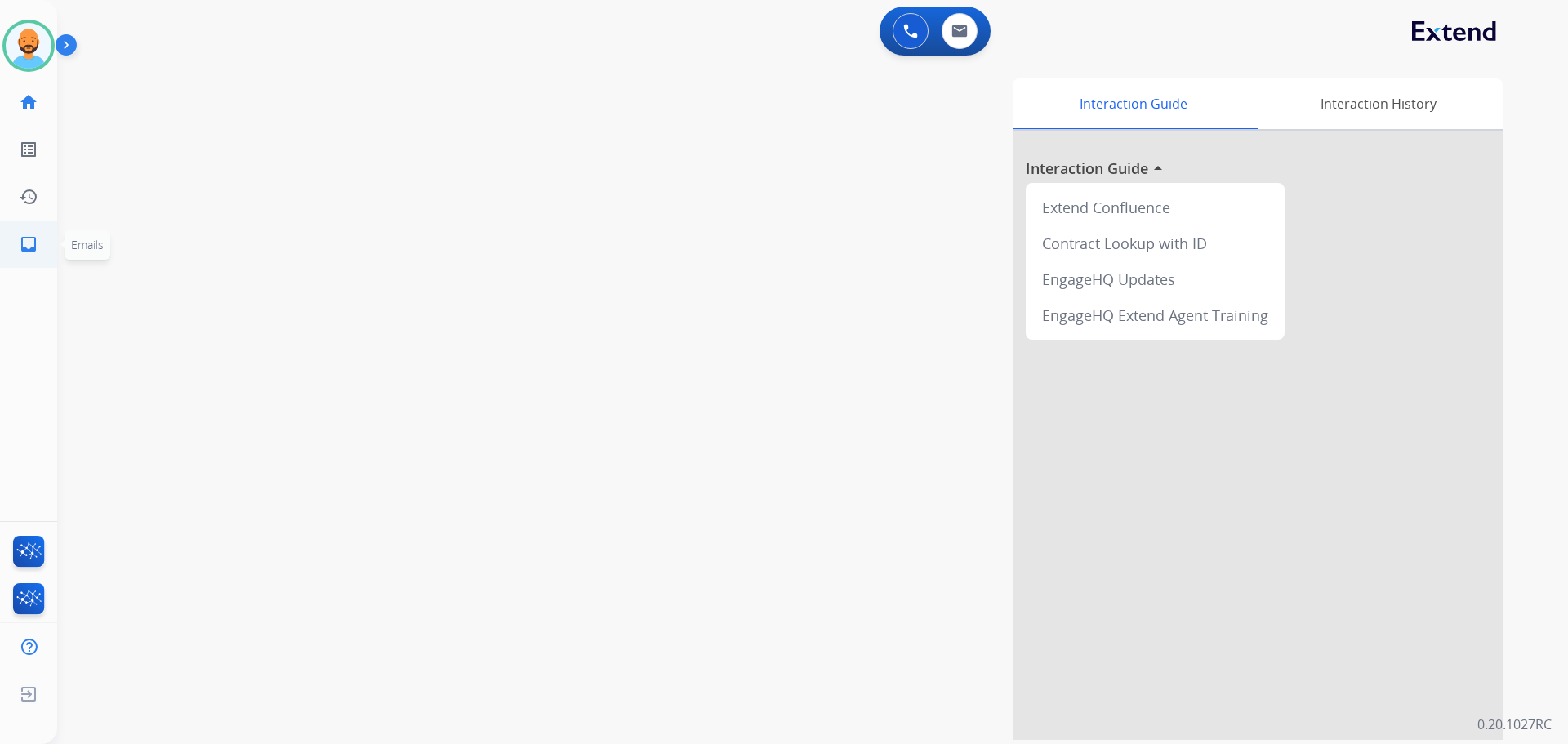
click at [31, 253] on mat-icon "inbox" at bounding box center [28, 243] width 19 height 19
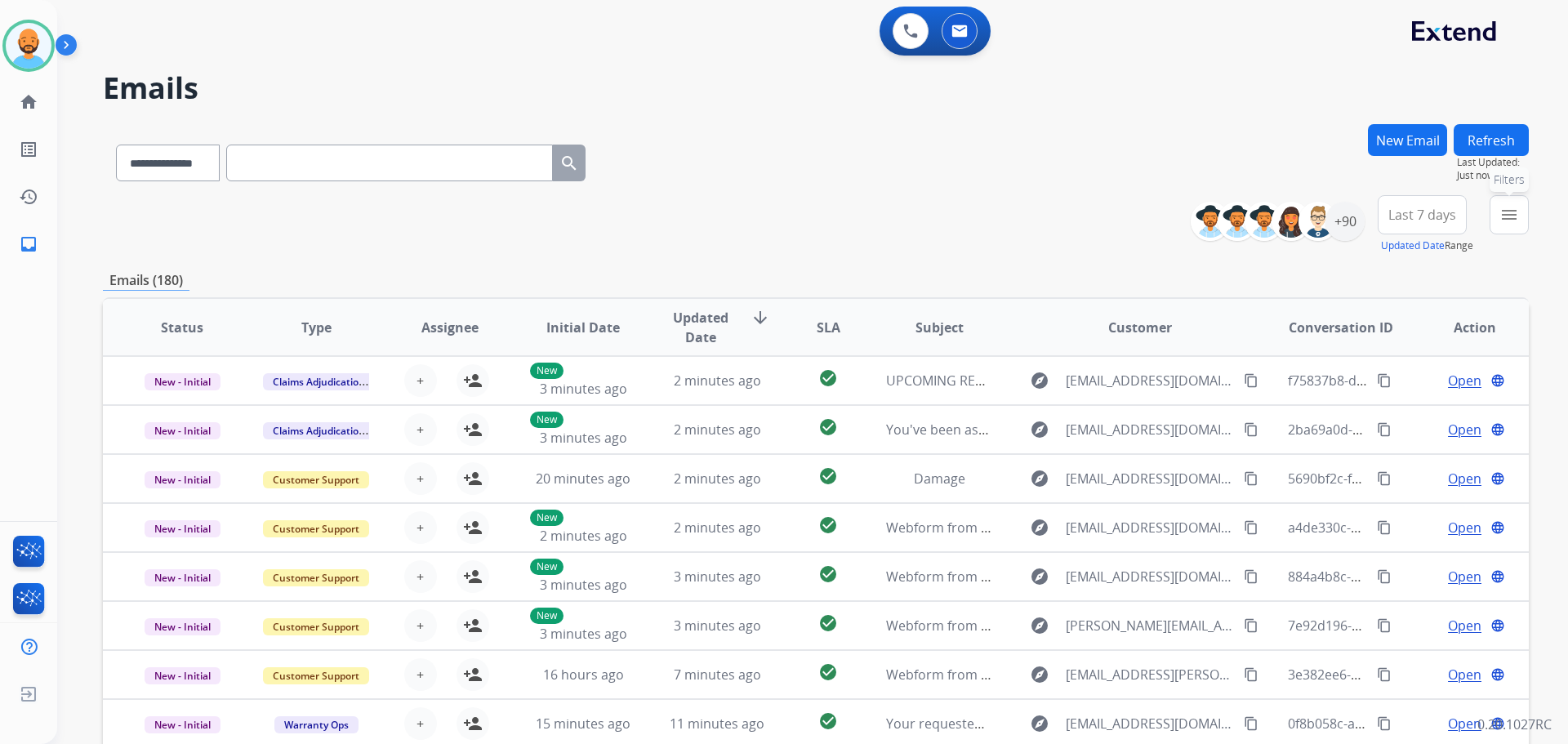
click at [1494, 214] on button "menu Filters" at bounding box center [1509, 215] width 39 height 39
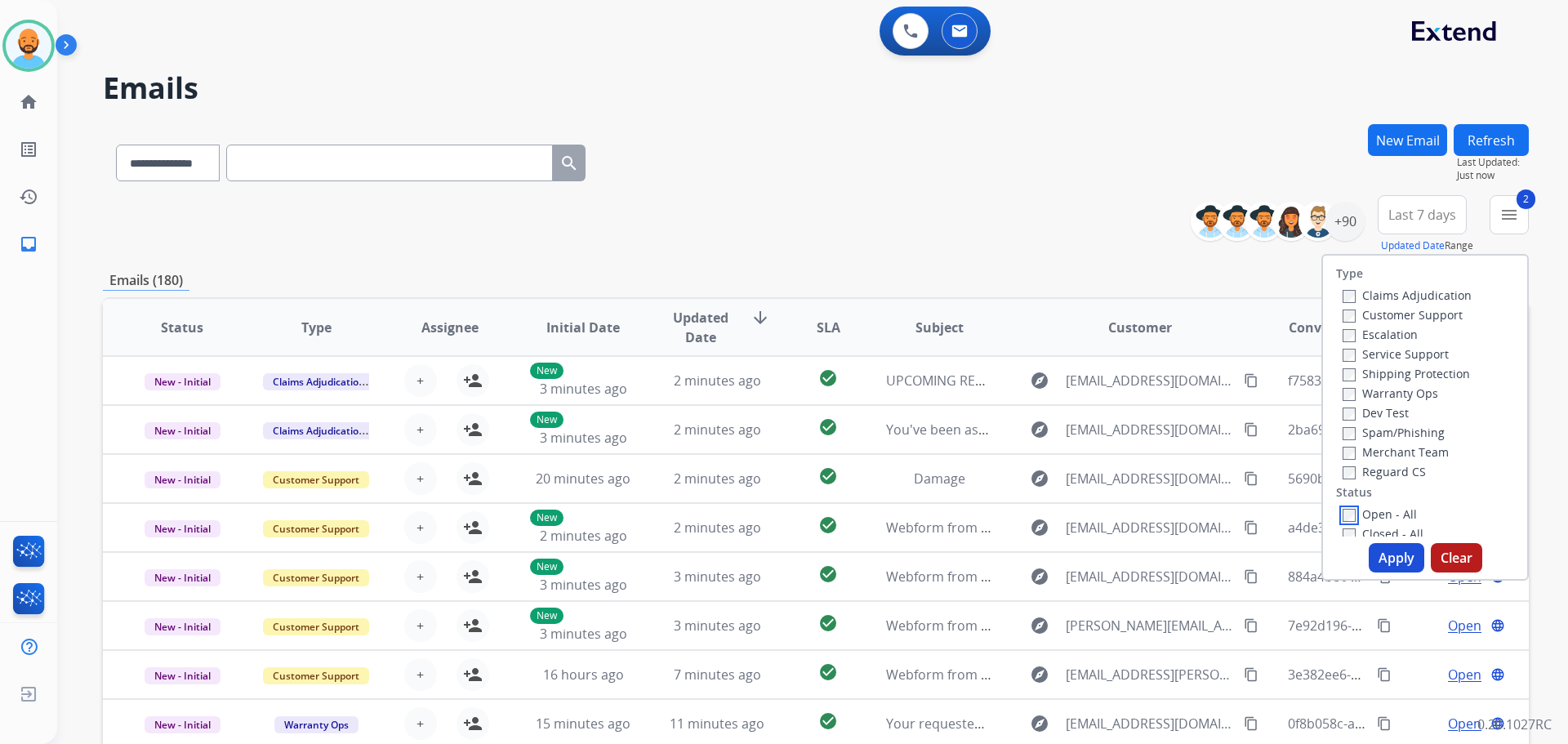
click at [1338, 529] on div "Open - All Closed - All New - Initial New - Reply On-hold – Internal On-hold - …" at bounding box center [1424, 621] width 178 height 235
click at [1376, 552] on button "Apply" at bounding box center [1396, 557] width 56 height 30
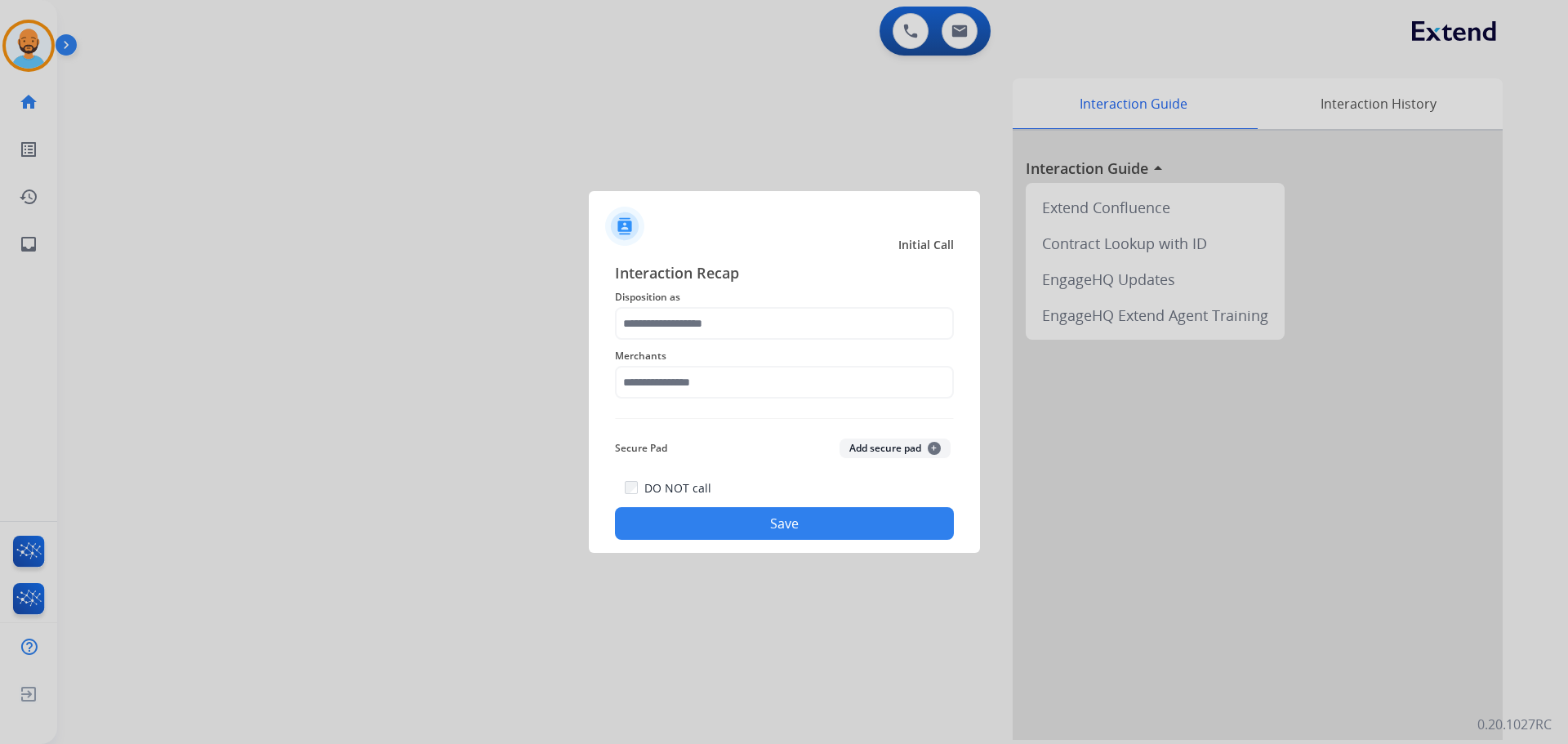
click at [306, 140] on div at bounding box center [784, 372] width 1568 height 744
click at [682, 318] on input "text" at bounding box center [784, 323] width 339 height 33
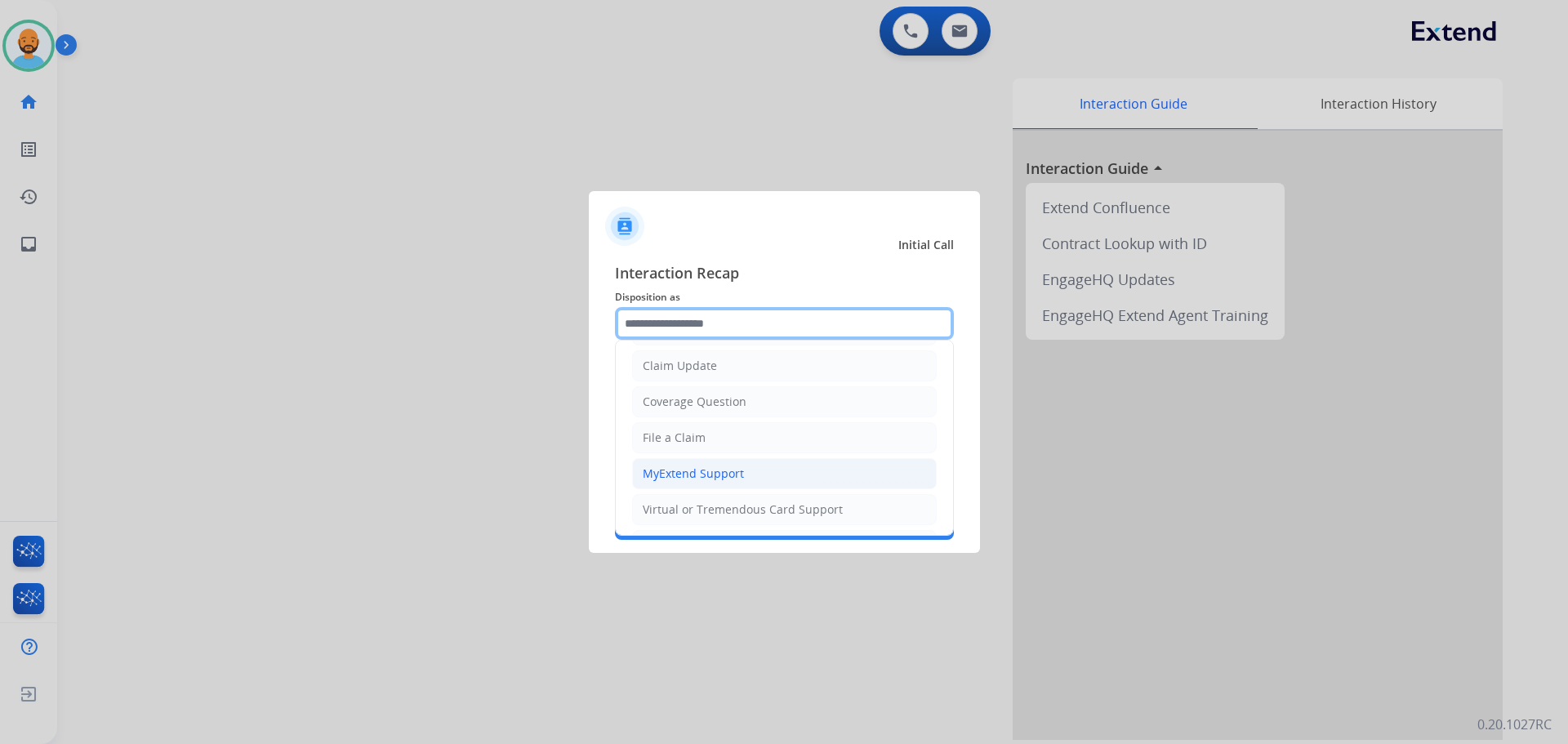
scroll to position [254, 0]
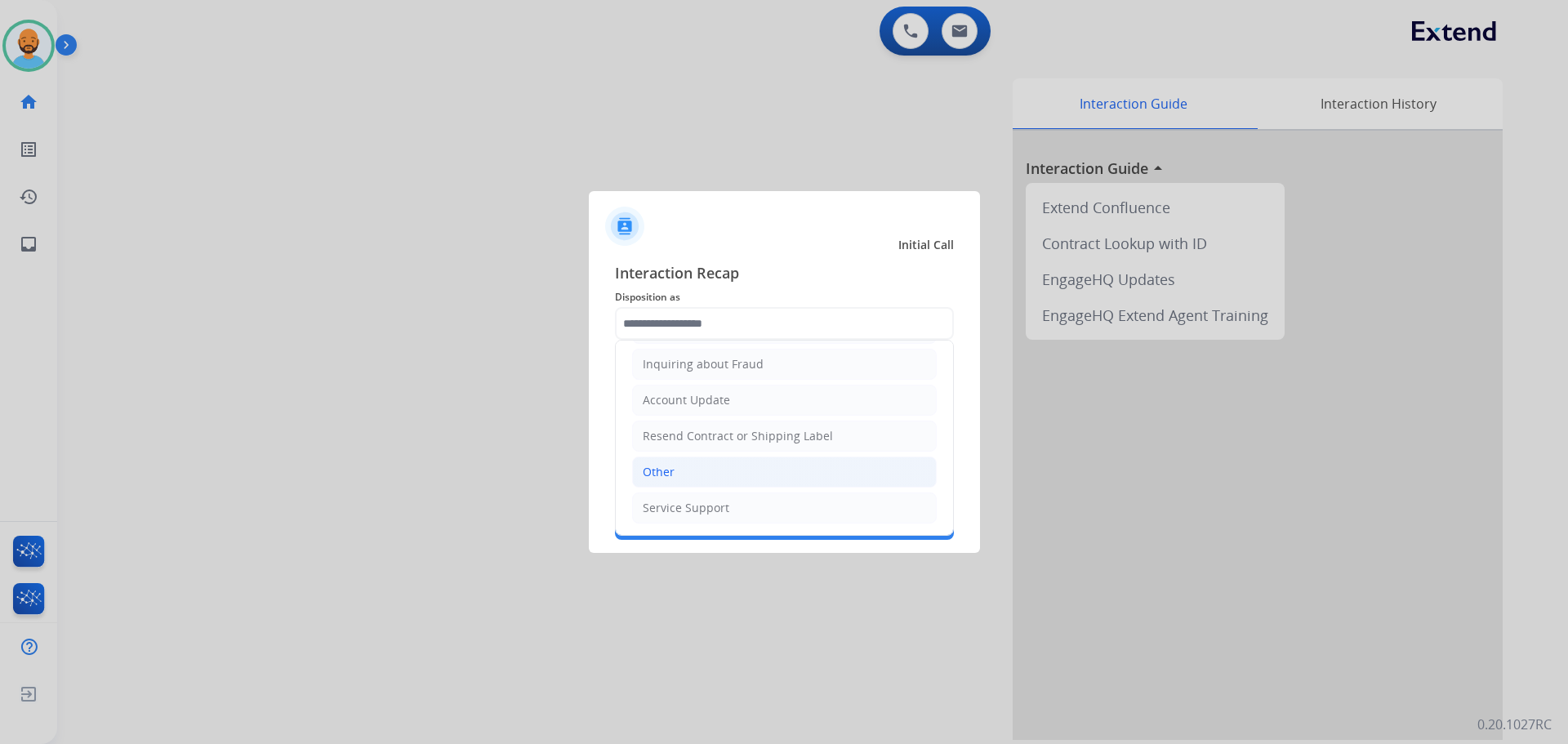
click at [661, 476] on div "Other" at bounding box center [658, 472] width 32 height 16
type input "*****"
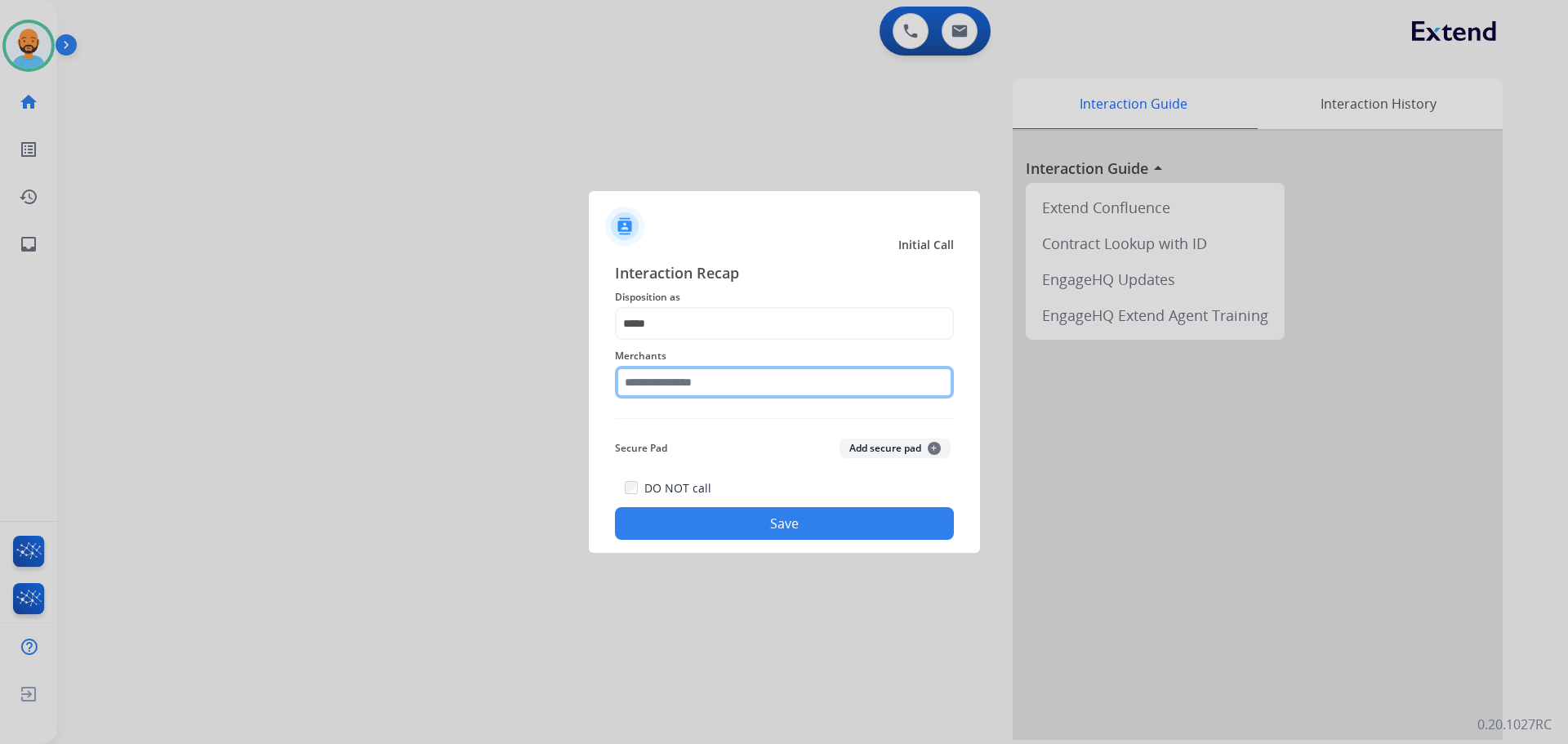
click at [702, 392] on input "text" at bounding box center [784, 382] width 339 height 33
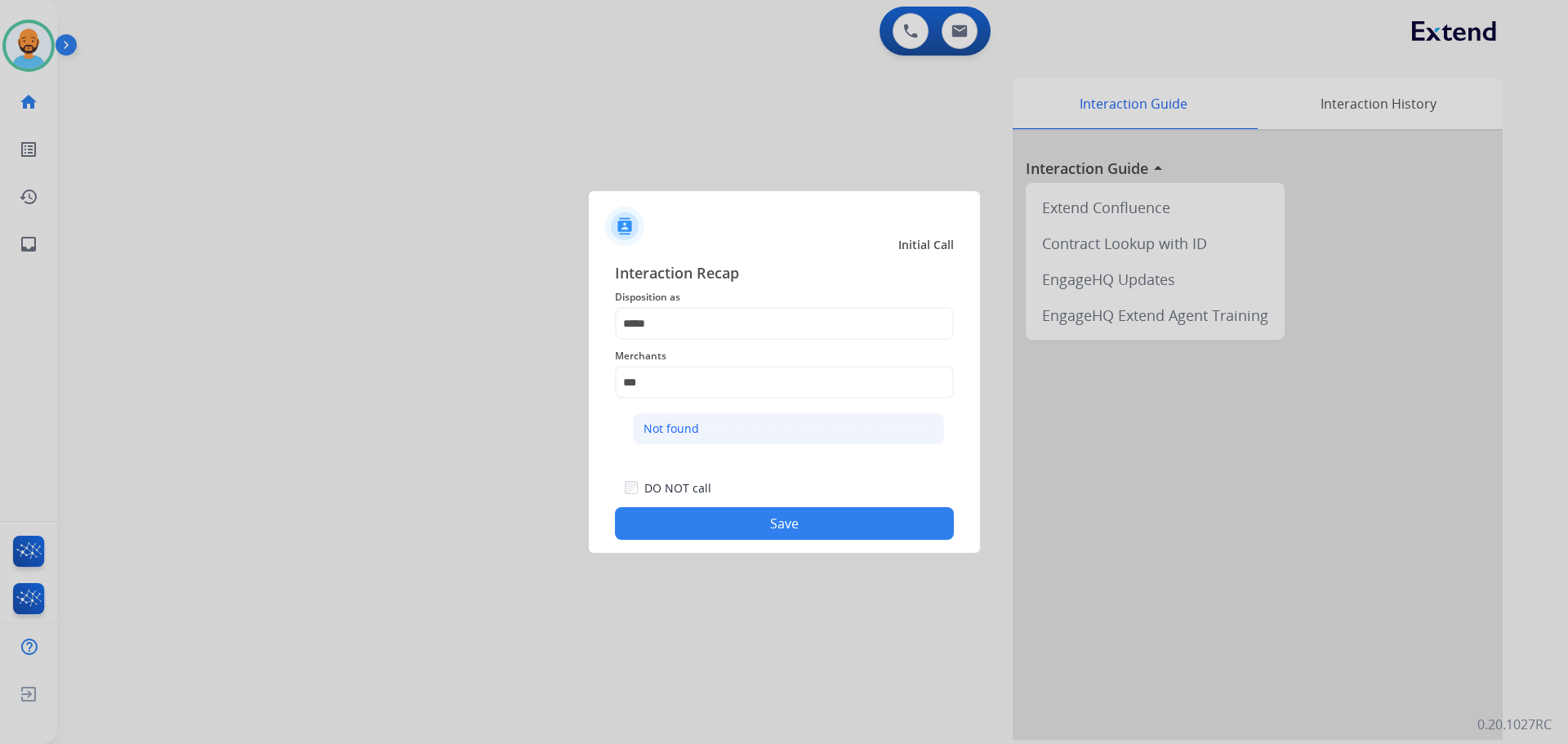
click at [712, 418] on li "Not found" at bounding box center [789, 429] width 311 height 31
type input "*********"
click at [762, 532] on button "Save" at bounding box center [784, 523] width 339 height 33
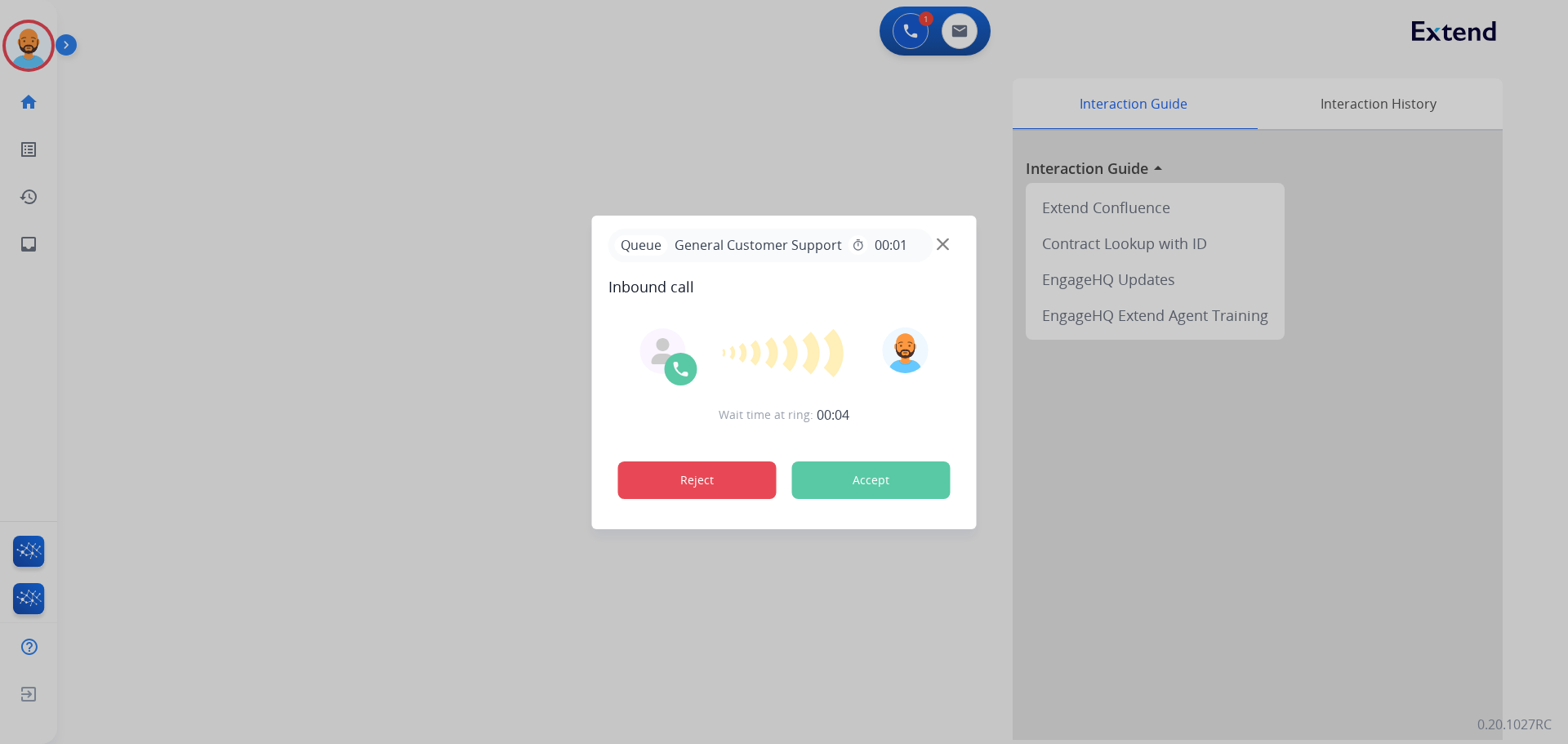
click at [683, 469] on button "Reject" at bounding box center [697, 480] width 158 height 37
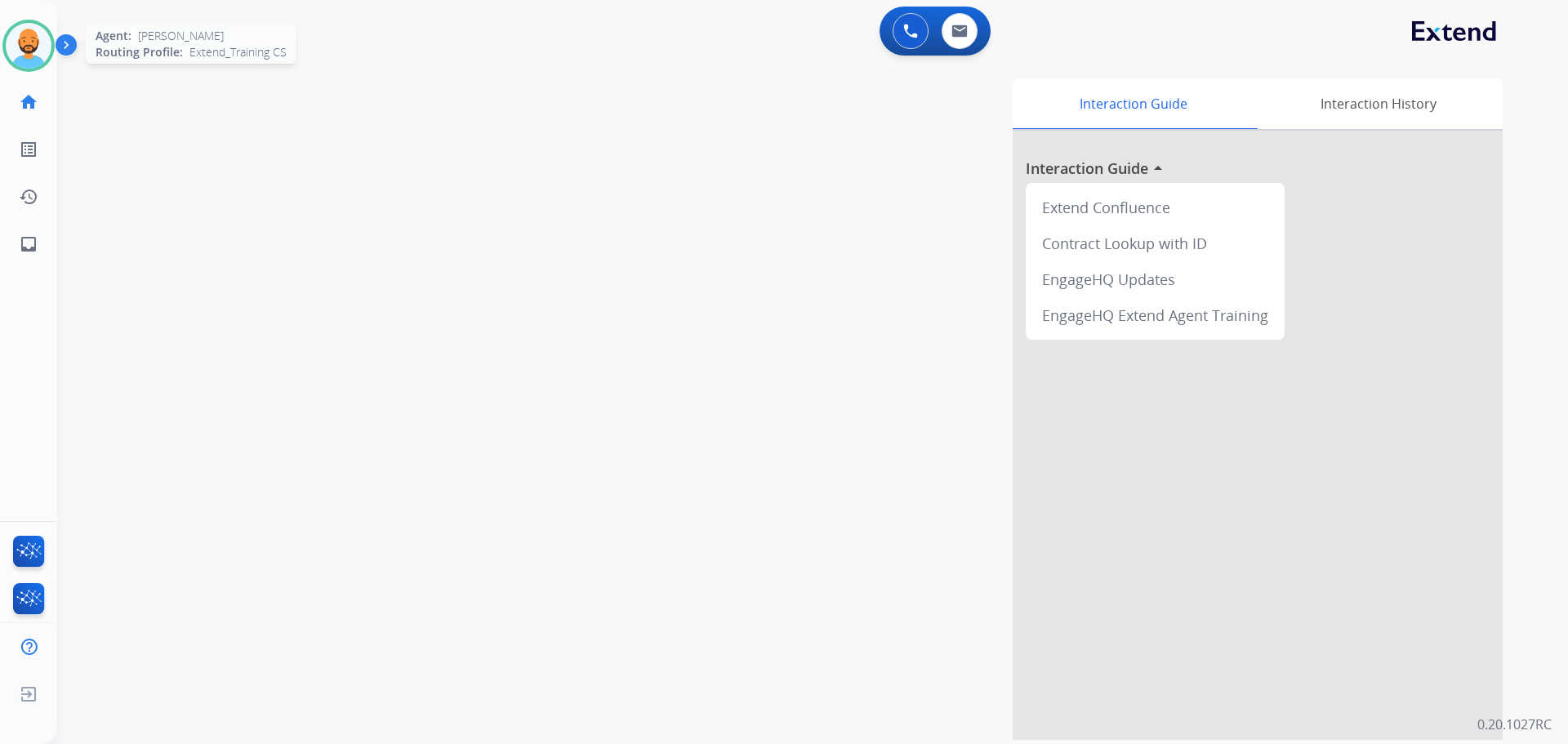
click at [30, 57] on img at bounding box center [29, 46] width 46 height 46
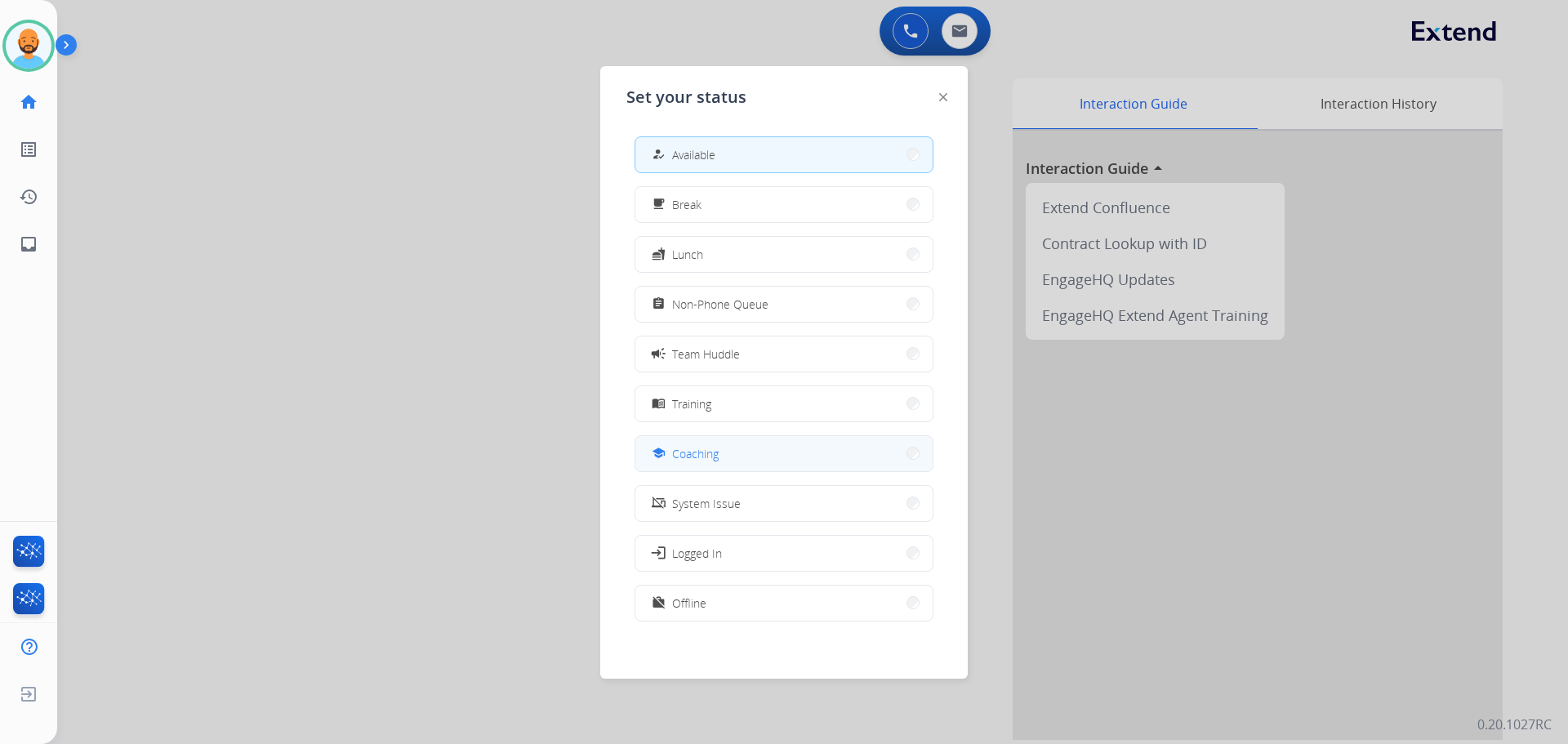
click at [896, 446] on button "school Coaching" at bounding box center [784, 454] width 298 height 36
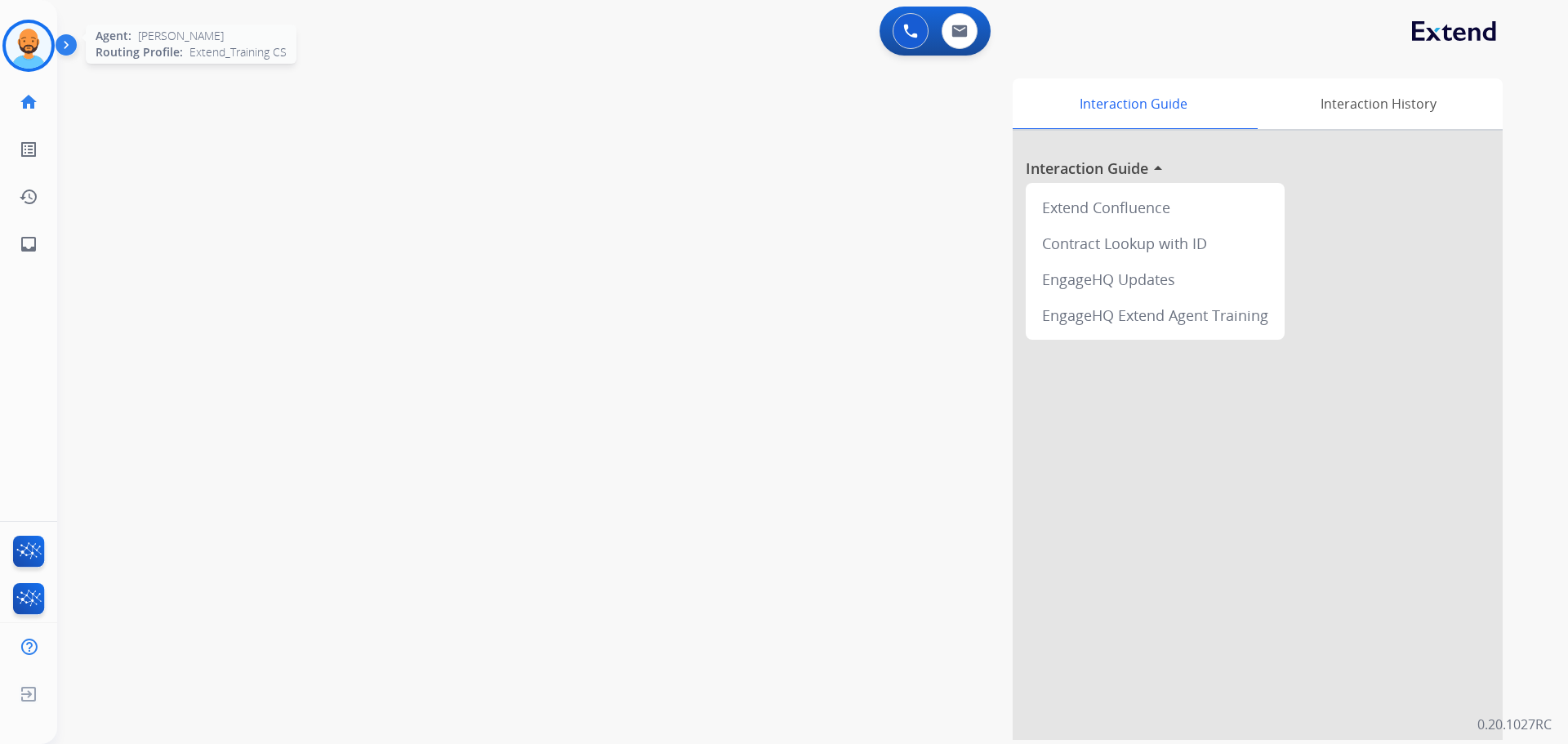
click at [19, 47] on img at bounding box center [29, 46] width 46 height 46
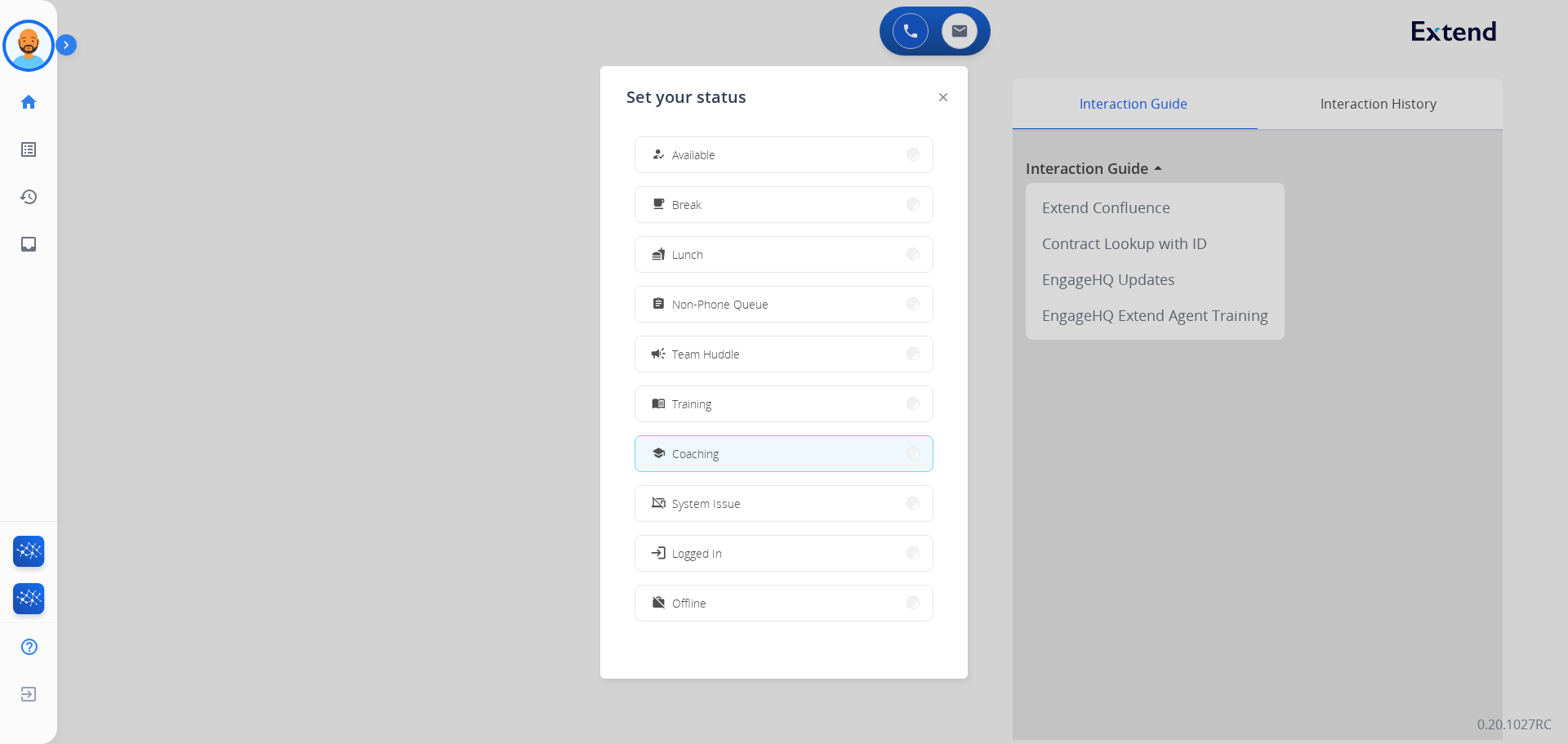
click at [849, 145] on button "how_to_reg Available" at bounding box center [784, 155] width 298 height 36
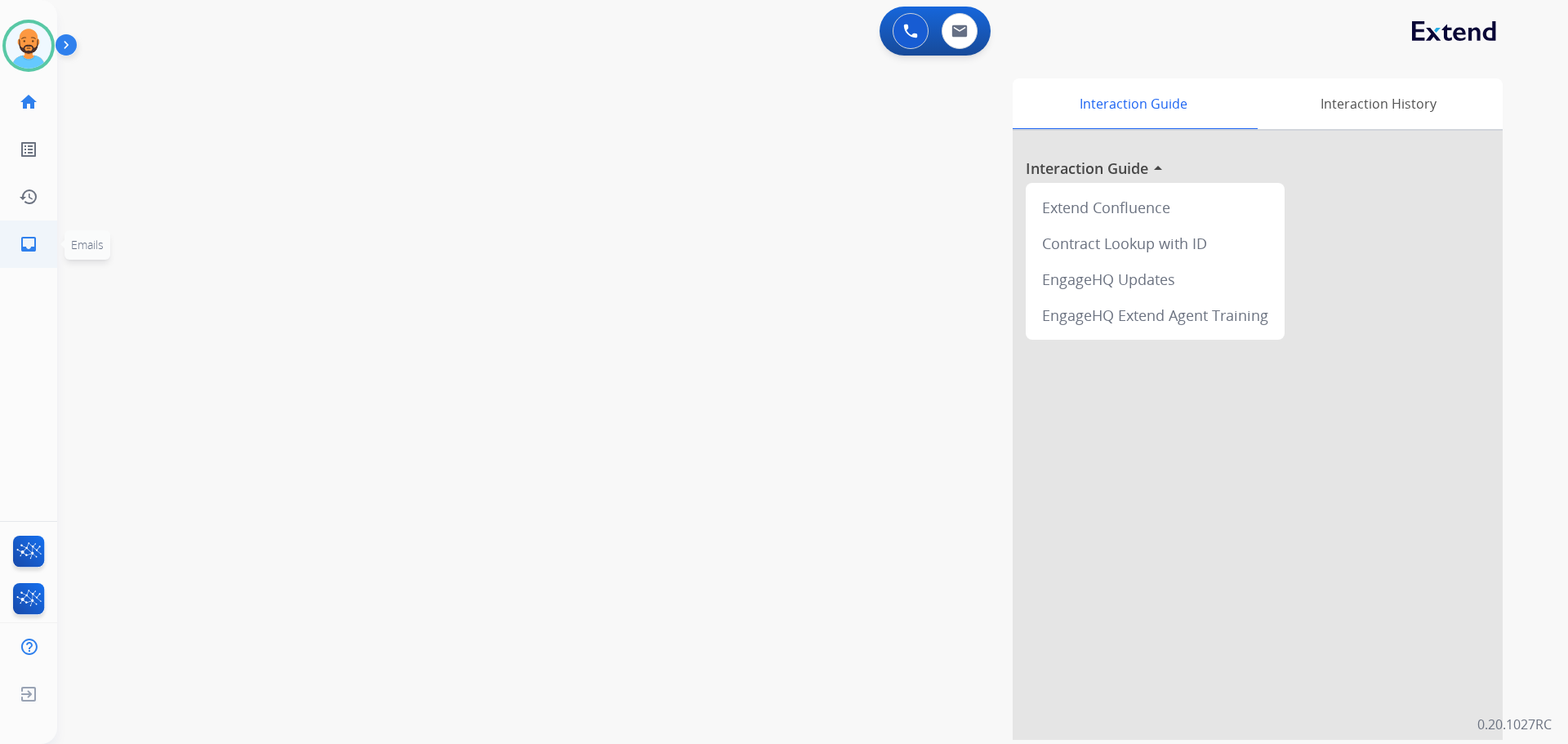
click at [32, 254] on link "inbox Emails" at bounding box center [29, 244] width 46 height 46
select select "**********"
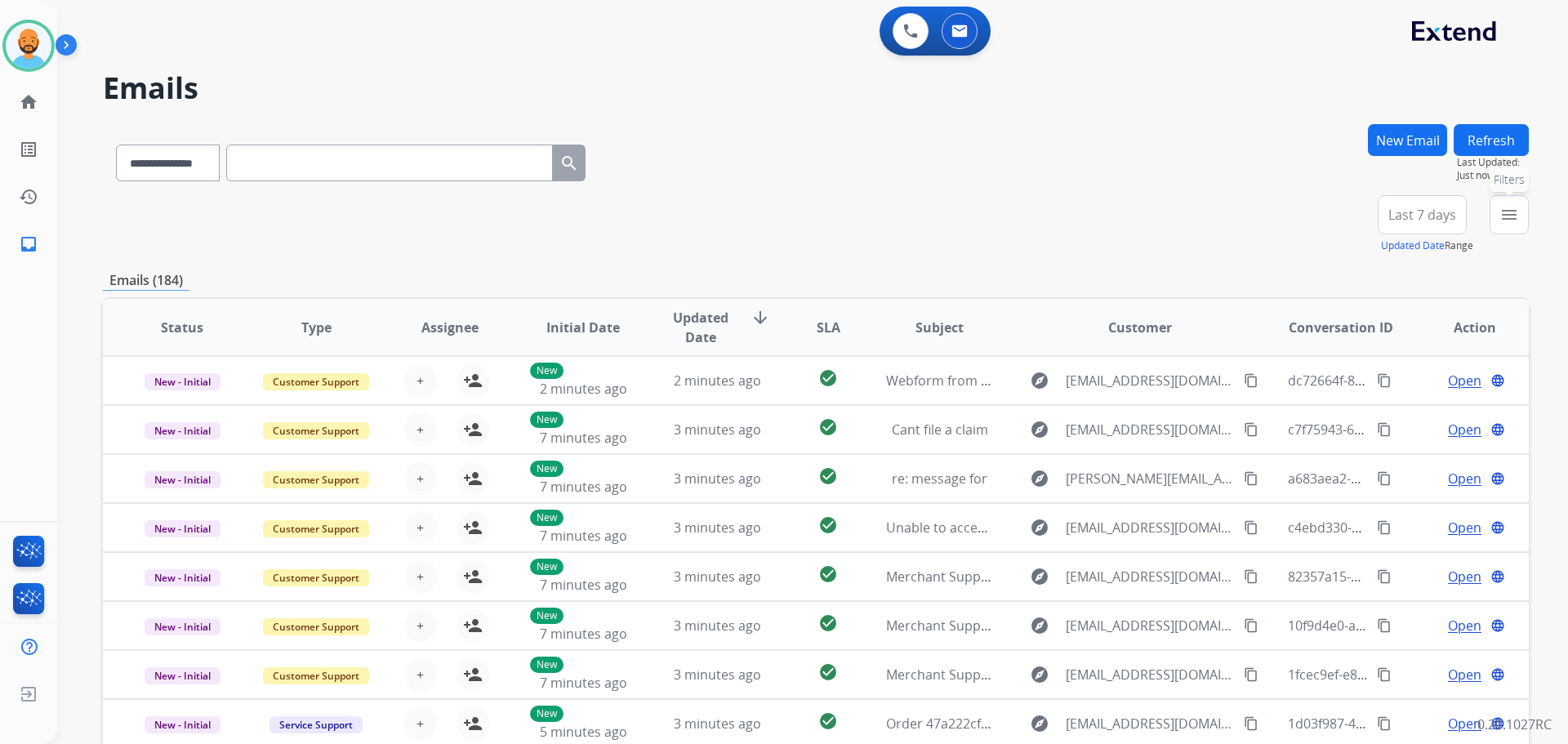
click at [1516, 209] on mat-icon "menu" at bounding box center [1508, 214] width 19 height 19
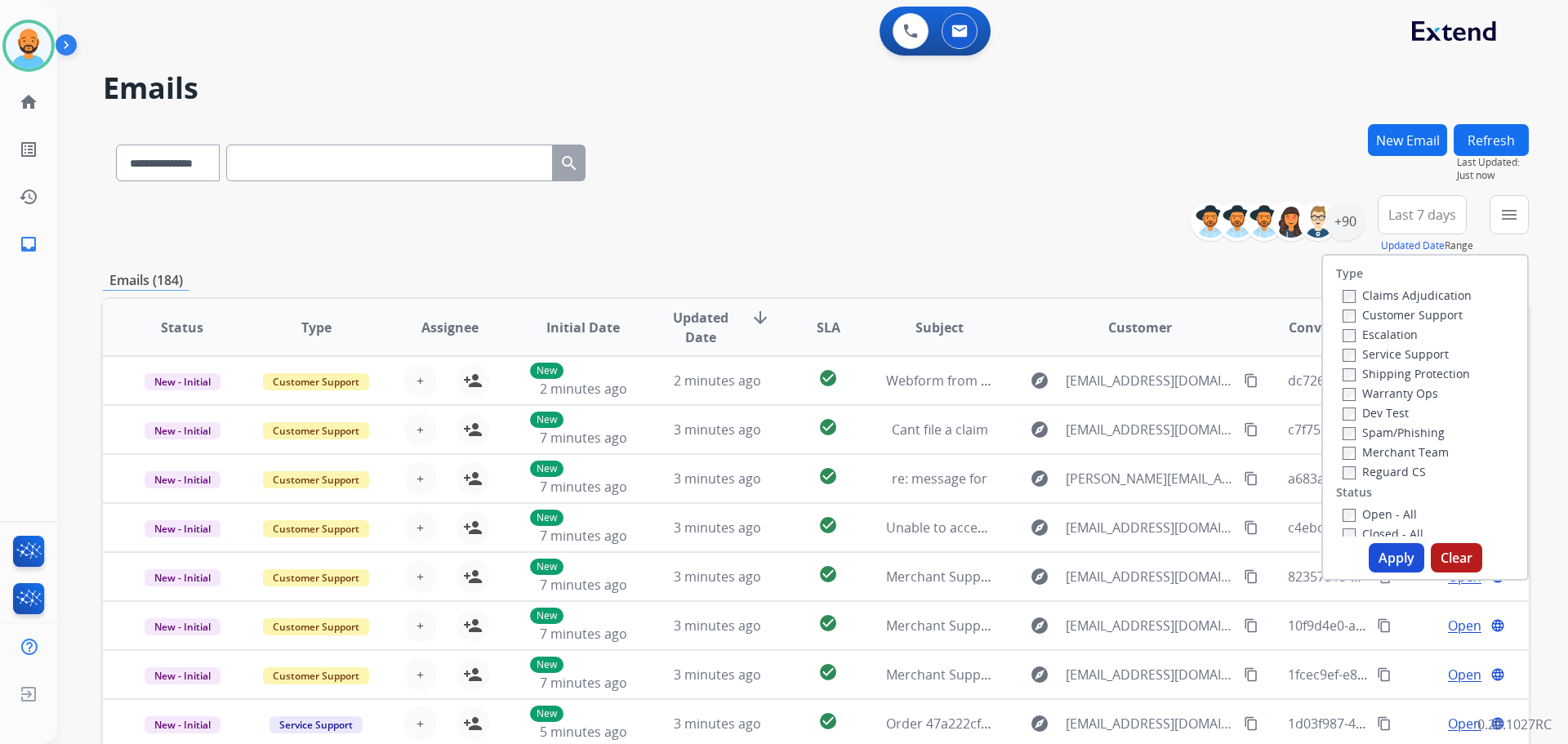
click at [1347, 309] on label "Customer Support" at bounding box center [1402, 315] width 120 height 15
click at [1372, 548] on button "Apply" at bounding box center [1396, 557] width 56 height 30
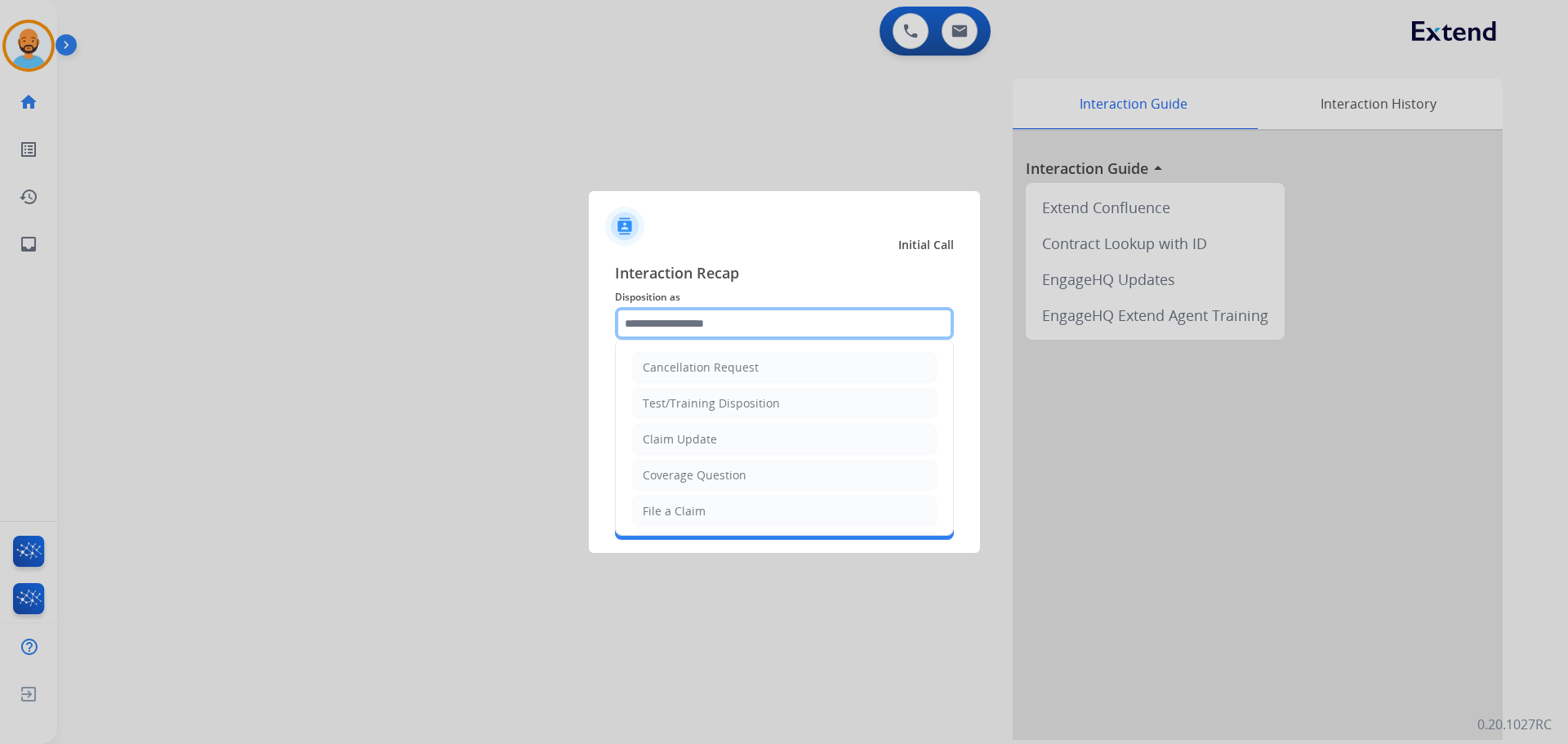
click at [729, 327] on input "text" at bounding box center [784, 323] width 339 height 33
click at [657, 475] on div "Other" at bounding box center [658, 472] width 32 height 16
type input "*****"
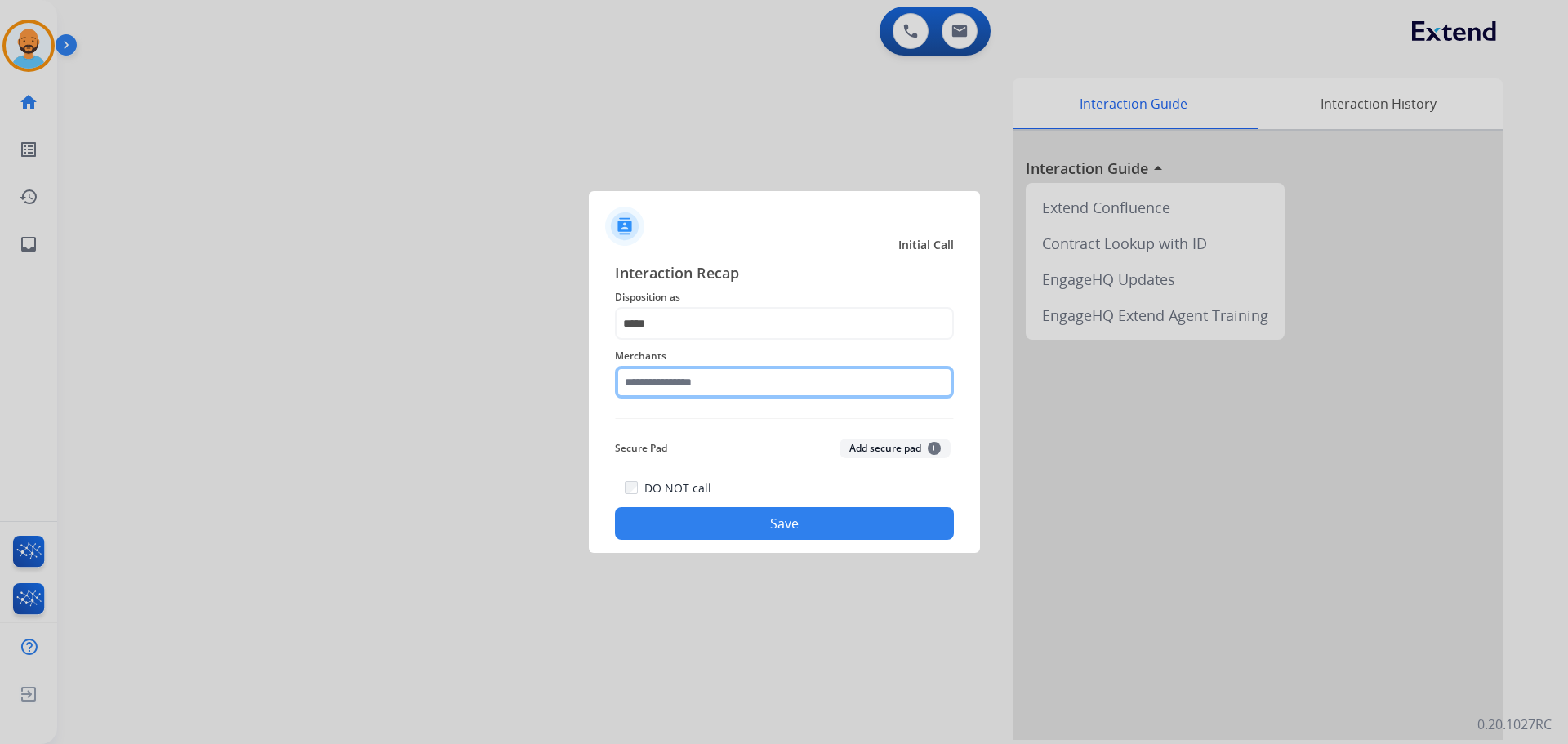
click at [670, 372] on input "text" at bounding box center [784, 382] width 339 height 33
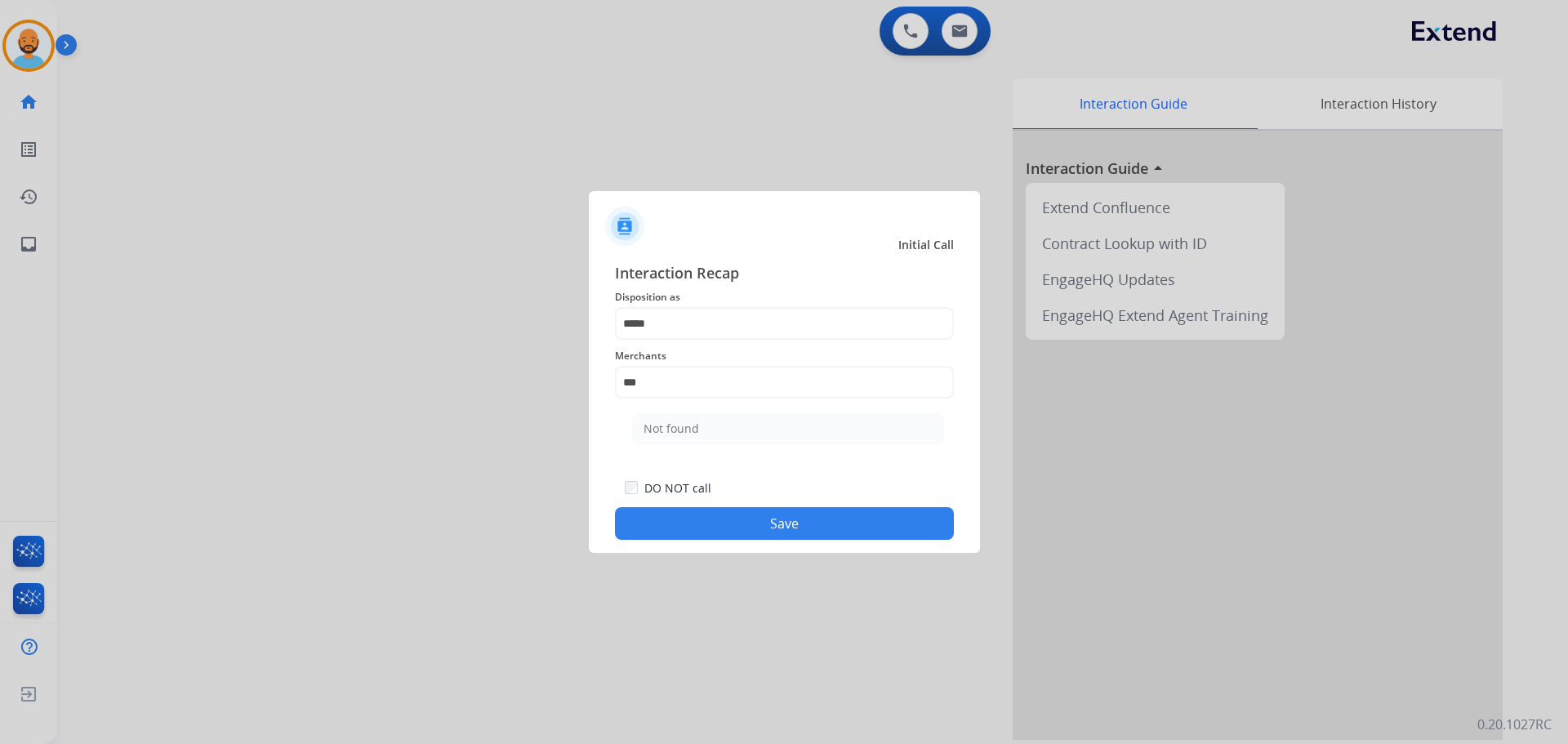
click at [697, 420] on div "Not found" at bounding box center [671, 428] width 56 height 16
type input "*********"
click at [715, 522] on button "Save" at bounding box center [784, 523] width 339 height 33
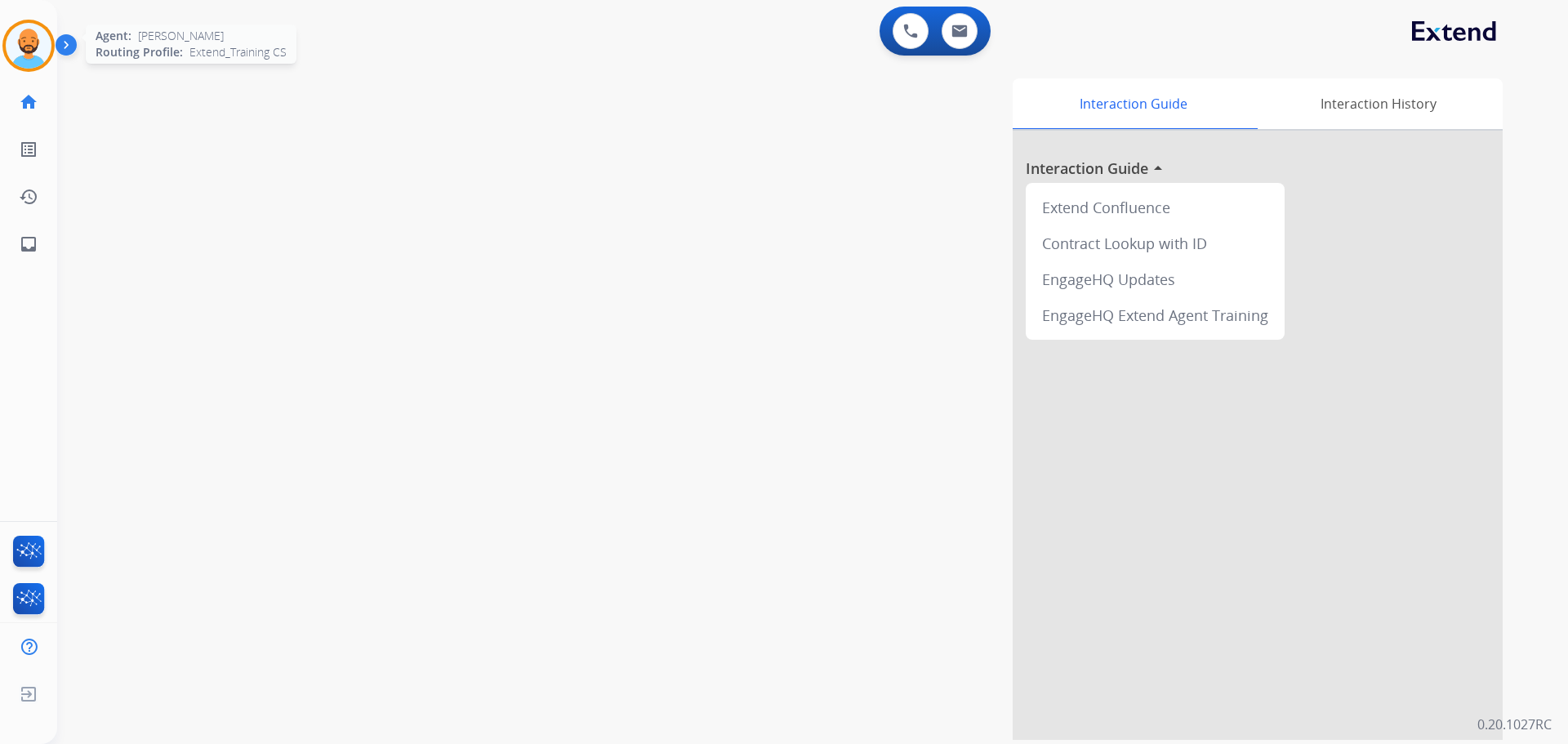
click at [51, 41] on img at bounding box center [29, 46] width 46 height 46
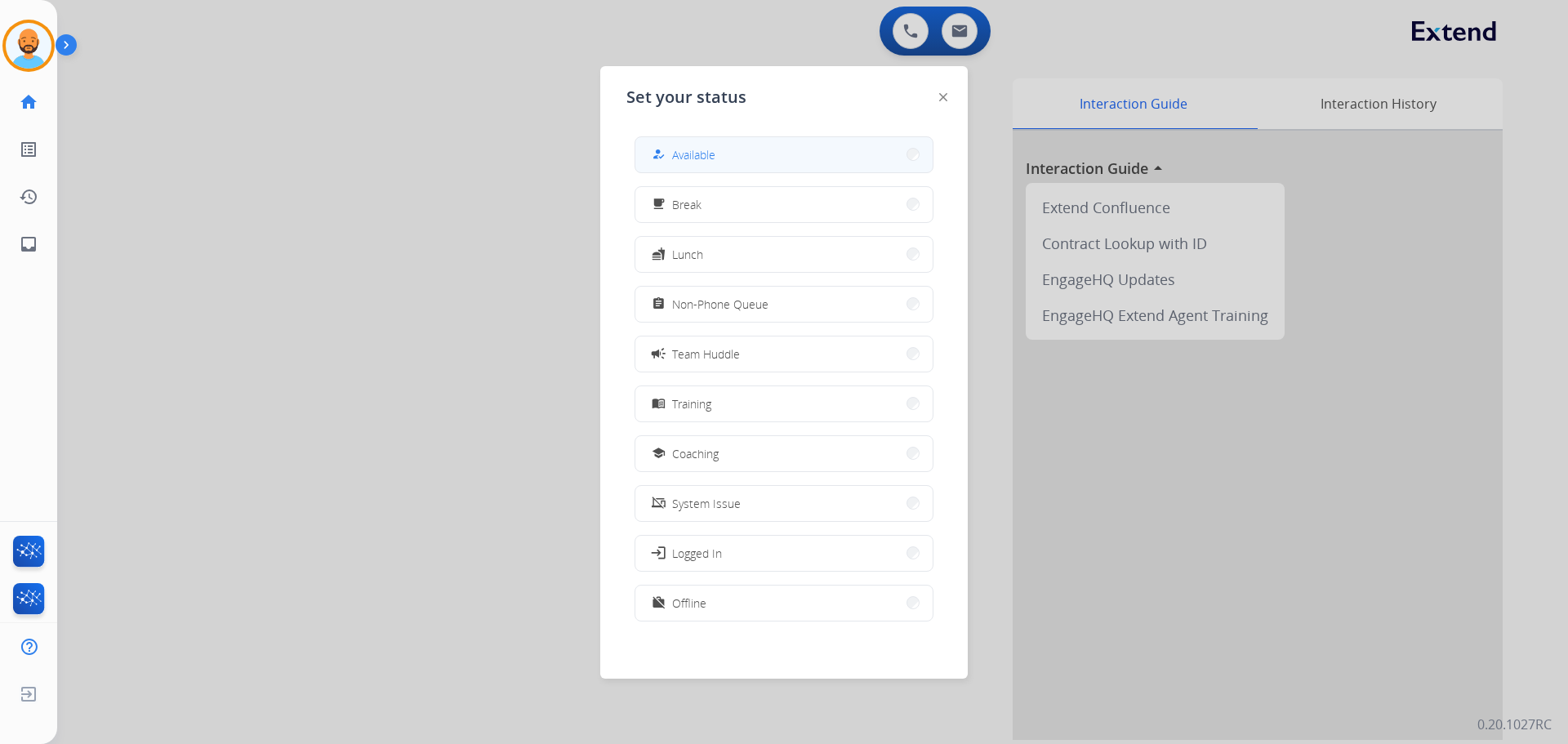
click at [860, 150] on button "how_to_reg Available" at bounding box center [784, 155] width 298 height 36
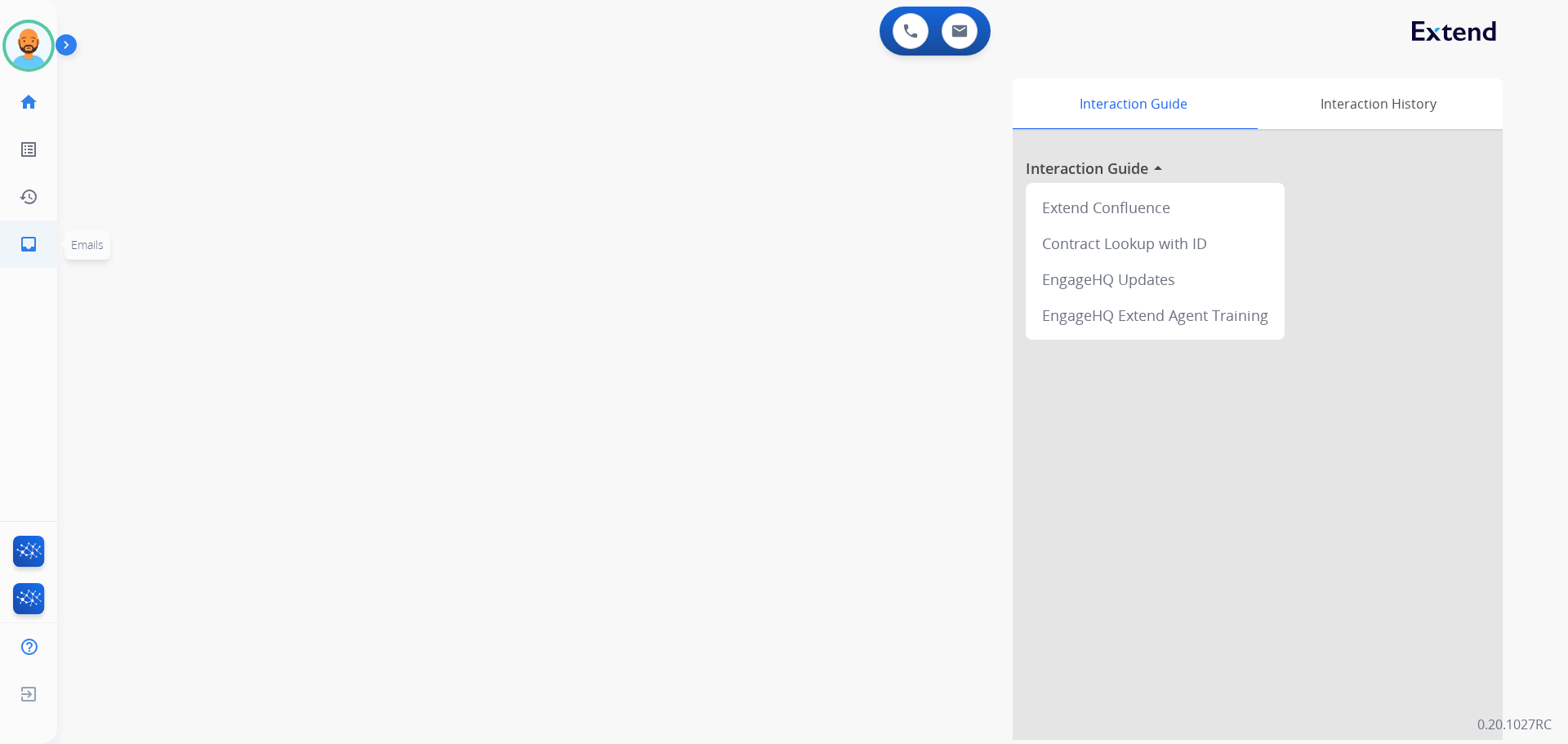
click at [25, 243] on mat-icon "inbox" at bounding box center [28, 243] width 19 height 19
select select "**********"
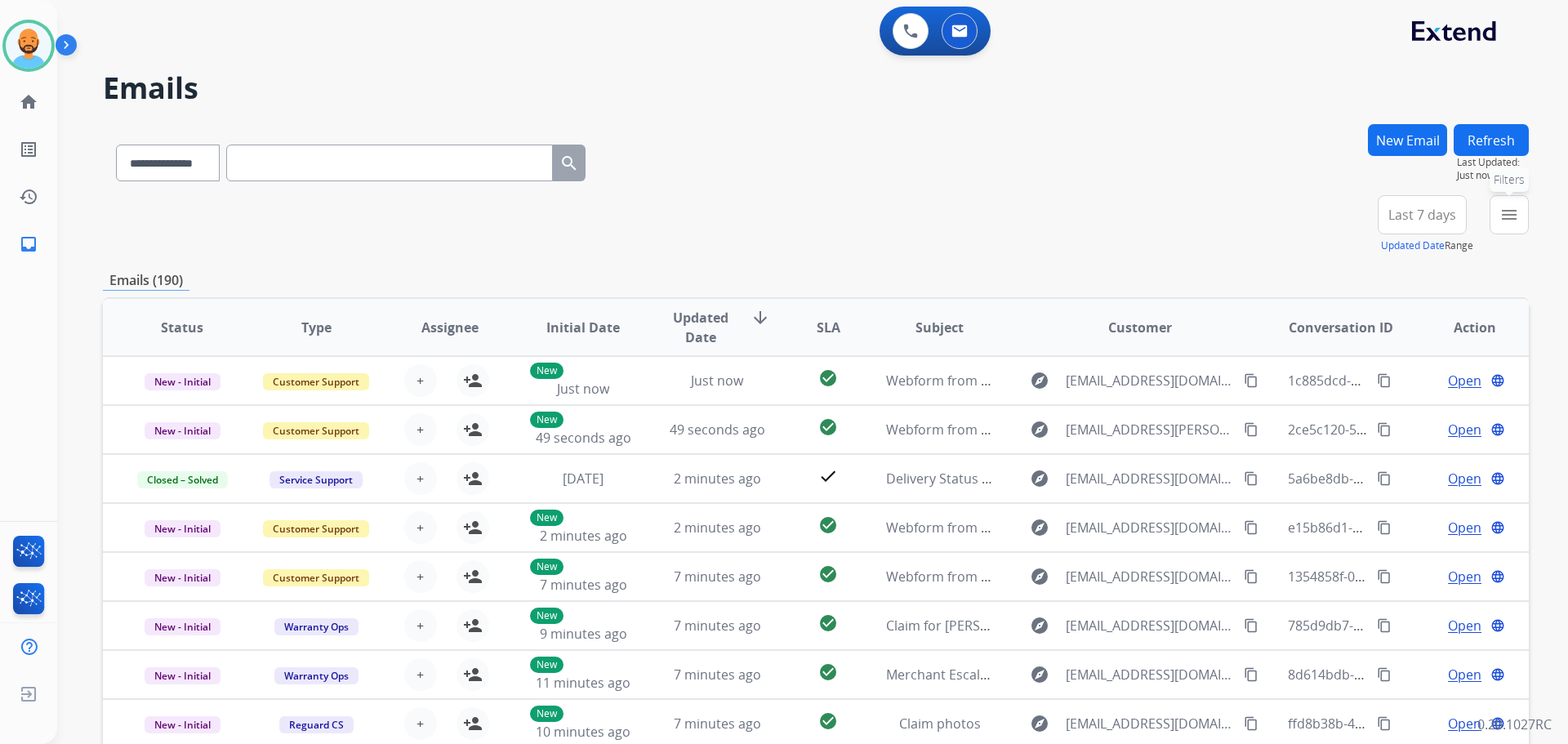
click at [1499, 205] on mat-icon "menu" at bounding box center [1508, 214] width 19 height 19
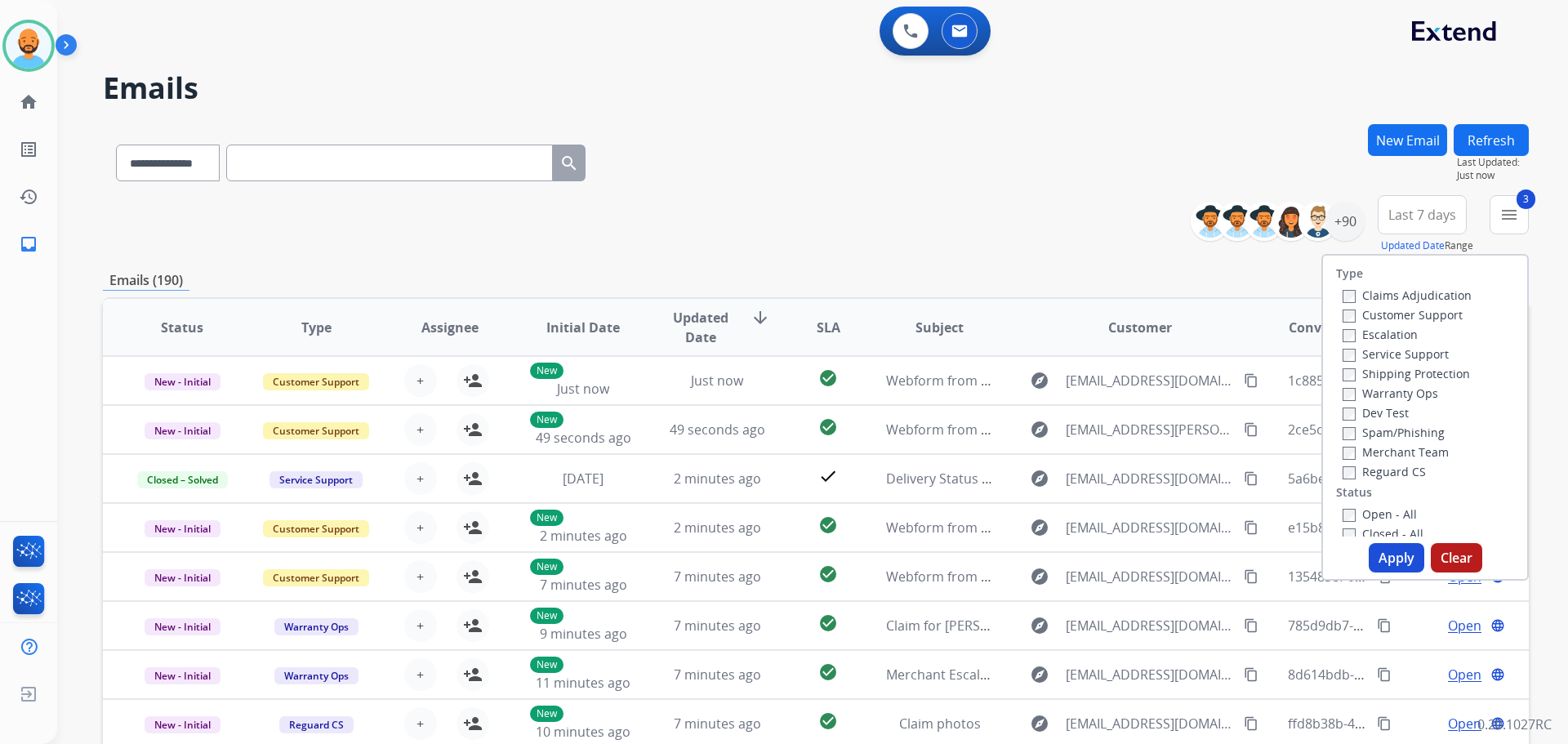
click at [1390, 558] on button "Apply" at bounding box center [1396, 557] width 56 height 30
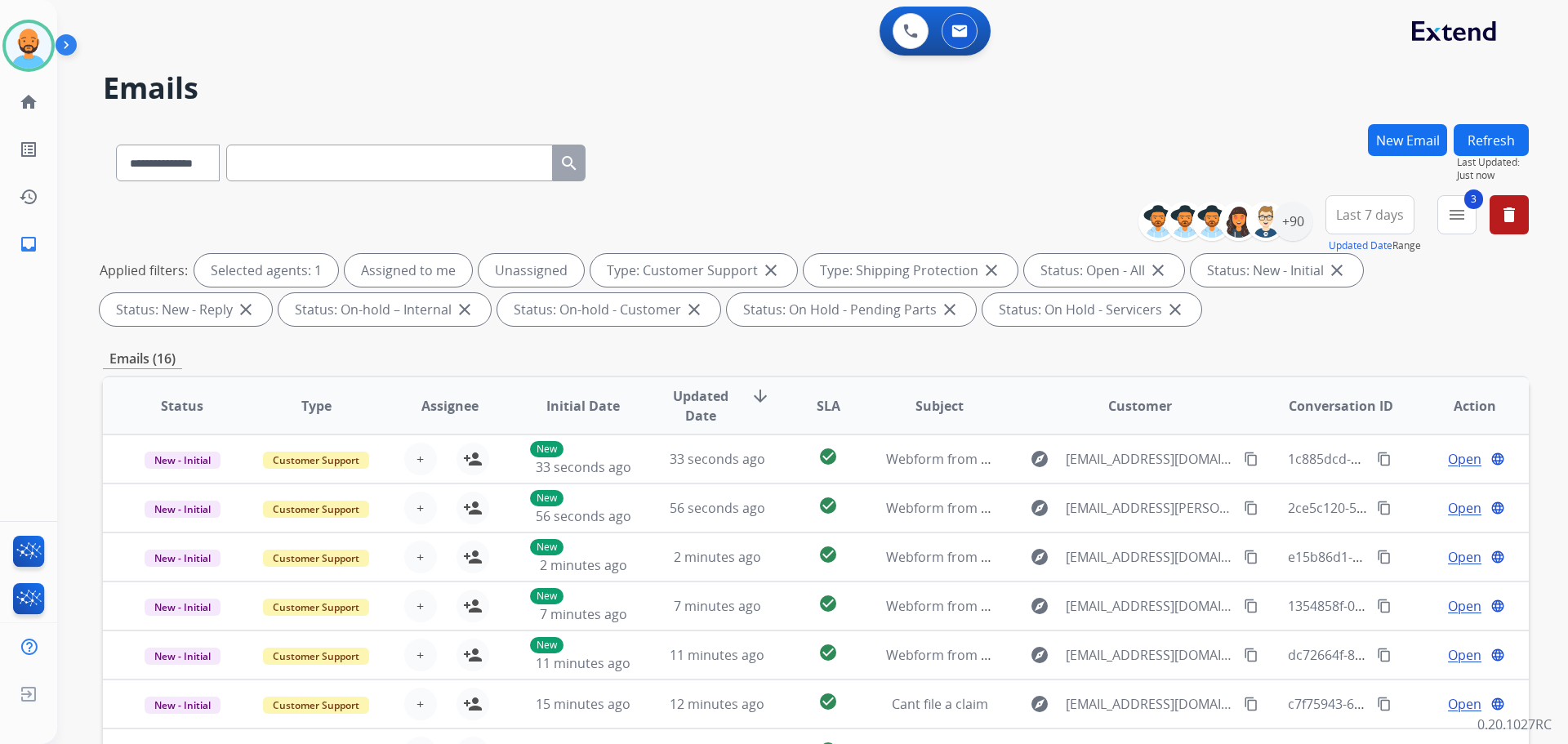
select select "**********"
click at [1049, 121] on div "**********" at bounding box center [793, 431] width 1472 height 744
click at [13, 53] on img at bounding box center [29, 46] width 46 height 46
click at [14, 33] on img at bounding box center [29, 46] width 46 height 46
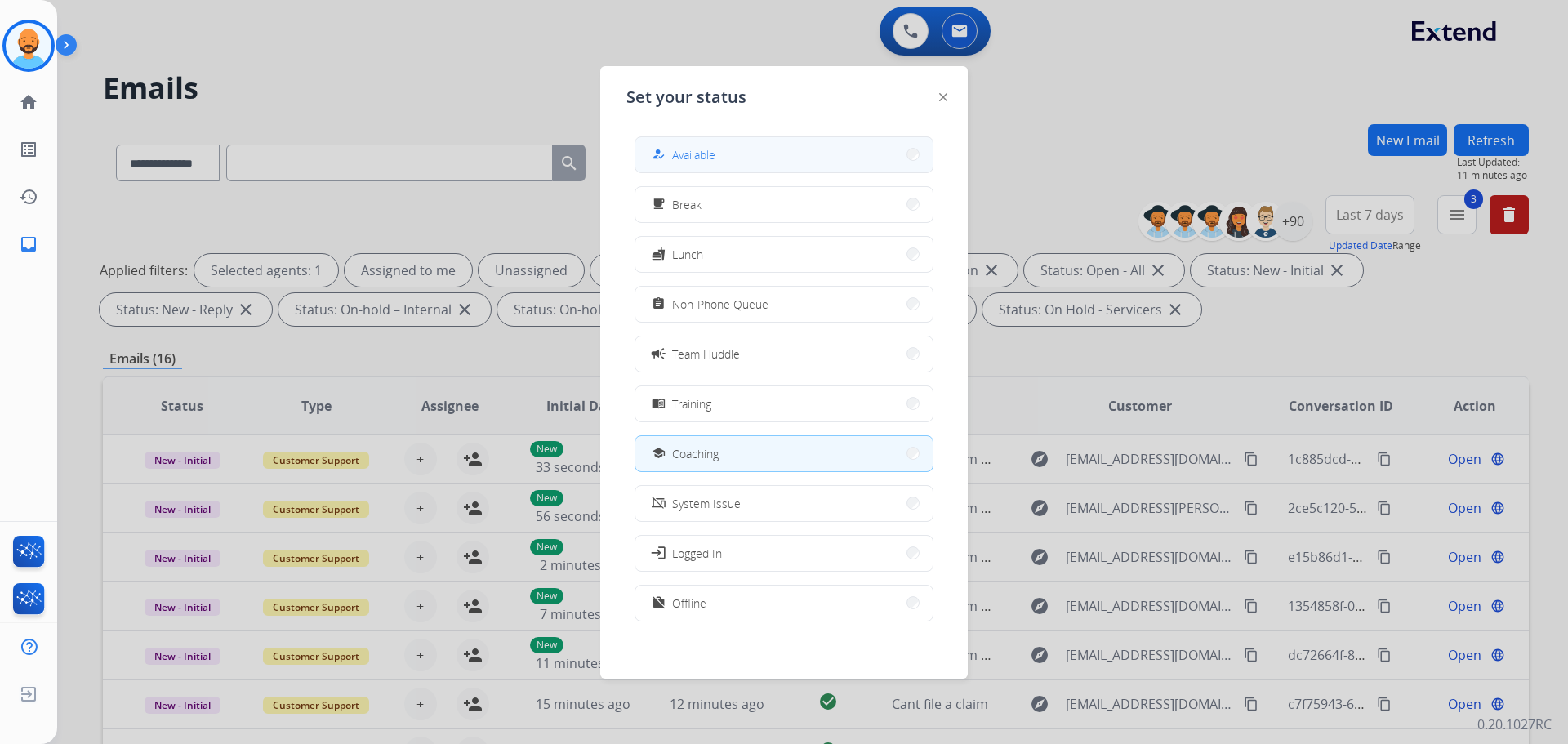
click at [876, 166] on button "how_to_reg Available" at bounding box center [784, 155] width 298 height 36
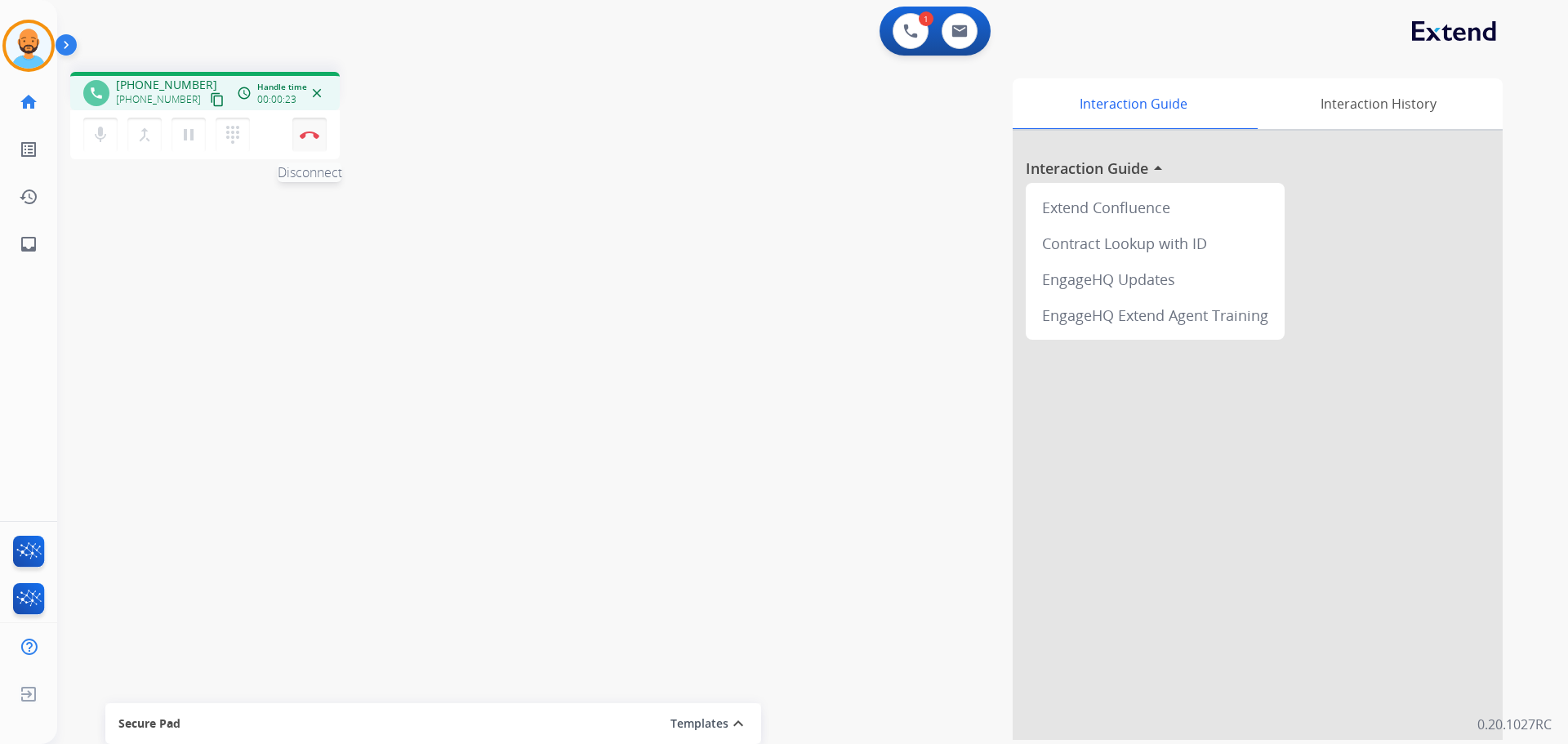
click at [304, 124] on button "Disconnect" at bounding box center [309, 134] width 35 height 35
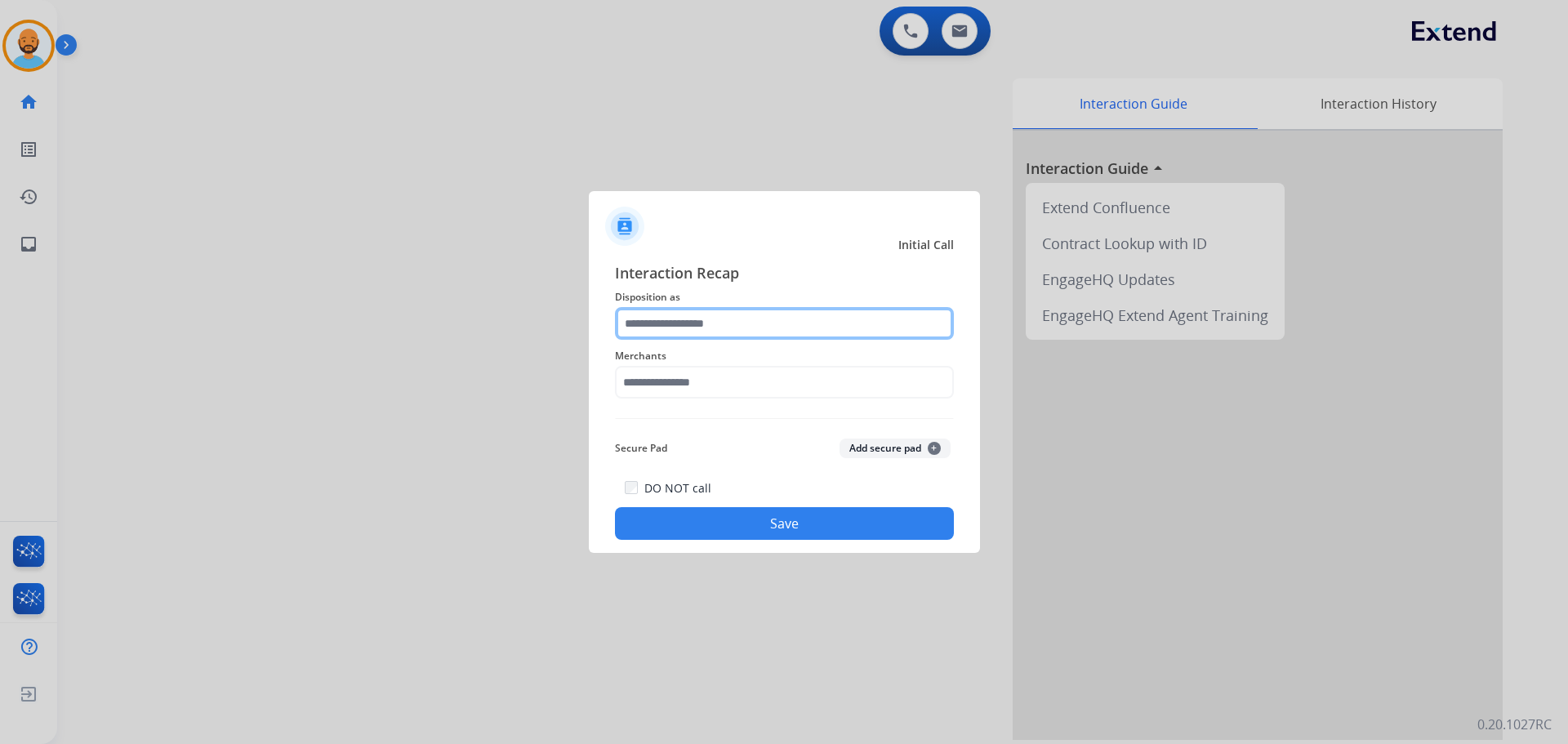
click at [741, 329] on input "text" at bounding box center [784, 323] width 339 height 33
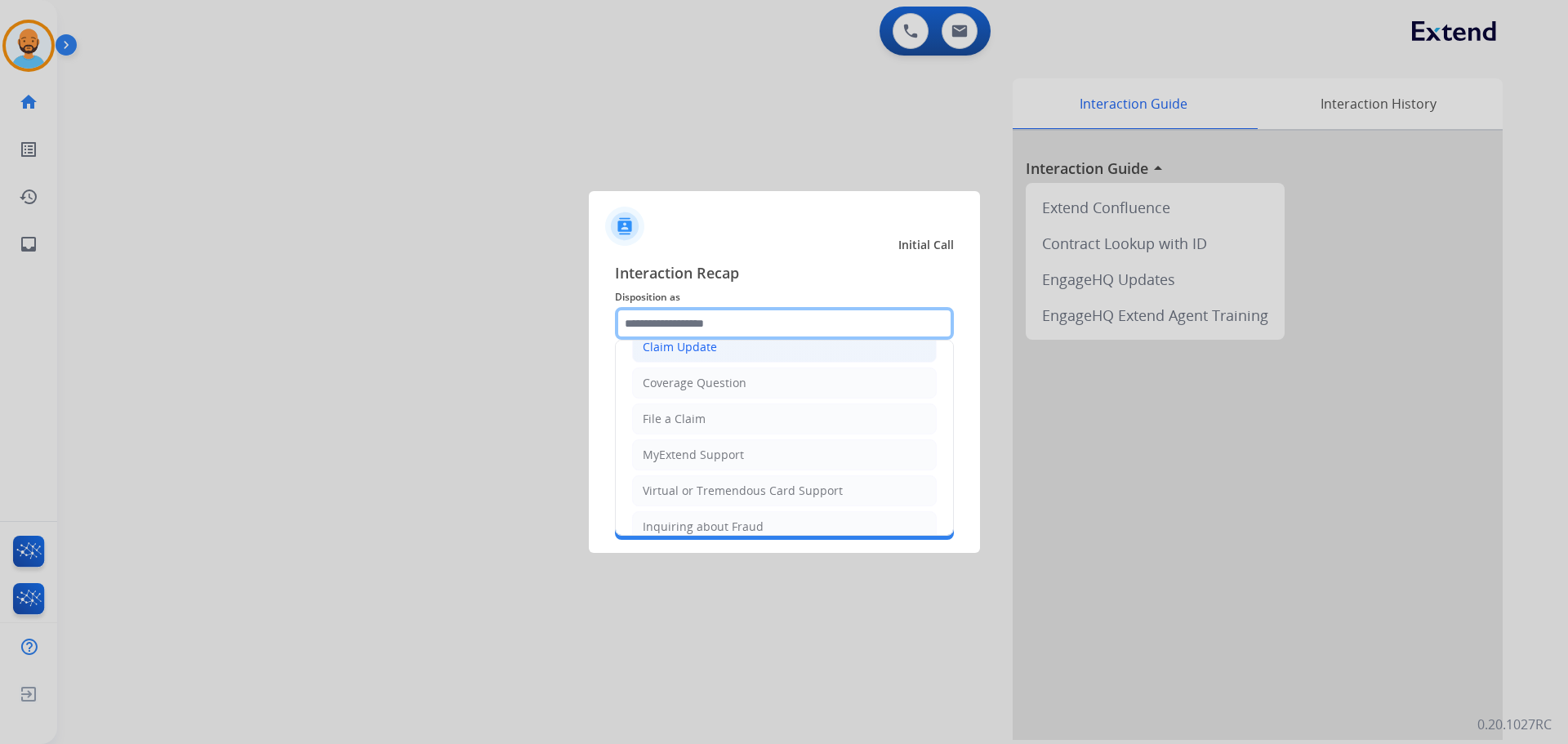
scroll to position [254, 0]
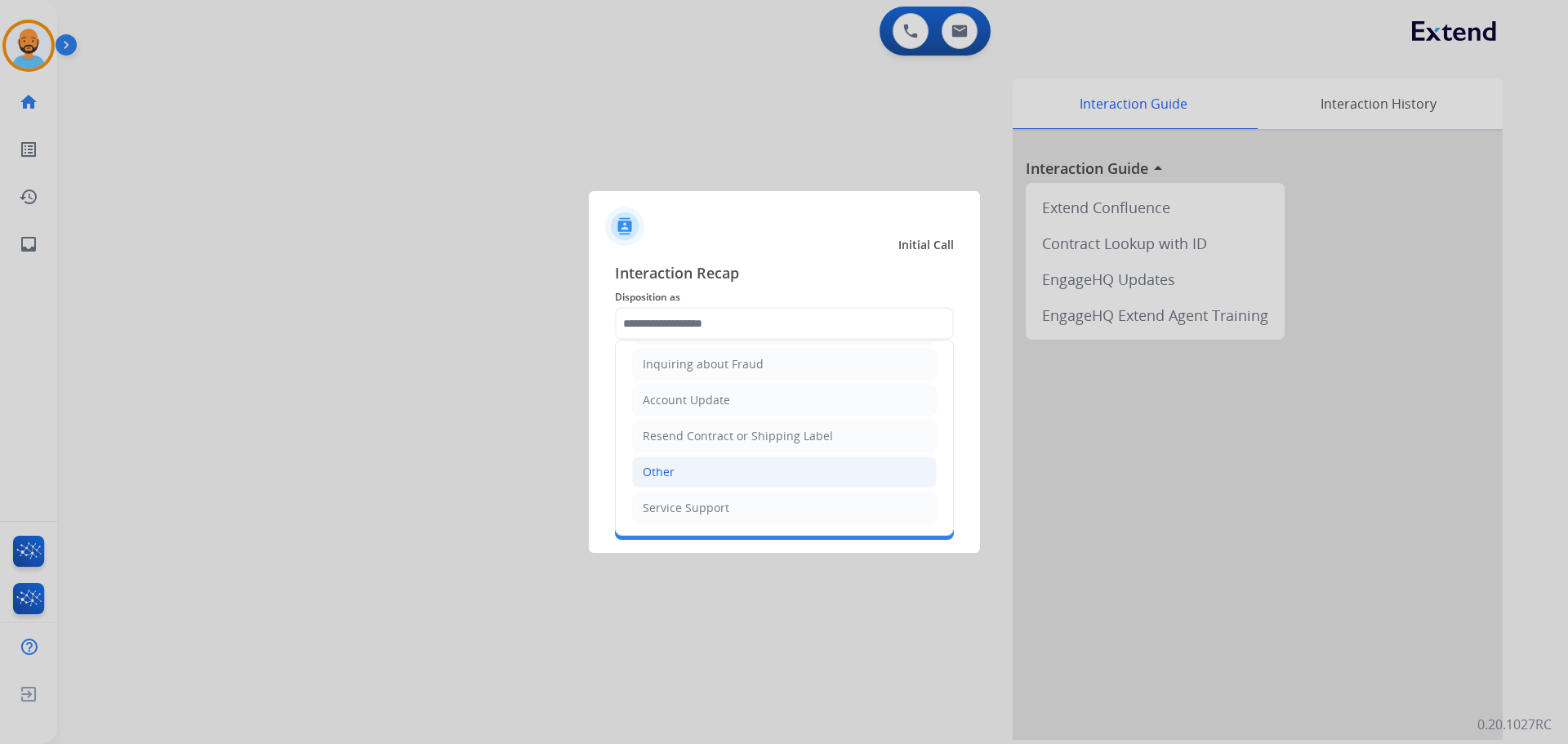
click at [680, 464] on li "Other" at bounding box center [784, 472] width 304 height 31
type input "*****"
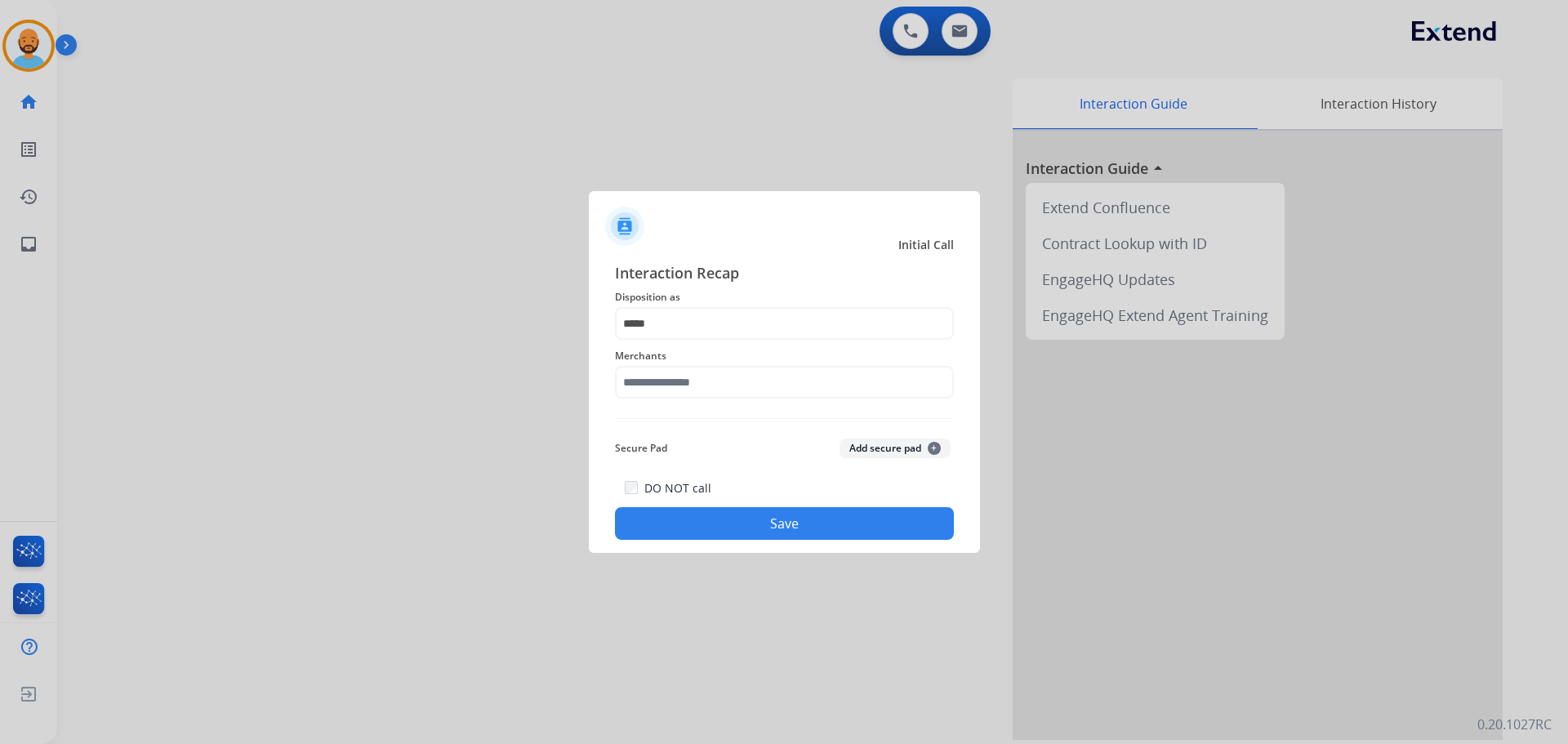
click at [667, 362] on span "Merchants" at bounding box center [784, 356] width 339 height 19
click at [669, 387] on input "text" at bounding box center [784, 382] width 339 height 33
click at [685, 422] on div "Not found" at bounding box center [671, 428] width 56 height 16
type input "*********"
click at [672, 522] on button "Save" at bounding box center [784, 523] width 339 height 33
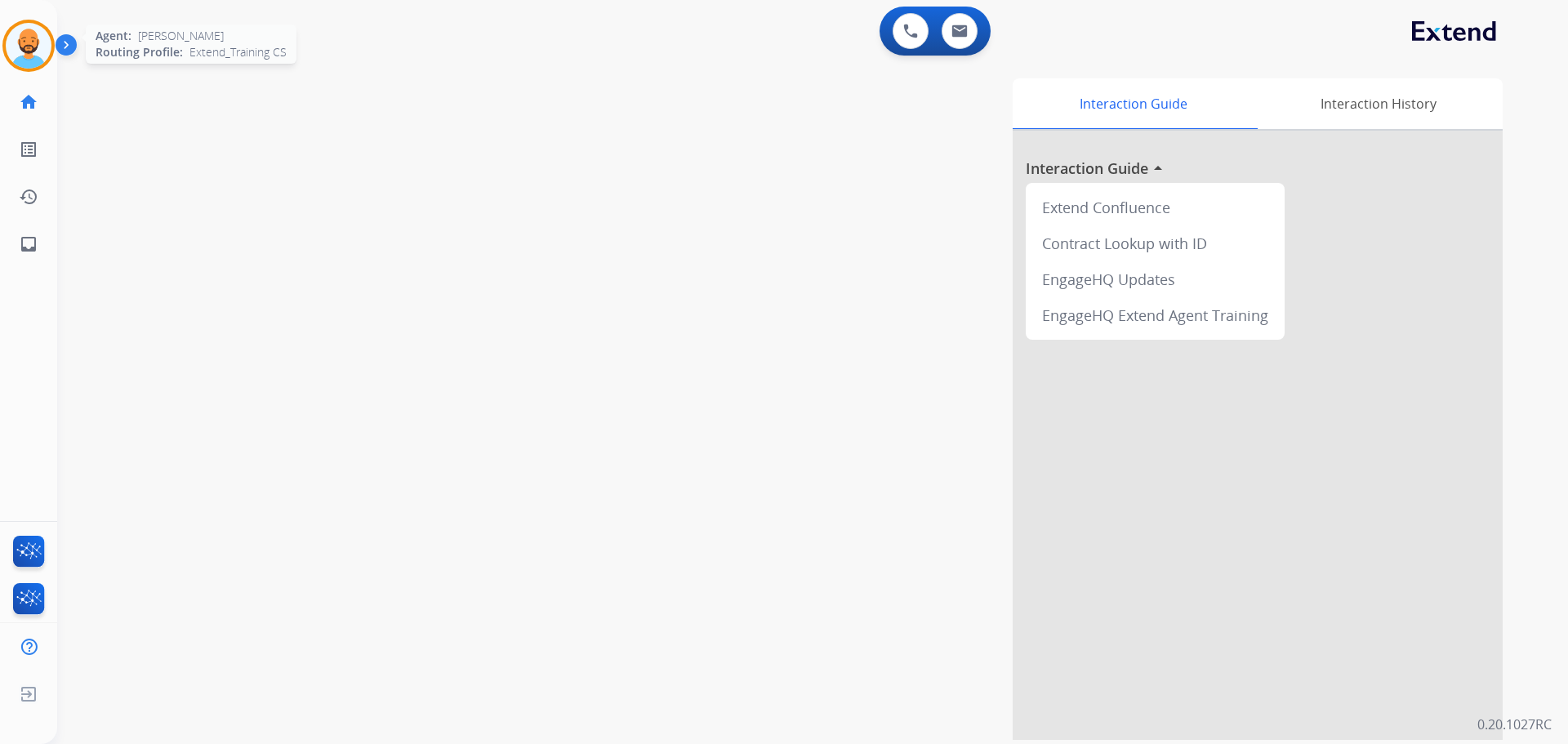
drag, startPoint x: 30, startPoint y: 59, endPoint x: 38, endPoint y: 58, distance: 8.1
click at [30, 59] on img at bounding box center [29, 46] width 46 height 46
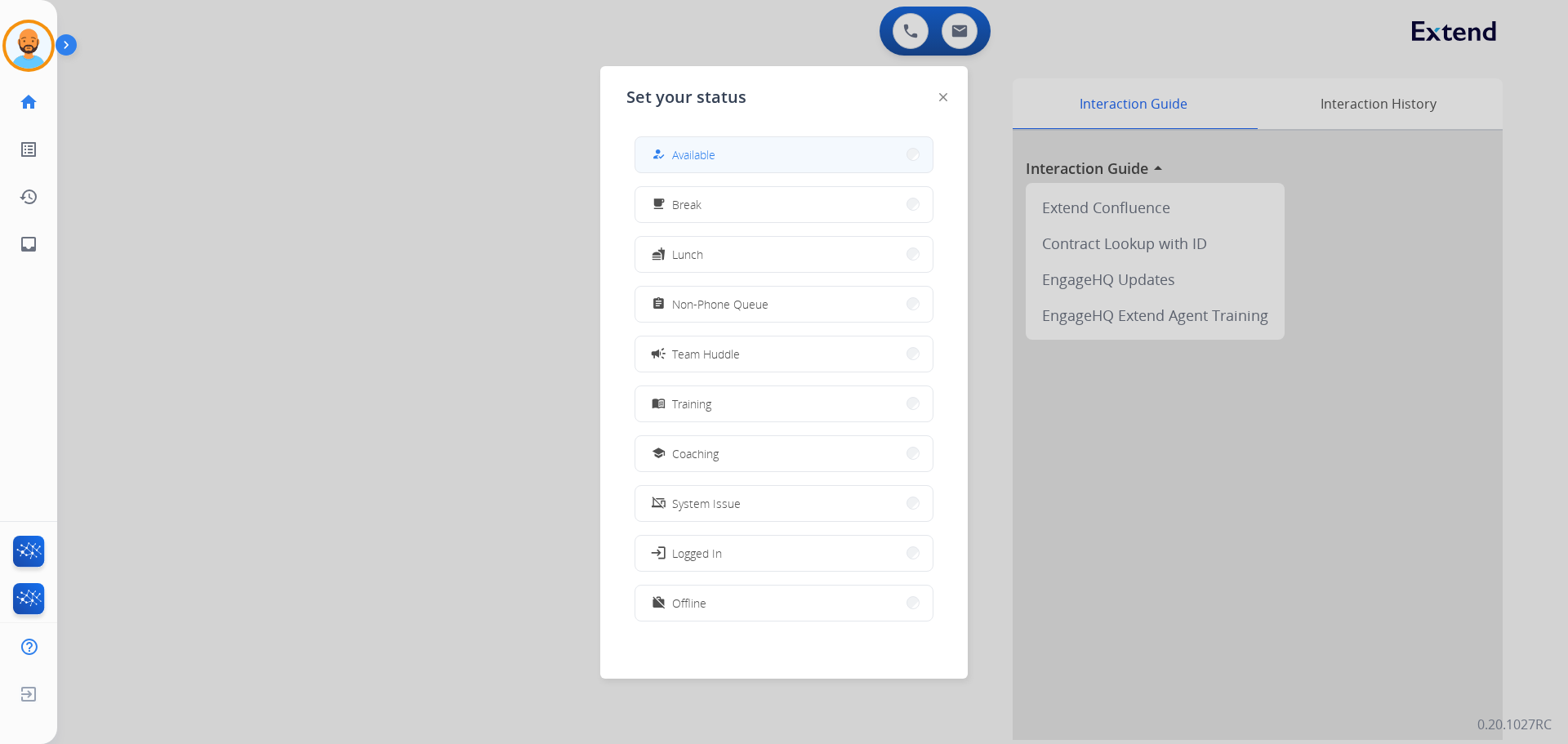
click at [771, 147] on button "how_to_reg Available" at bounding box center [784, 155] width 298 height 36
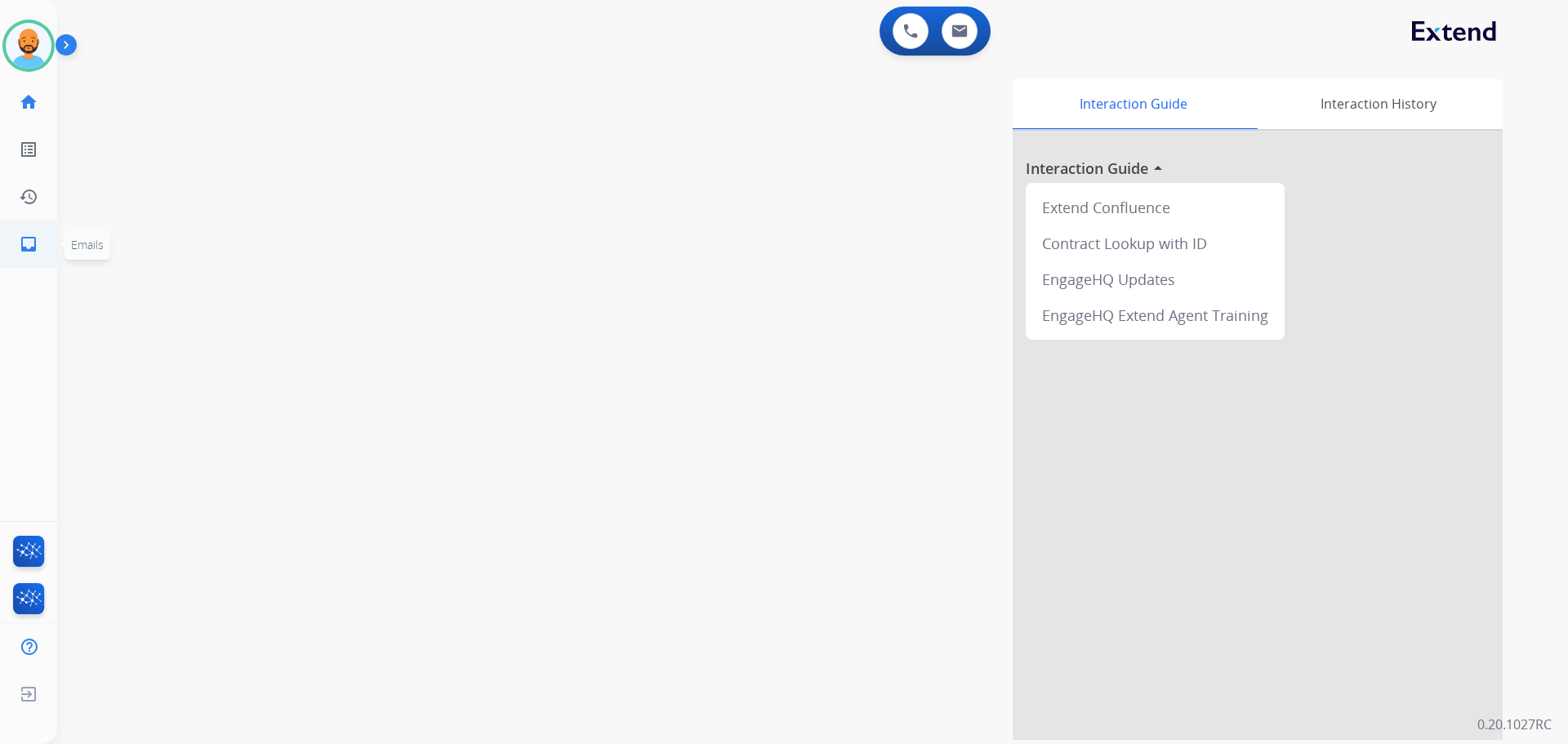
click at [38, 233] on link "inbox Emails" at bounding box center [29, 244] width 46 height 46
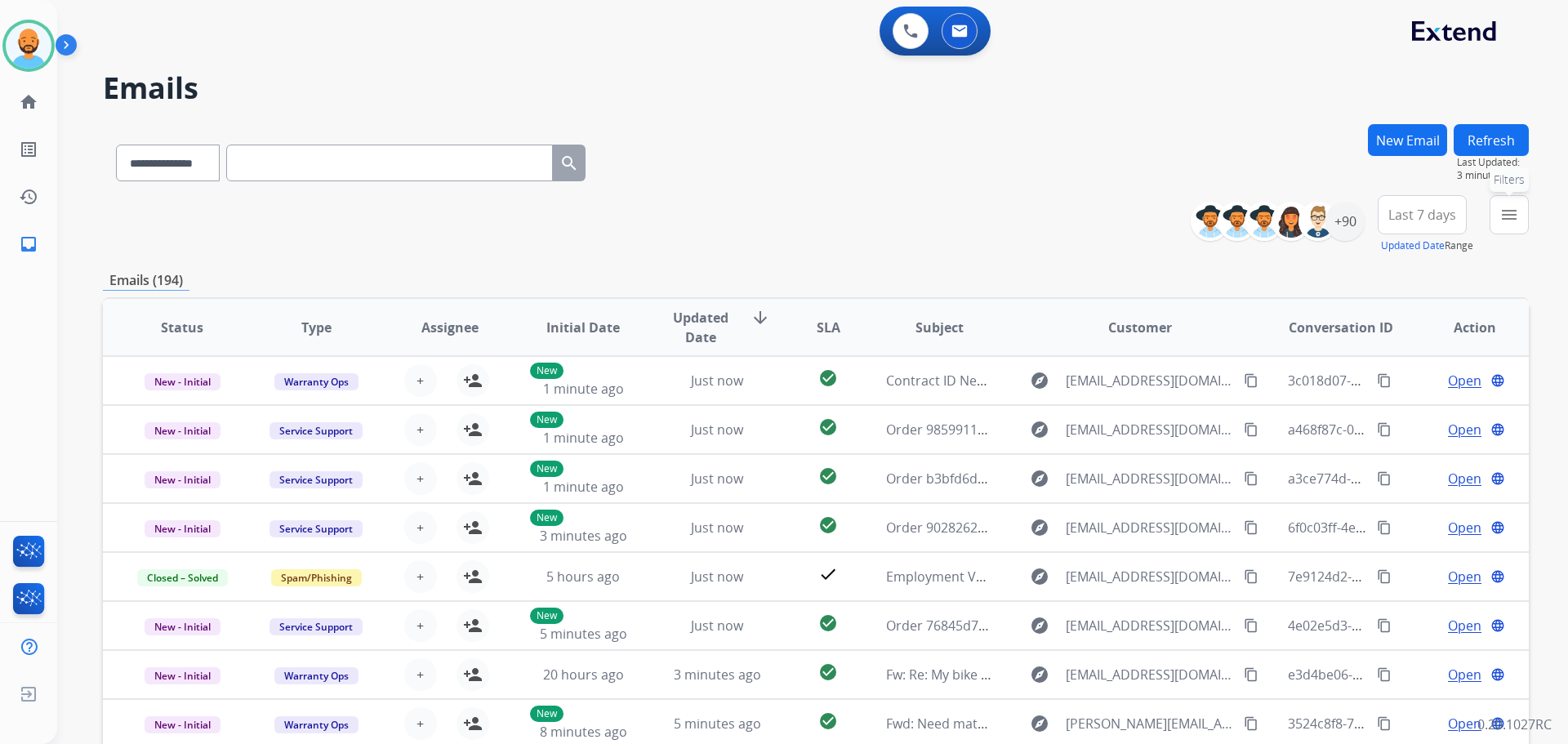
click at [1497, 216] on button "menu Filters" at bounding box center [1509, 215] width 39 height 39
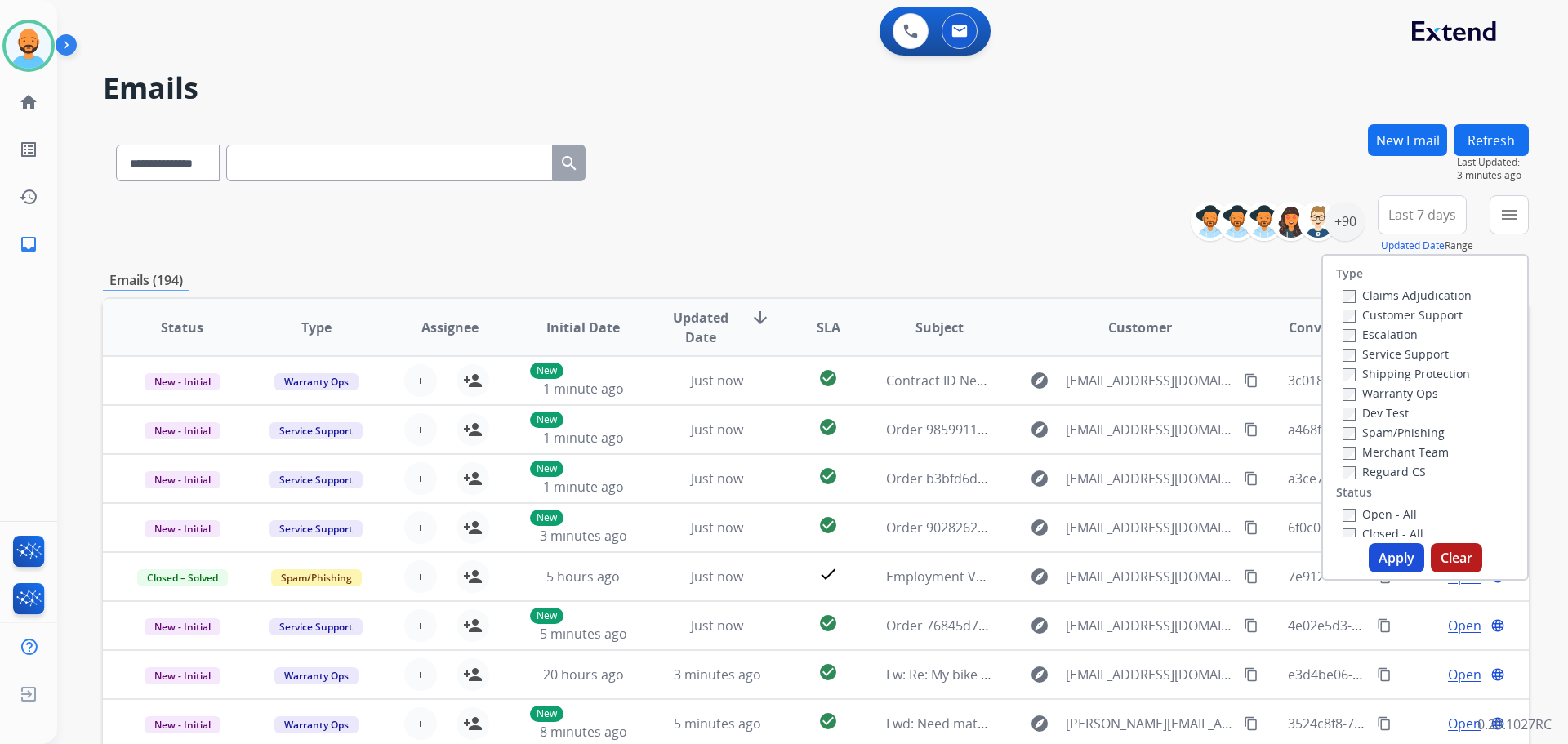
click at [1342, 309] on label "Customer Support" at bounding box center [1402, 315] width 120 height 15
click at [1390, 563] on button "Apply" at bounding box center [1396, 557] width 56 height 30
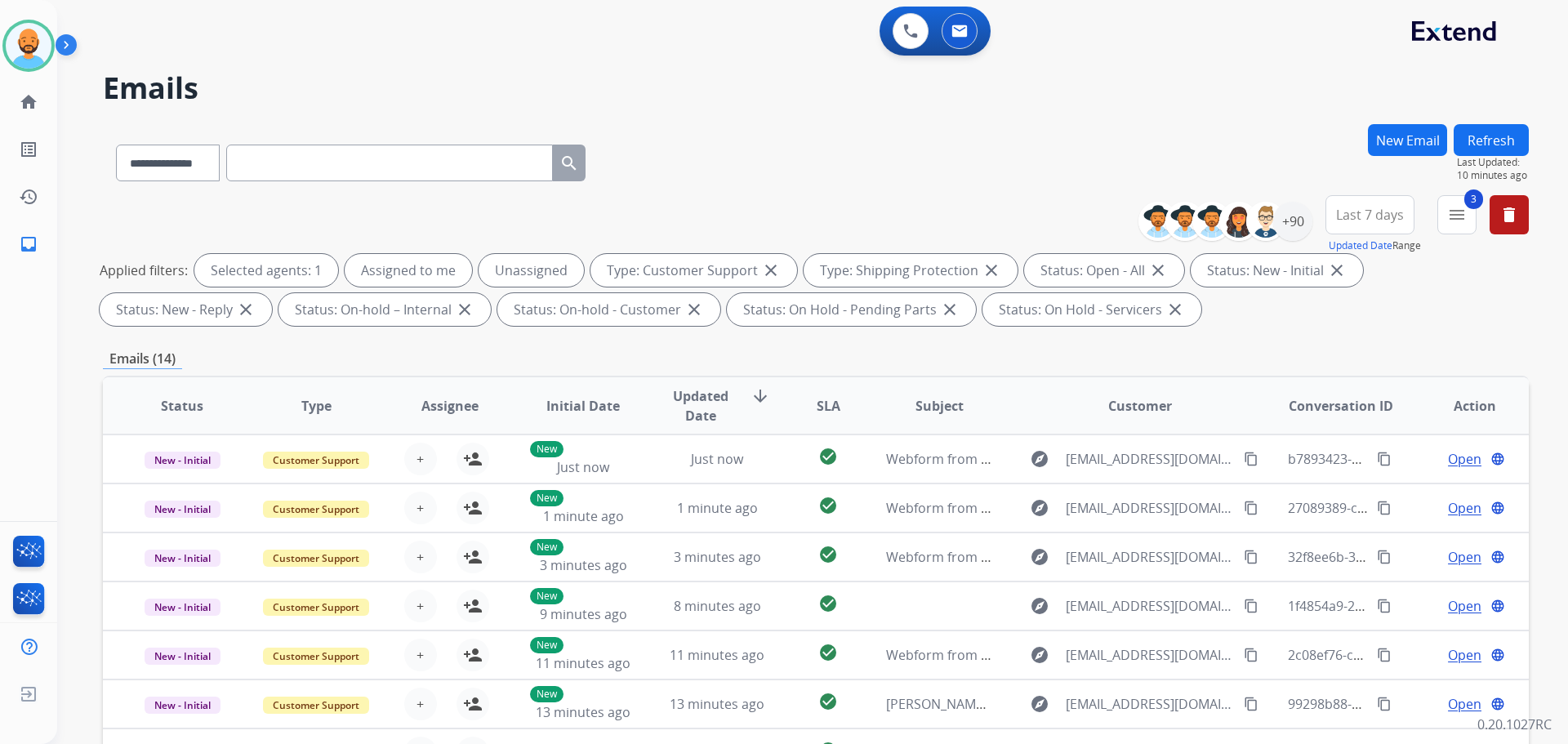
click at [0, 54] on div "Dan Available Edit Avatar Agent: Dan Routing Profile: Extend_Training CS" at bounding box center [29, 46] width 57 height 52
click at [18, 37] on img at bounding box center [29, 46] width 46 height 46
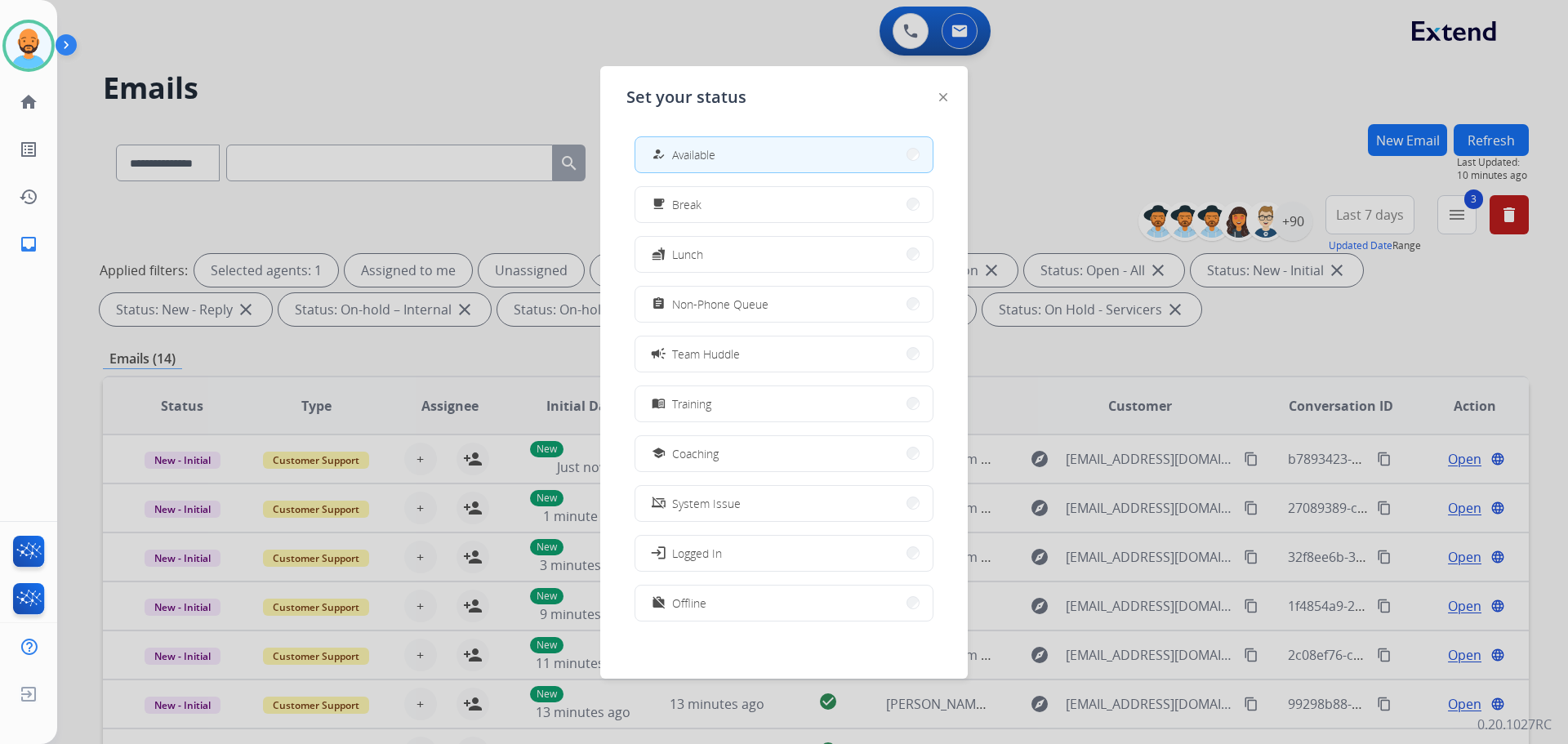
click at [550, 80] on div at bounding box center [784, 372] width 1568 height 744
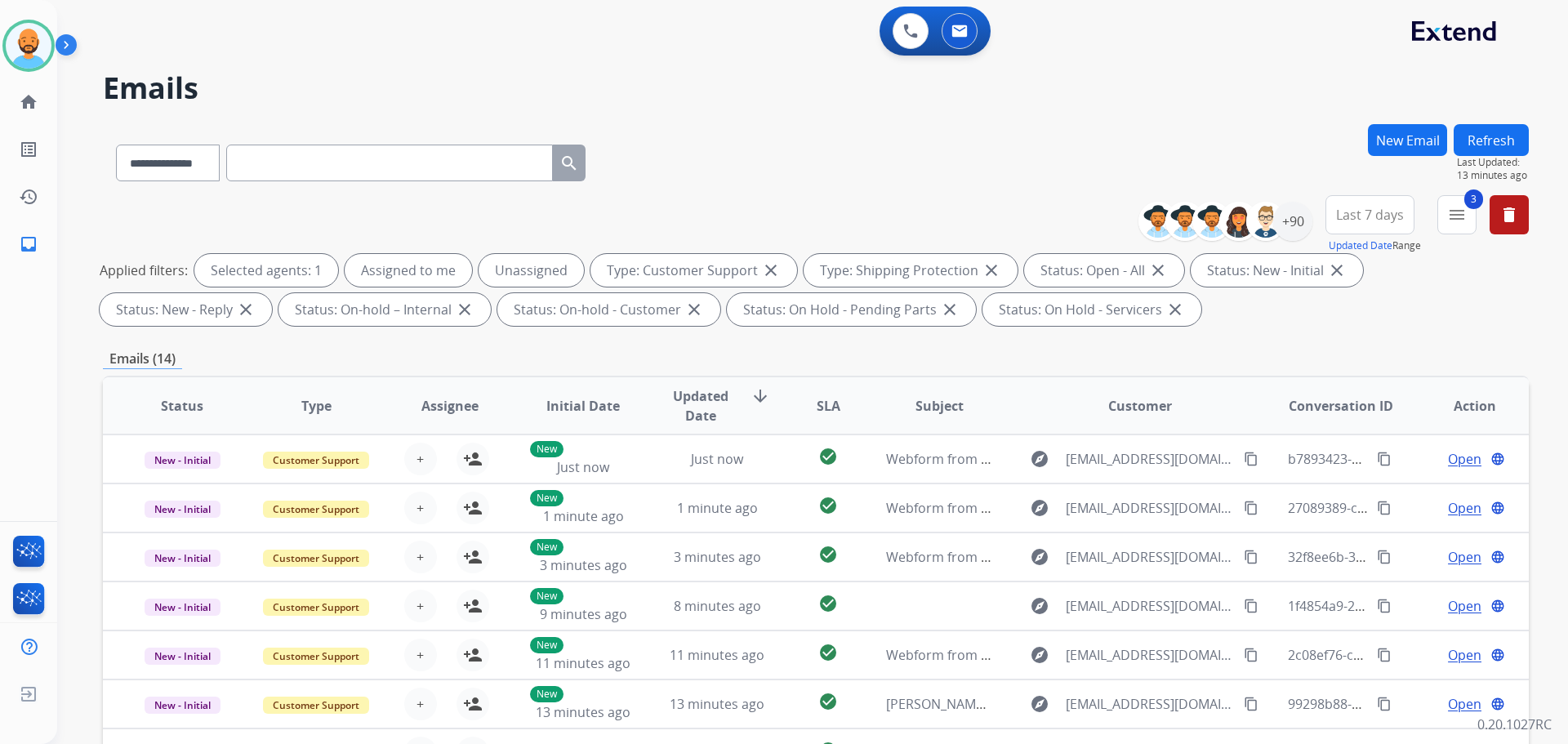
click at [407, 77] on h2 "Emails" at bounding box center [816, 88] width 1426 height 33
click at [27, 244] on mat-icon "inbox" at bounding box center [28, 243] width 19 height 19
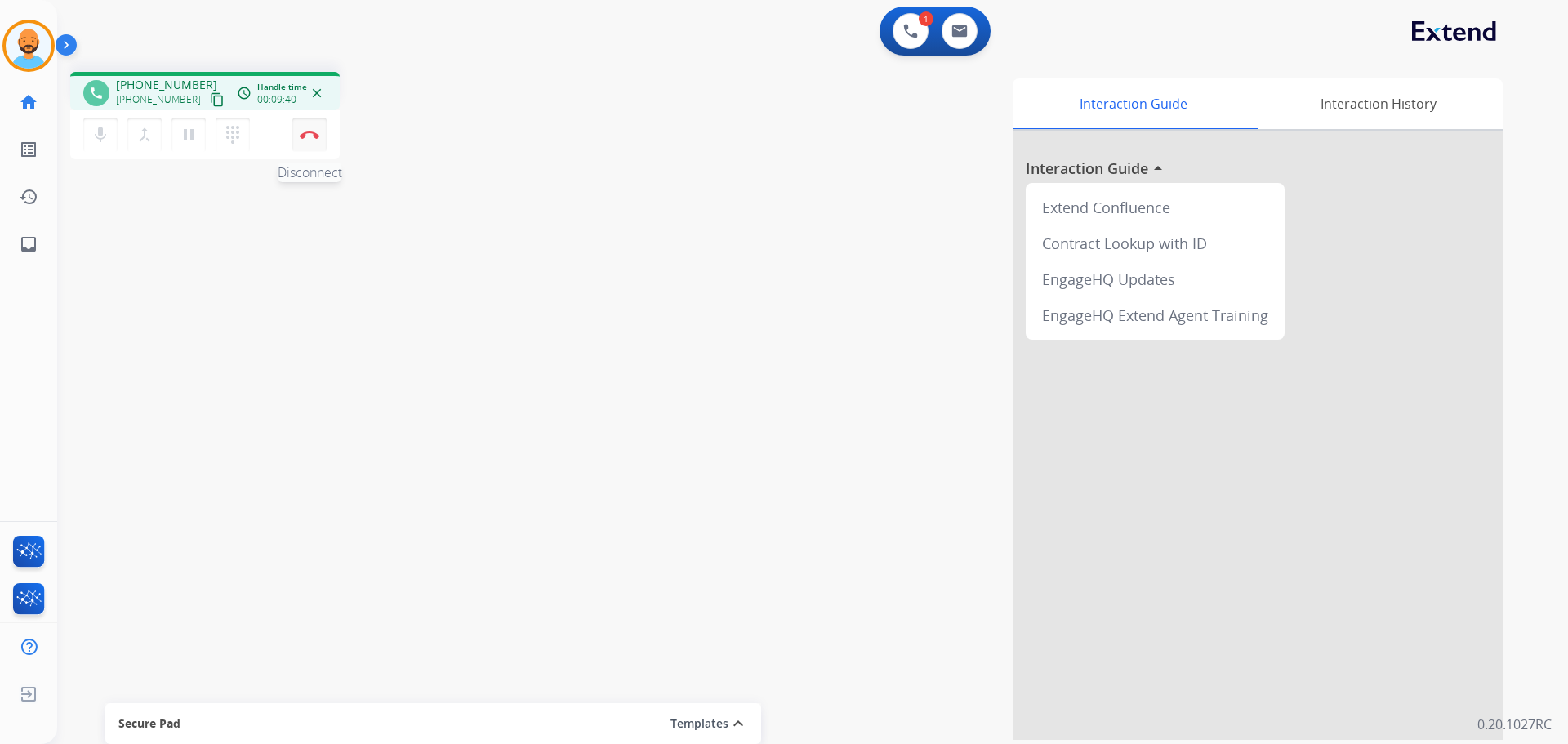
click at [300, 136] on img at bounding box center [309, 135] width 19 height 8
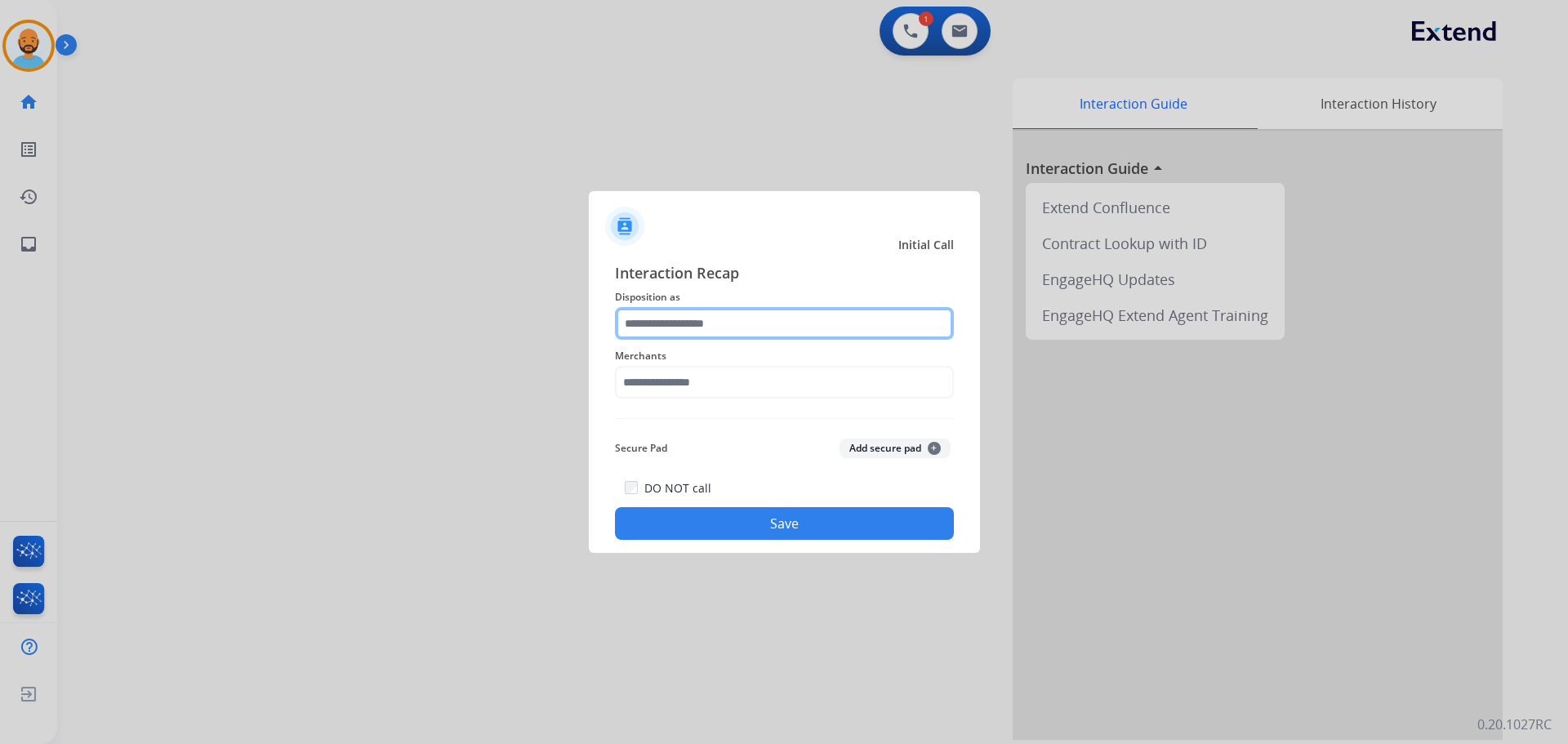
click at [782, 320] on input "text" at bounding box center [784, 323] width 339 height 33
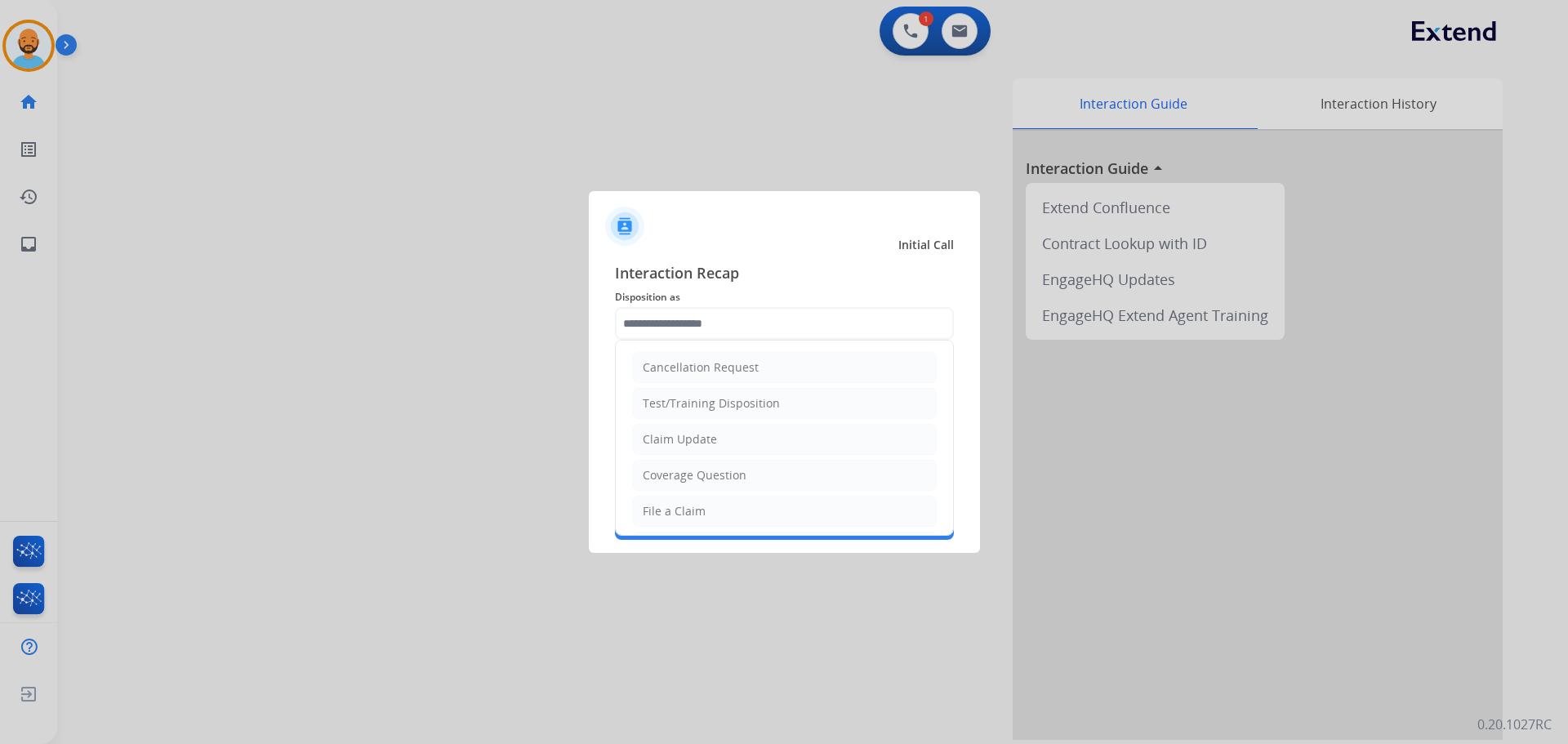
click at [724, 465] on li "Coverage Question" at bounding box center [784, 475] width 304 height 31
type input "**********"
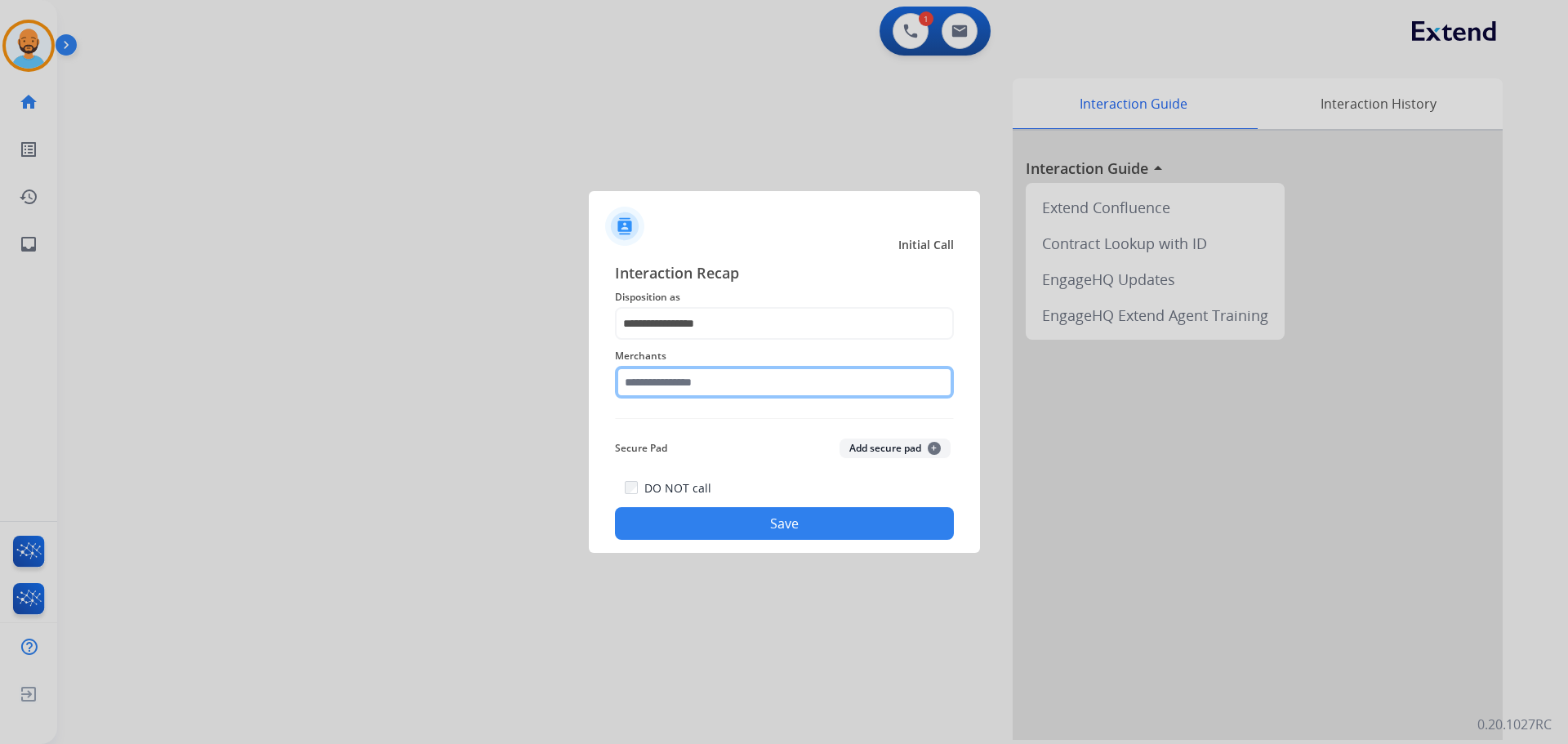
click at [726, 385] on input "text" at bounding box center [784, 382] width 339 height 33
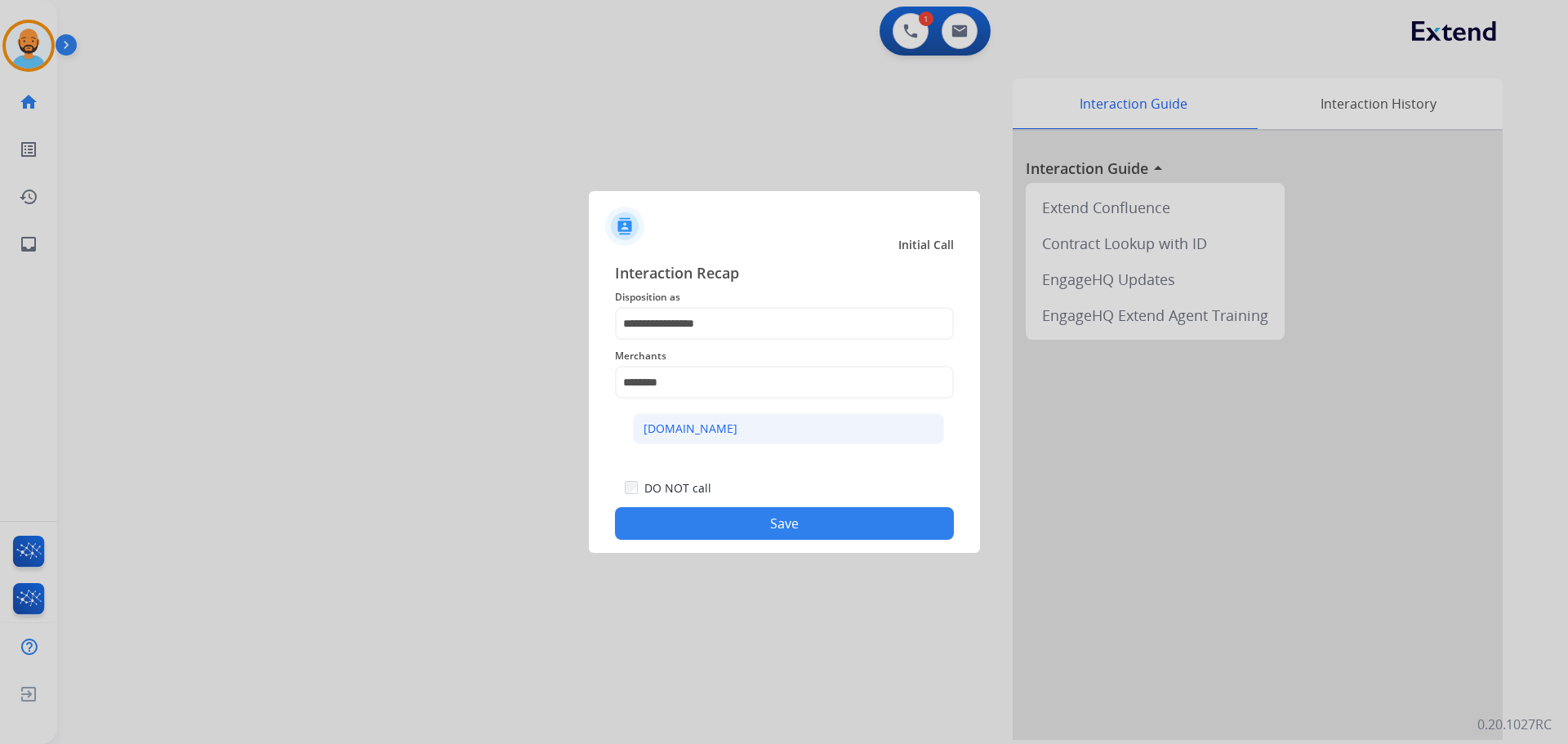
click at [719, 434] on li "[DOMAIN_NAME]" at bounding box center [789, 429] width 311 height 31
type input "**********"
click at [779, 522] on button "Save" at bounding box center [784, 523] width 339 height 33
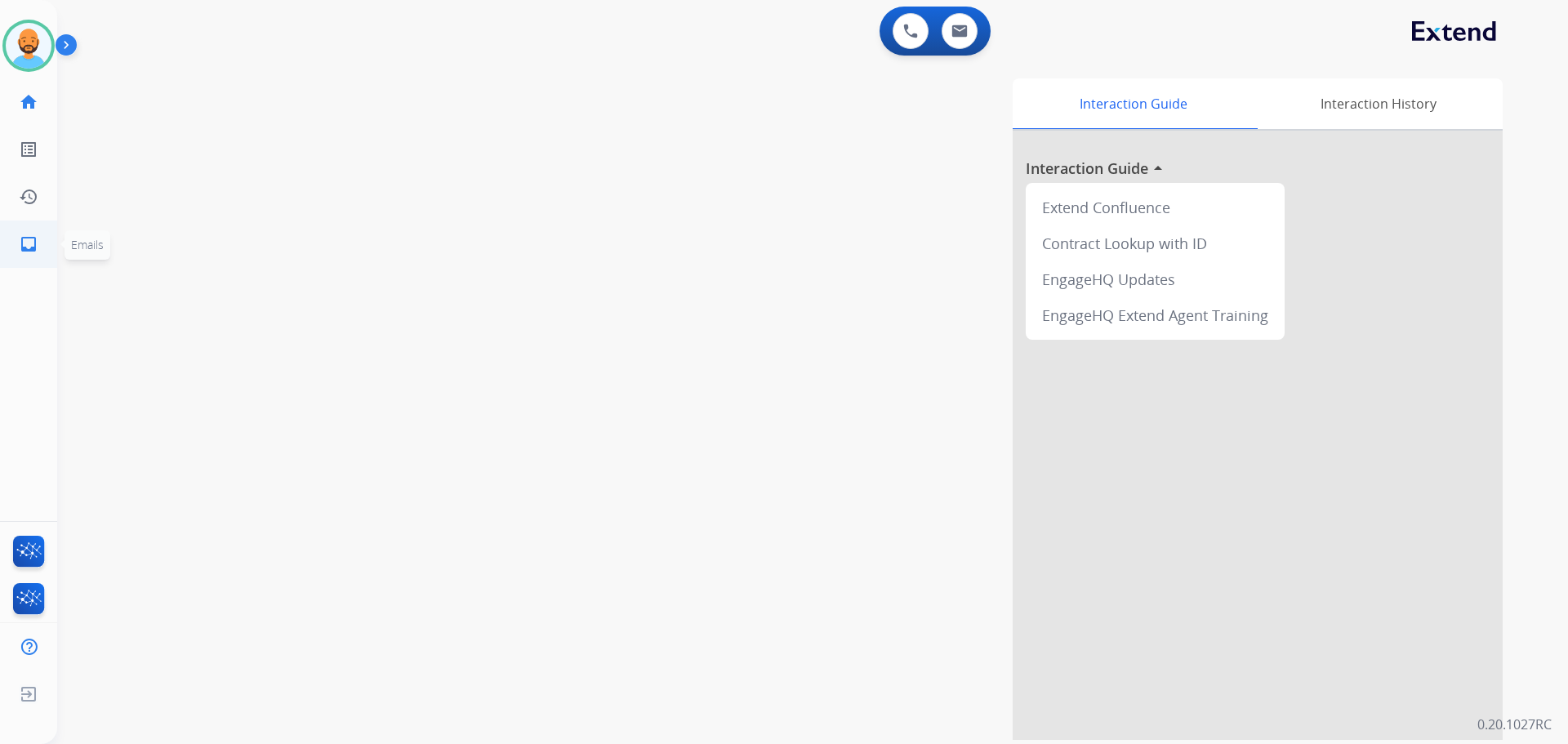
click at [32, 254] on link "inbox Emails" at bounding box center [29, 244] width 46 height 46
select select "**********"
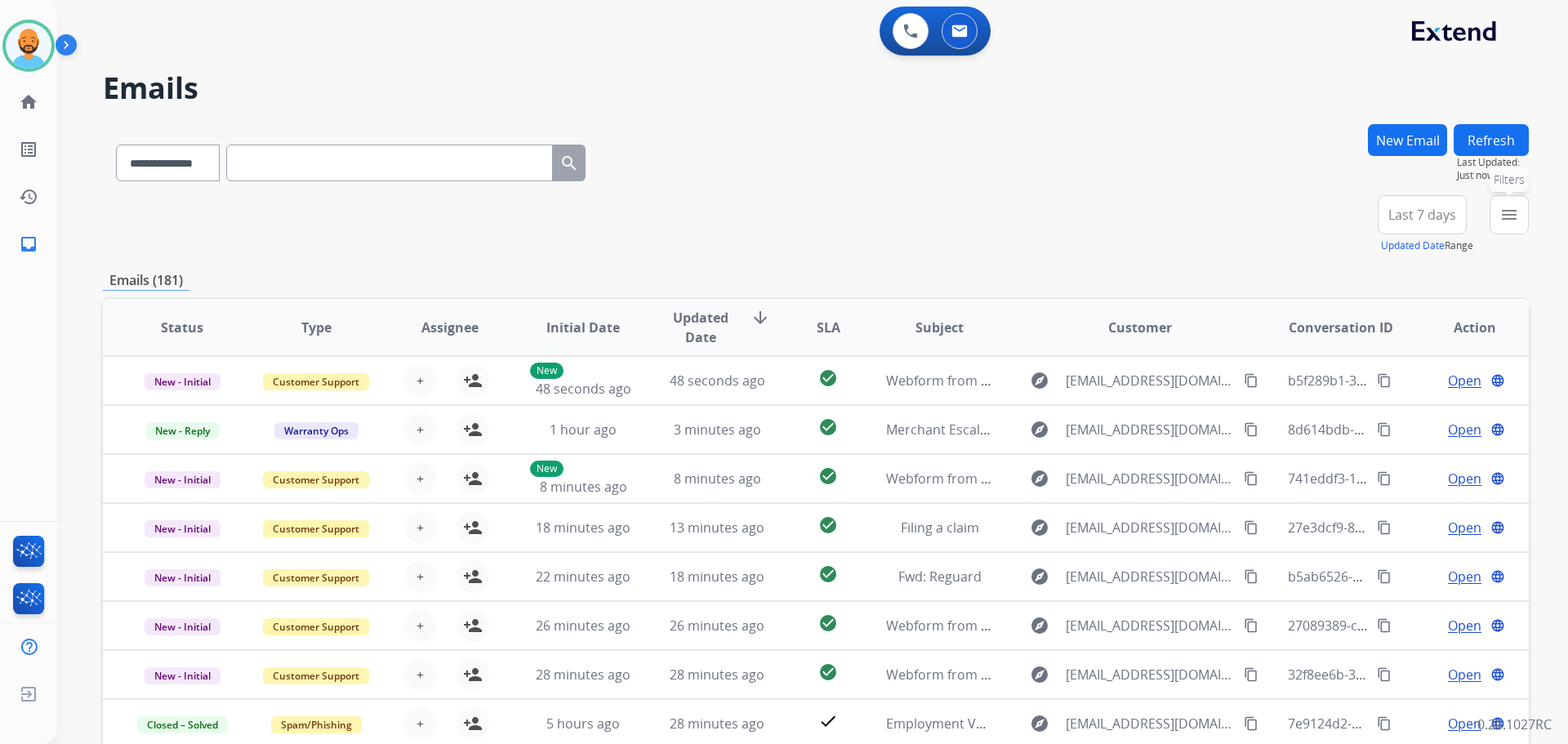
click at [1498, 208] on button "menu Filters" at bounding box center [1509, 215] width 39 height 39
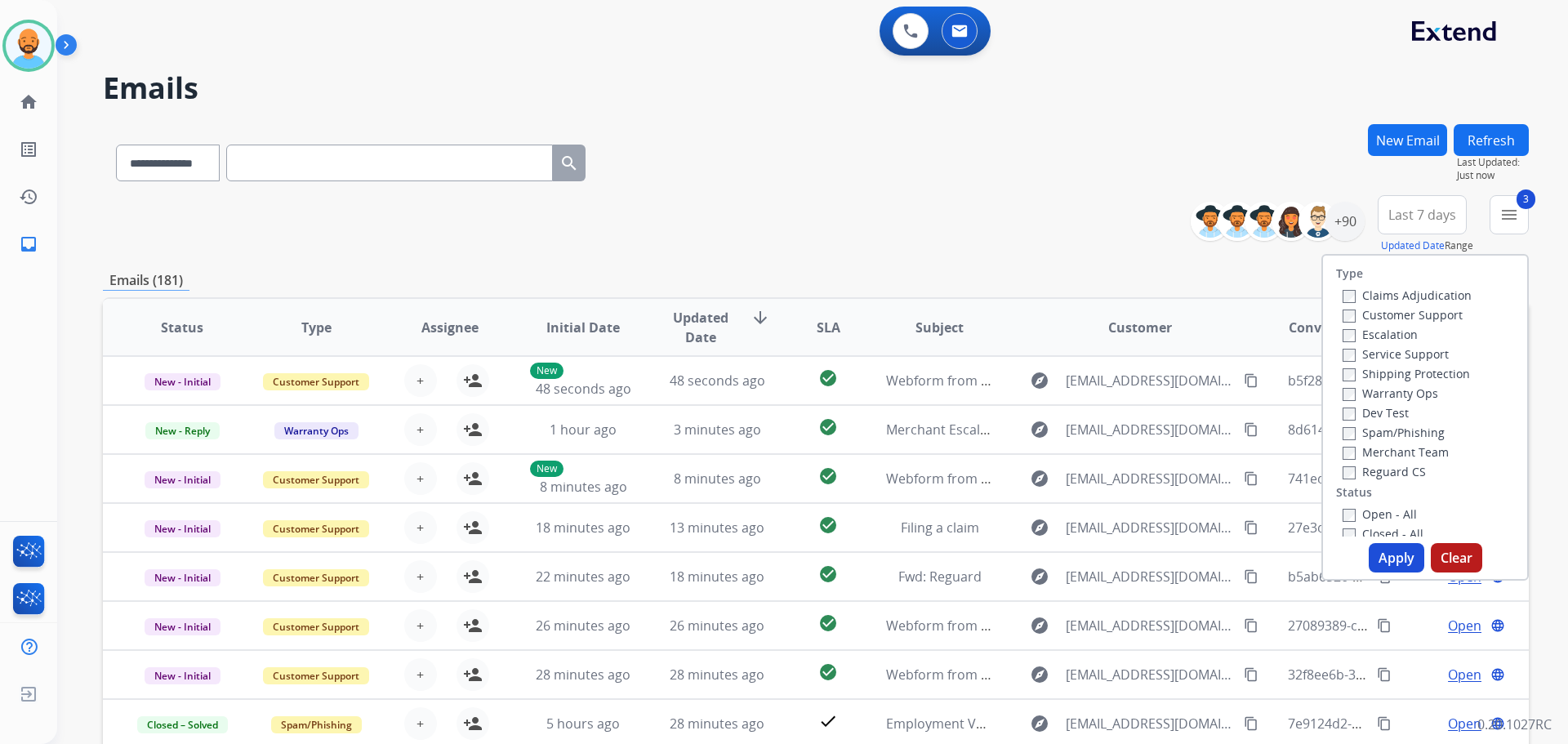
click at [1380, 555] on button "Apply" at bounding box center [1396, 557] width 56 height 30
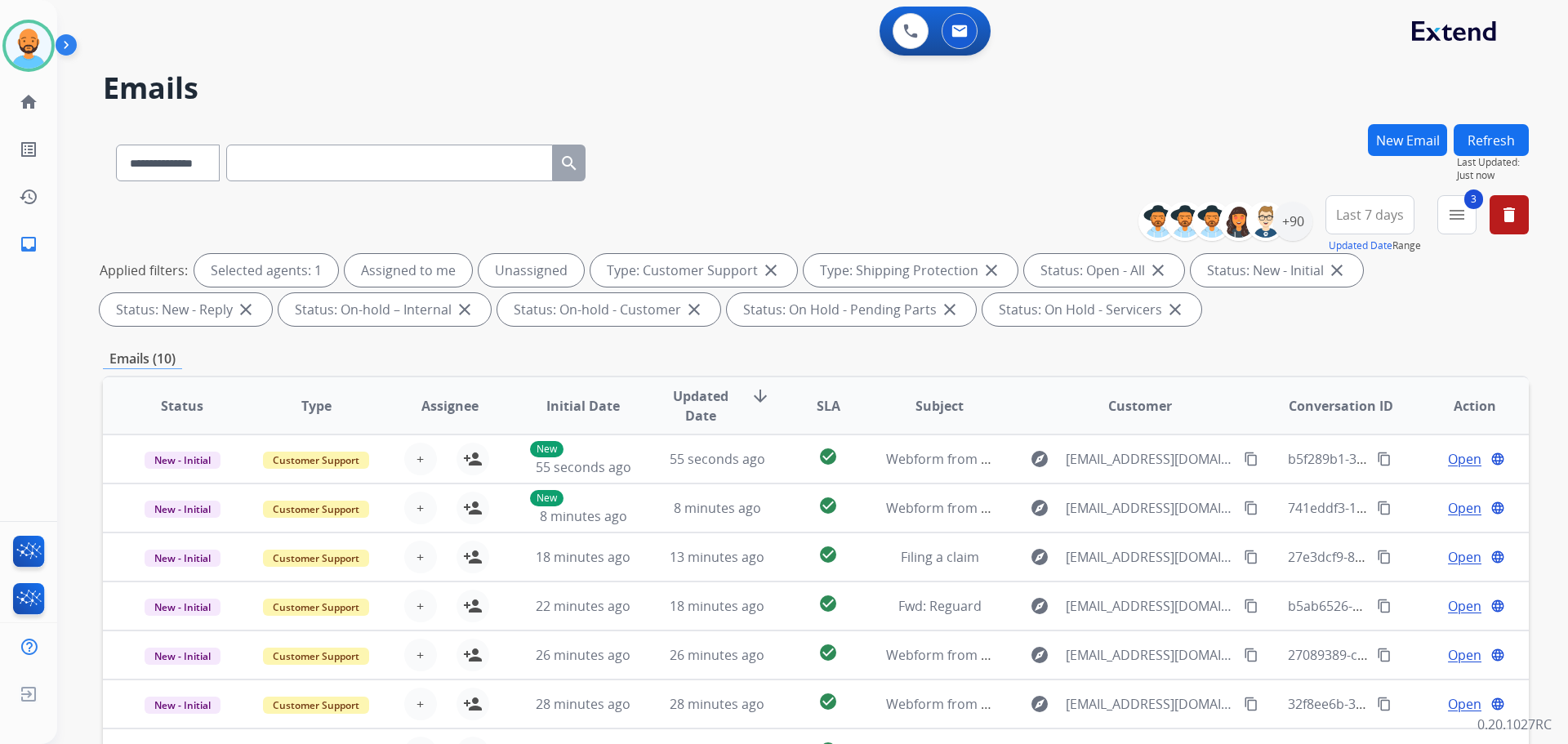
click at [723, 90] on h2 "Emails" at bounding box center [816, 88] width 1426 height 33
click at [22, 37] on img at bounding box center [29, 46] width 46 height 46
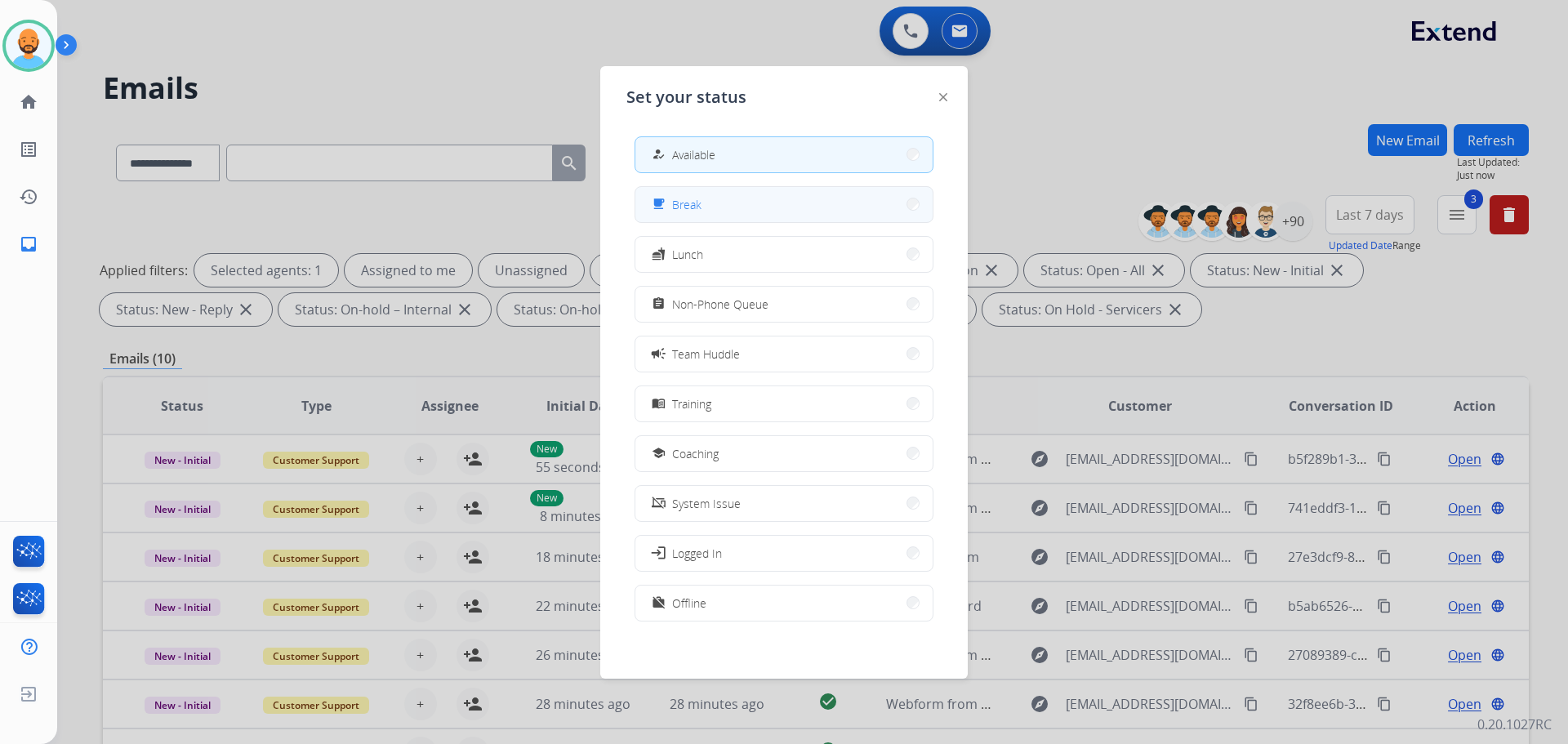
click at [904, 197] on button "free_breakfast Break" at bounding box center [784, 205] width 298 height 36
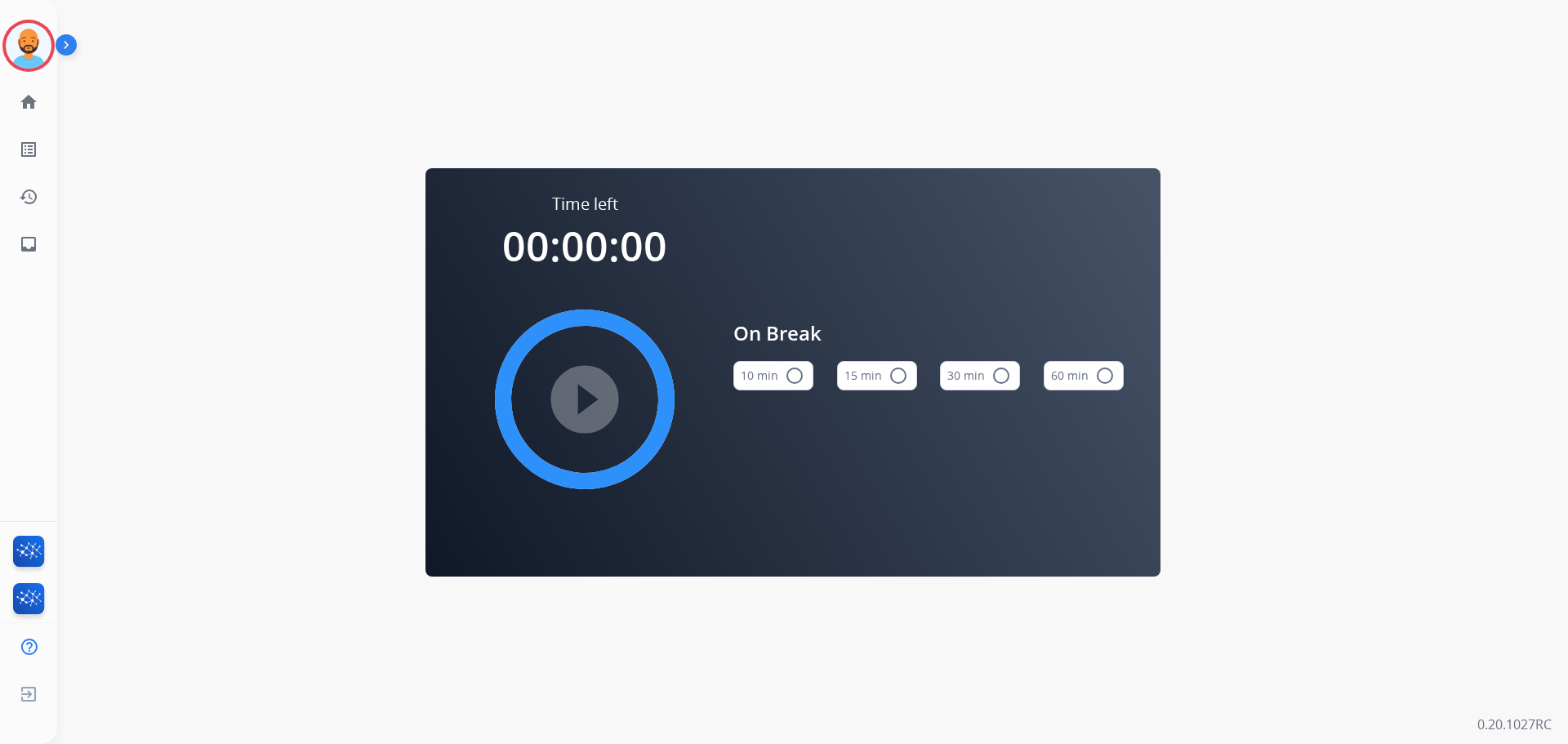
click at [783, 368] on button "10 min radio_button_unchecked" at bounding box center [773, 375] width 80 height 30
click at [25, 58] on img at bounding box center [29, 46] width 46 height 46
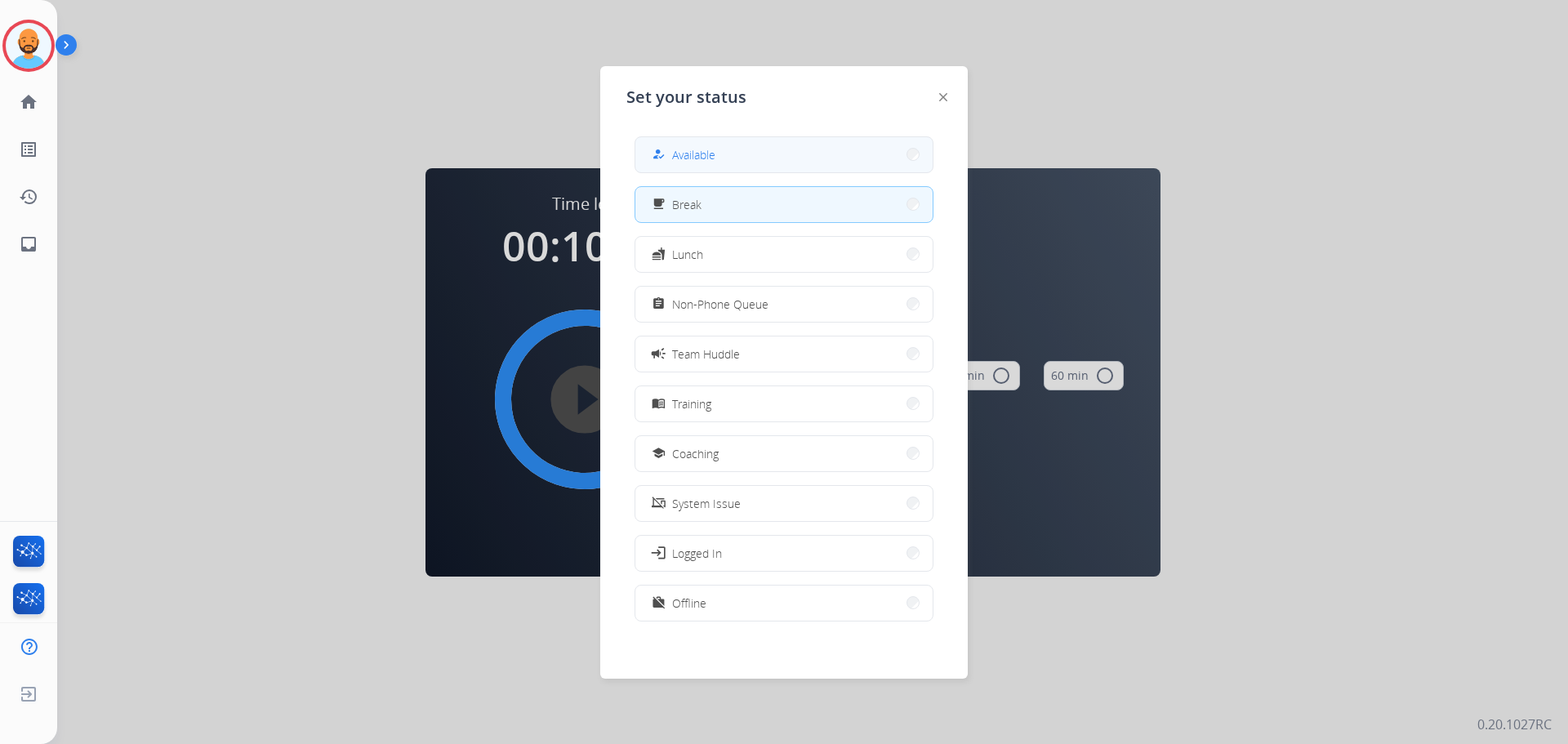
click at [765, 156] on button "how_to_reg Available" at bounding box center [784, 155] width 298 height 36
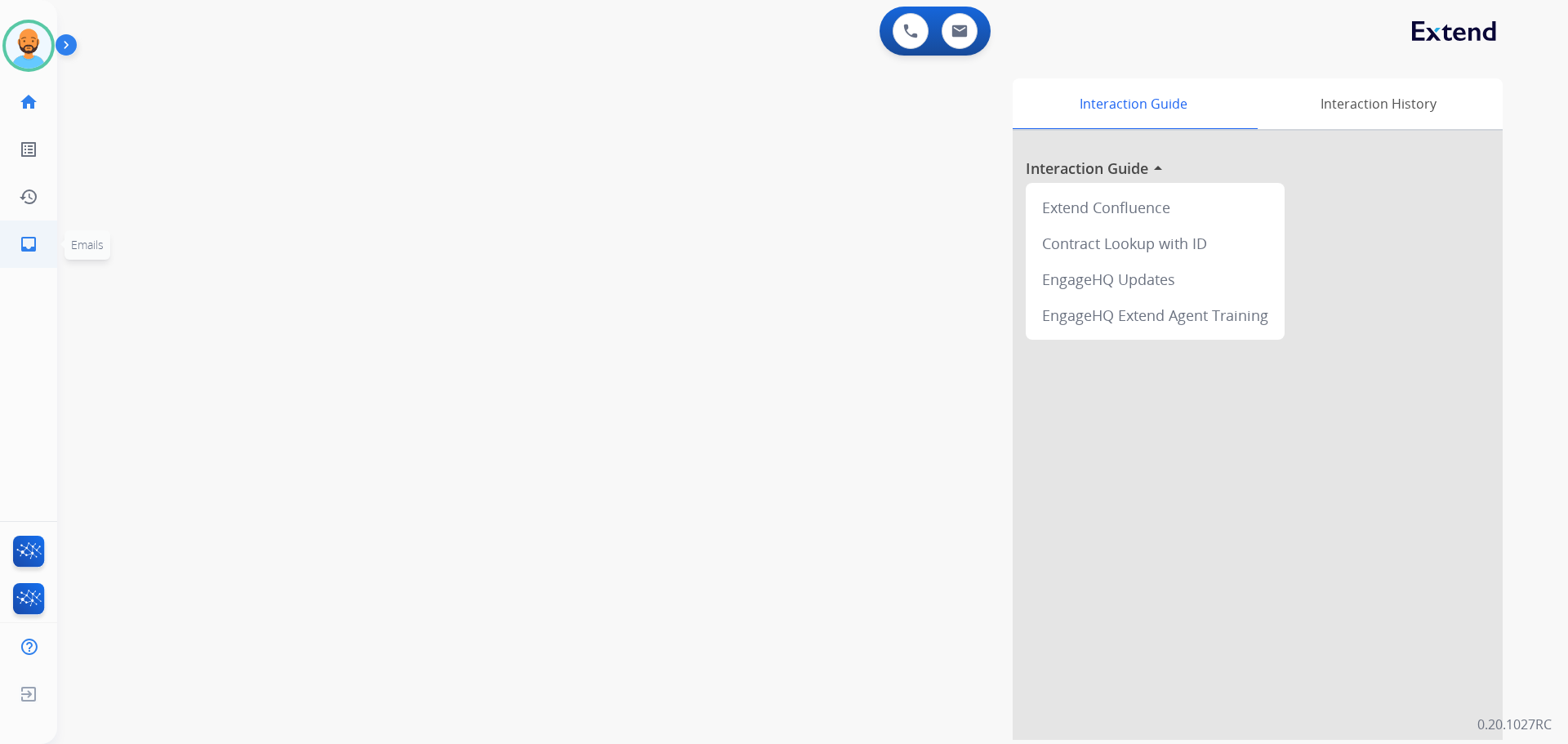
click at [25, 246] on mat-icon "inbox" at bounding box center [28, 243] width 19 height 19
select select "**********"
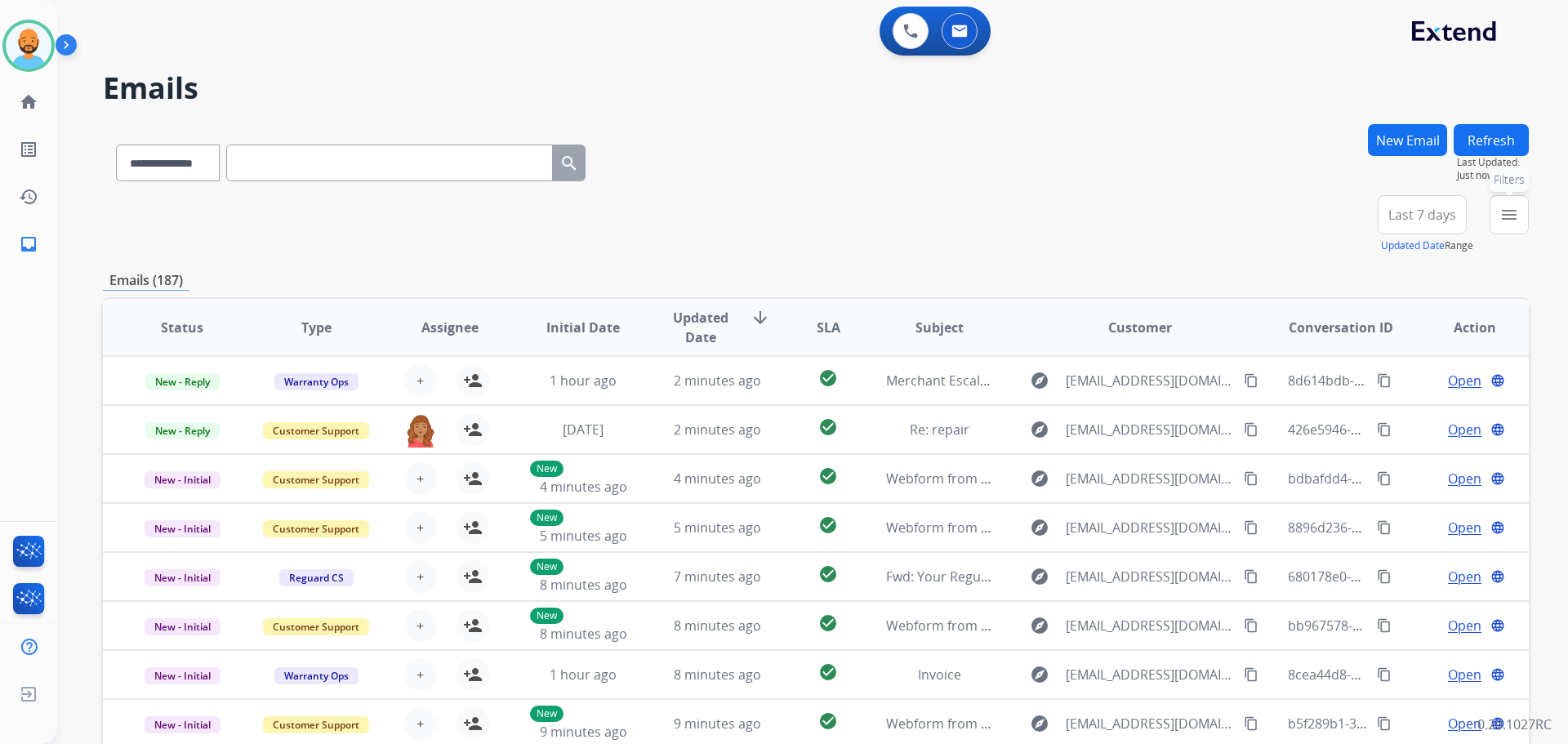
click at [1502, 206] on mat-icon "menu" at bounding box center [1508, 214] width 19 height 19
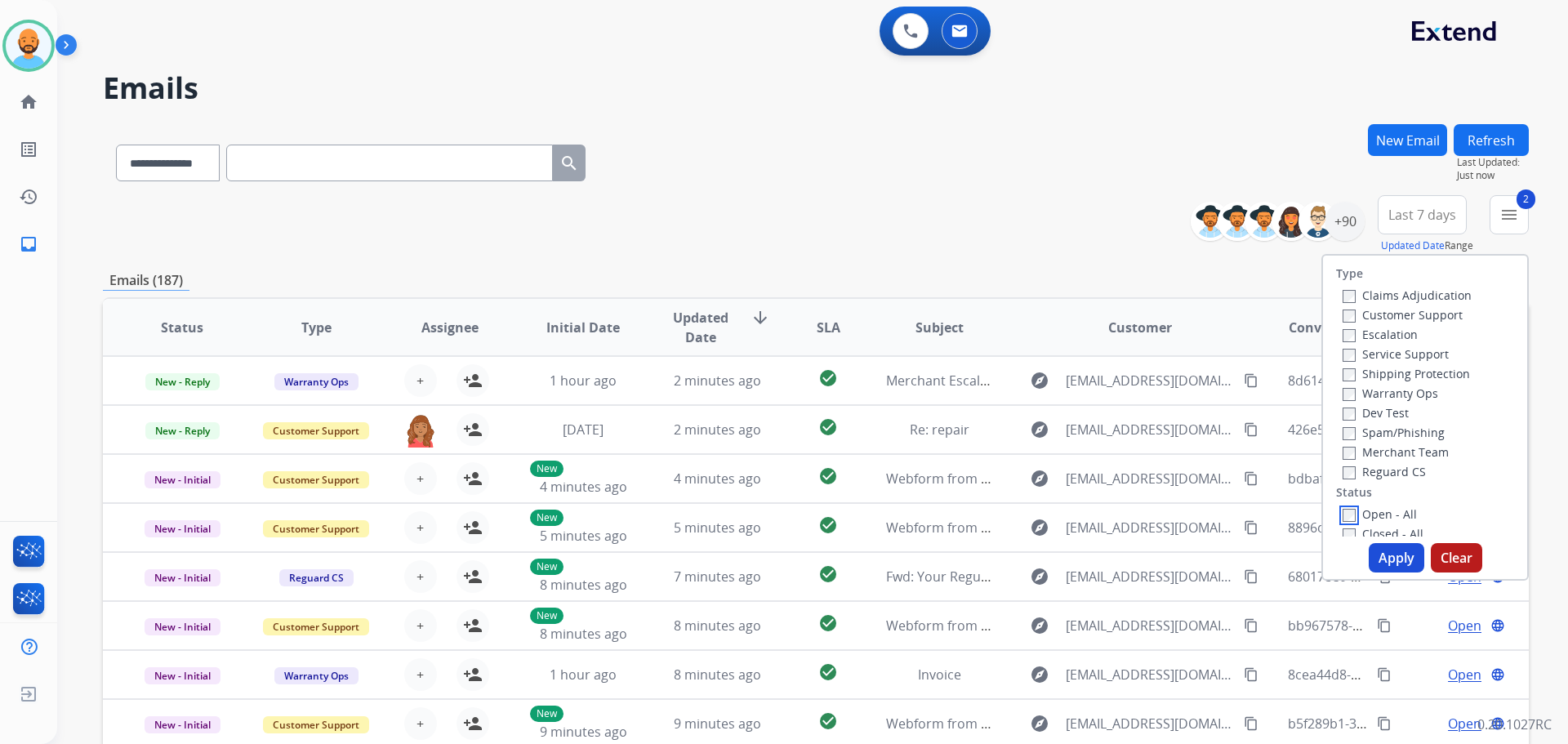
click at [1342, 508] on label "Open - All" at bounding box center [1380, 514] width 74 height 15
click at [1380, 554] on button "Apply" at bounding box center [1396, 557] width 56 height 30
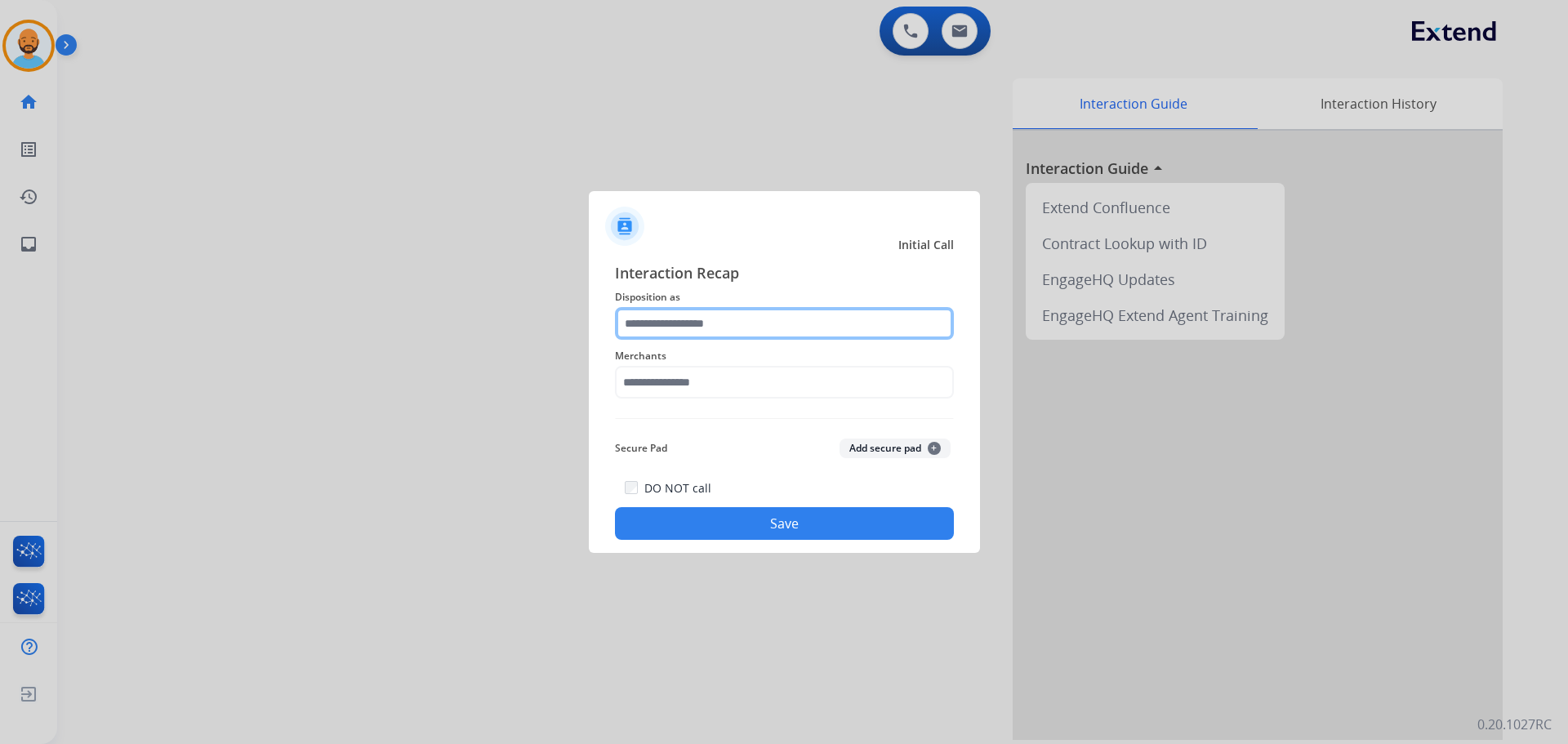
click at [735, 331] on input "text" at bounding box center [784, 323] width 339 height 33
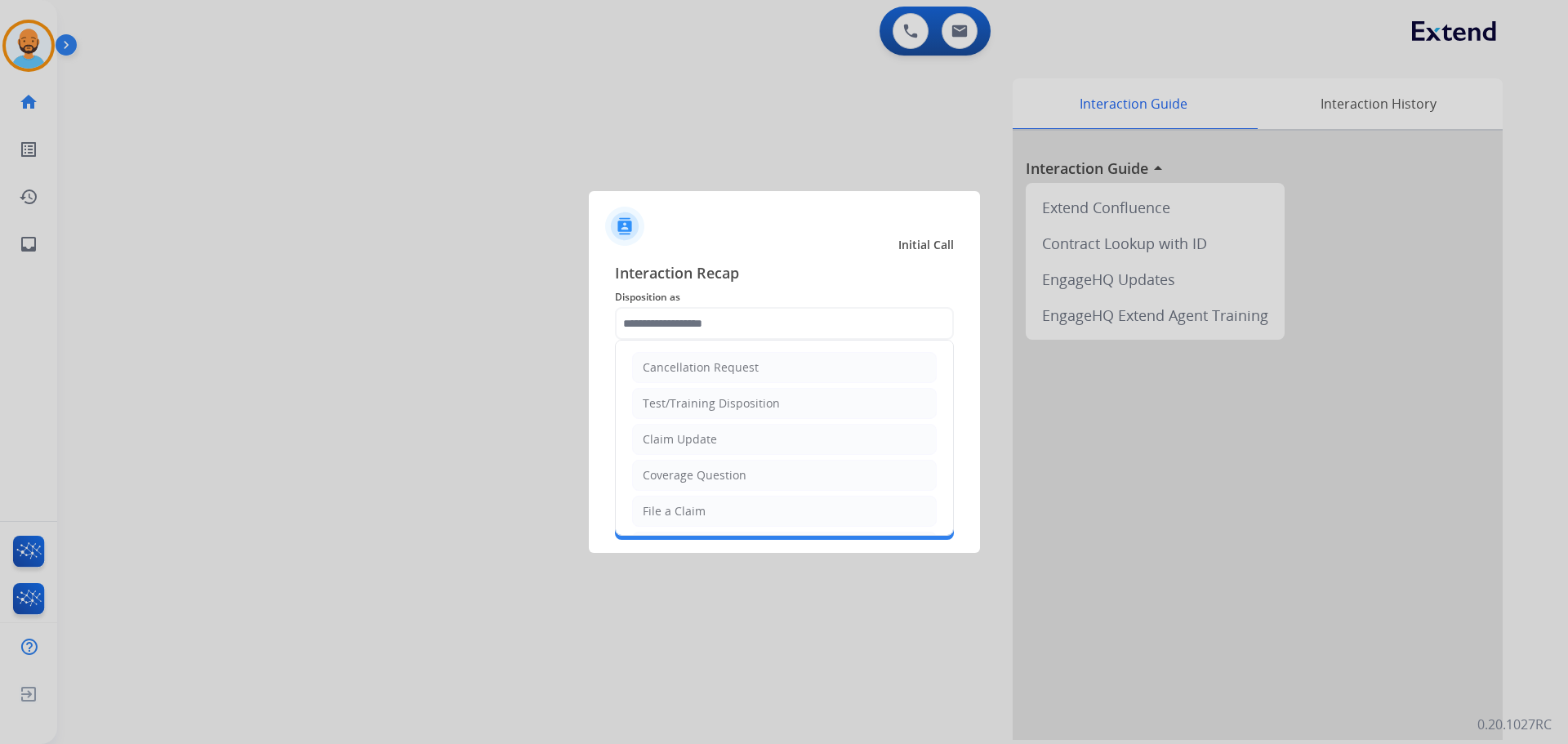
click at [697, 444] on div "Claim Update" at bounding box center [680, 439] width 74 height 16
type input "**********"
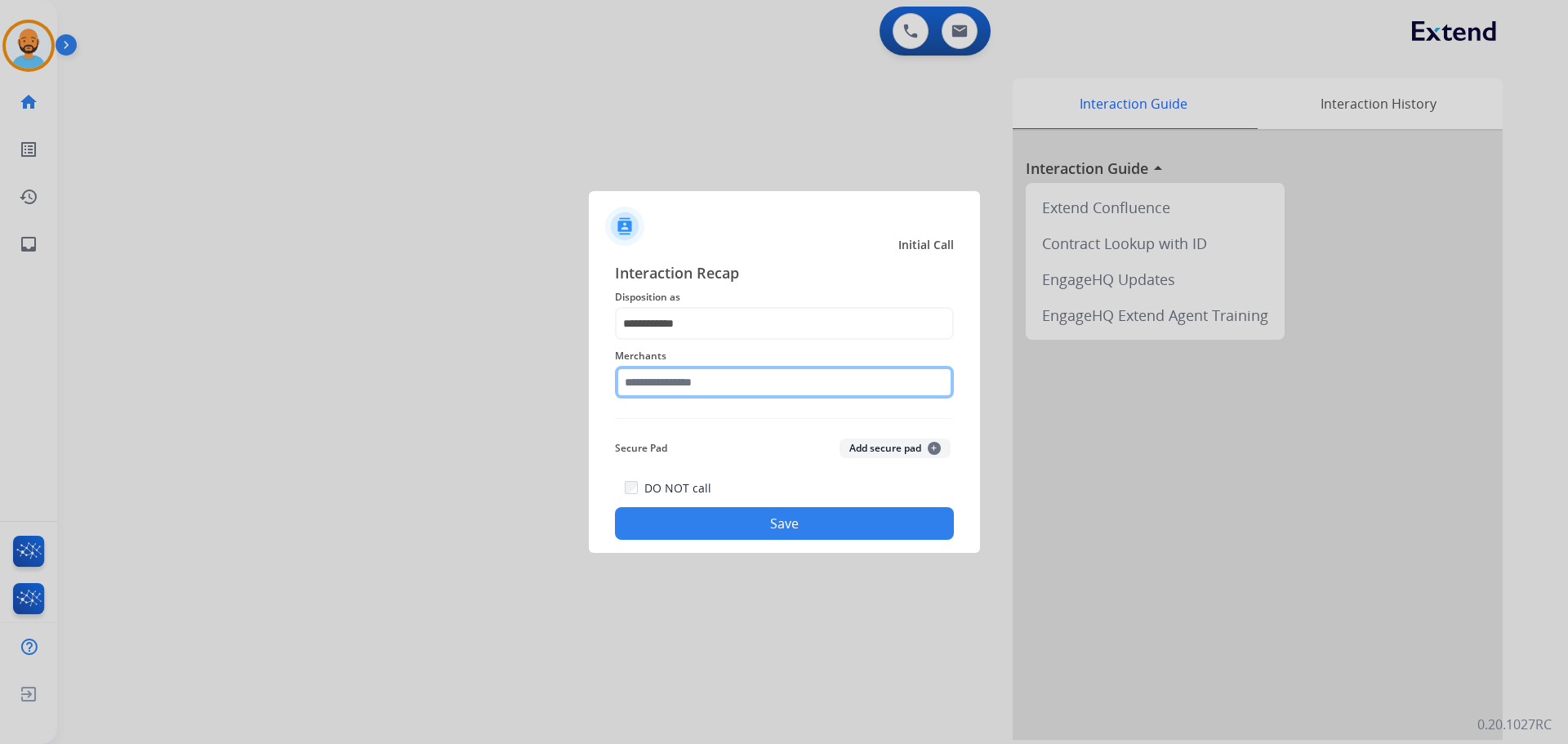
click at [675, 391] on input "text" at bounding box center [784, 382] width 339 height 33
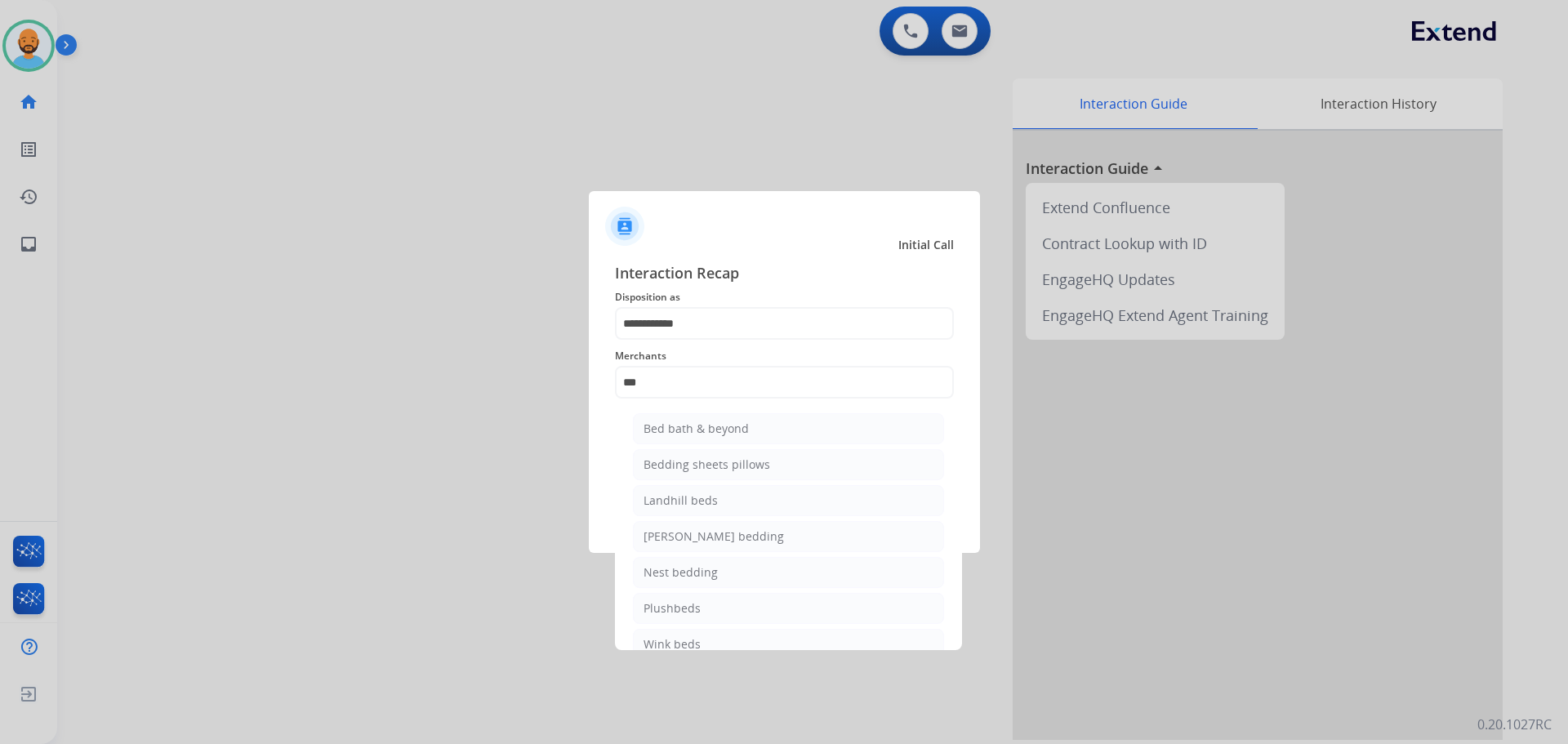
click at [733, 429] on div "Bed bath & beyond" at bounding box center [696, 428] width 106 height 16
type input "**********"
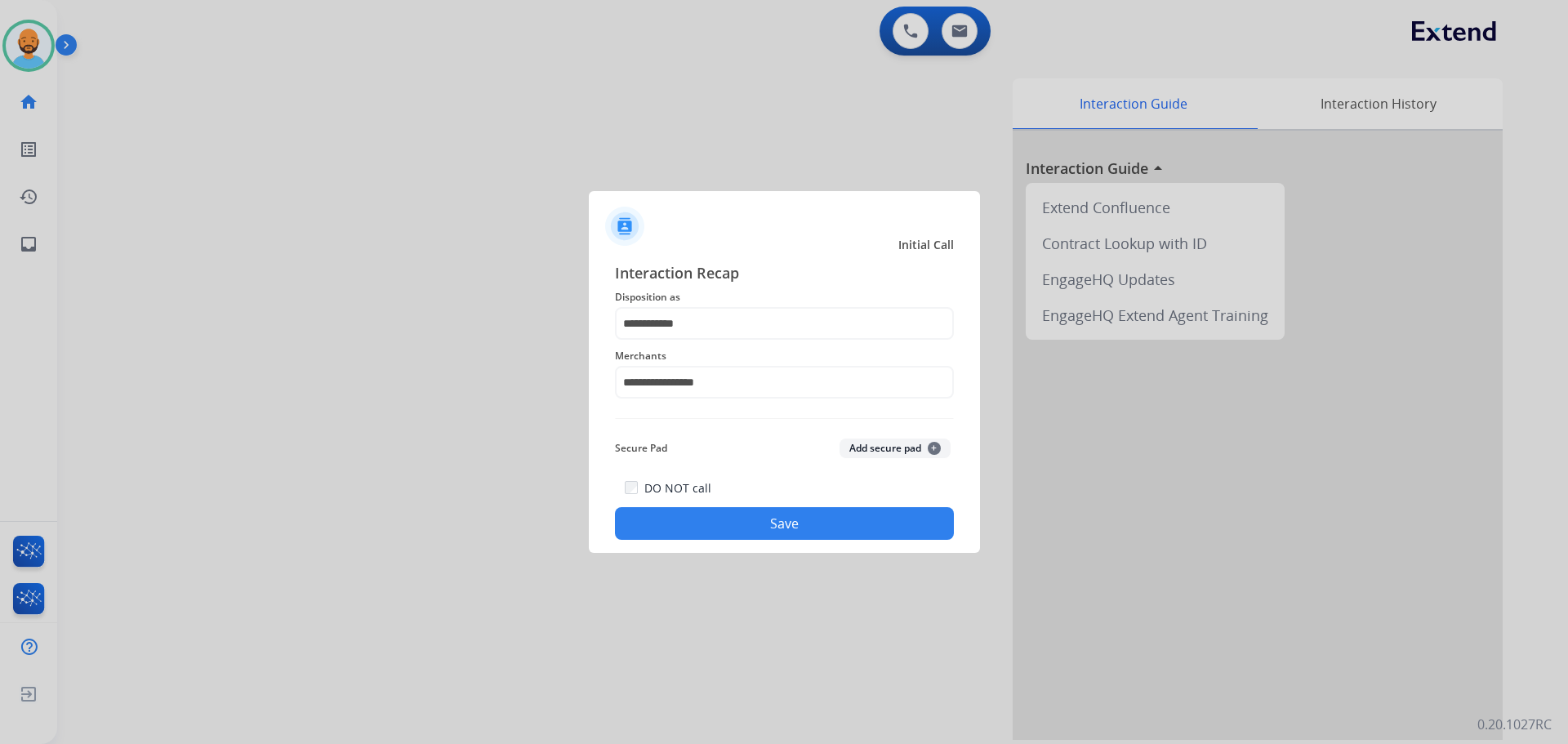
click at [735, 520] on button "Save" at bounding box center [784, 523] width 339 height 33
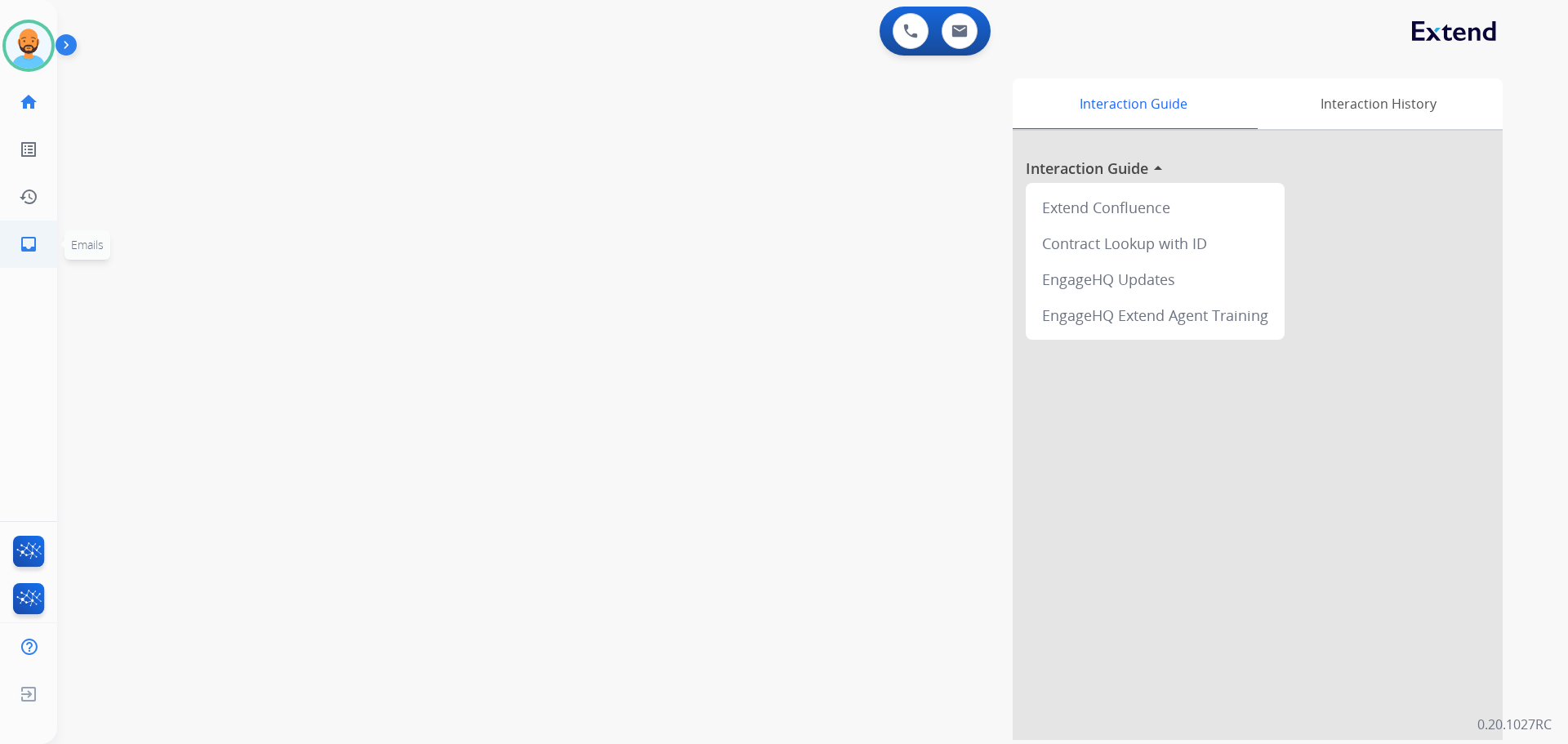
click at [25, 239] on link "inbox Emails" at bounding box center [29, 244] width 46 height 46
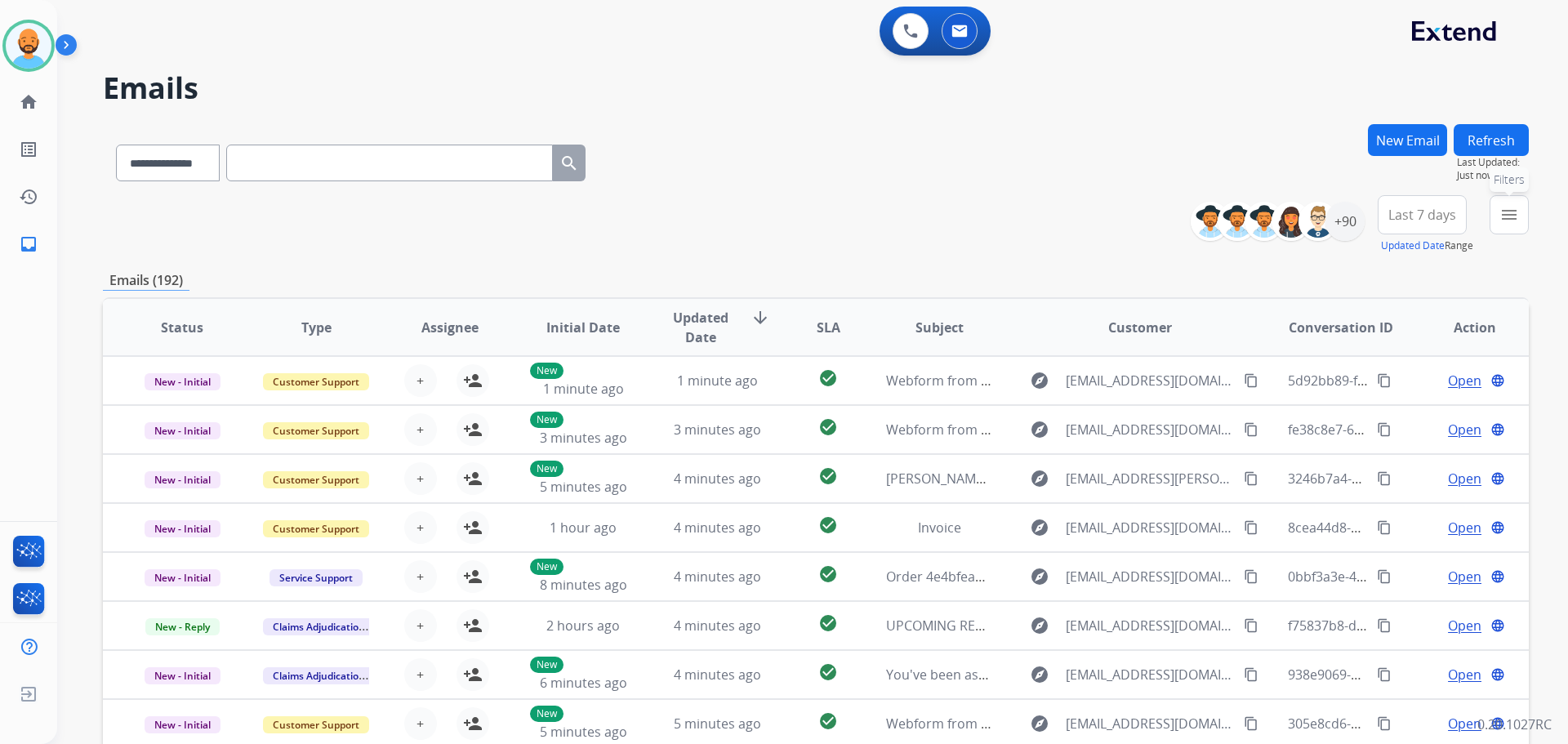
click at [1512, 217] on mat-icon "menu" at bounding box center [1508, 214] width 19 height 19
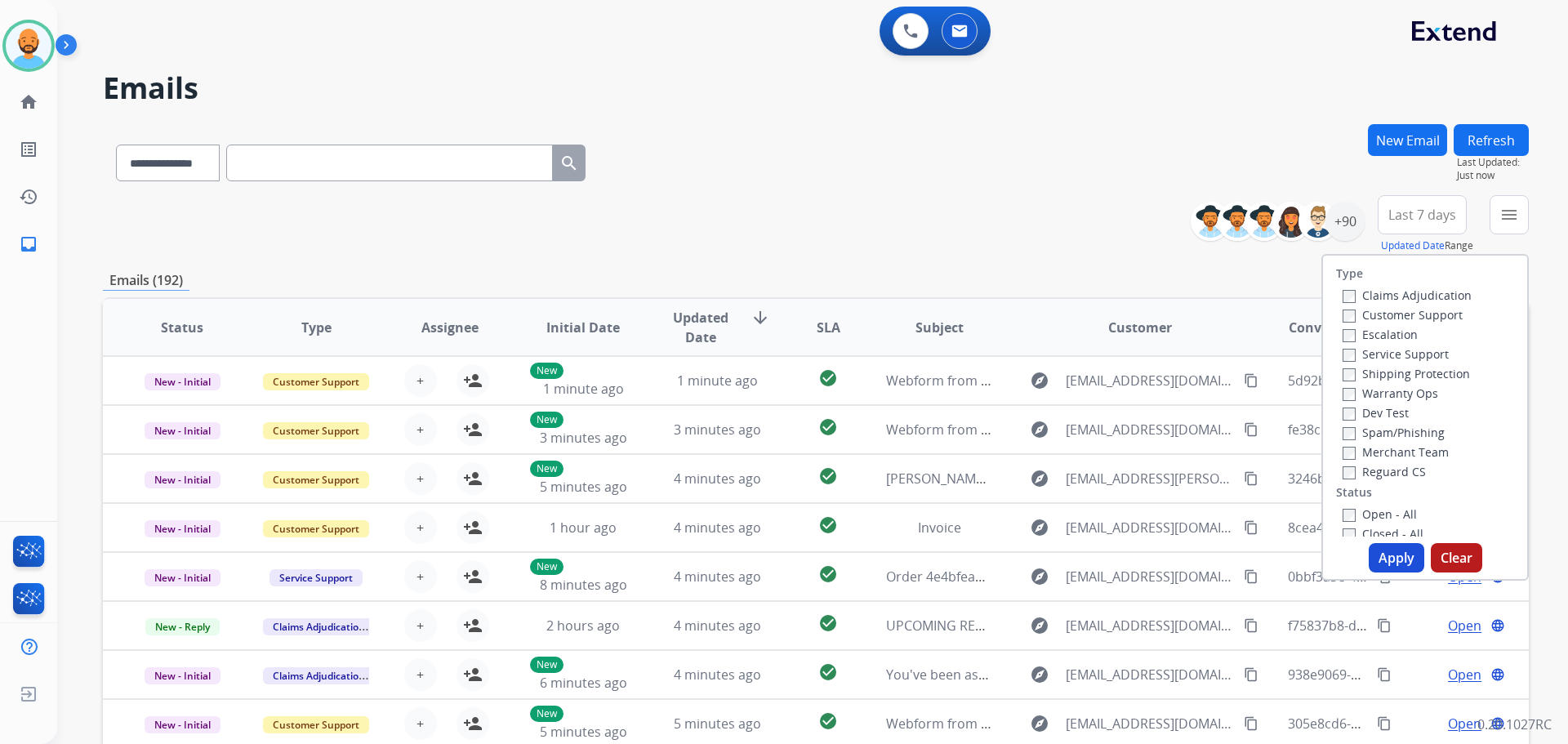
click at [1358, 314] on label "Customer Support" at bounding box center [1402, 315] width 120 height 15
click at [1342, 367] on label "Shipping Protection" at bounding box center [1406, 374] width 128 height 15
click at [1349, 511] on label "Open - All" at bounding box center [1380, 514] width 74 height 15
click at [1369, 552] on button "Apply" at bounding box center [1396, 557] width 56 height 30
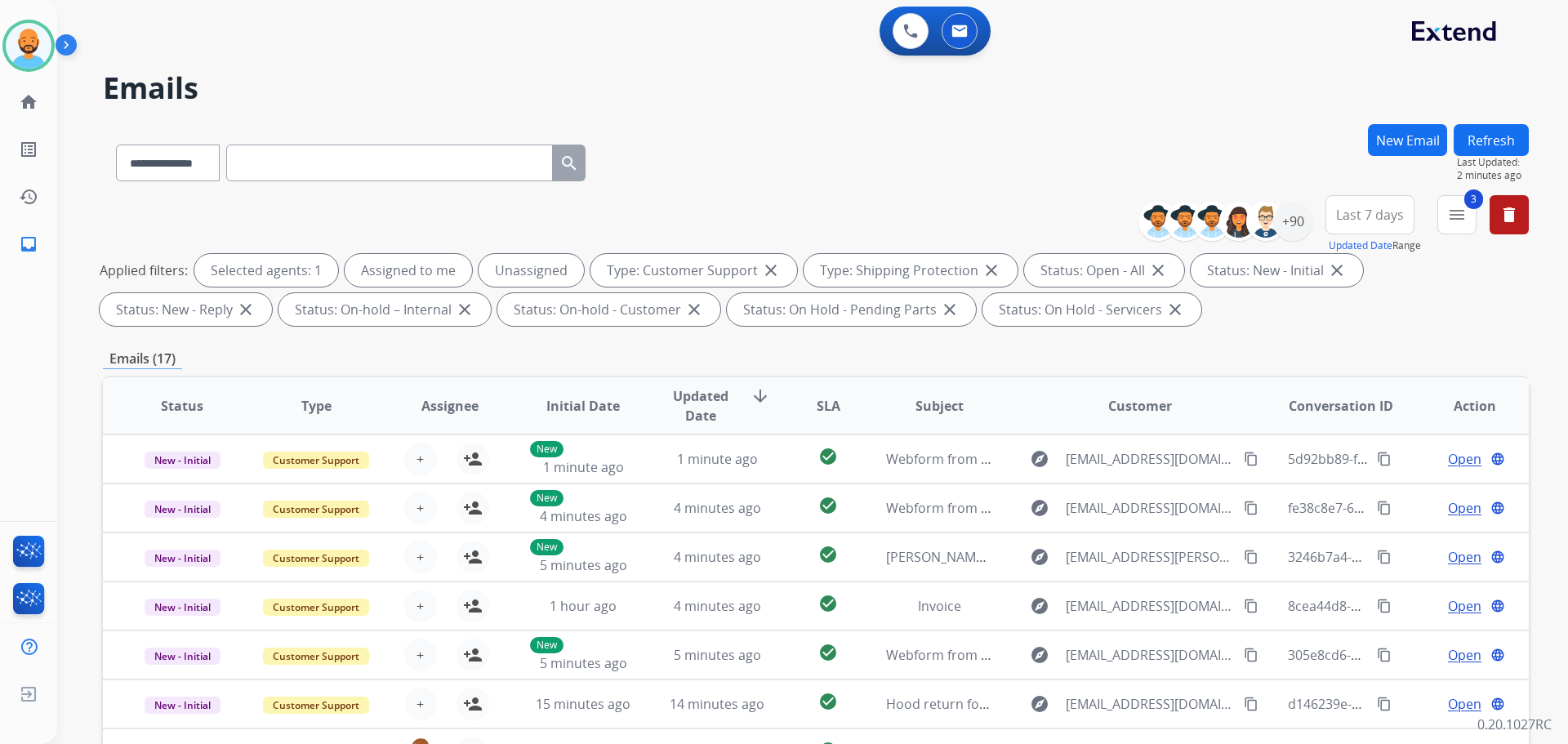
drag, startPoint x: 67, startPoint y: 39, endPoint x: 109, endPoint y: 18, distance: 47.0
click at [109, 18] on div "0 Voice Interactions 0 Email Interactions" at bounding box center [802, 33] width 1451 height 52
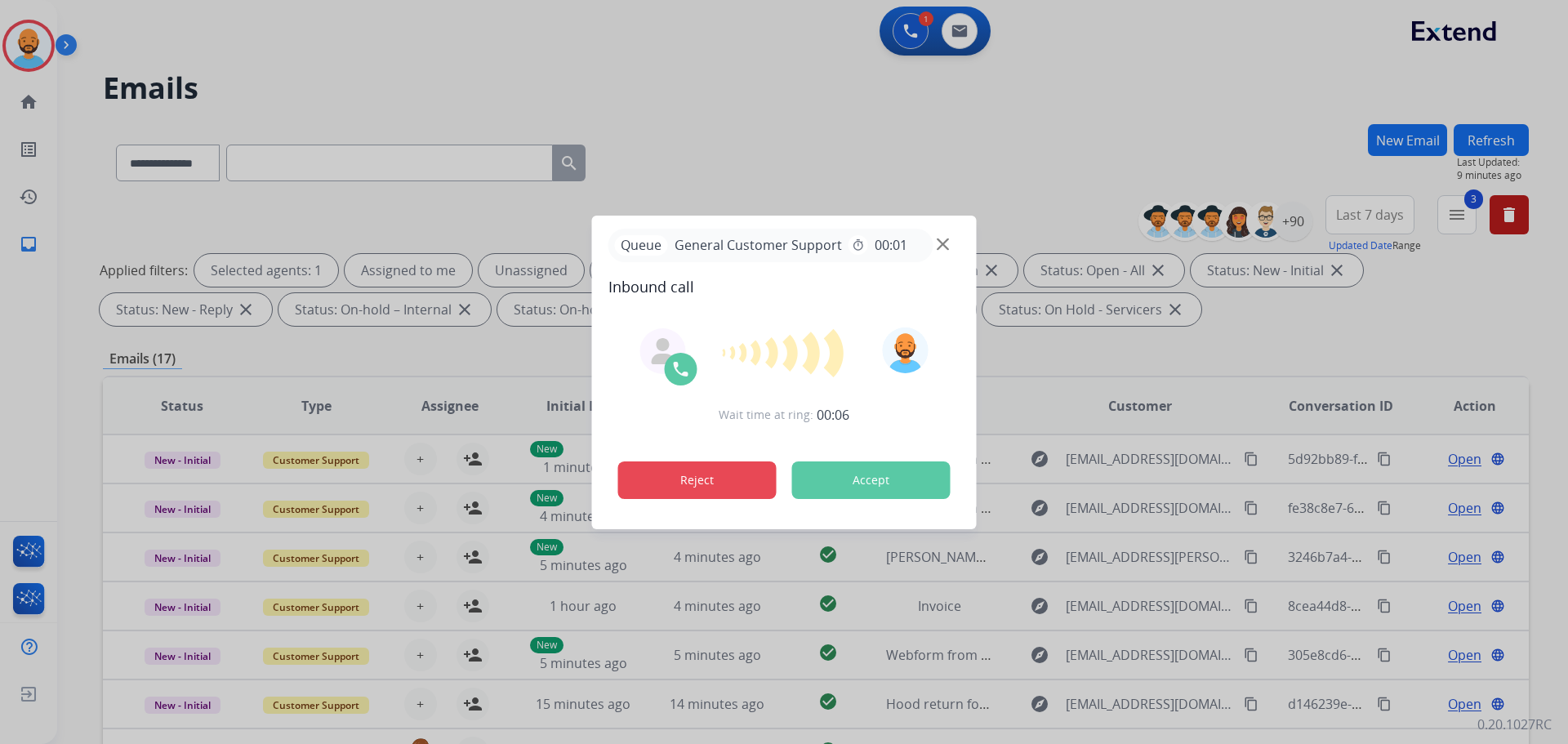
click at [661, 476] on button "Reject" at bounding box center [697, 480] width 158 height 37
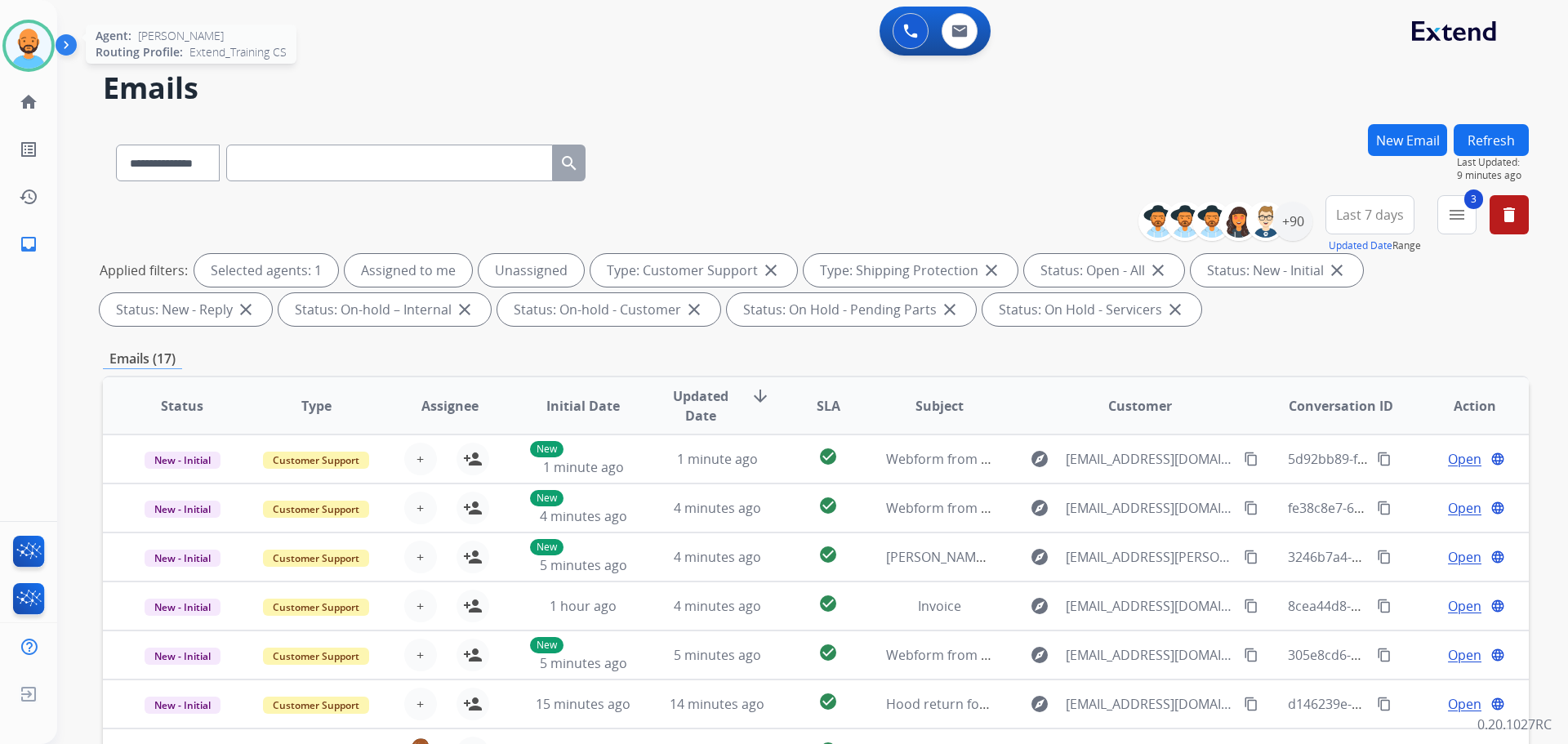
click at [38, 41] on img at bounding box center [29, 46] width 46 height 46
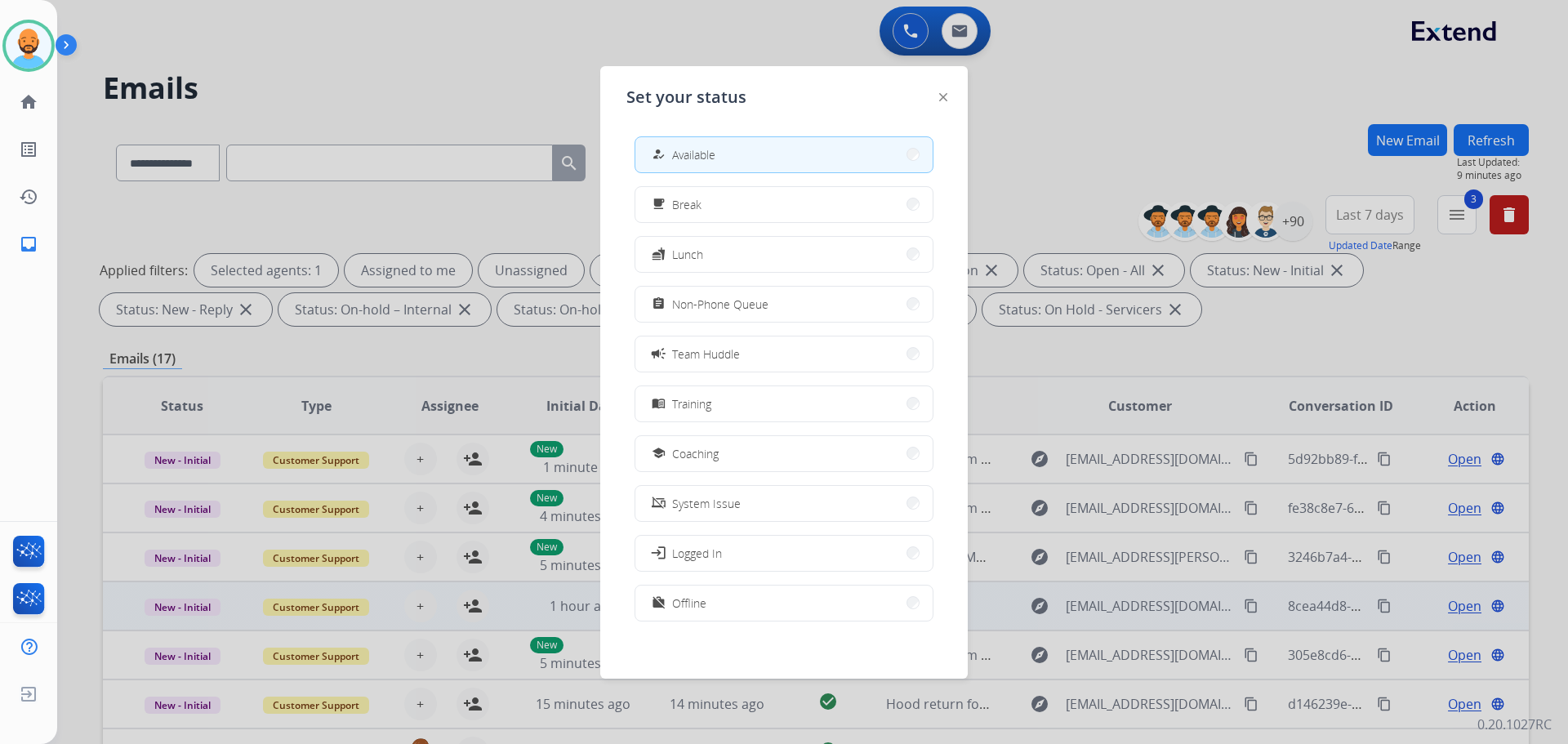
click at [773, 605] on button "work_off Offline" at bounding box center [784, 604] width 298 height 36
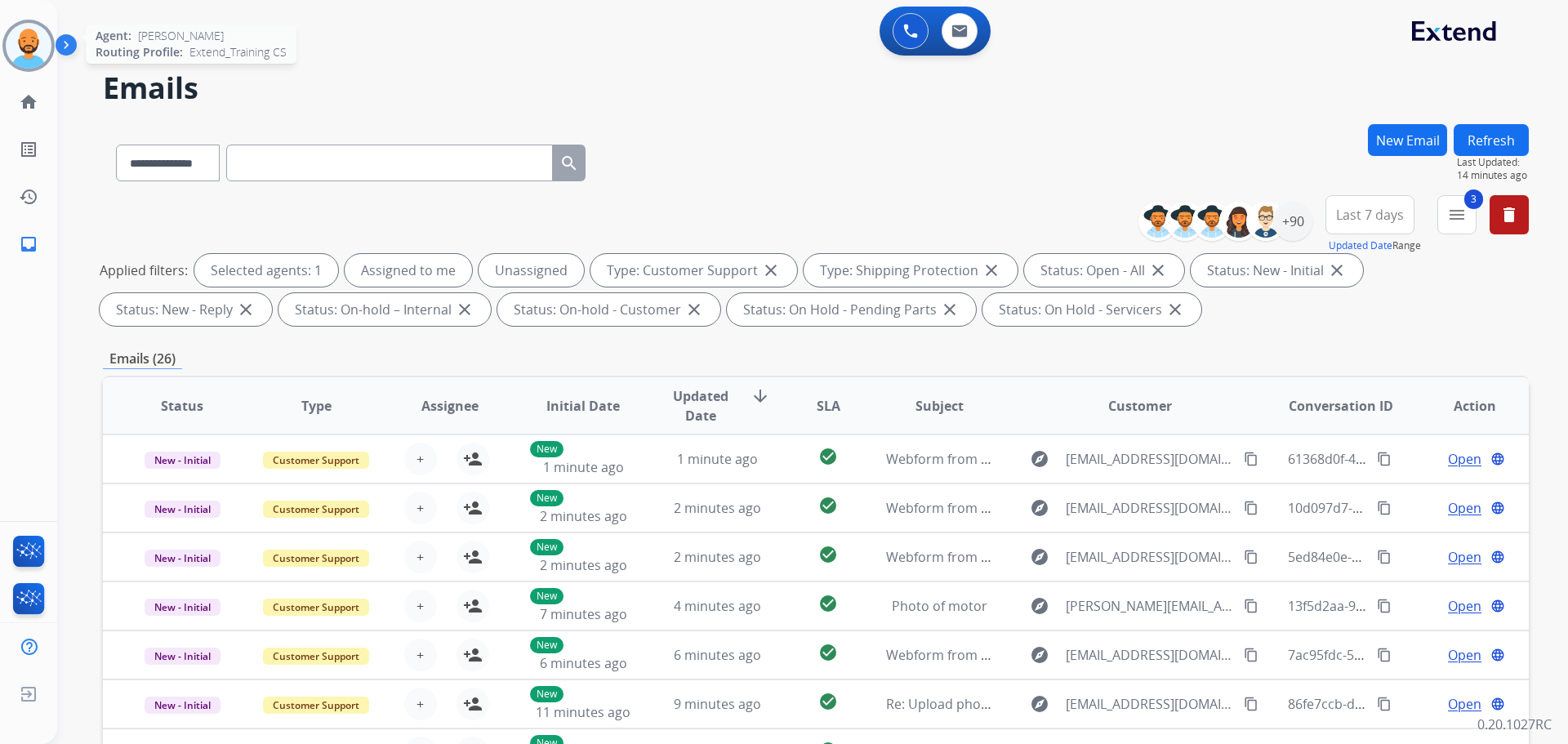
click at [43, 52] on img at bounding box center [29, 46] width 46 height 46
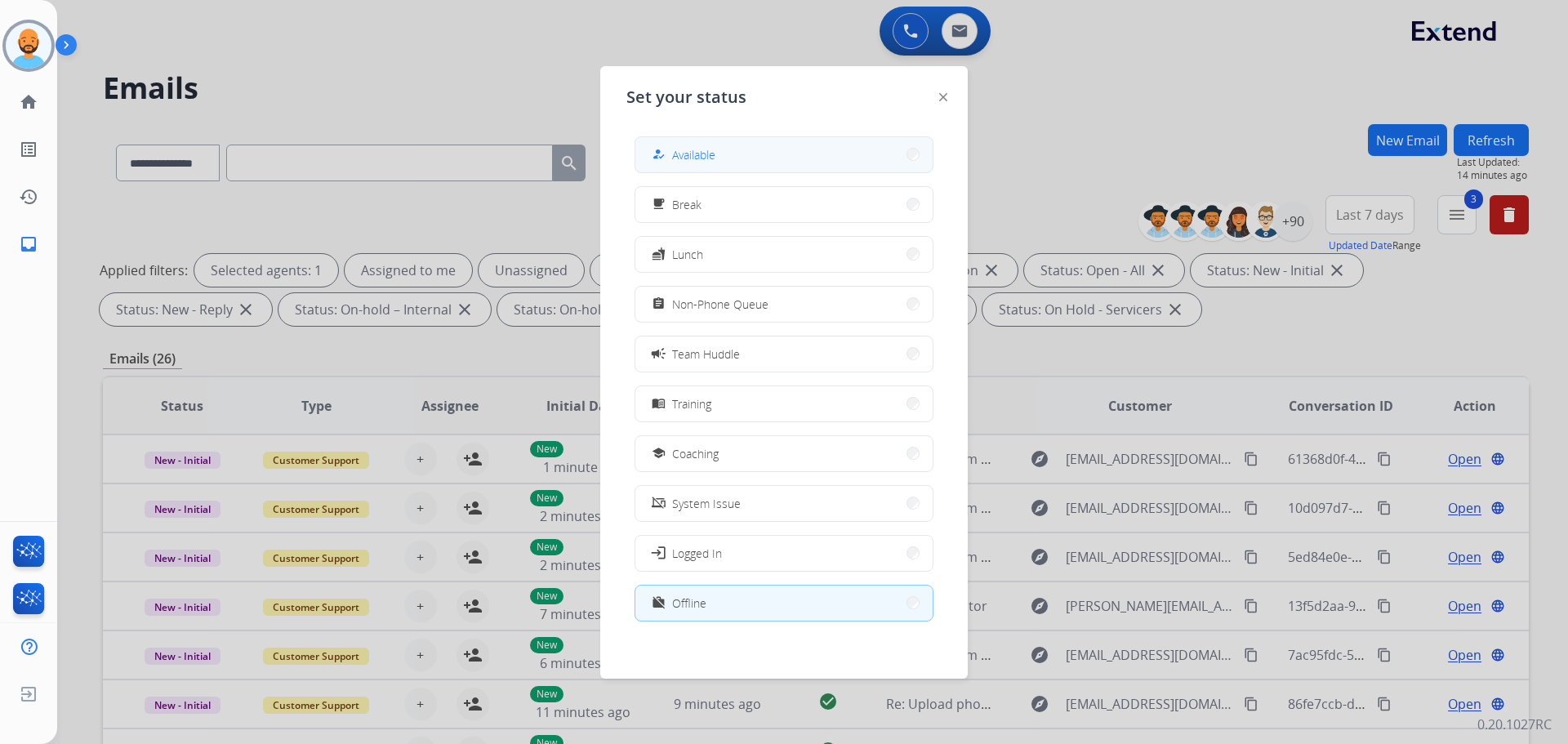
click at [739, 155] on button "how_to_reg Available" at bounding box center [784, 155] width 298 height 36
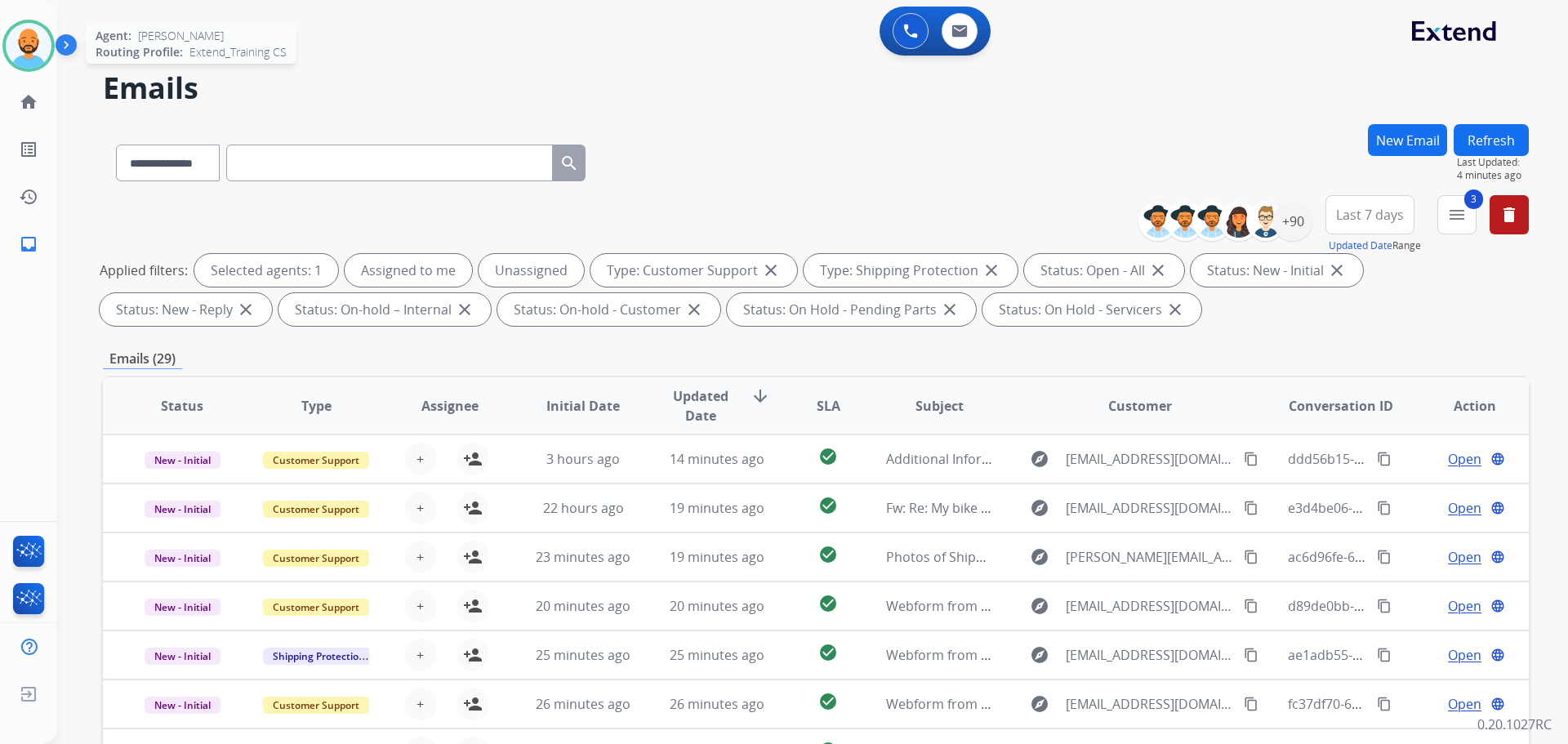
click at [29, 36] on img at bounding box center [29, 46] width 46 height 46
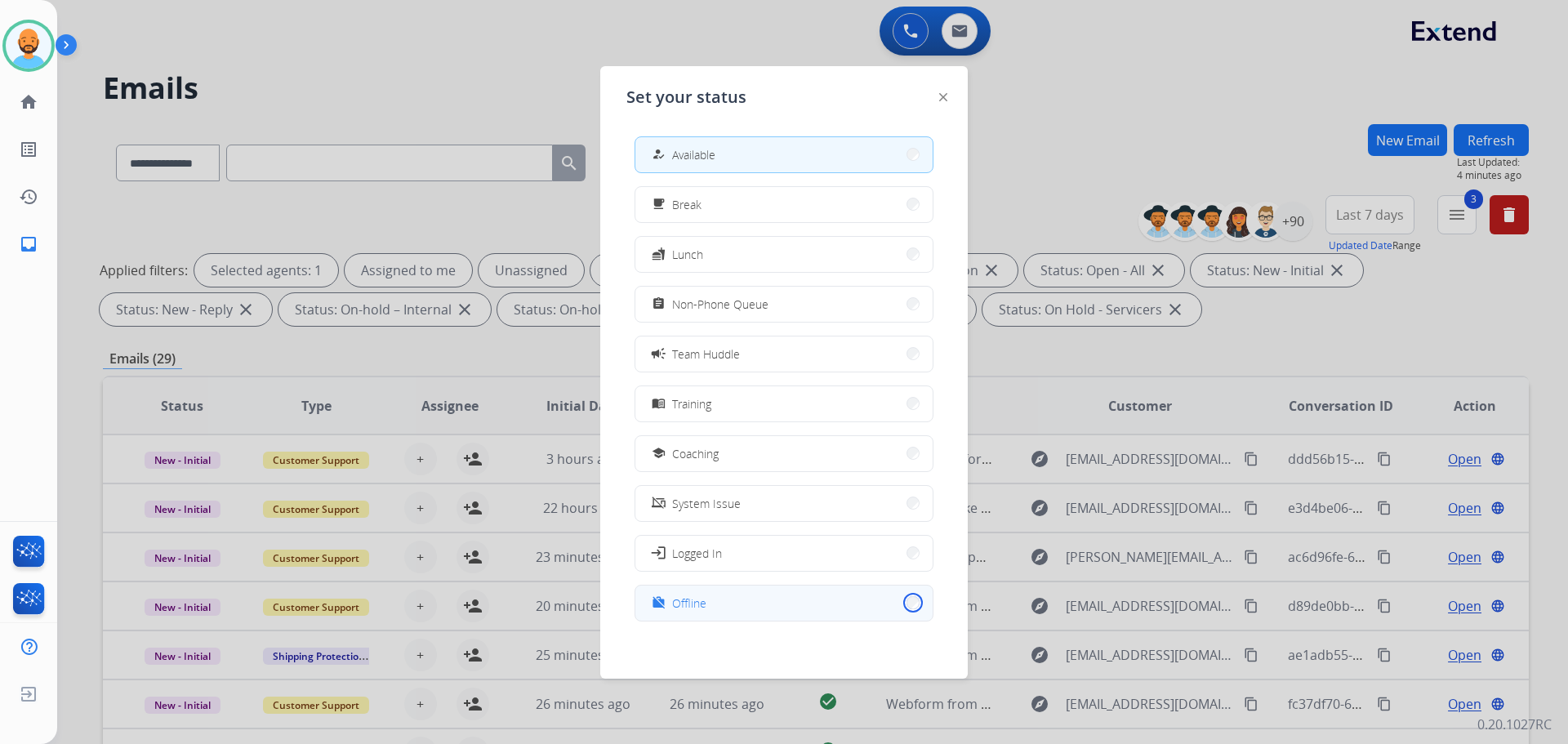
click at [905, 602] on button "work_off Offline" at bounding box center [784, 604] width 298 height 36
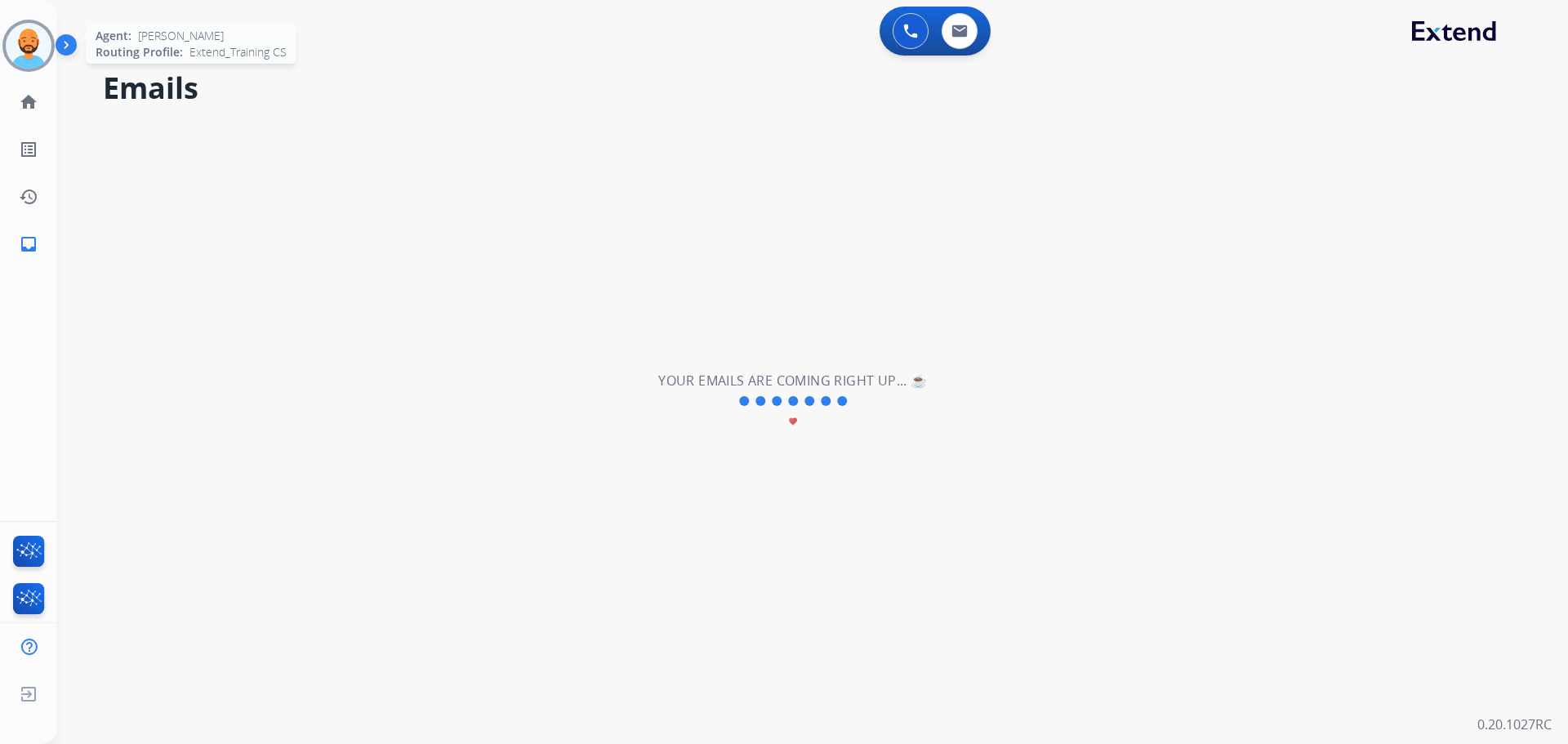
click at [30, 36] on img at bounding box center [29, 46] width 46 height 46
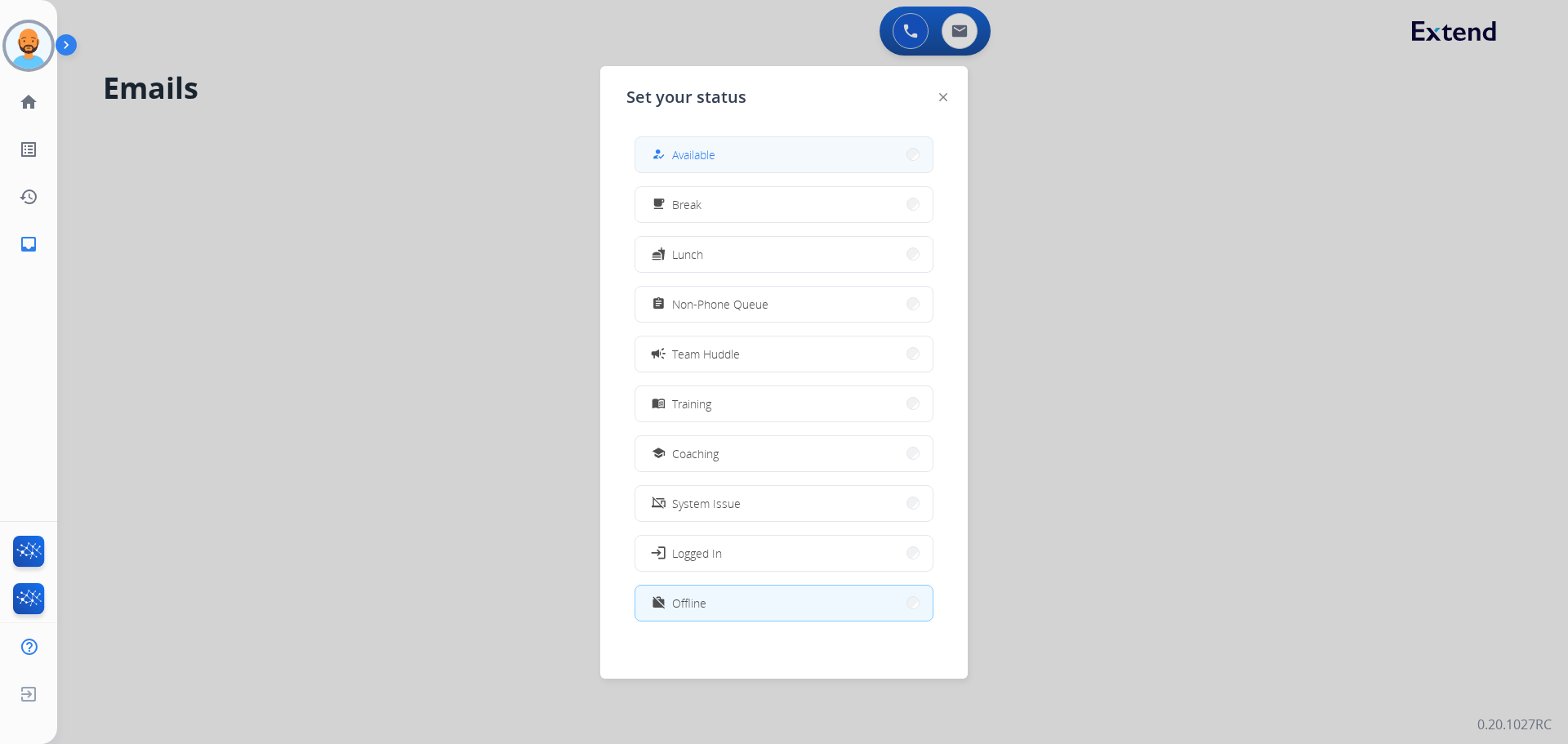
click at [729, 151] on button "how_to_reg Available" at bounding box center [784, 155] width 298 height 36
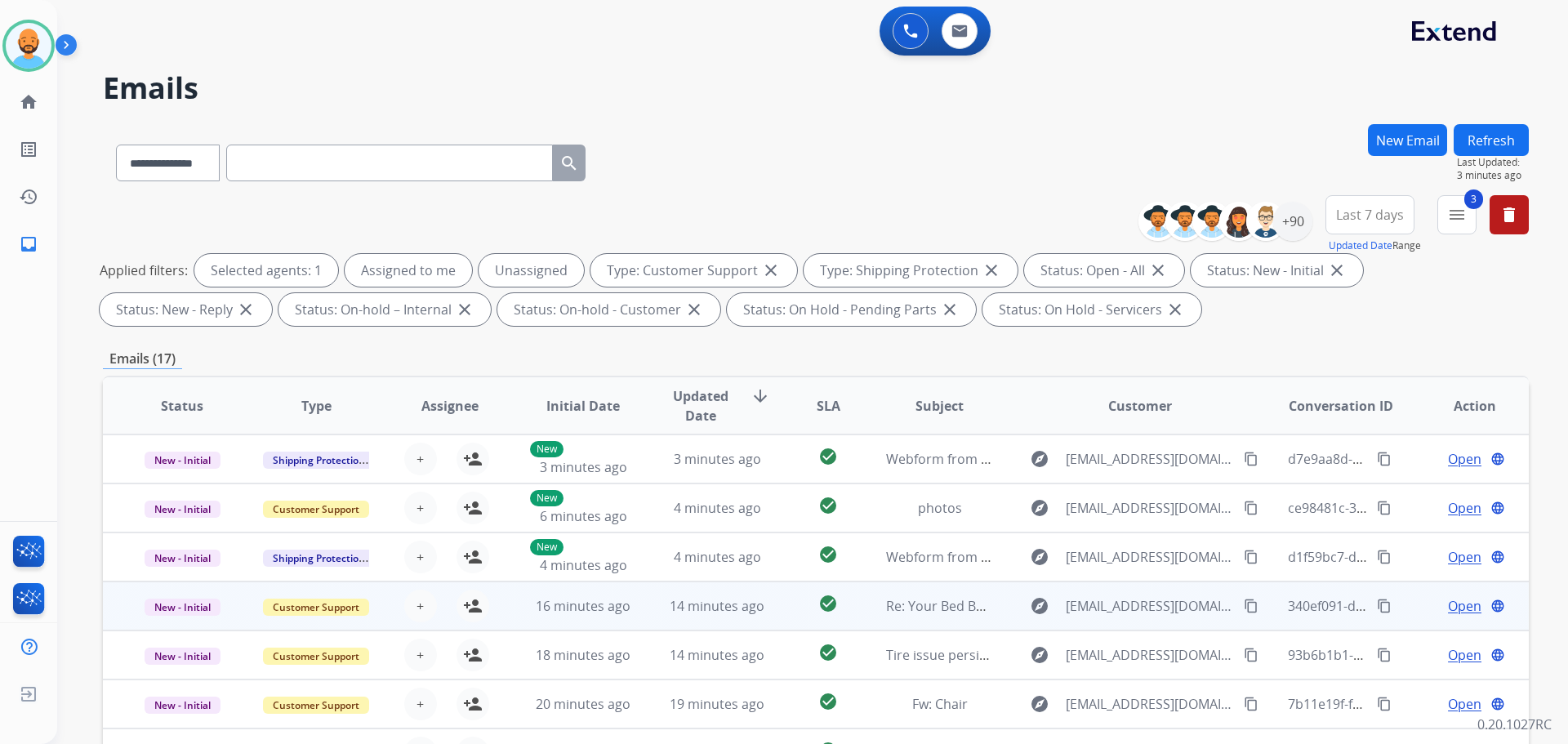
scroll to position [2, 0]
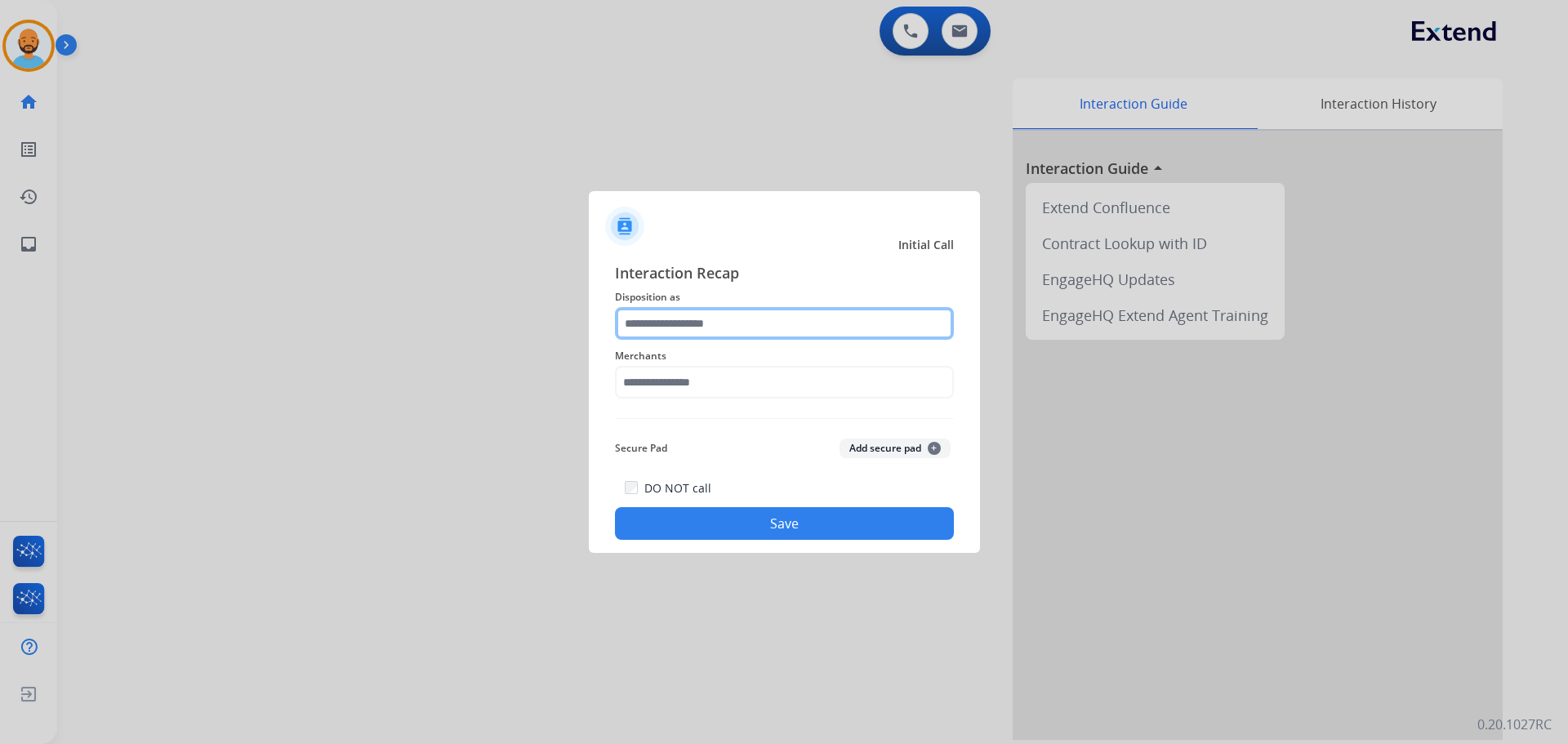
click at [742, 328] on input "text" at bounding box center [784, 323] width 339 height 33
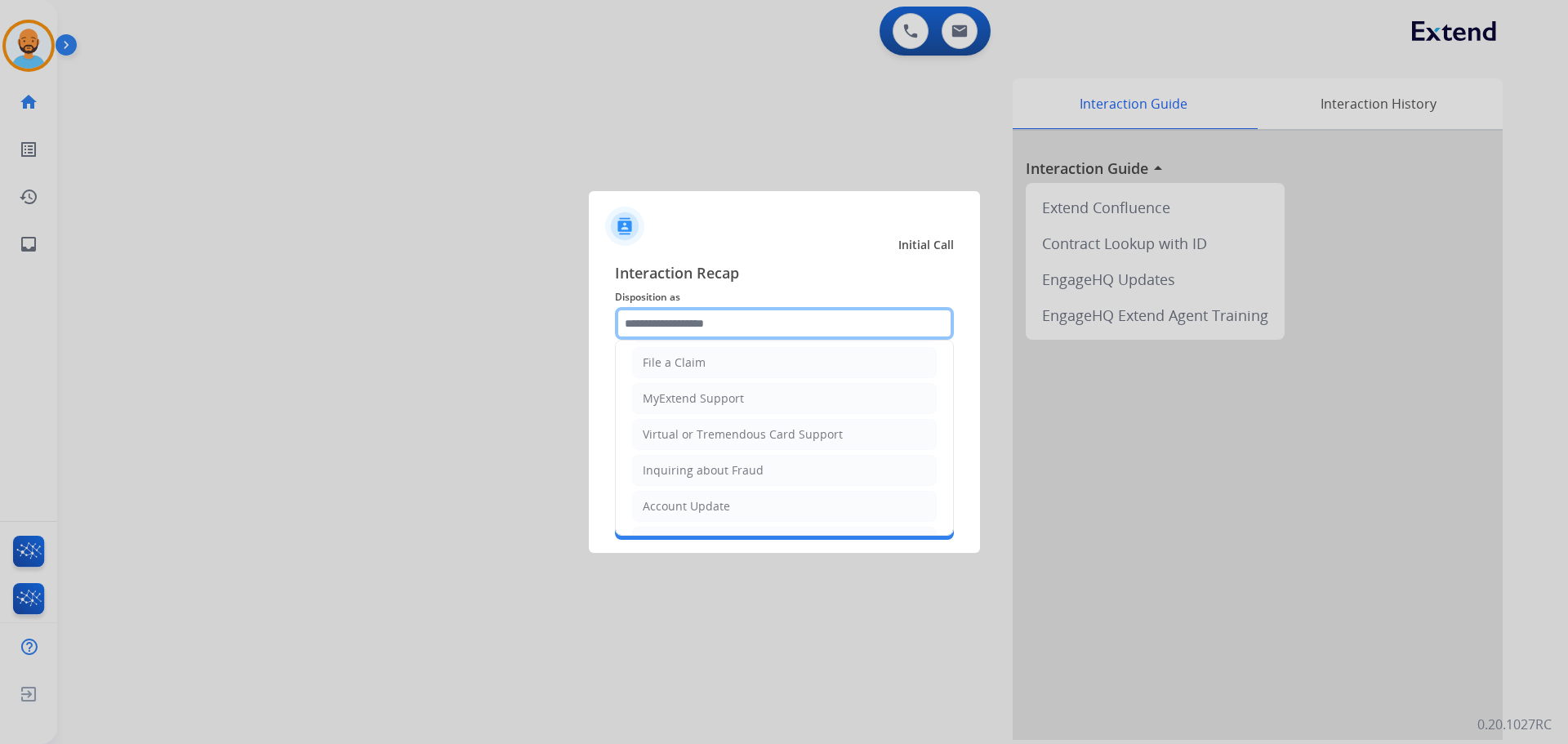
scroll to position [163, 0]
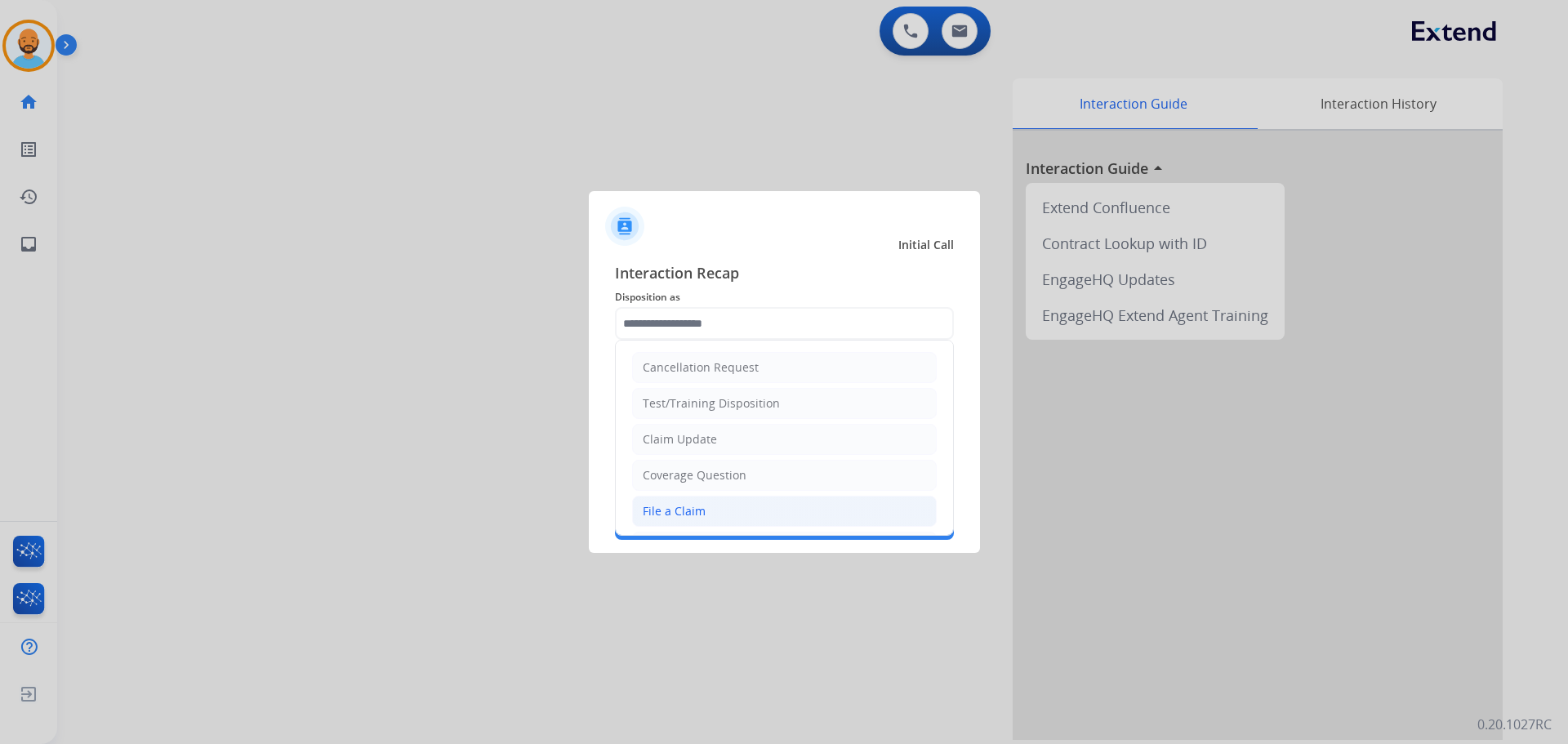
click at [686, 502] on li "File a Claim" at bounding box center [784, 511] width 304 height 31
type input "**********"
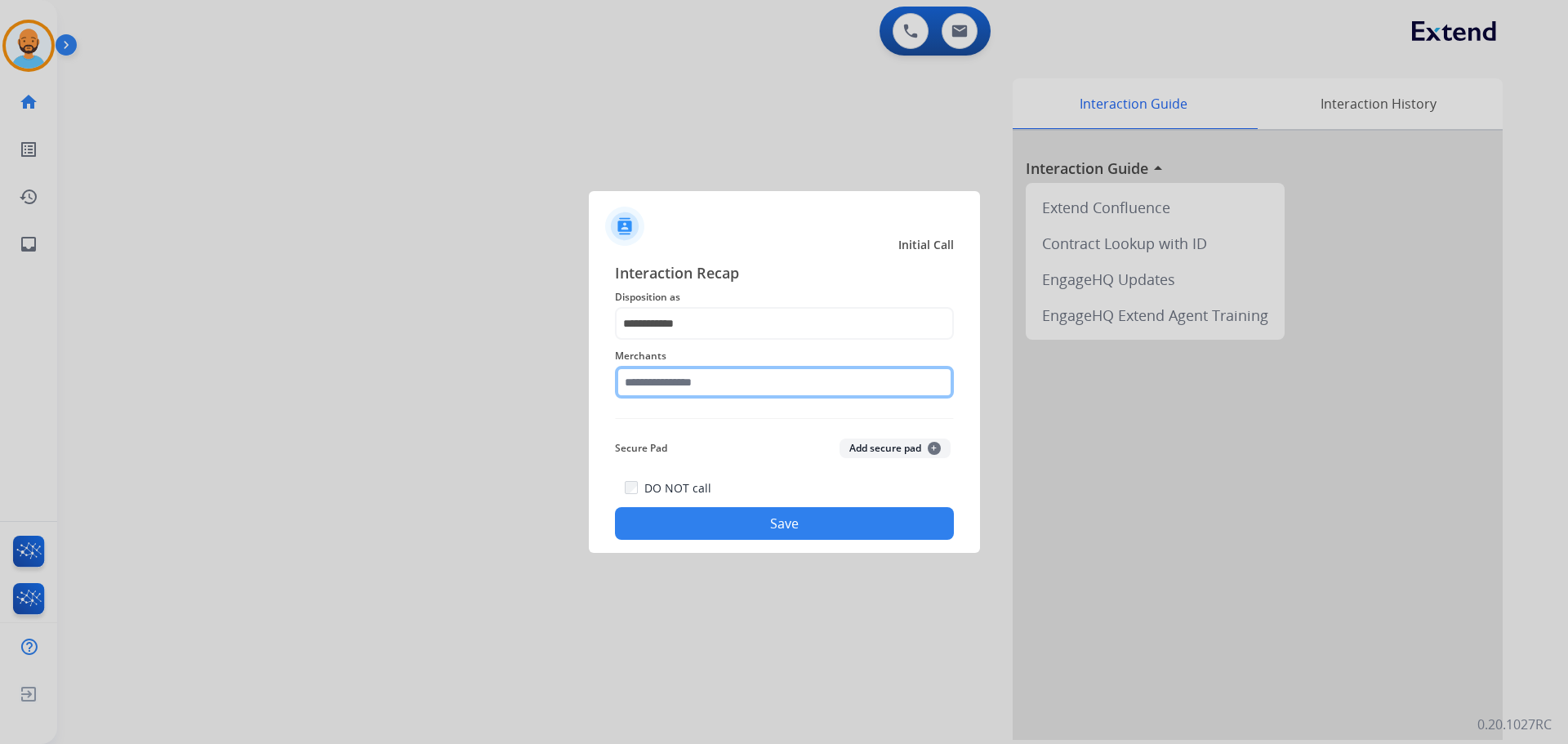
click at [699, 370] on input "text" at bounding box center [784, 382] width 339 height 33
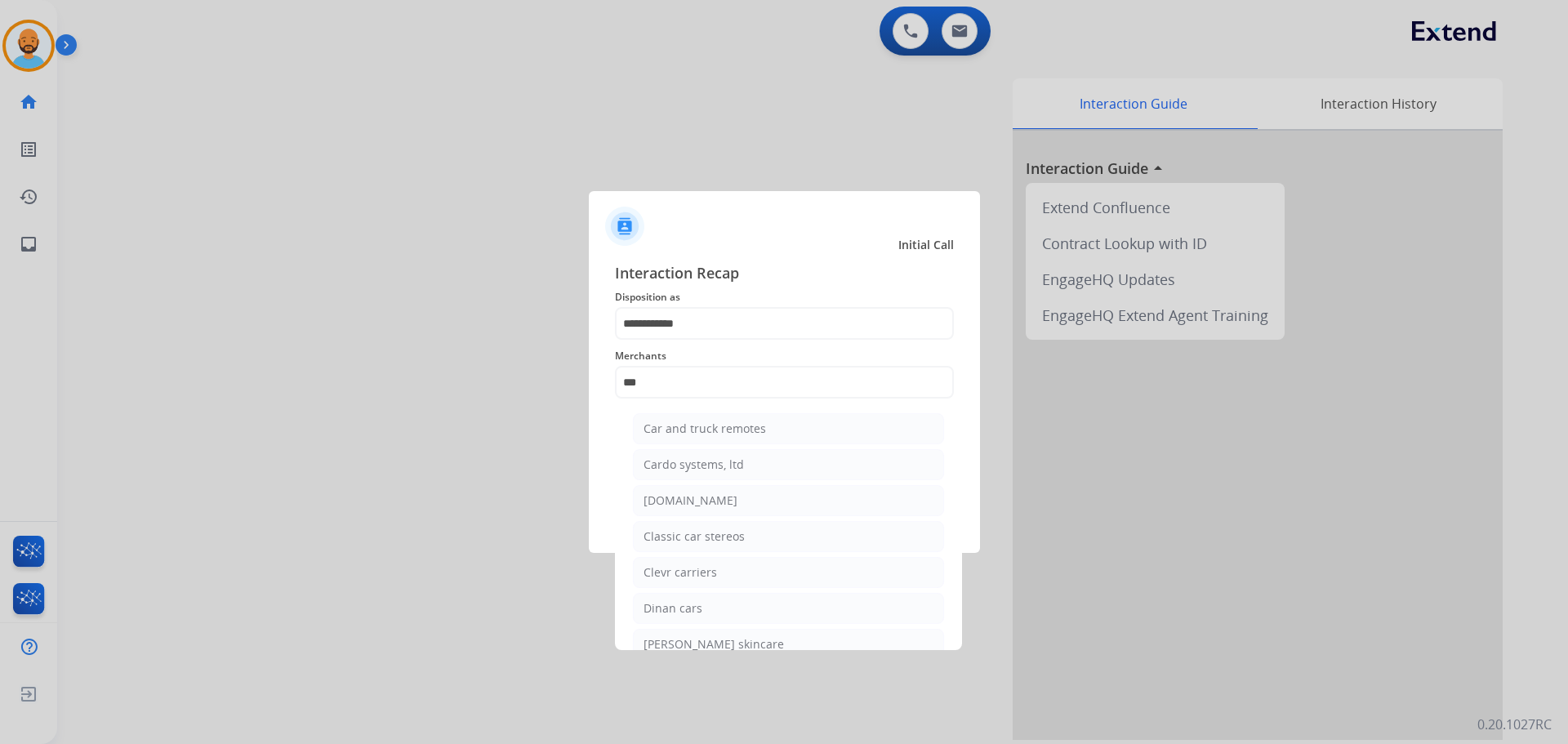
click at [696, 501] on div "[DOMAIN_NAME]" at bounding box center [690, 500] width 94 height 16
type input "**********"
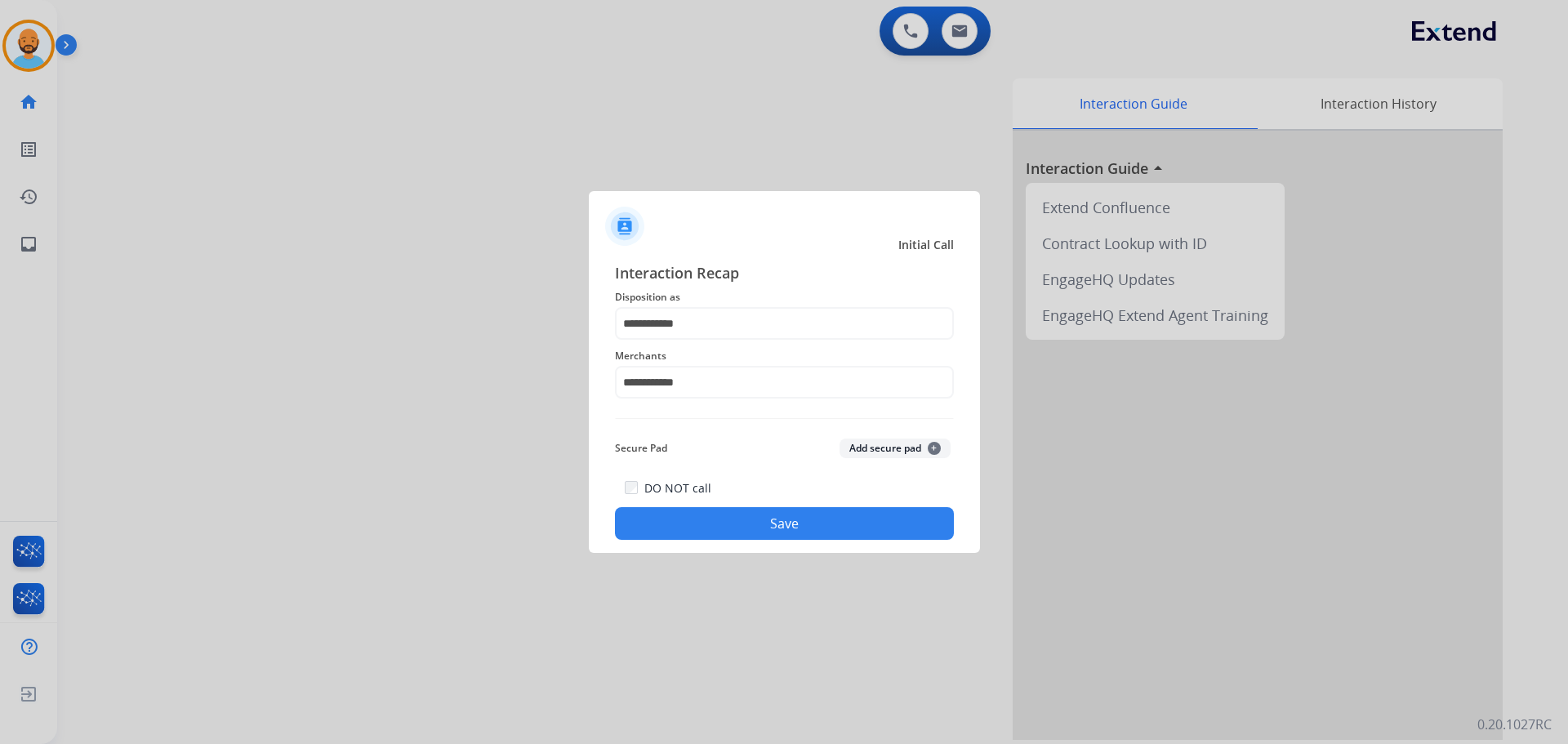
click at [757, 518] on button "Save" at bounding box center [784, 523] width 339 height 33
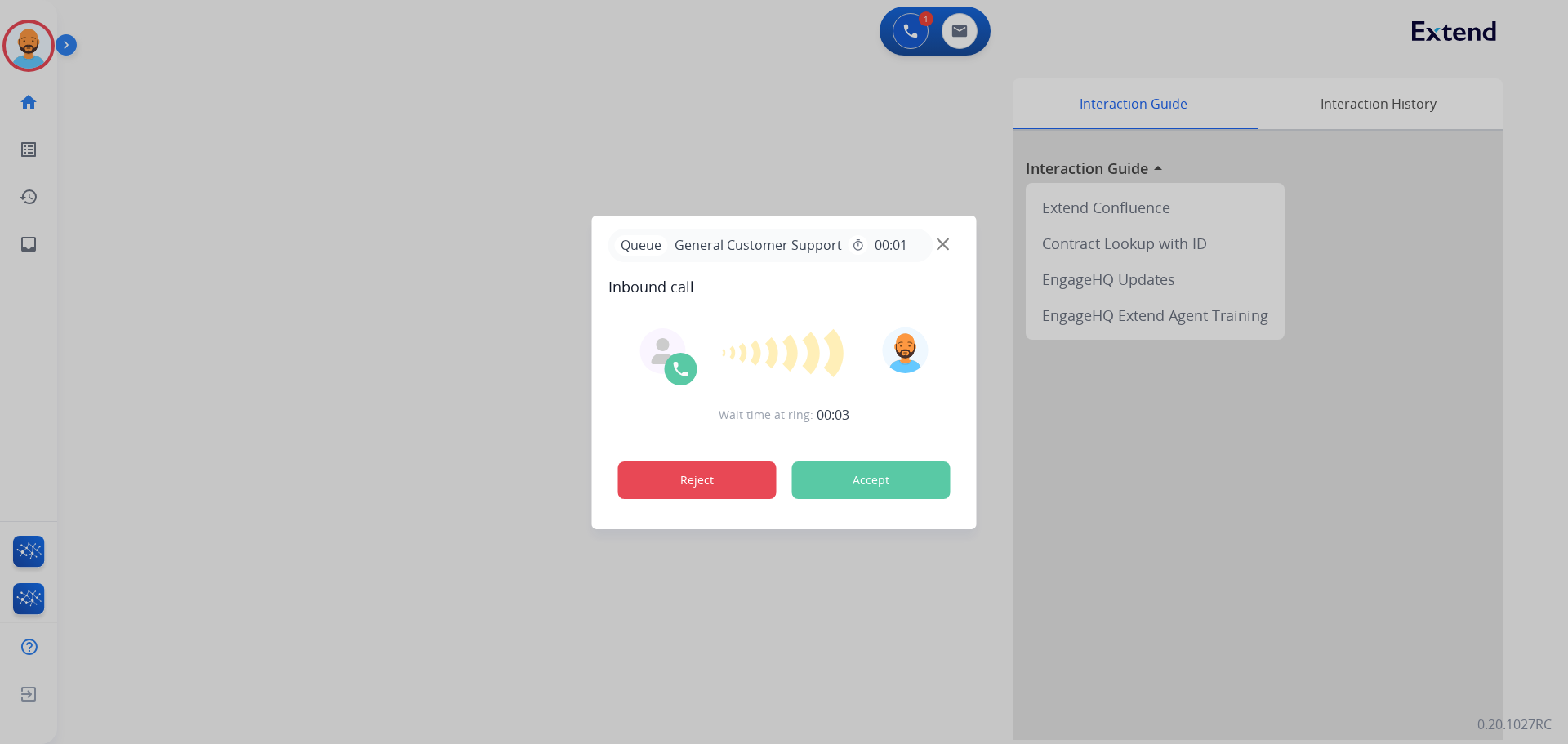
click at [673, 478] on button "Reject" at bounding box center [697, 480] width 158 height 37
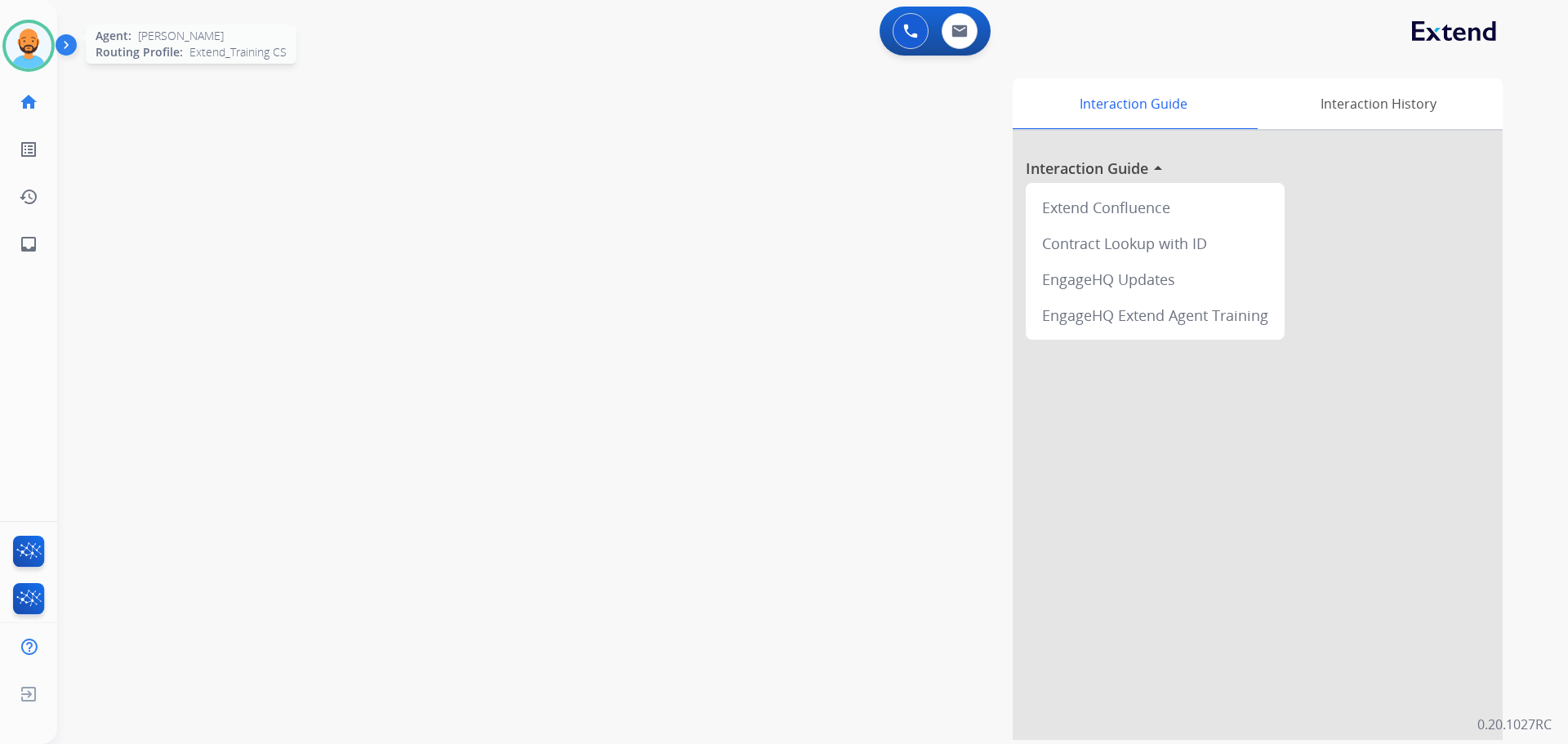
click at [19, 44] on img at bounding box center [29, 46] width 46 height 46
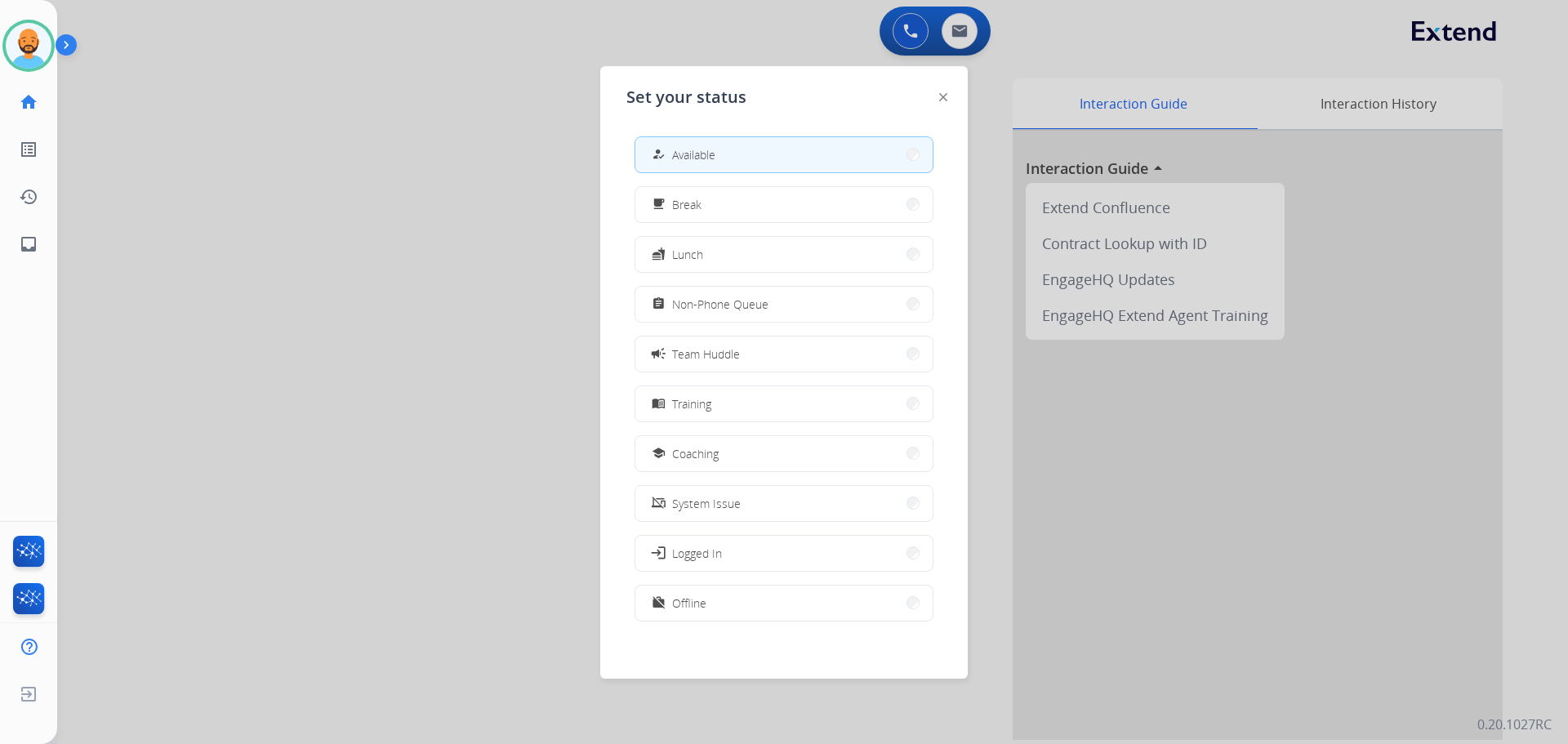
click at [331, 138] on div at bounding box center [784, 372] width 1568 height 744
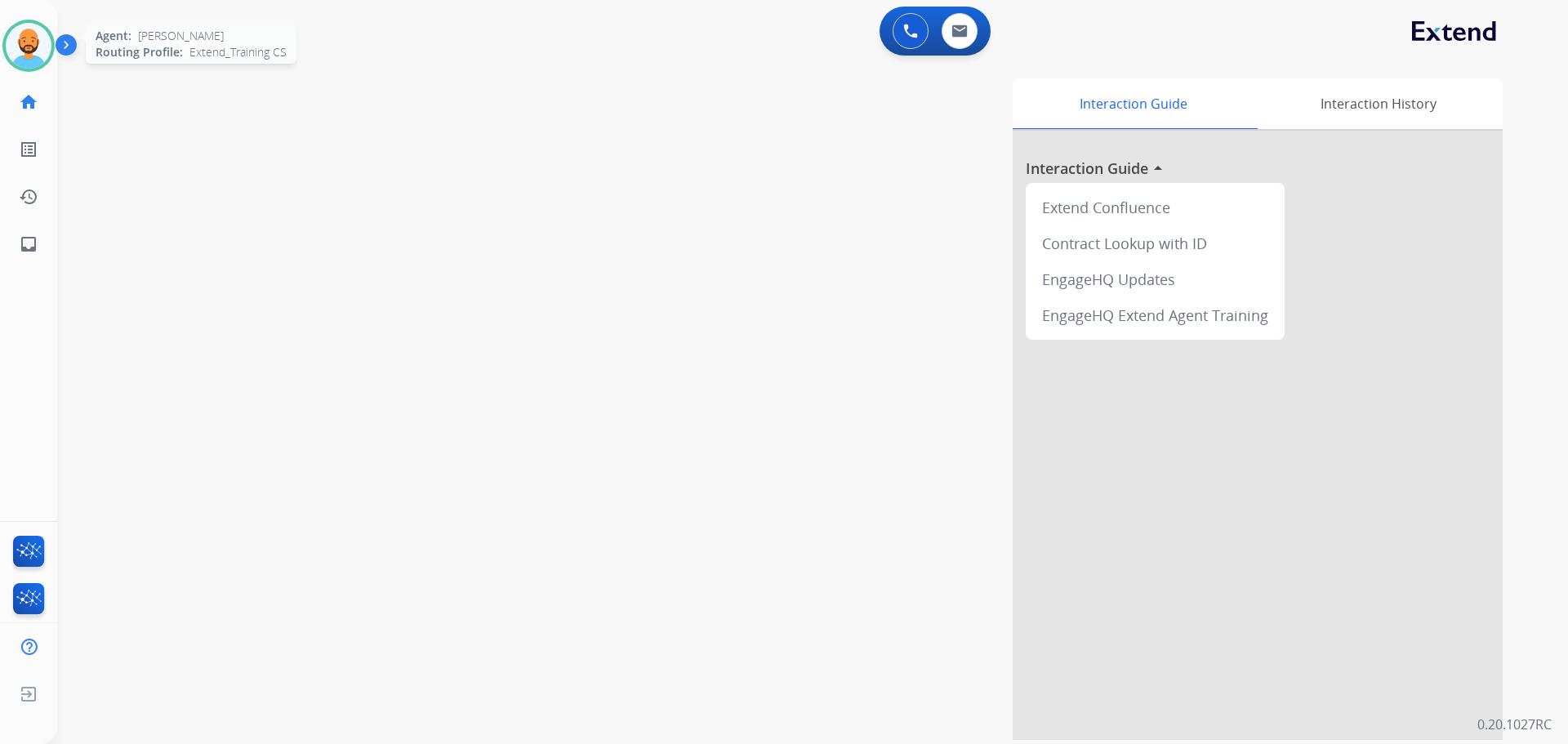
click at [38, 43] on img at bounding box center [29, 46] width 46 height 46
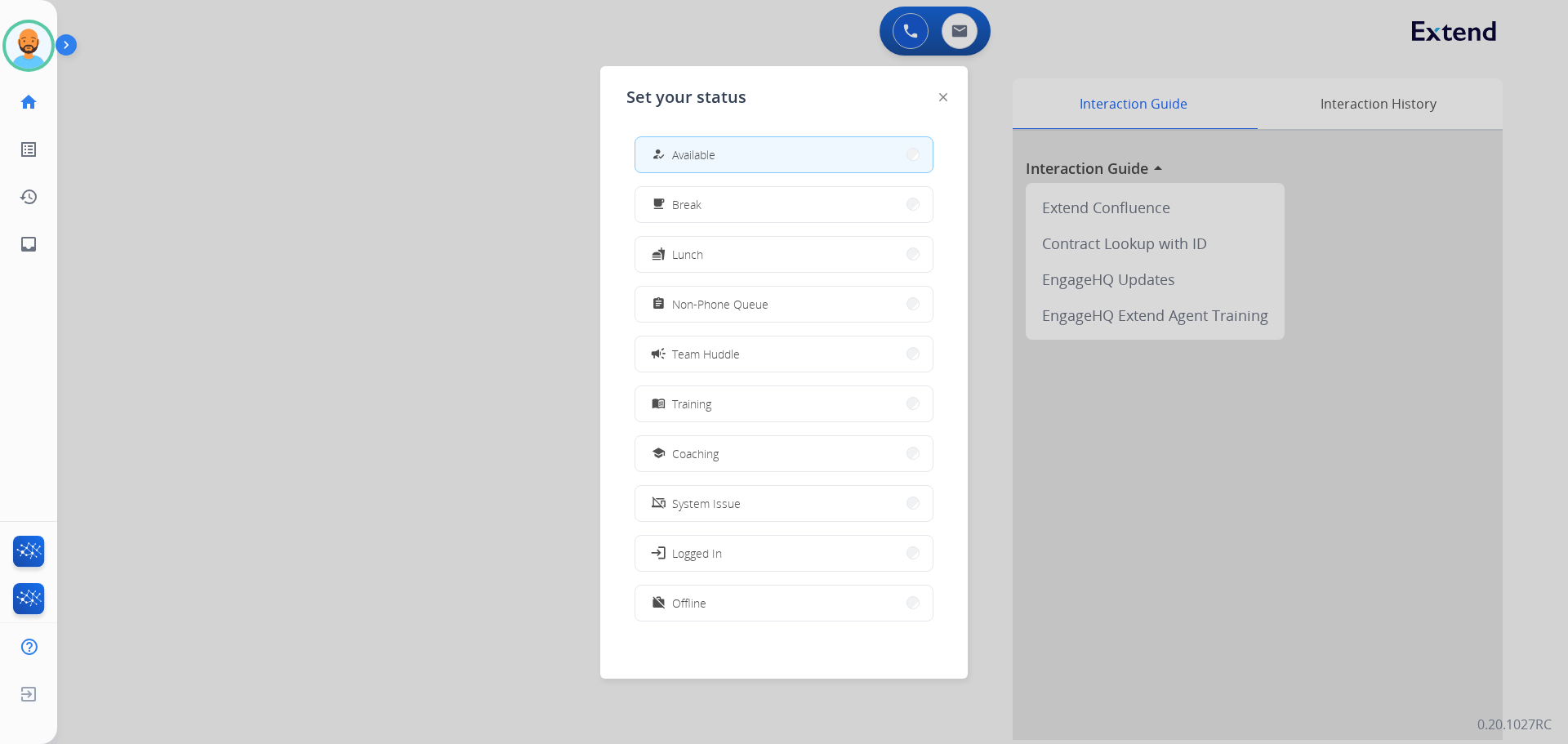
click at [709, 608] on button "work_off Offline" at bounding box center [784, 604] width 298 height 36
